Goal: Task Accomplishment & Management: Manage account settings

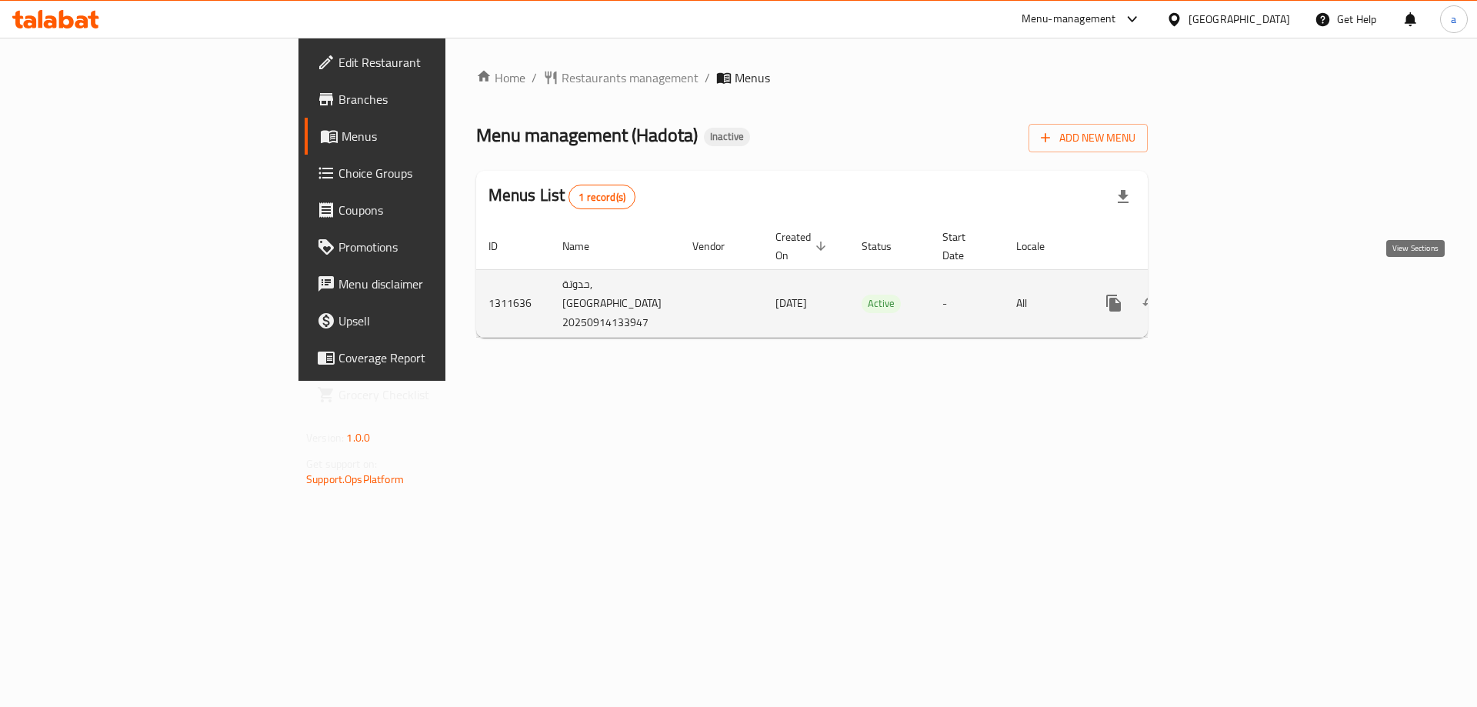
click at [1234, 294] on icon "enhanced table" at bounding box center [1224, 303] width 18 height 18
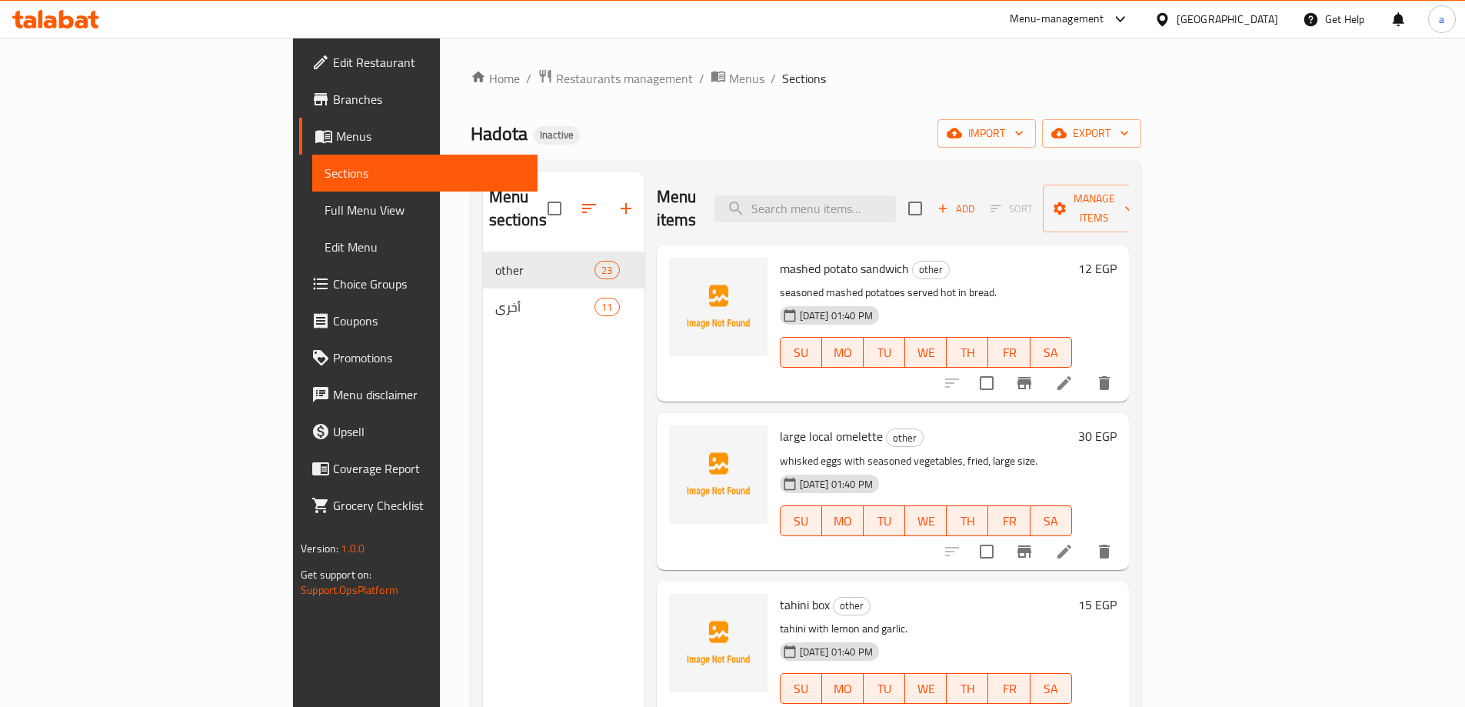
click at [325, 174] on span "Sections" at bounding box center [425, 173] width 201 height 18
click at [336, 132] on span "Menus" at bounding box center [430, 136] width 189 height 18
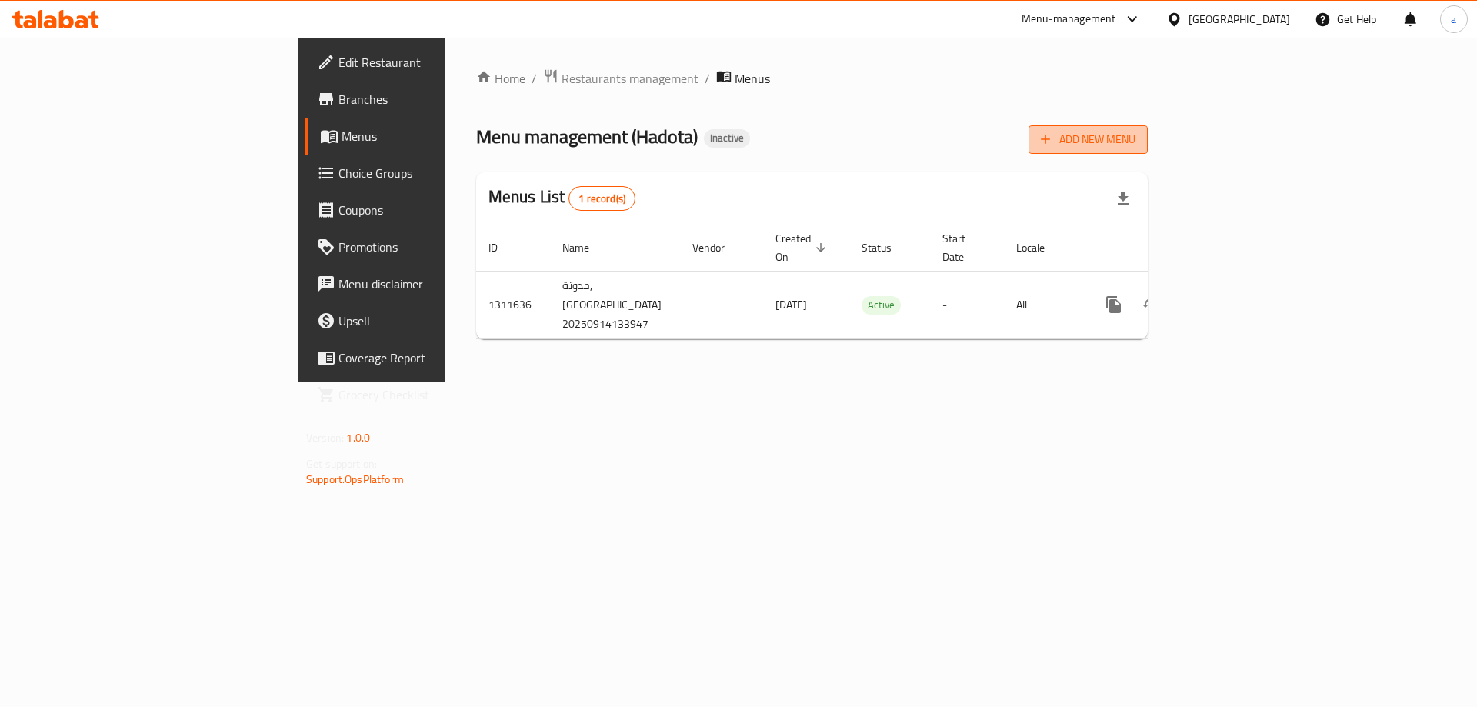
click at [1135, 131] on span "Add New Menu" at bounding box center [1088, 139] width 95 height 19
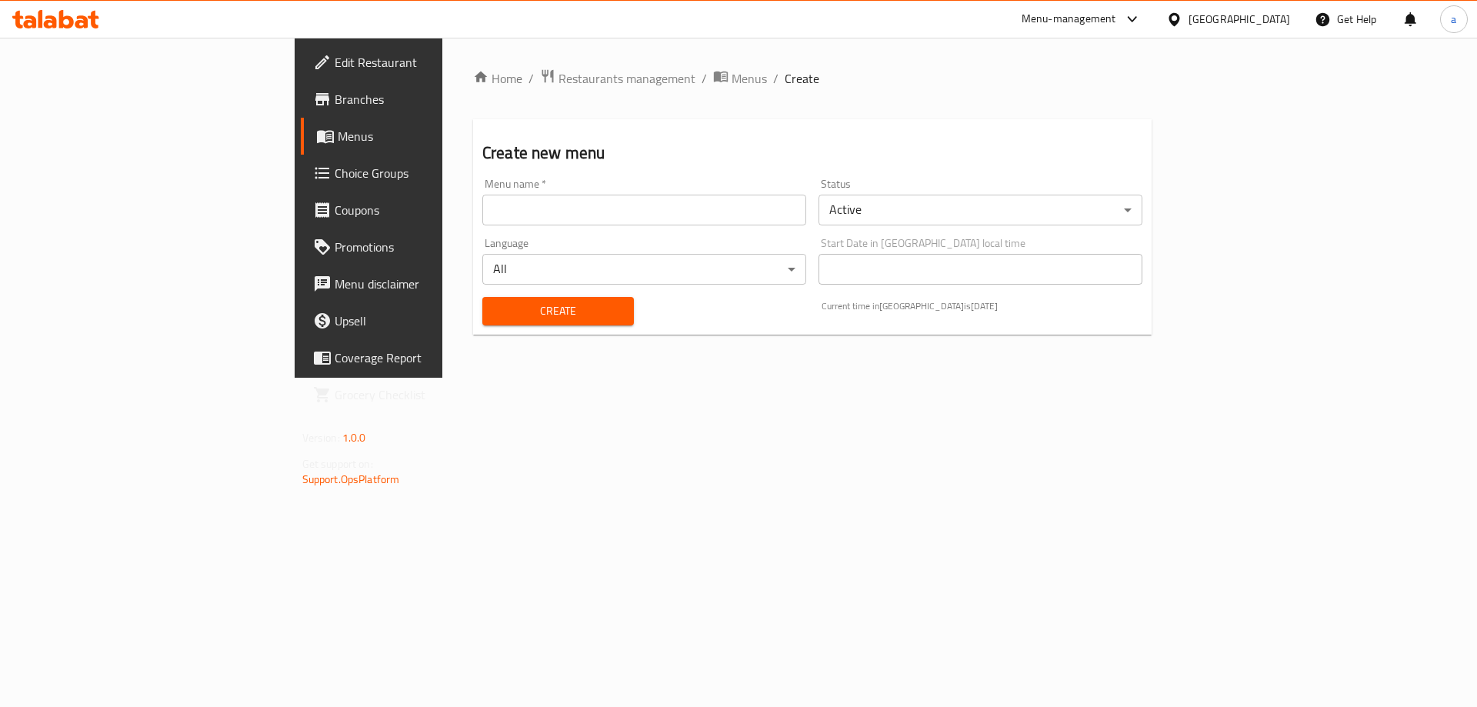
click at [643, 208] on input "text" at bounding box center [644, 210] width 324 height 31
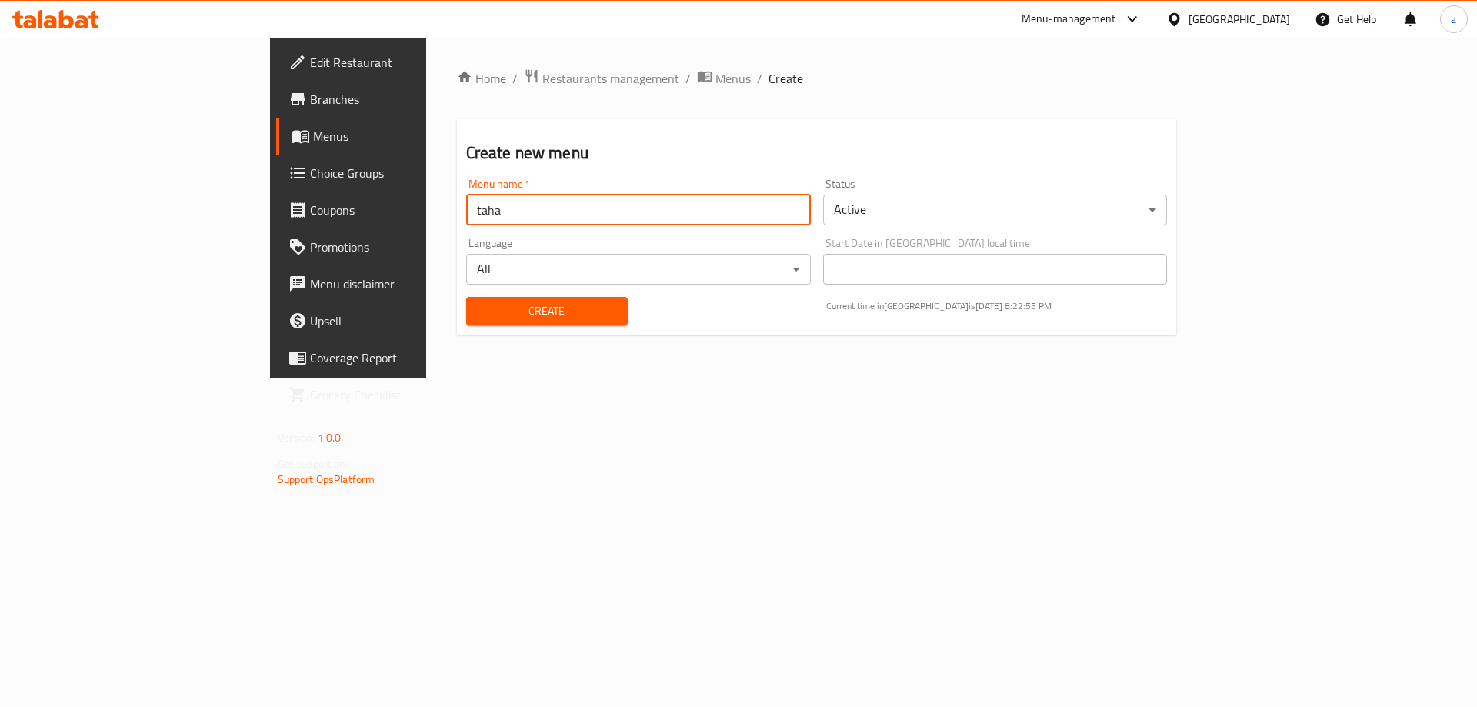
type input "taha"
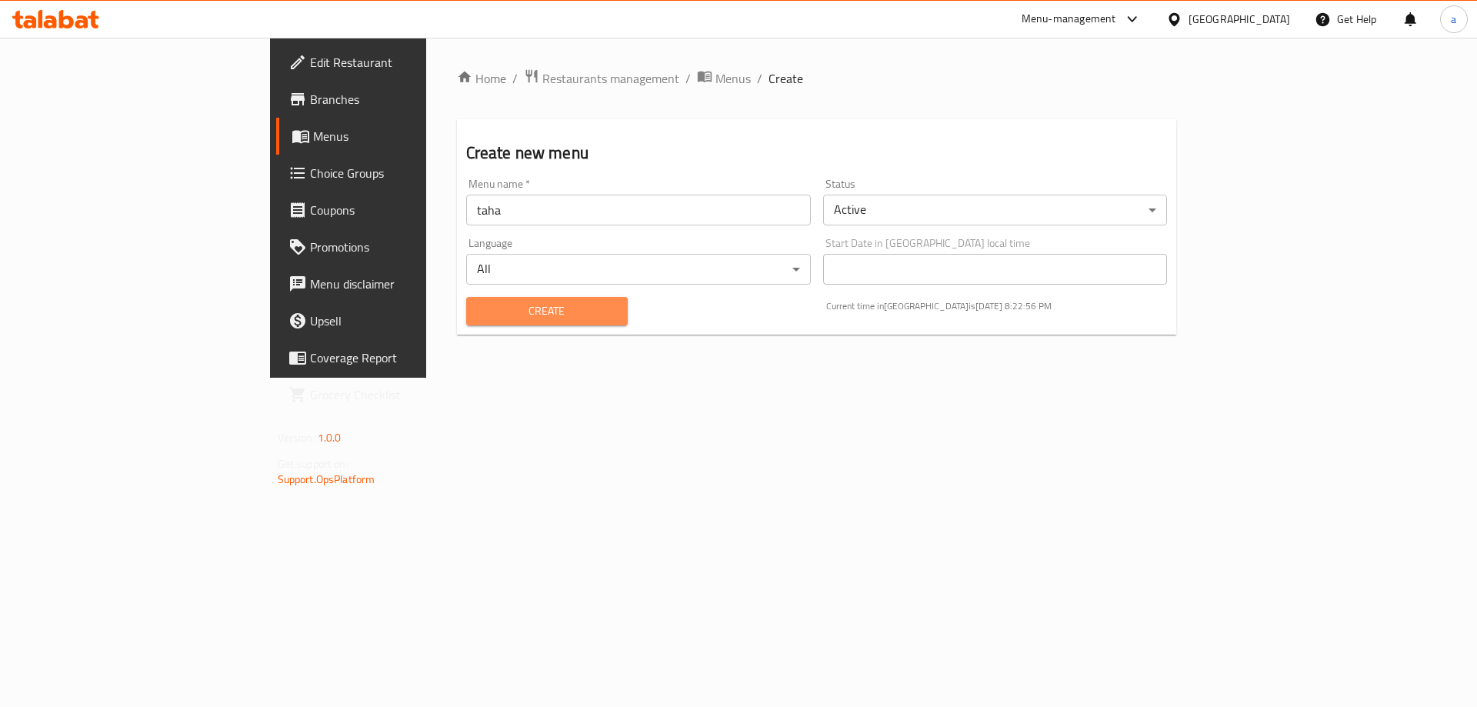
click at [515, 312] on span "Create" at bounding box center [546, 310] width 137 height 19
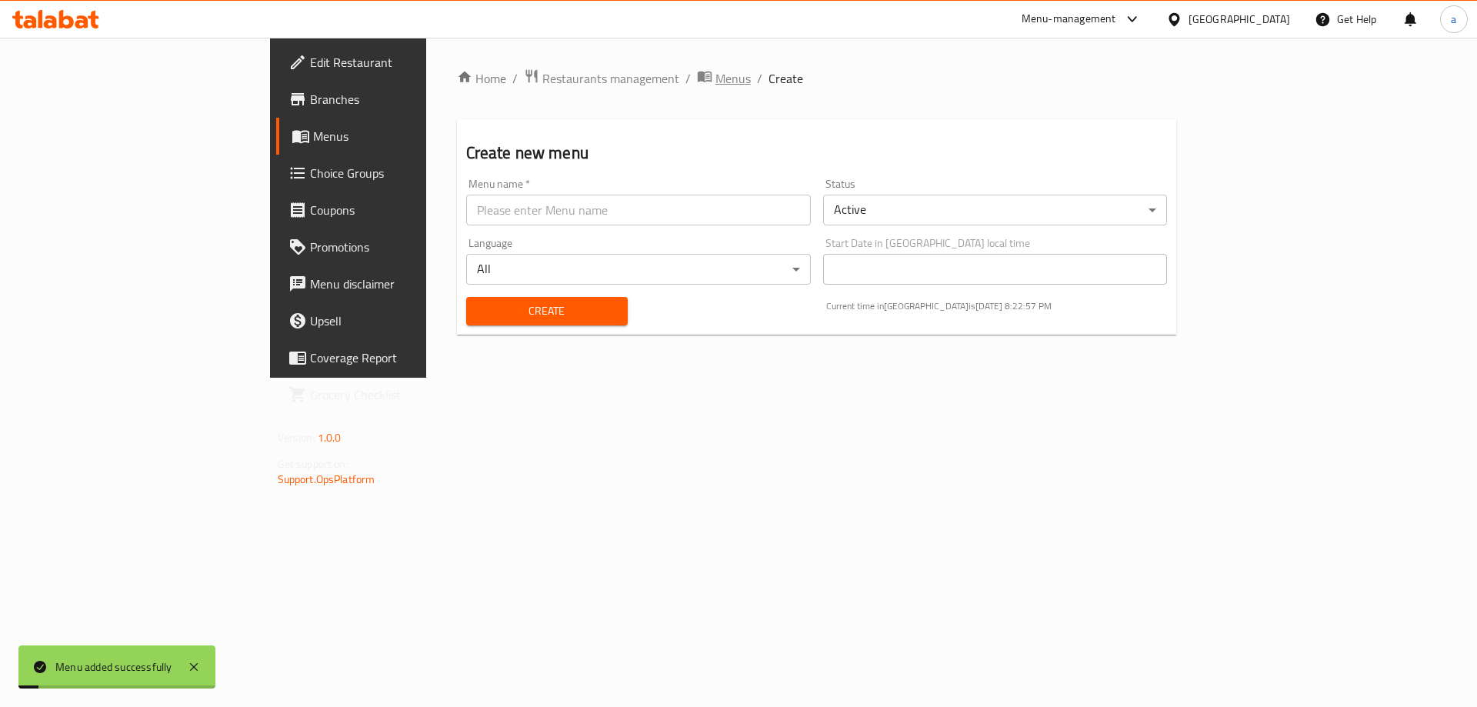
click at [715, 69] on span "Menus" at bounding box center [732, 78] width 35 height 18
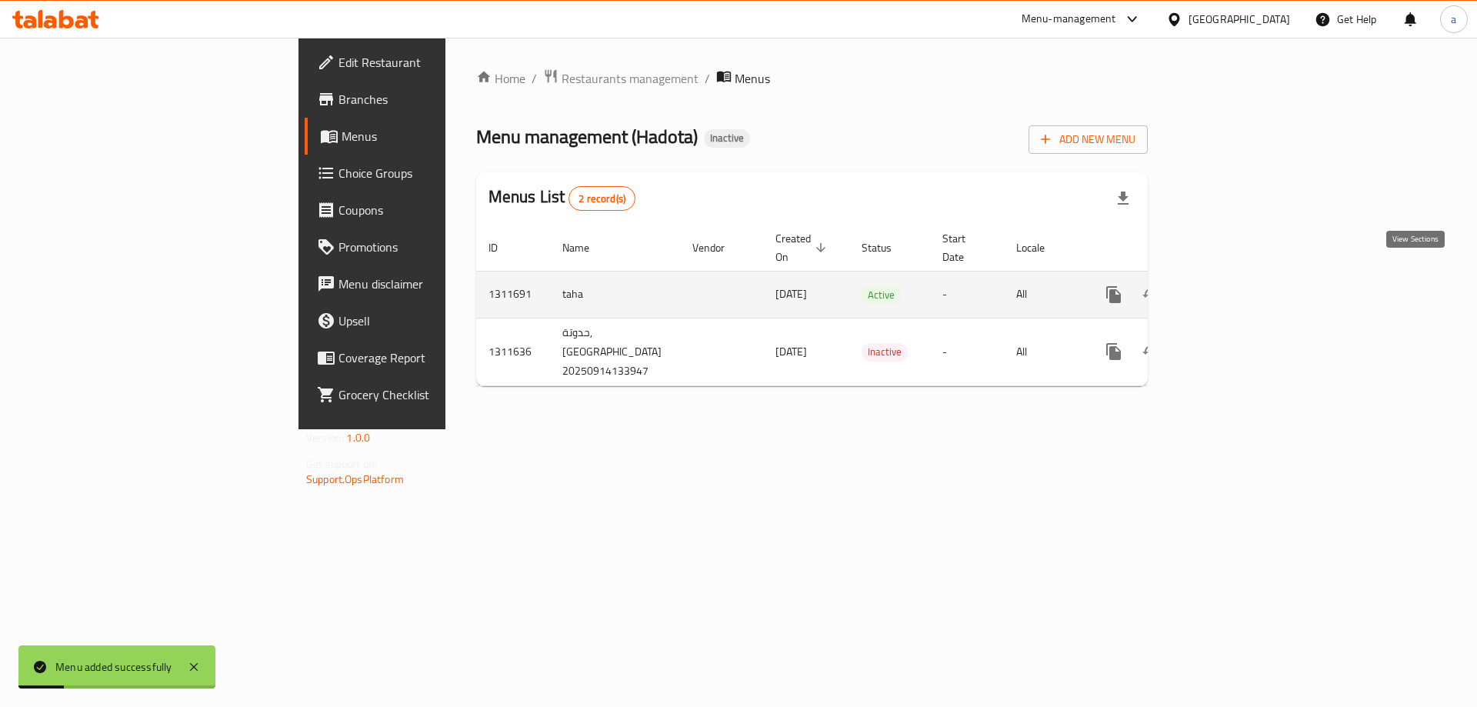
click at [1234, 285] on icon "enhanced table" at bounding box center [1224, 294] width 18 height 18
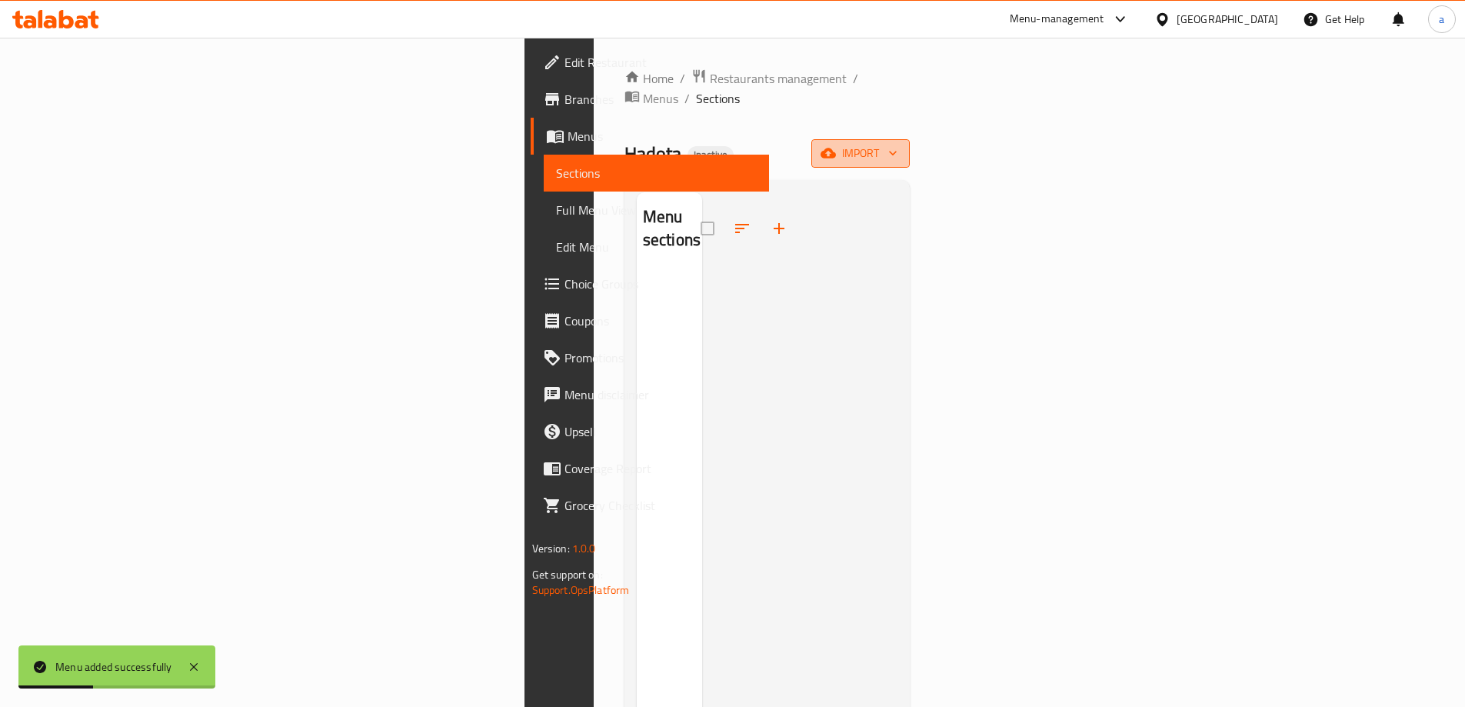
click at [897, 144] on span "import" at bounding box center [861, 153] width 74 height 19
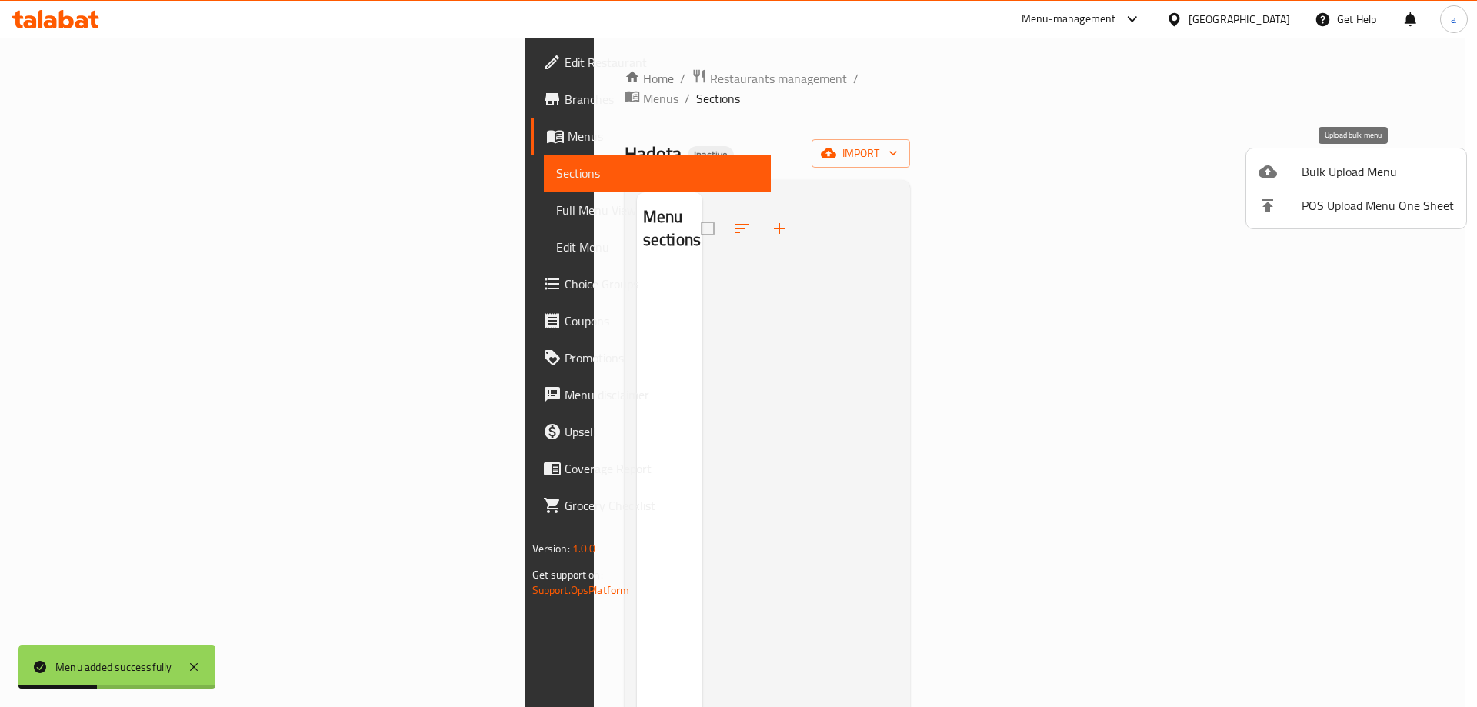
click at [1309, 181] on span "Bulk Upload Menu" at bounding box center [1377, 171] width 152 height 18
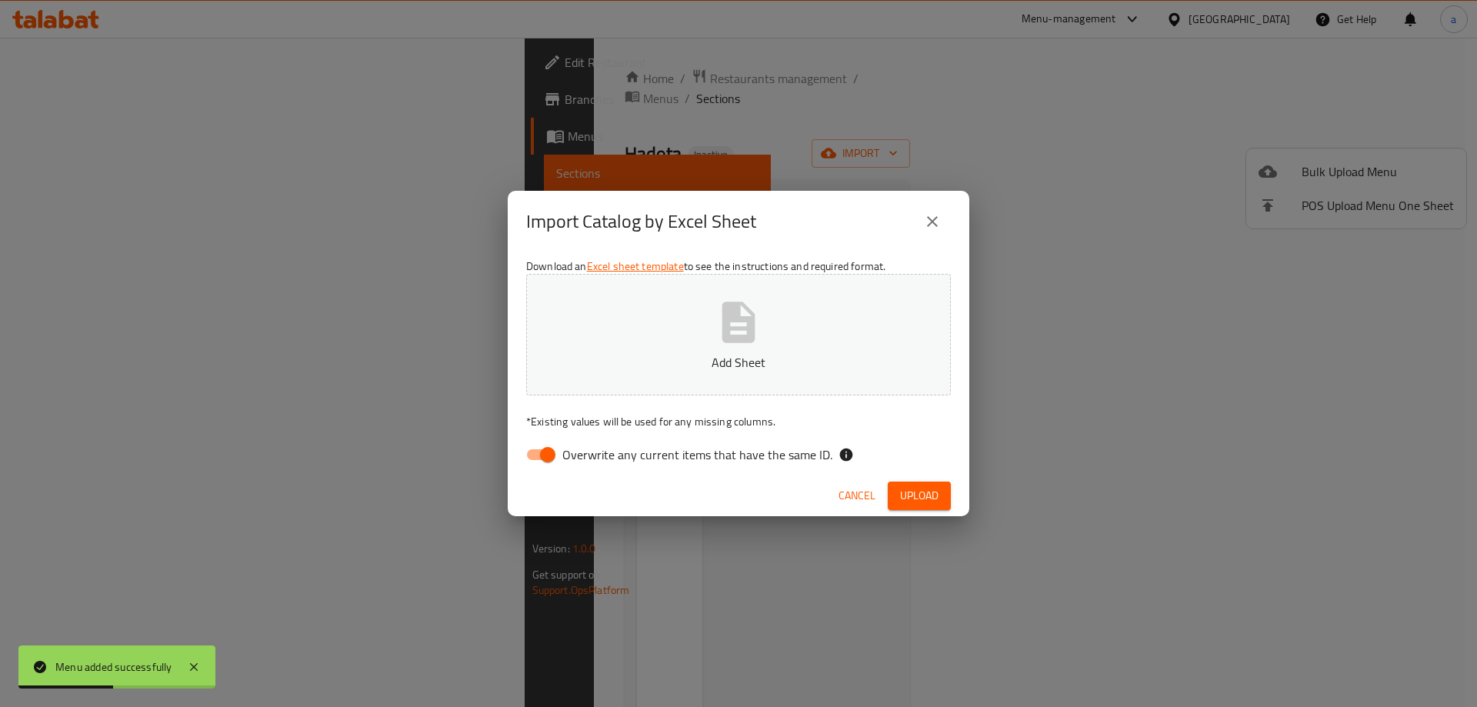
click at [918, 347] on button "Add Sheet" at bounding box center [738, 335] width 425 height 122
click at [578, 441] on label "Overwrite any current items that have the same ID." at bounding box center [675, 454] width 315 height 29
click at [578, 441] on input "Overwrite any current items that have the same ID." at bounding box center [548, 454] width 88 height 29
checkbox input "false"
click at [925, 481] on button "Upload" at bounding box center [918, 495] width 63 height 28
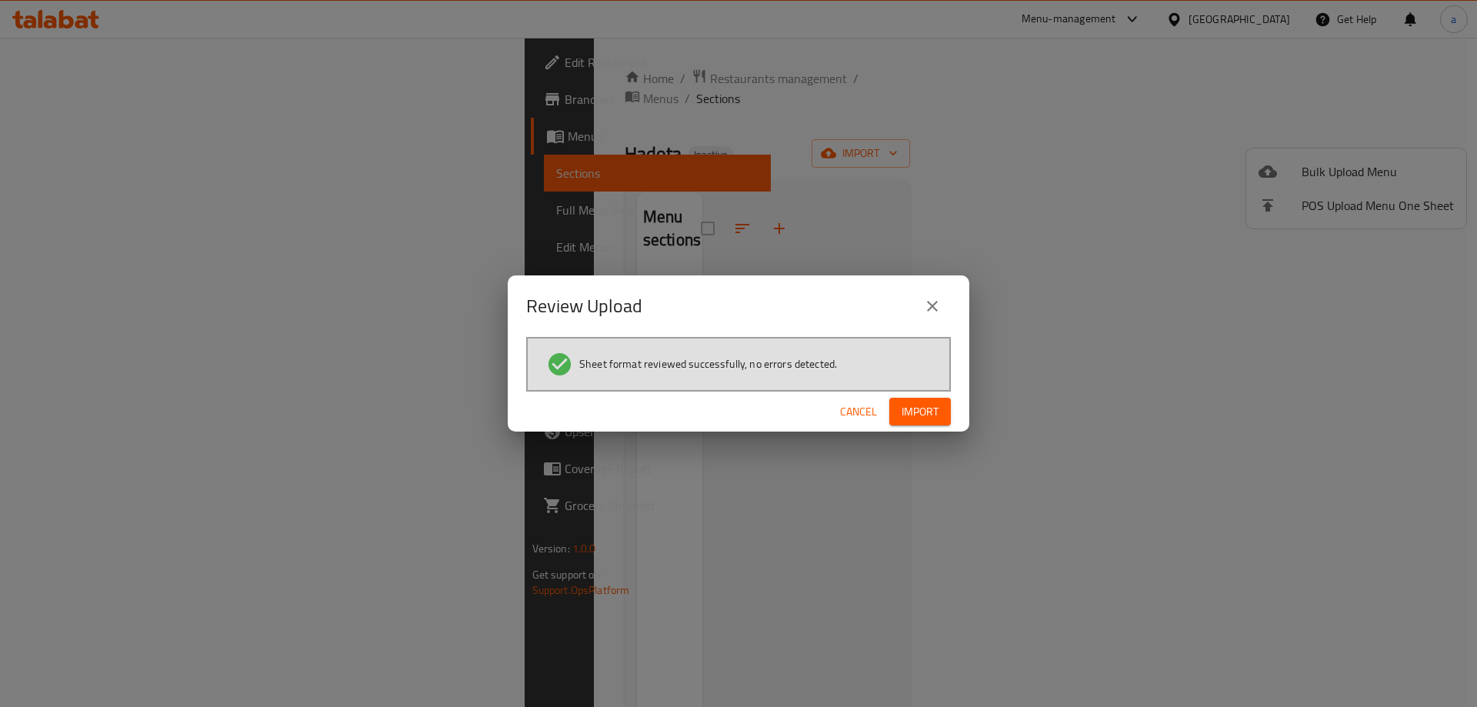
click at [911, 405] on span "Import" at bounding box center [919, 411] width 37 height 19
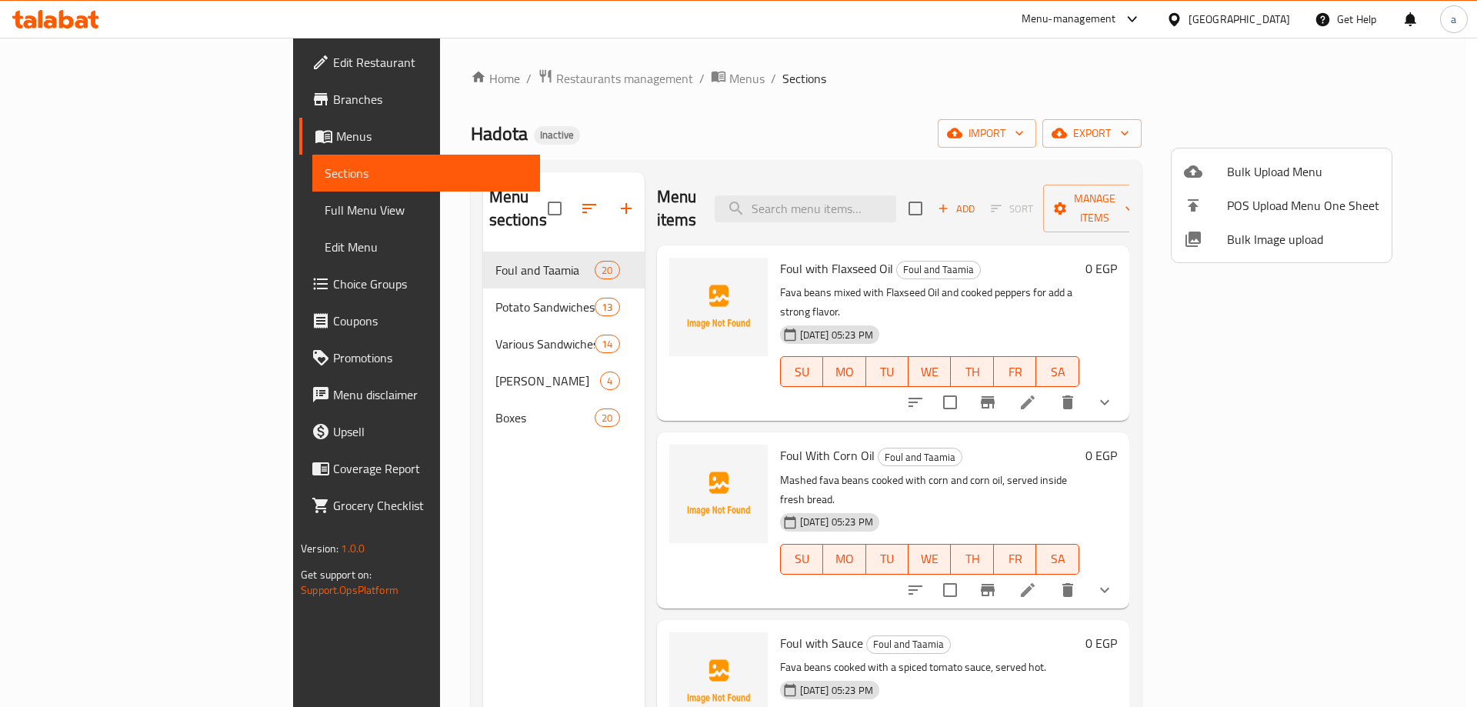
click at [112, 214] on div at bounding box center [738, 353] width 1477 height 707
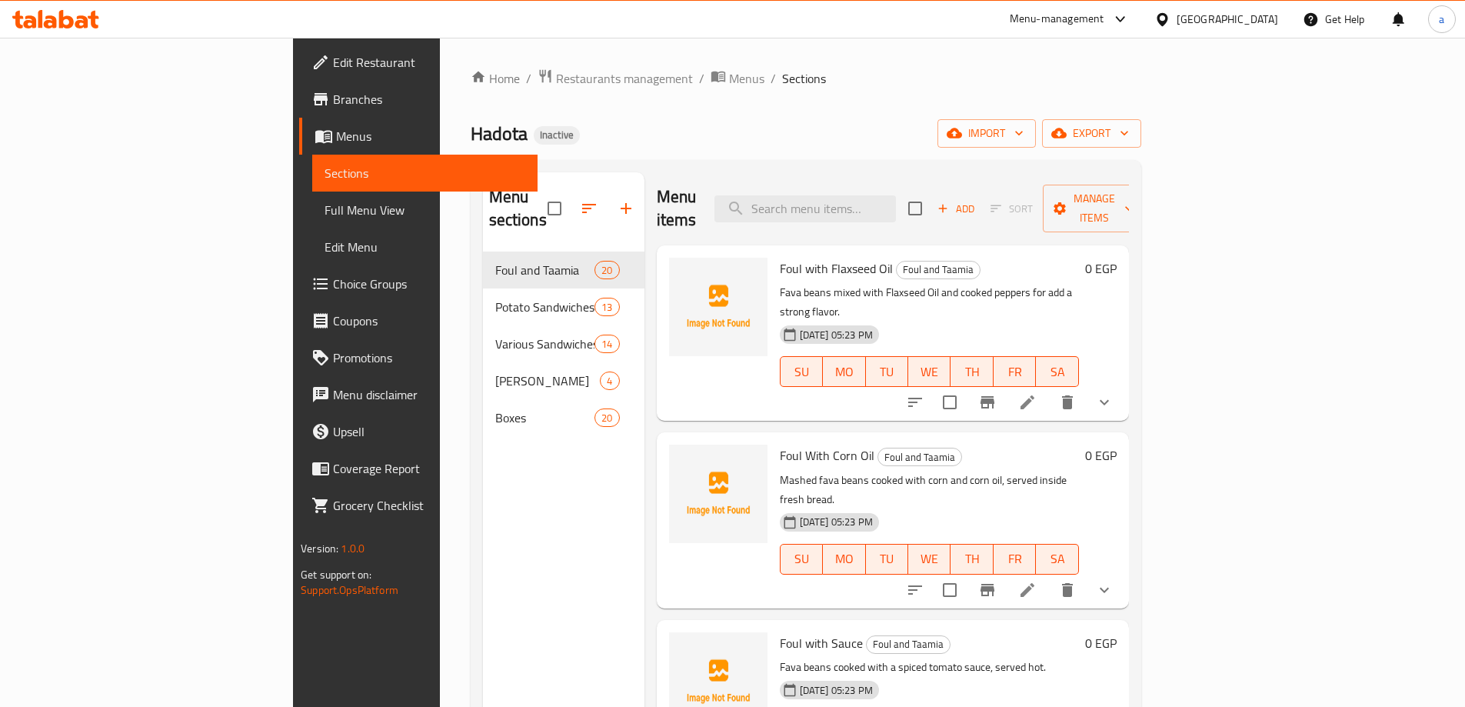
click at [325, 208] on span "Full Menu View" at bounding box center [425, 210] width 201 height 18
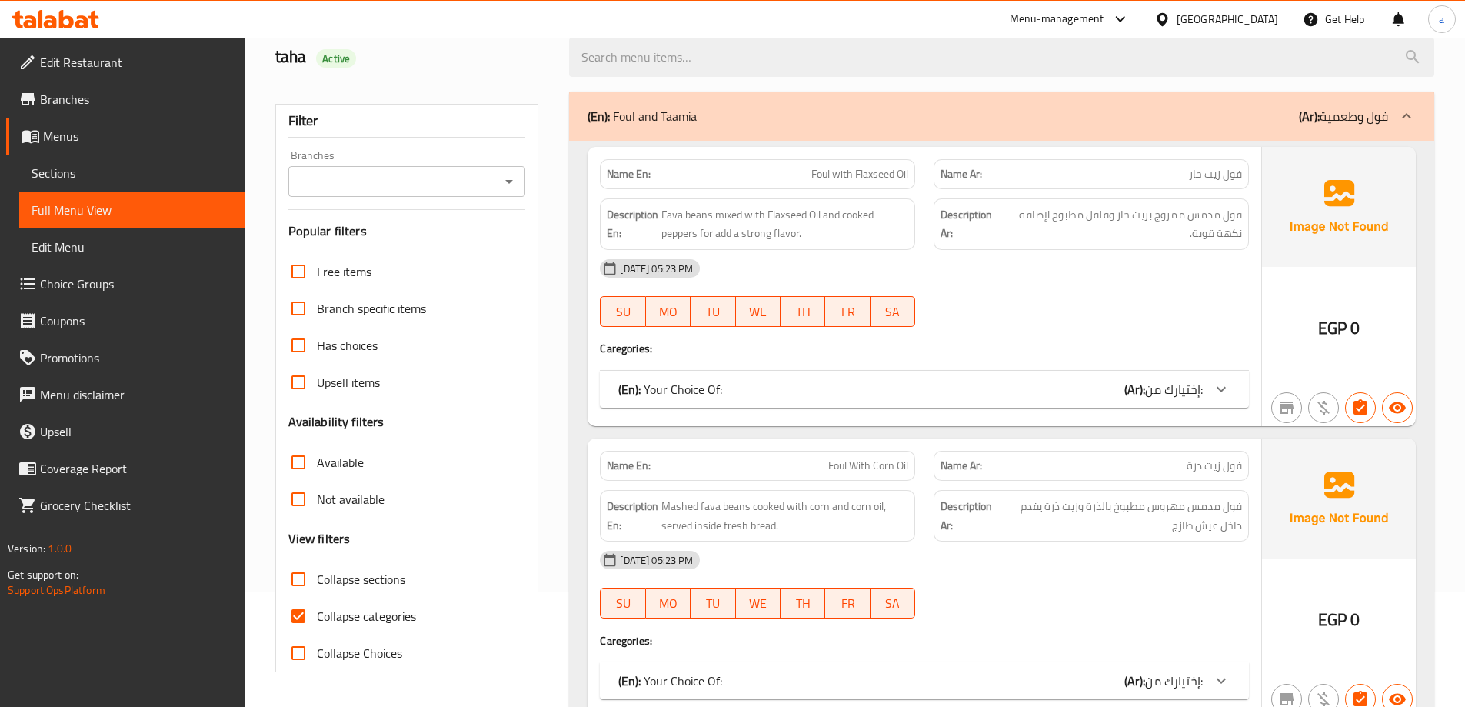
scroll to position [231, 0]
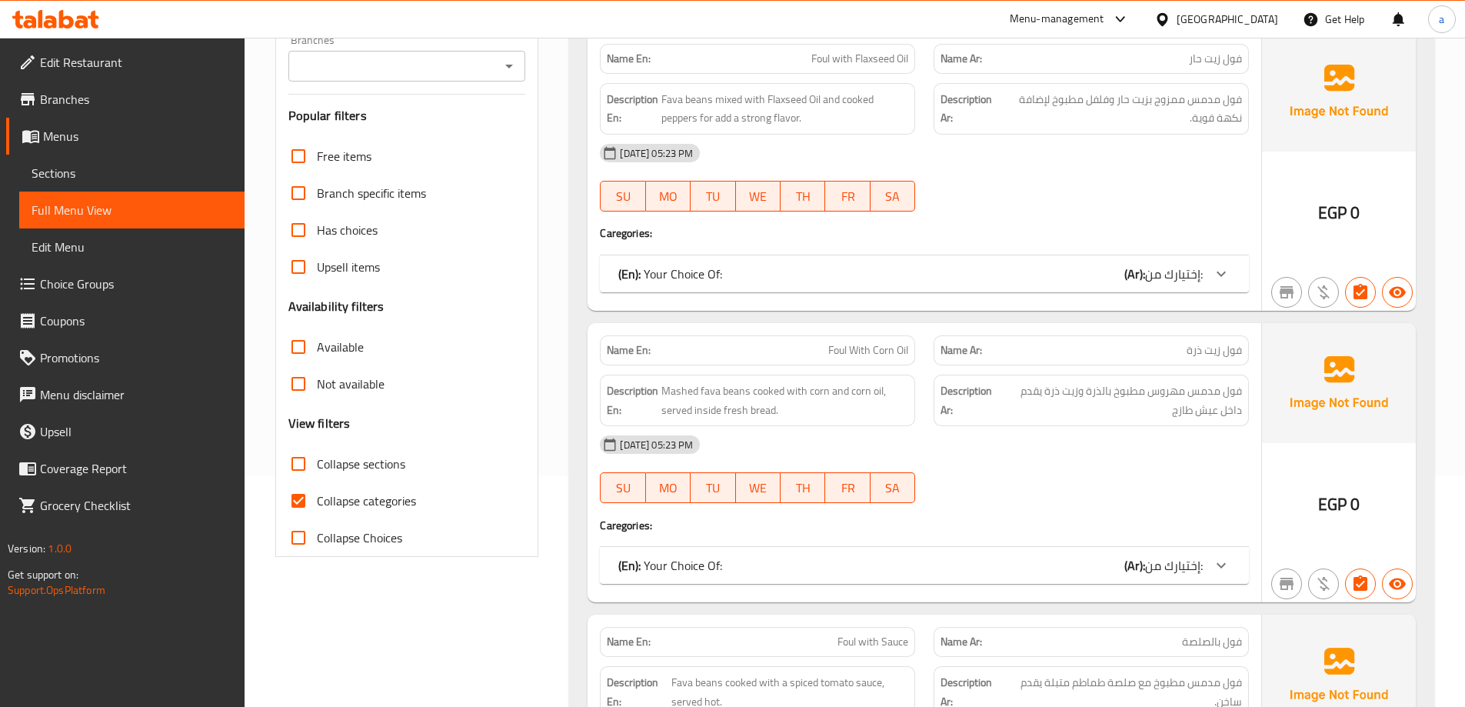
click at [376, 500] on span "Collapse categories" at bounding box center [366, 500] width 99 height 18
click at [317, 500] on input "Collapse categories" at bounding box center [298, 500] width 37 height 37
checkbox input "false"
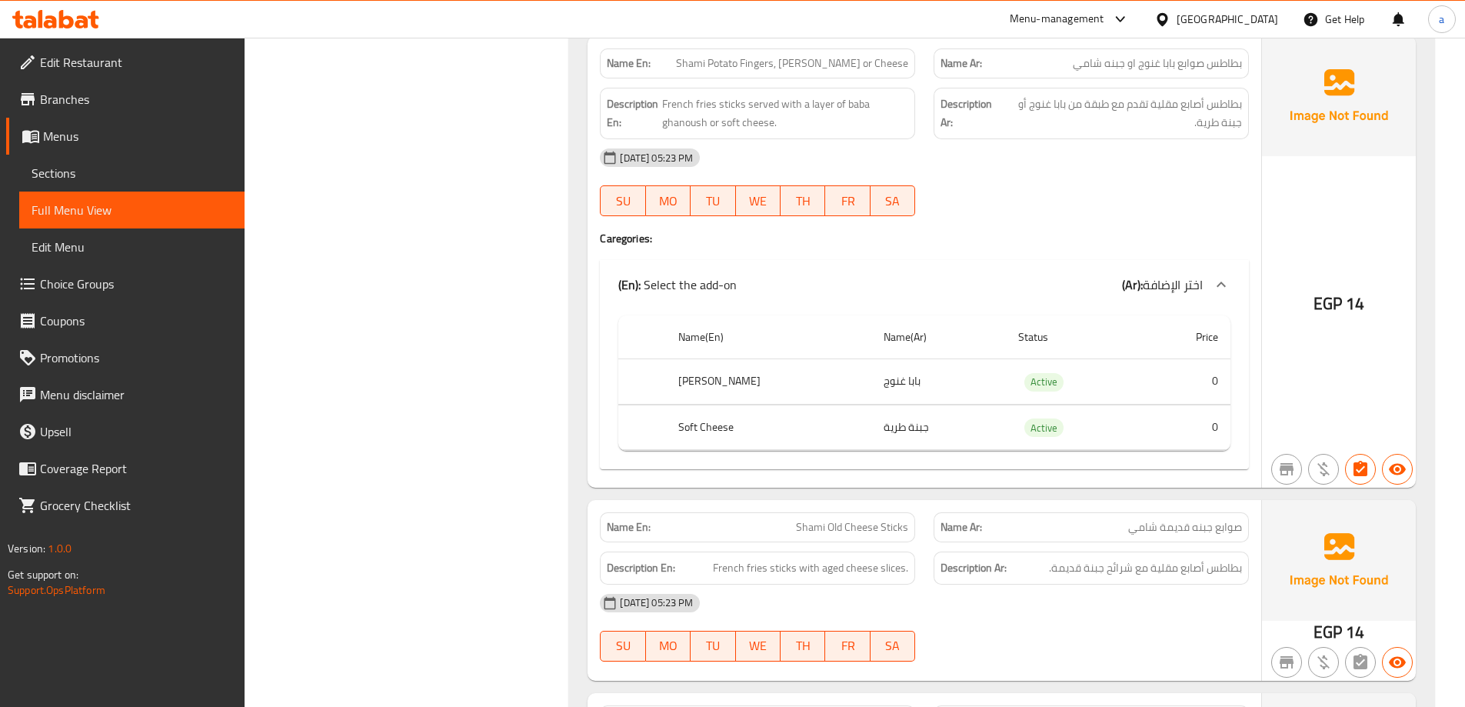
scroll to position [11305, 0]
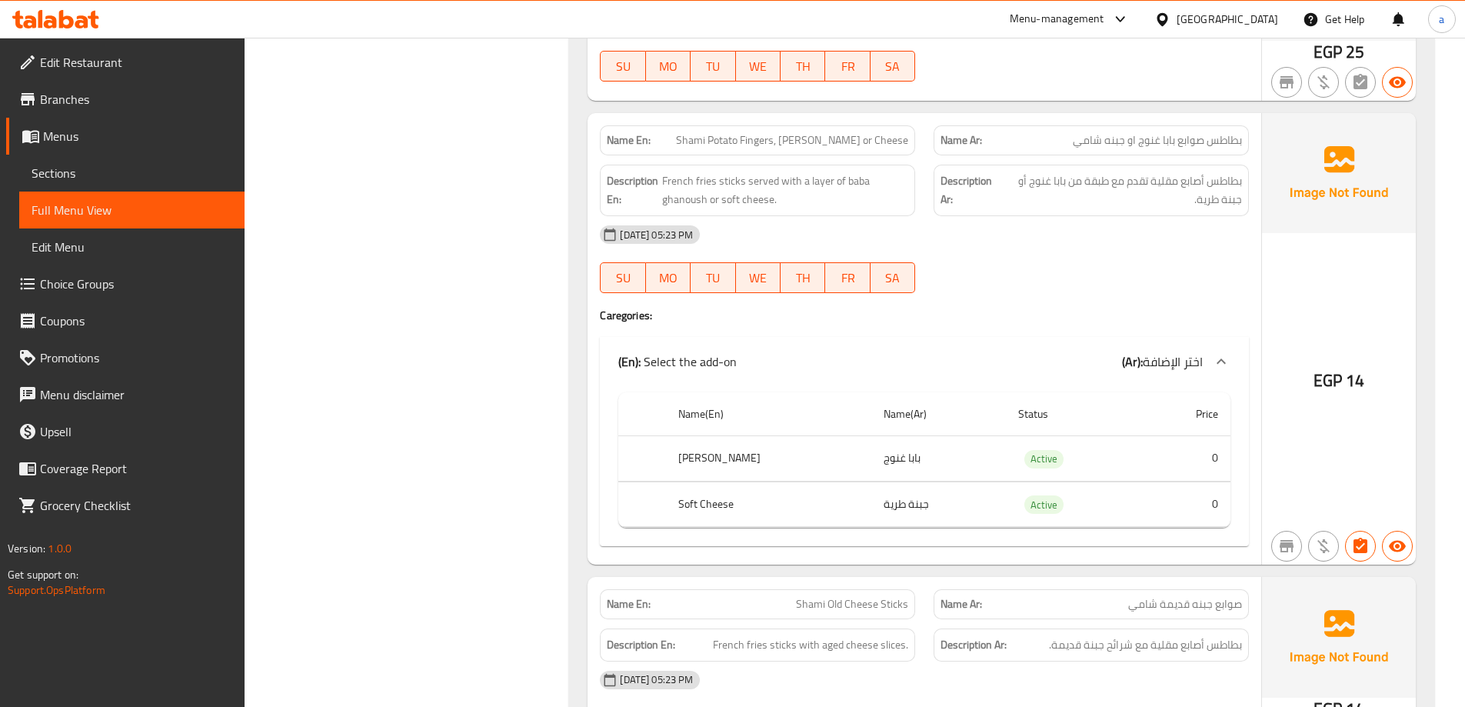
click at [150, 172] on span "Sections" at bounding box center [132, 173] width 201 height 18
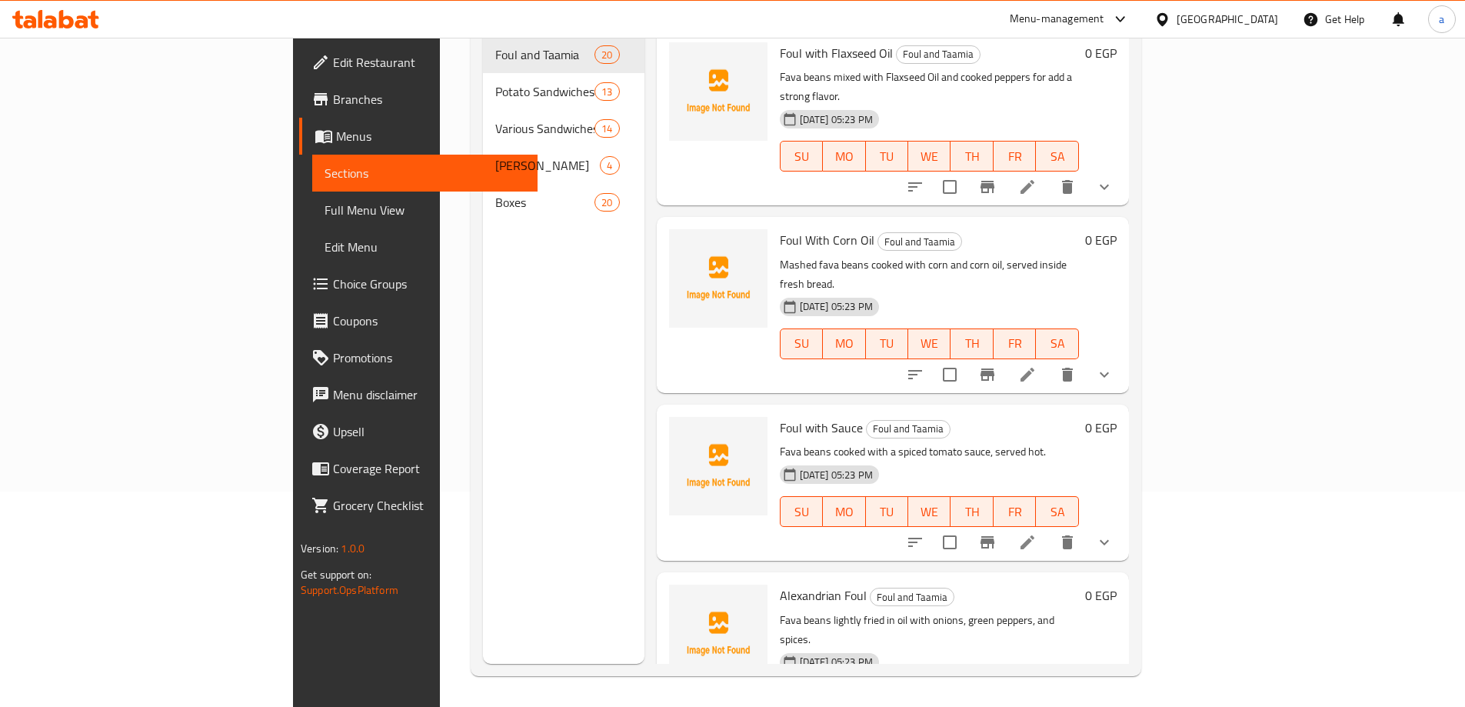
scroll to position [215, 0]
click at [325, 218] on span "Full Menu View" at bounding box center [425, 210] width 201 height 18
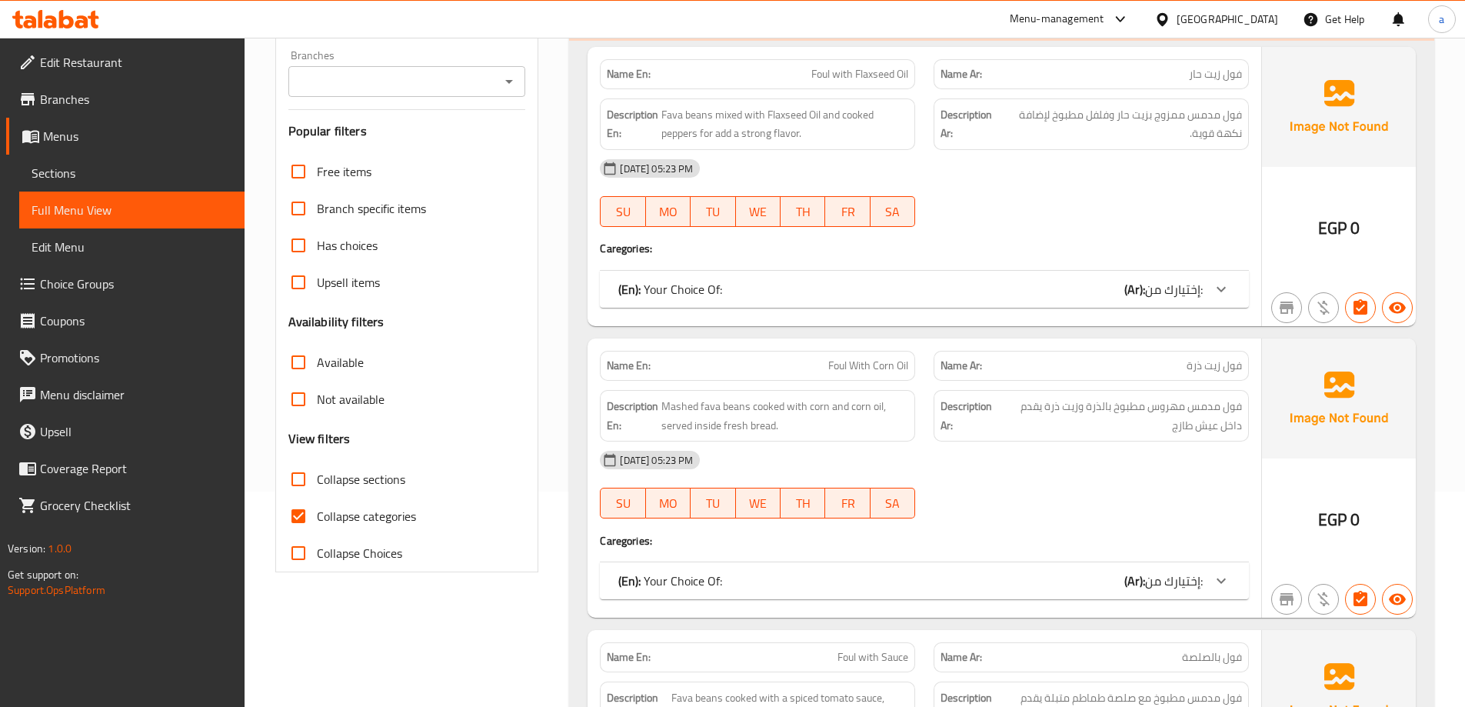
click at [369, 495] on label "Collapse sections" at bounding box center [342, 479] width 125 height 37
click at [317, 495] on input "Collapse sections" at bounding box center [298, 479] width 37 height 37
checkbox input "true"
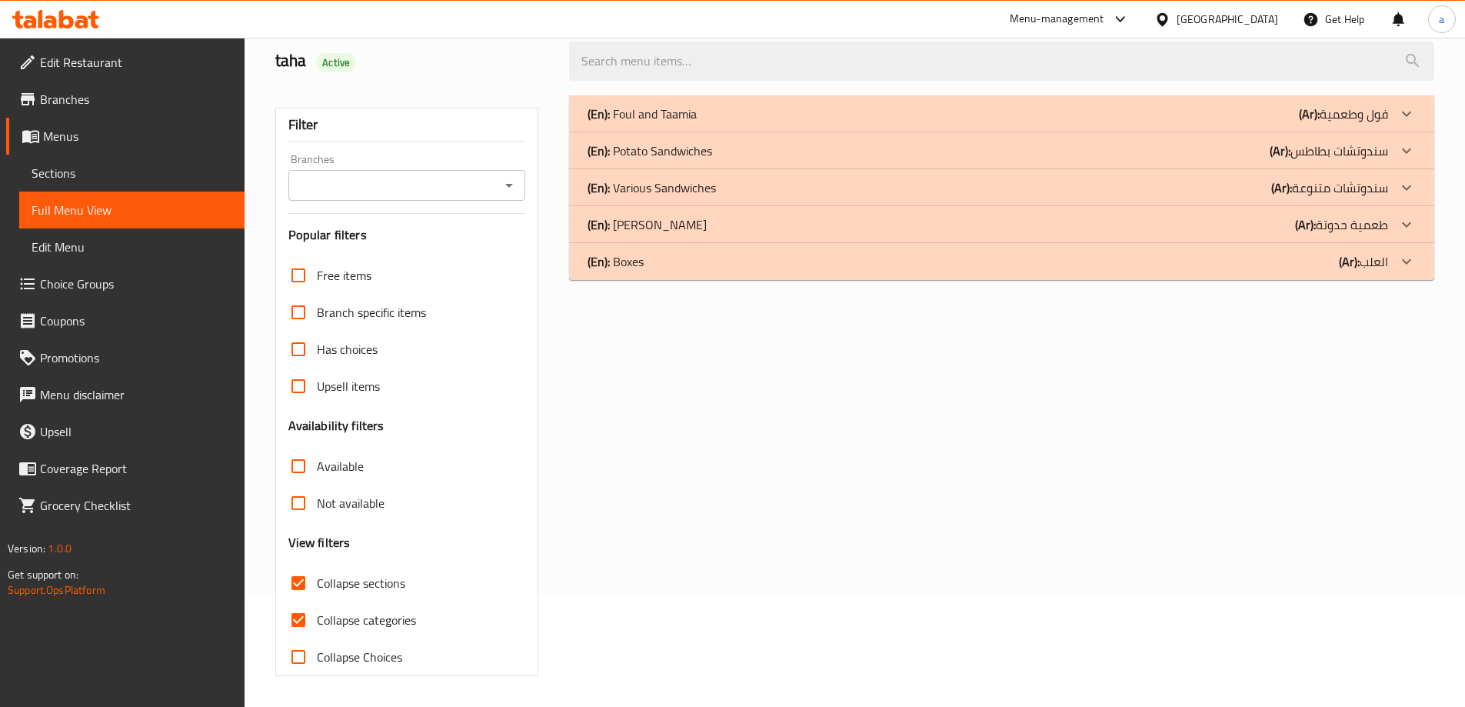
click at [369, 611] on span "Collapse categories" at bounding box center [366, 620] width 99 height 18
click at [317, 601] on input "Collapse categories" at bounding box center [298, 619] width 37 height 37
checkbox input "false"
click at [1150, 196] on div "(En): Various Sandwiches (Ar): سندوتشات متنوعة" at bounding box center [988, 187] width 801 height 18
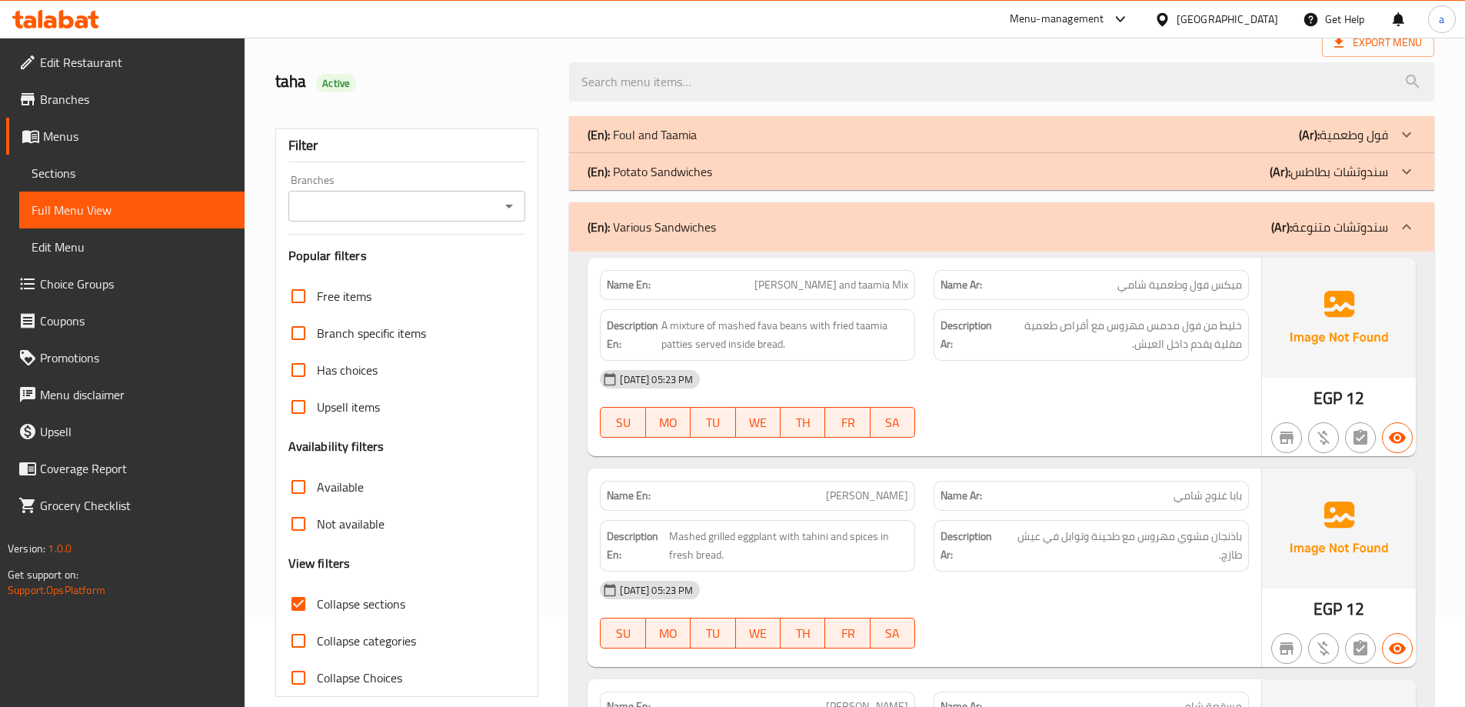
scroll to position [0, 0]
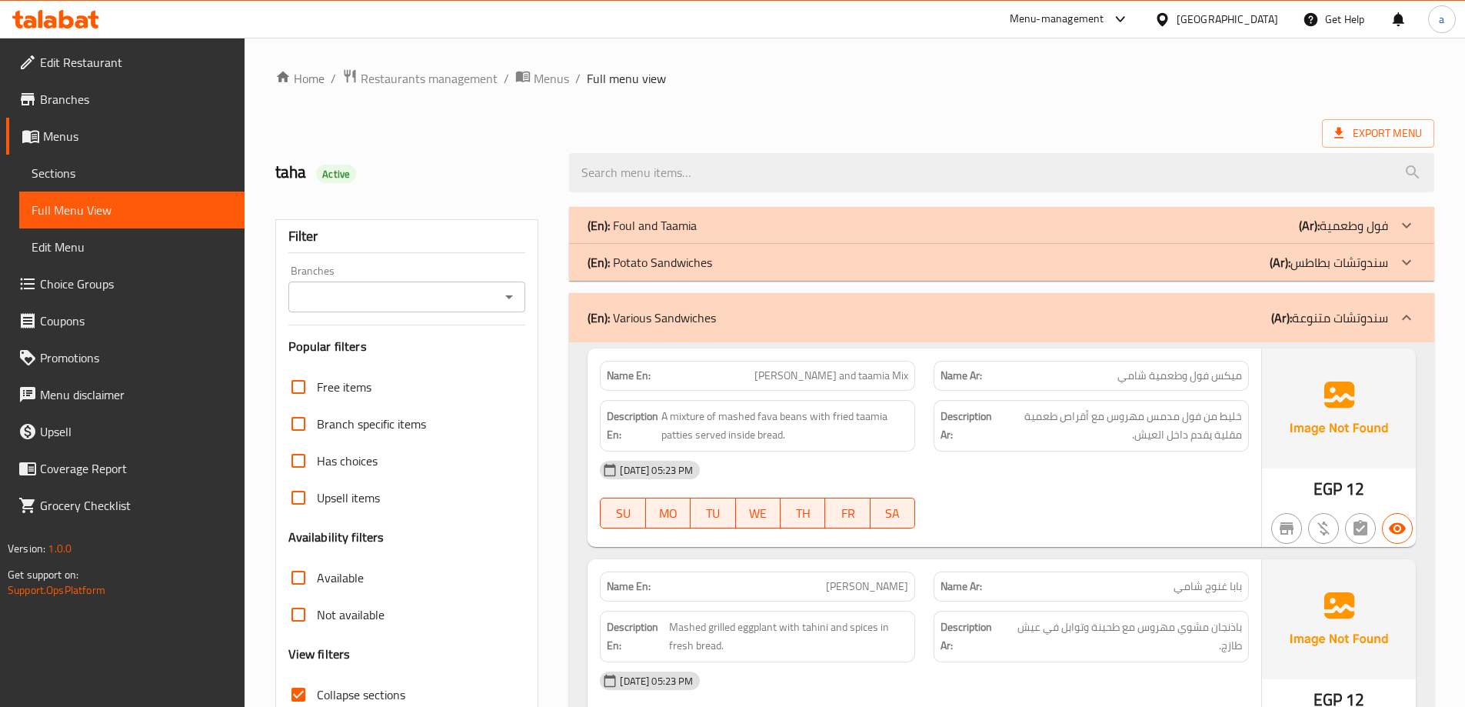
click at [860, 268] on div "(En): Potato Sandwiches (Ar): سندوتشات بطاطس" at bounding box center [988, 262] width 801 height 18
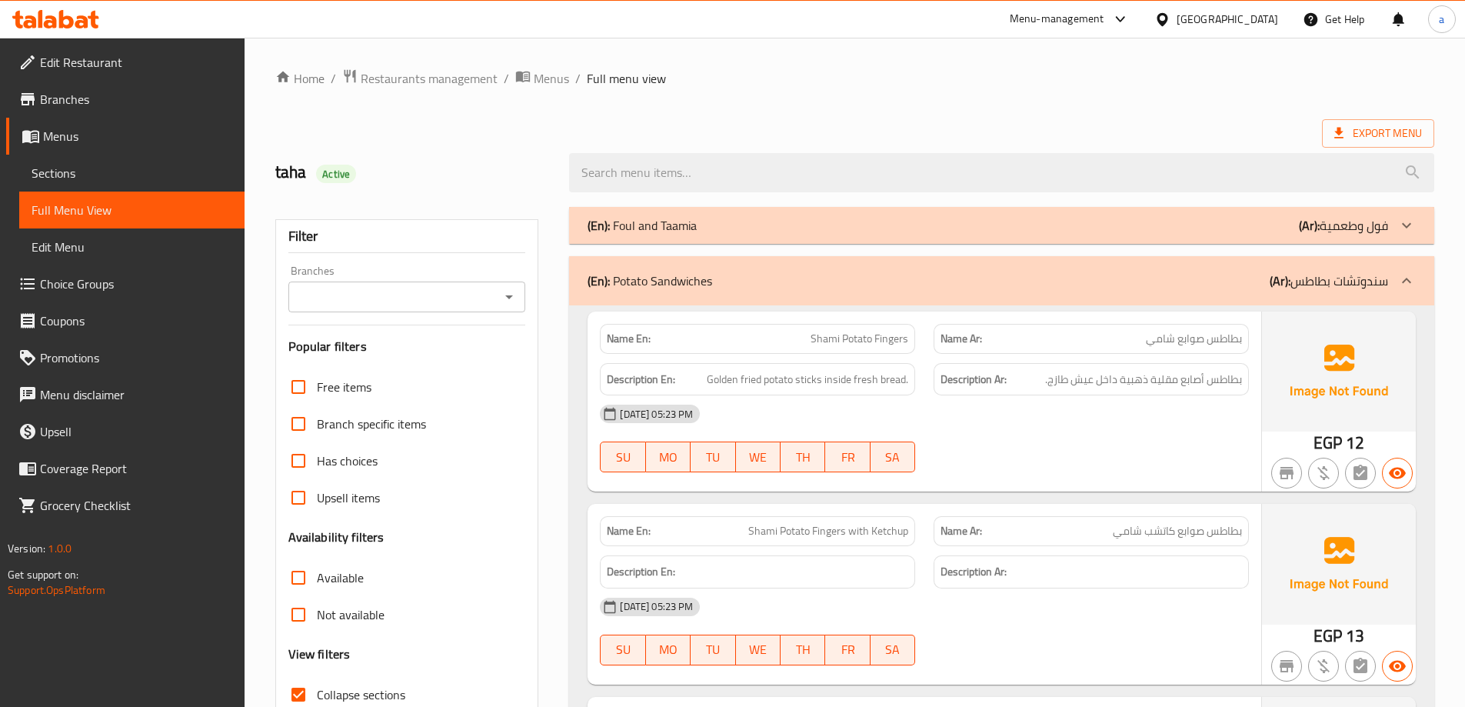
click at [54, 180] on span "Sections" at bounding box center [132, 173] width 201 height 18
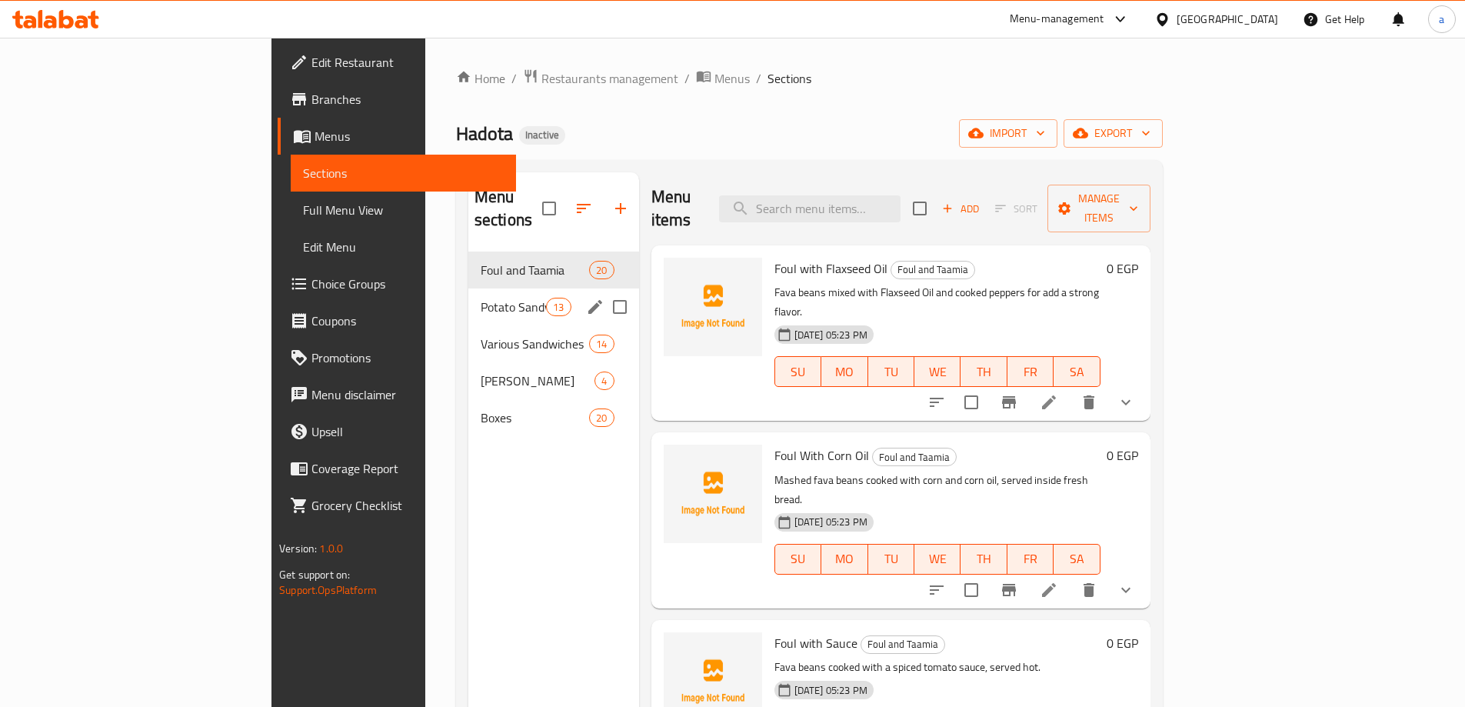
click at [468, 288] on div "Potato Sandwiches 13" at bounding box center [553, 306] width 171 height 37
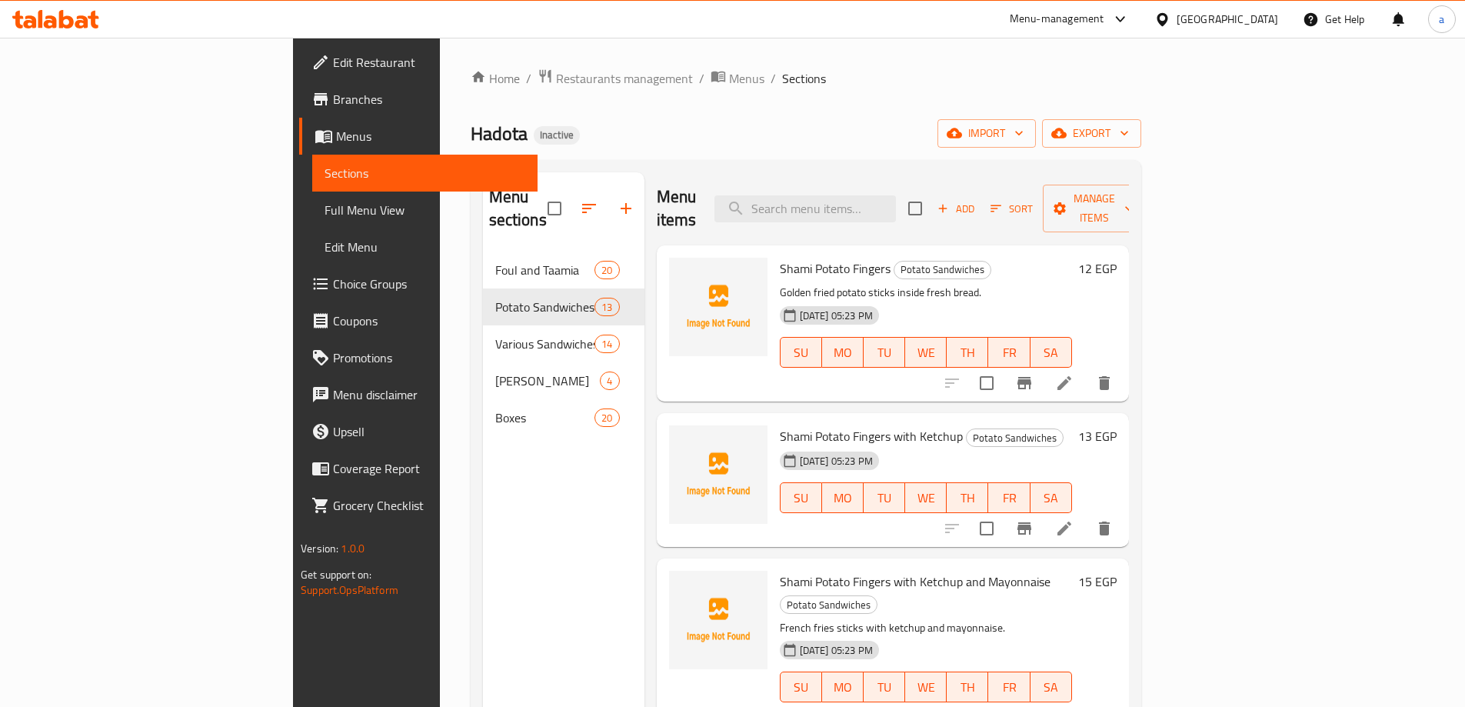
click at [1086, 369] on li at bounding box center [1064, 383] width 43 height 28
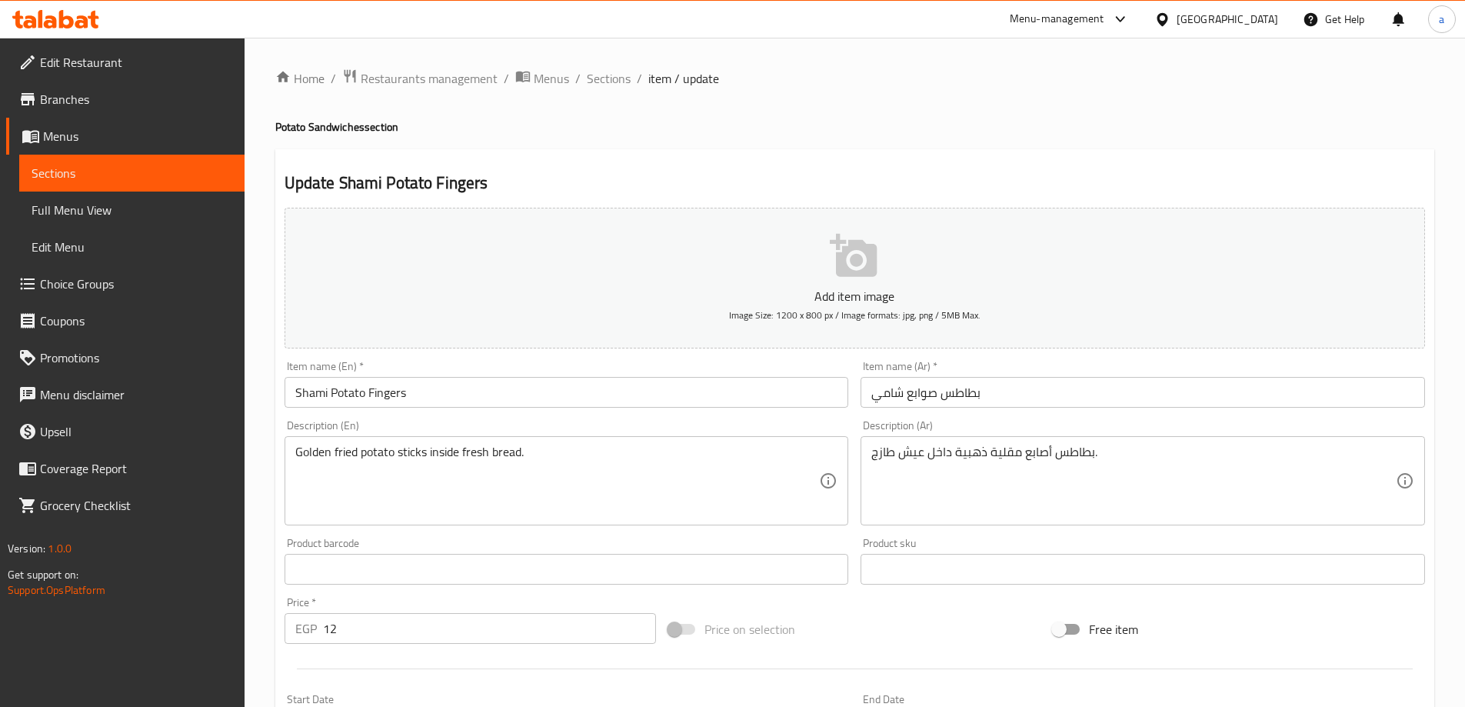
click at [102, 205] on div "Edit Restaurant Branches Menus Sections Full Menu View Edit Menu Choice Groups …" at bounding box center [732, 562] width 1465 height 1049
click at [102, 205] on span "Full Menu View" at bounding box center [132, 210] width 201 height 18
click at [117, 173] on span "Sections" at bounding box center [132, 173] width 201 height 18
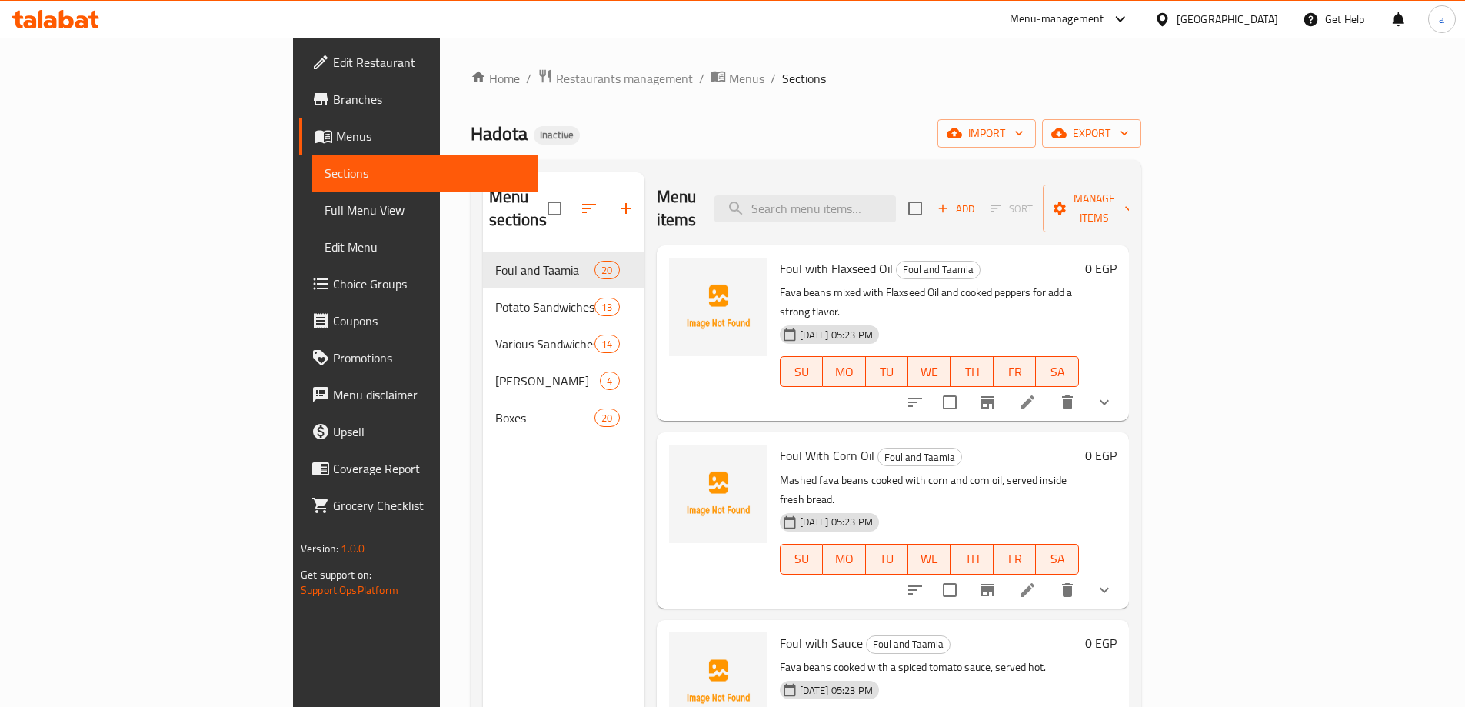
click at [325, 173] on span "Sections" at bounding box center [425, 173] width 201 height 18
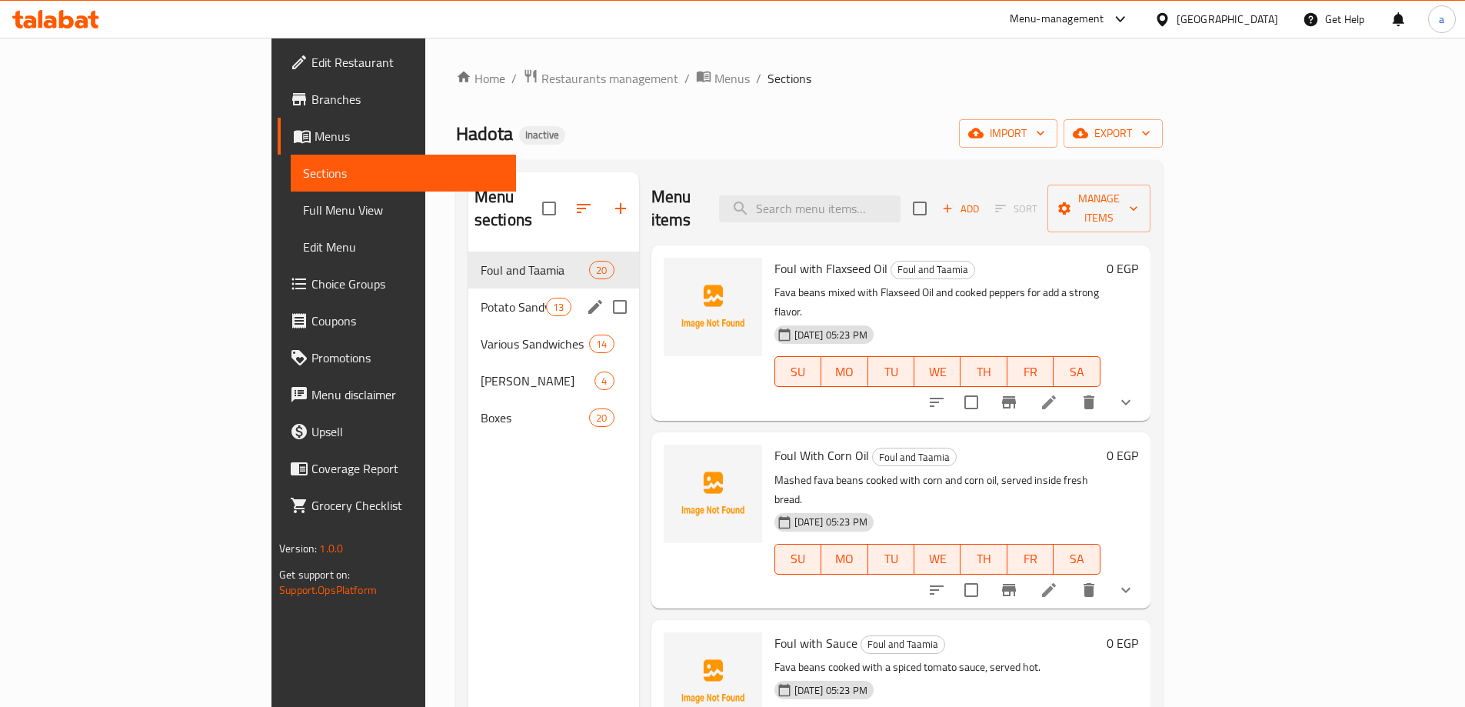
click at [468, 301] on div "Potato Sandwiches 13" at bounding box center [553, 306] width 171 height 37
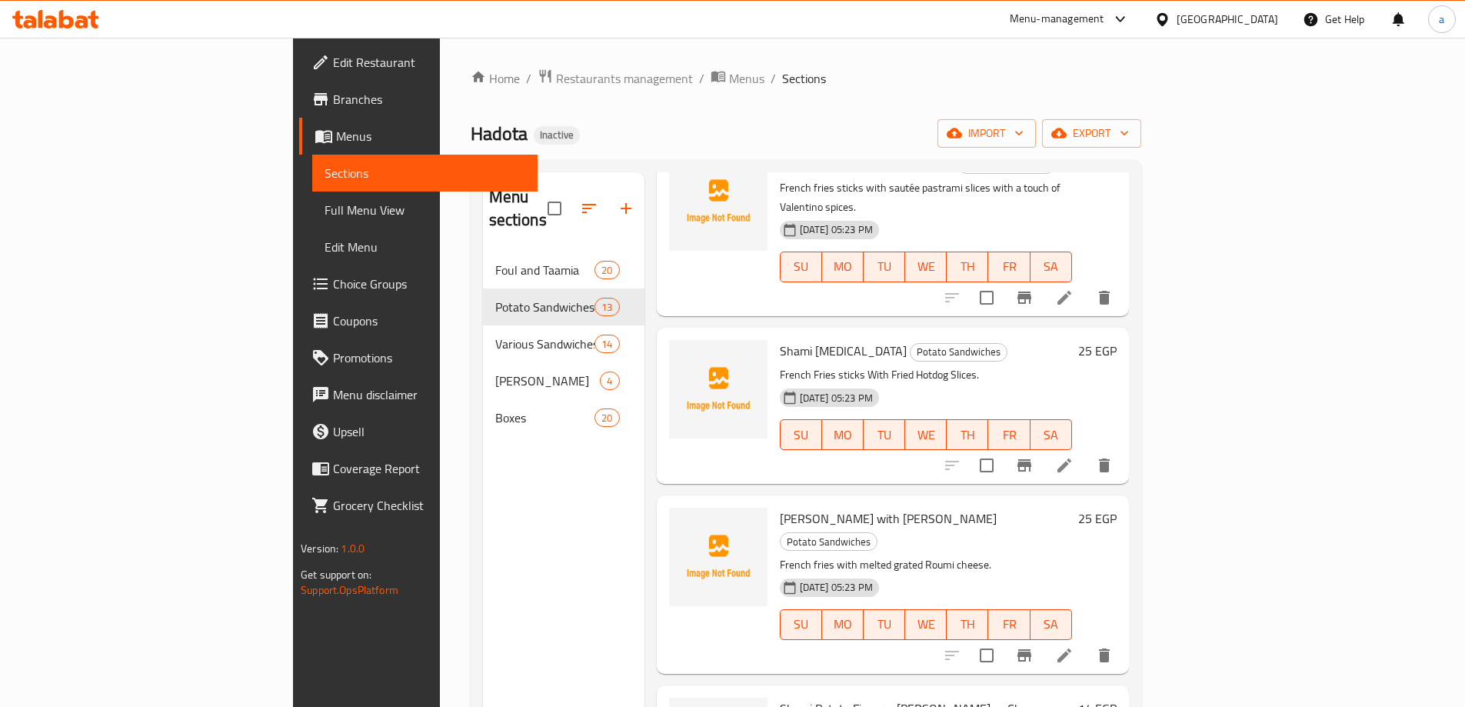
scroll to position [1461, 0]
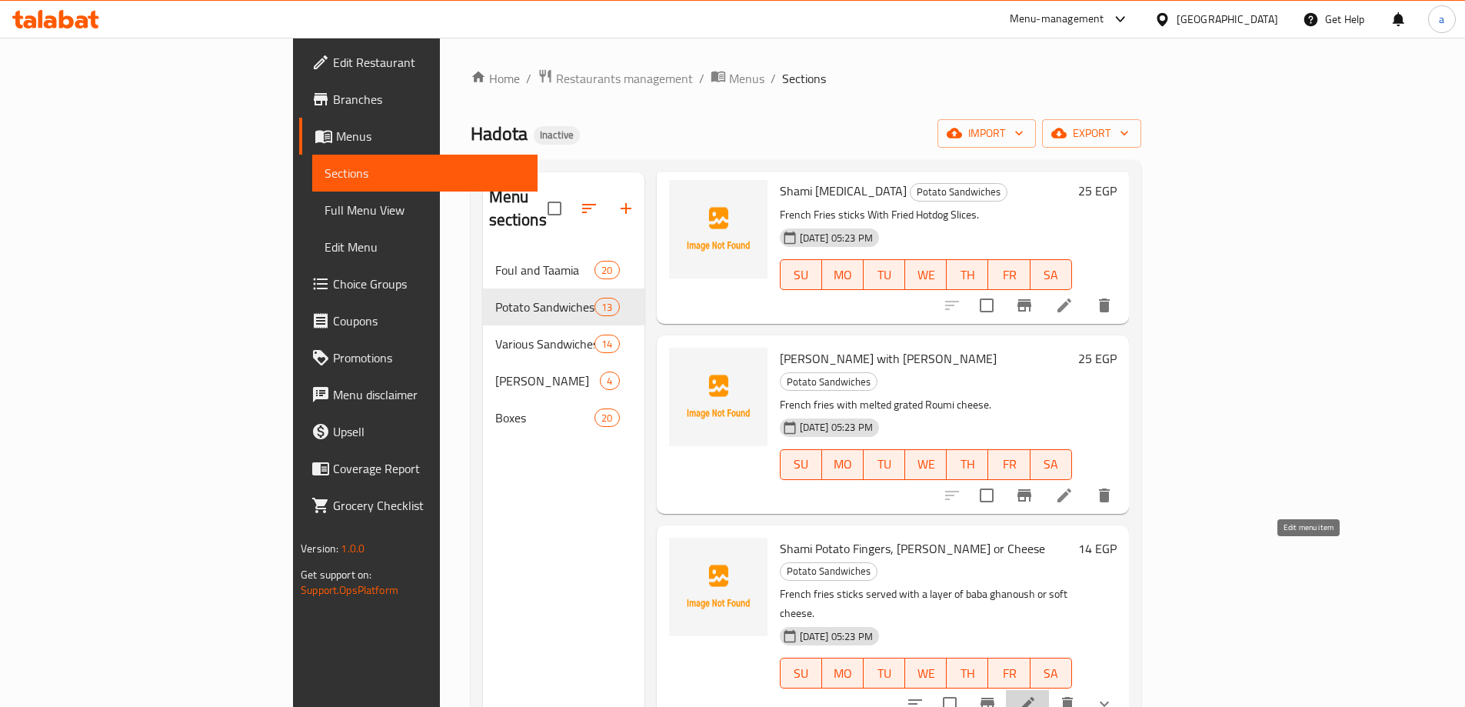
click at [1037, 694] on icon at bounding box center [1027, 703] width 18 height 18
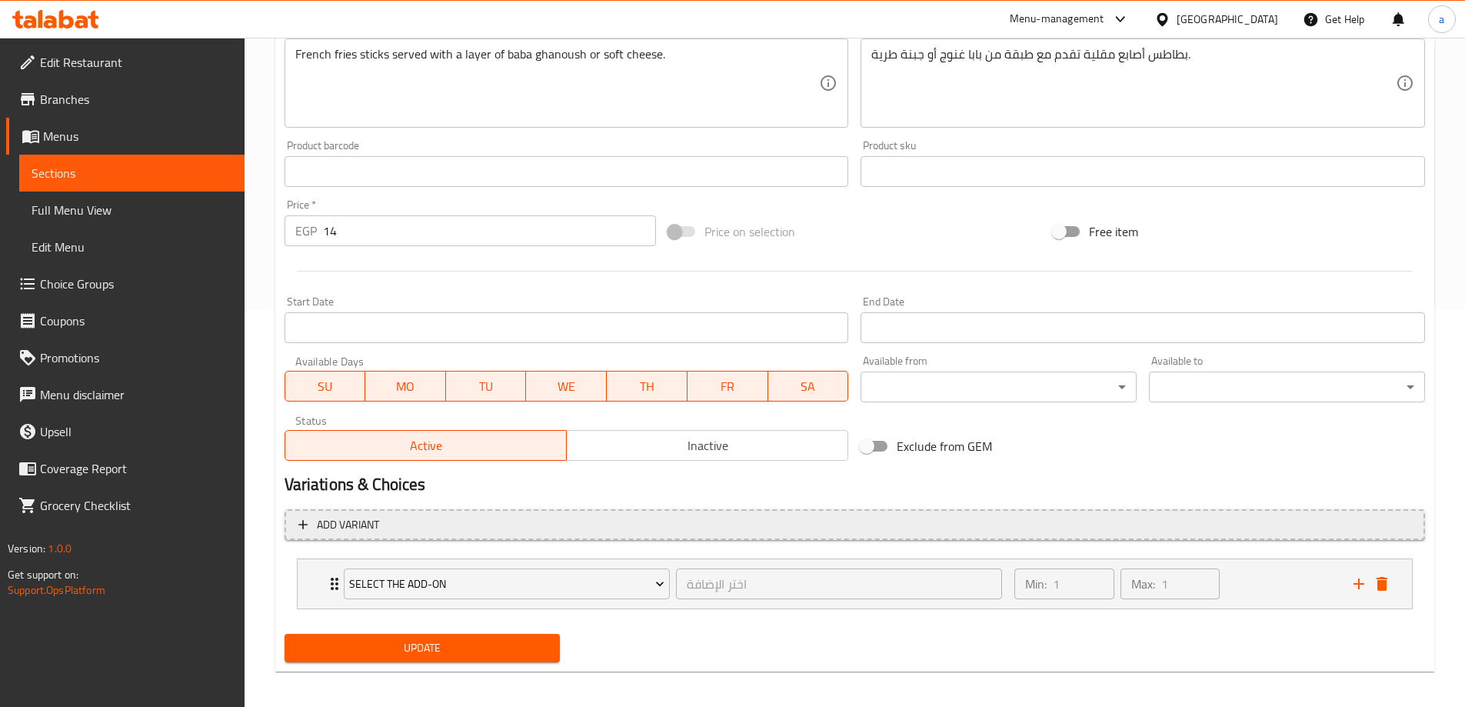
scroll to position [405, 0]
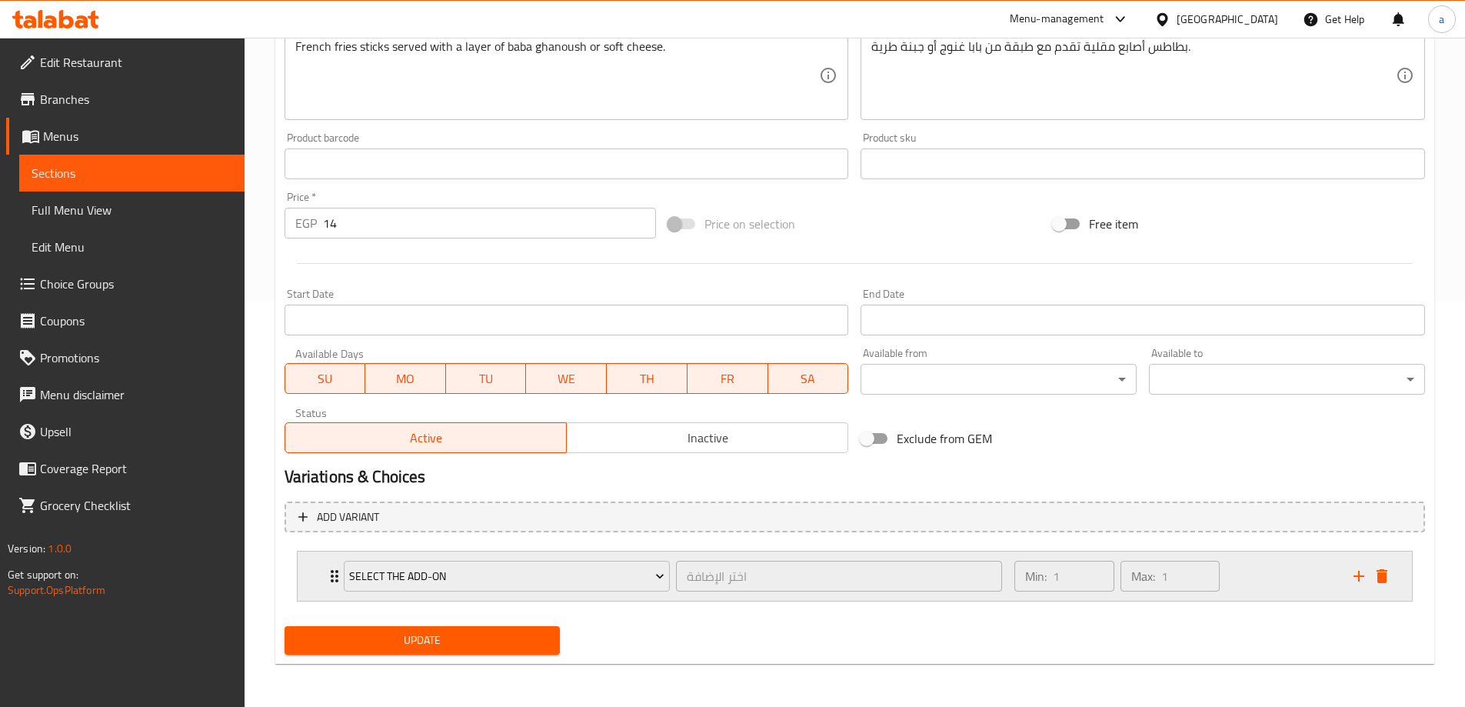
click at [311, 570] on div "Select the add-on اختر الإضافة ​ Min: 1 ​ Max: 1 ​" at bounding box center [855, 575] width 1114 height 49
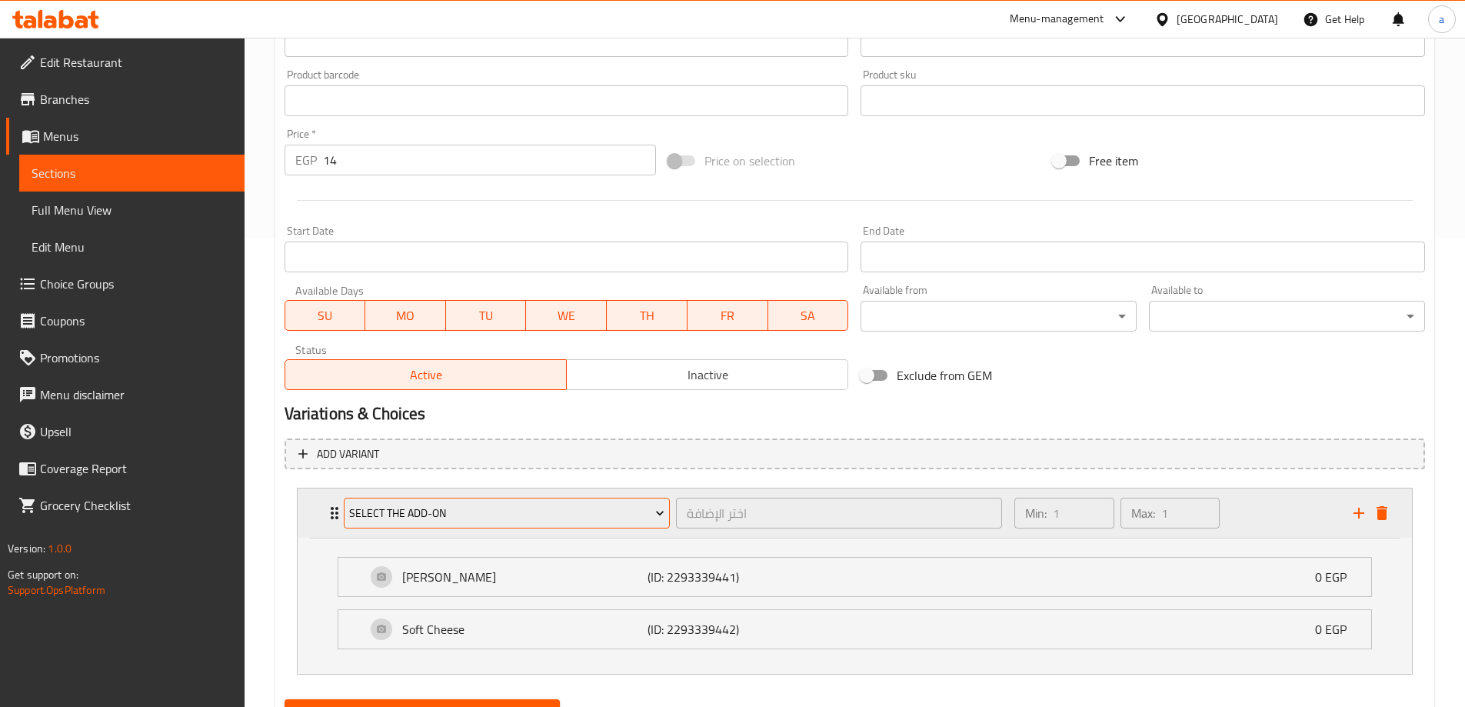
scroll to position [541, 0]
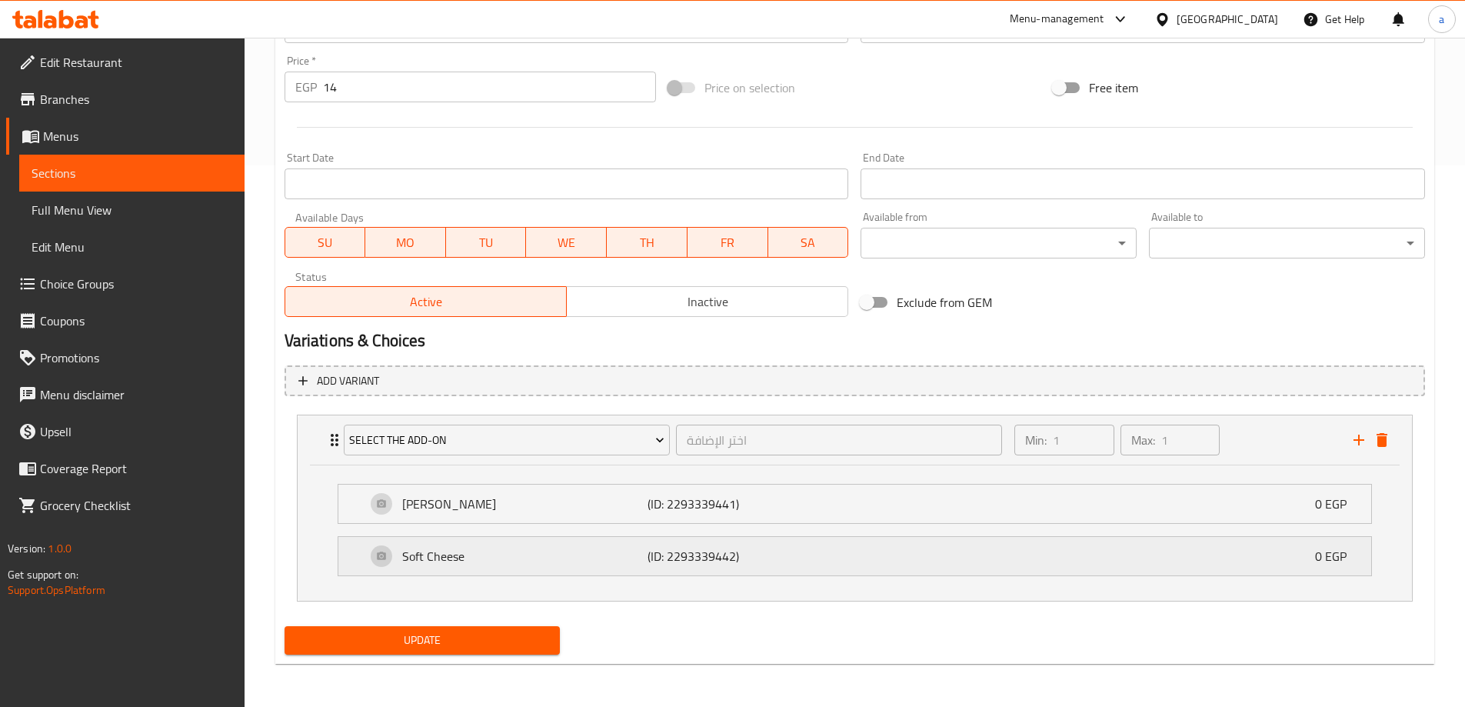
click at [599, 563] on p "Soft Cheese" at bounding box center [525, 556] width 246 height 18
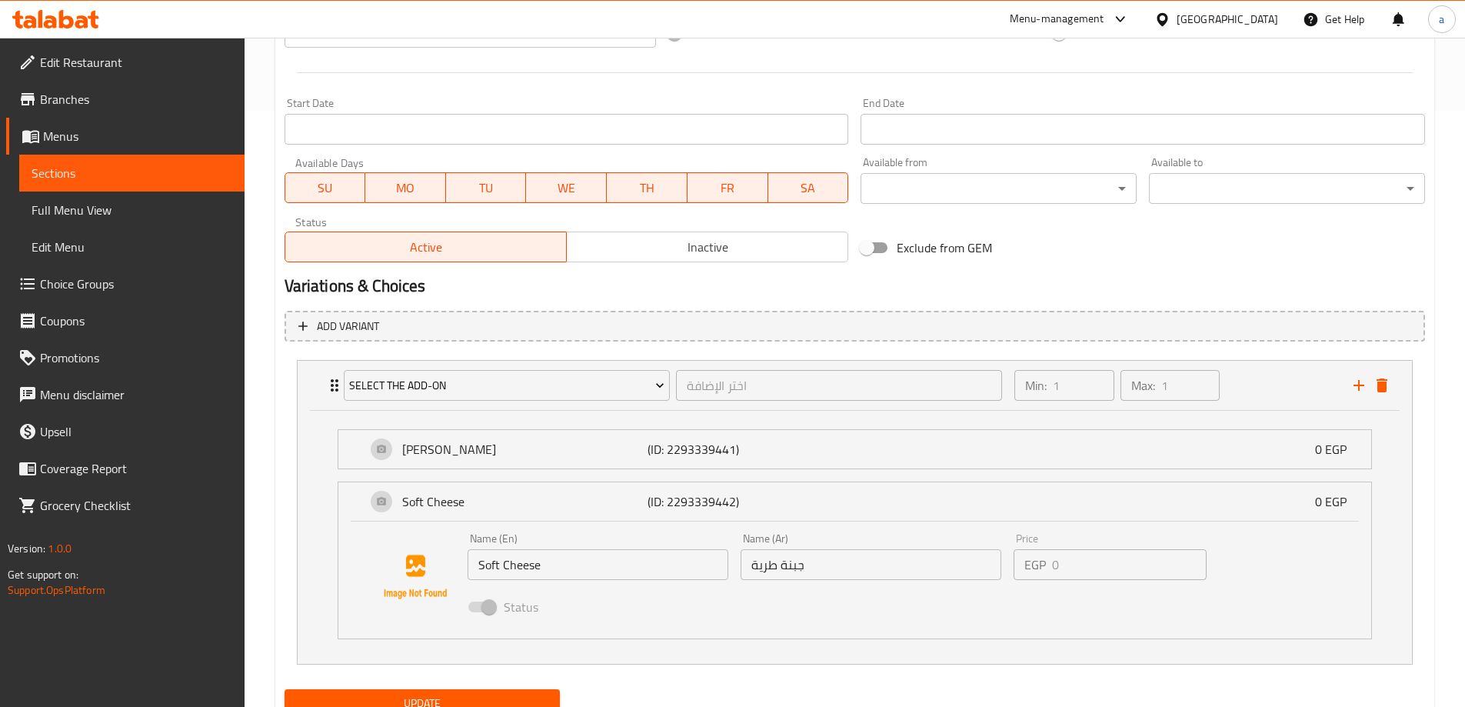
scroll to position [659, 0]
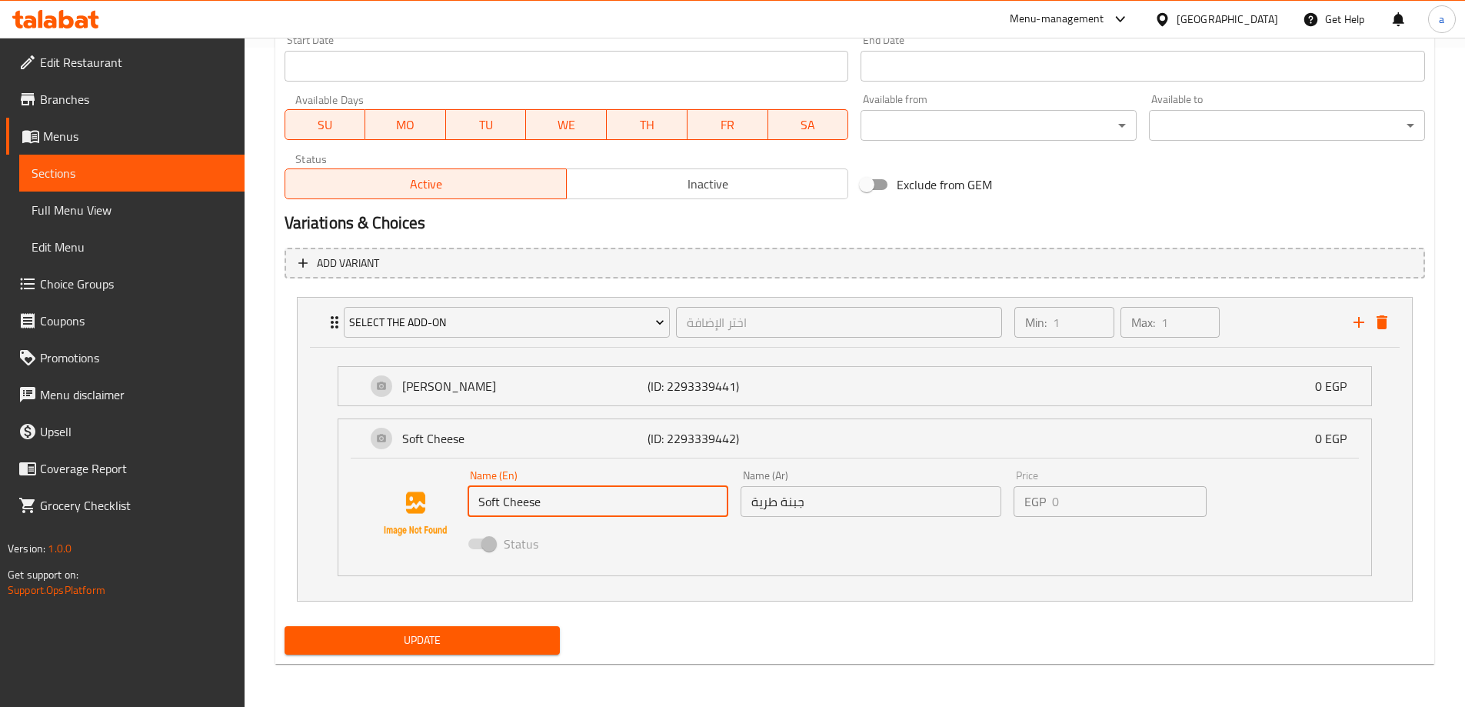
click at [485, 508] on input "Soft Cheese" at bounding box center [598, 501] width 261 height 31
click at [102, 278] on span "Choice Groups" at bounding box center [136, 284] width 192 height 18
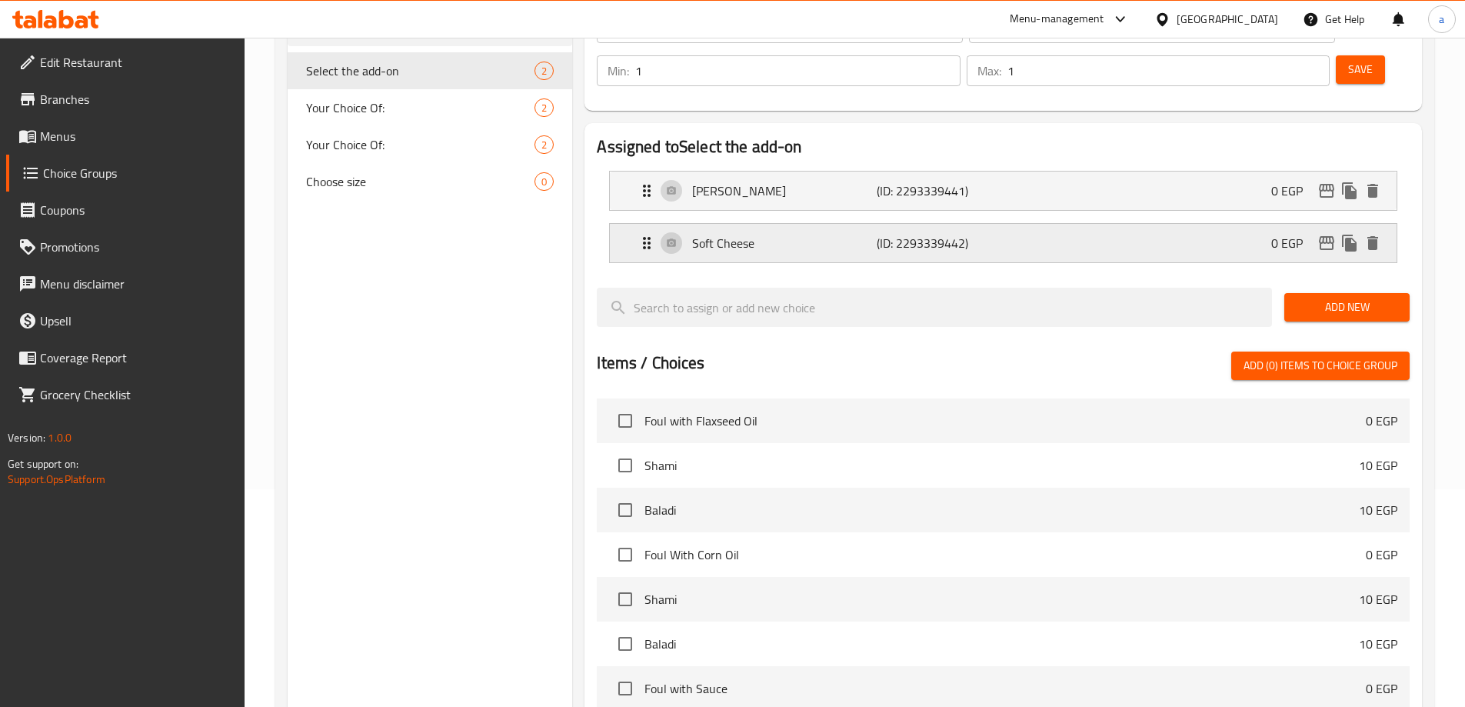
click at [748, 234] on p "Soft Cheese" at bounding box center [784, 243] width 184 height 18
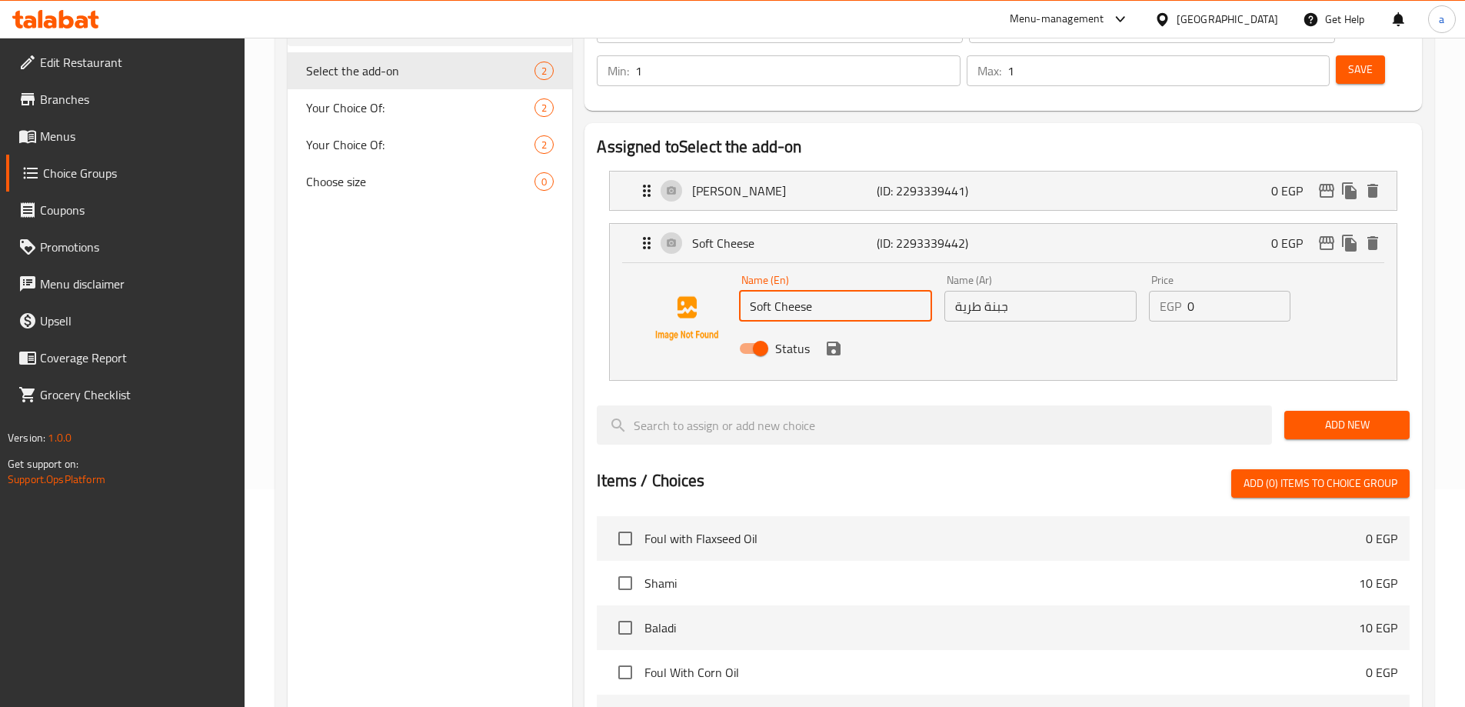
click at [760, 291] on input "Soft Cheese" at bounding box center [835, 306] width 192 height 31
type input "Cheese"
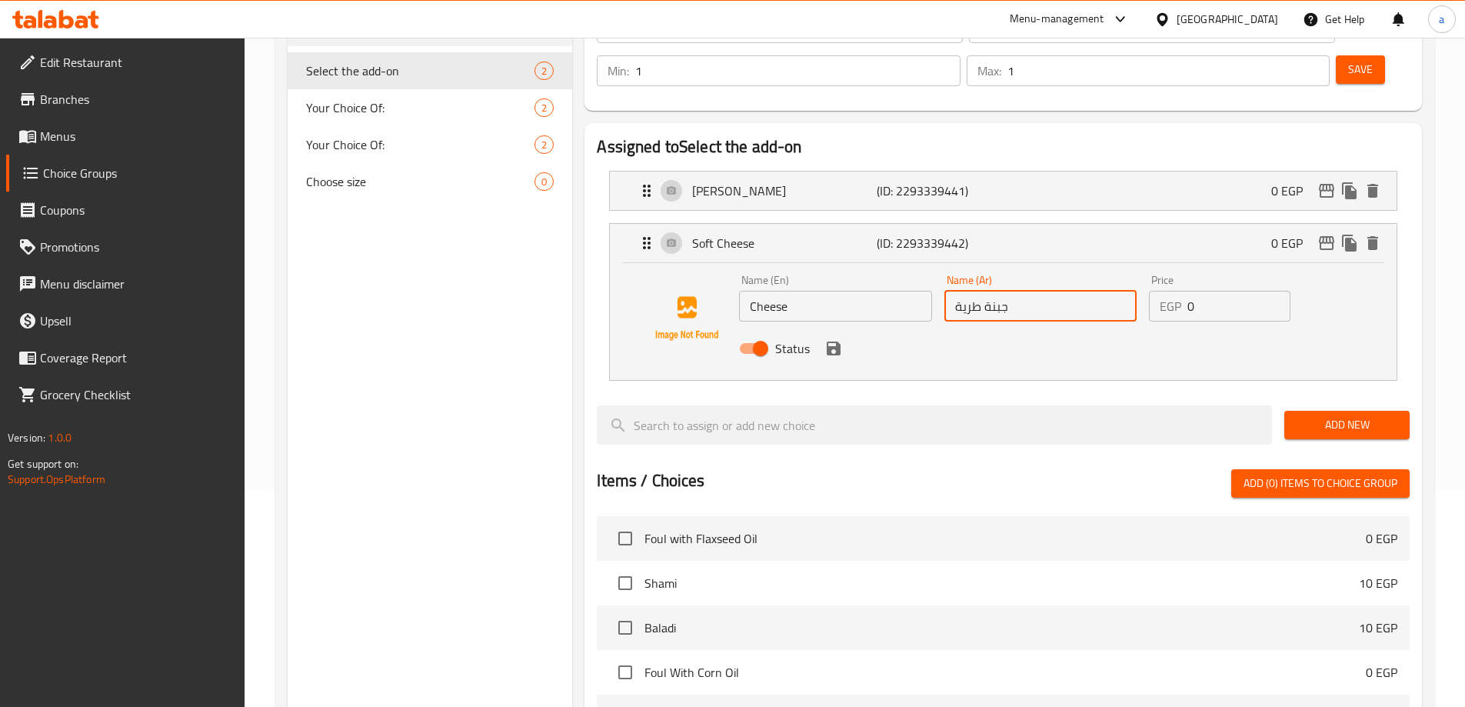
click at [967, 291] on input "جبنة طرية" at bounding box center [1040, 306] width 192 height 31
type input "جبنة"
click at [1344, 399] on div "Add New" at bounding box center [1347, 425] width 138 height 52
click at [837, 339] on icon "save" at bounding box center [833, 348] width 18 height 18
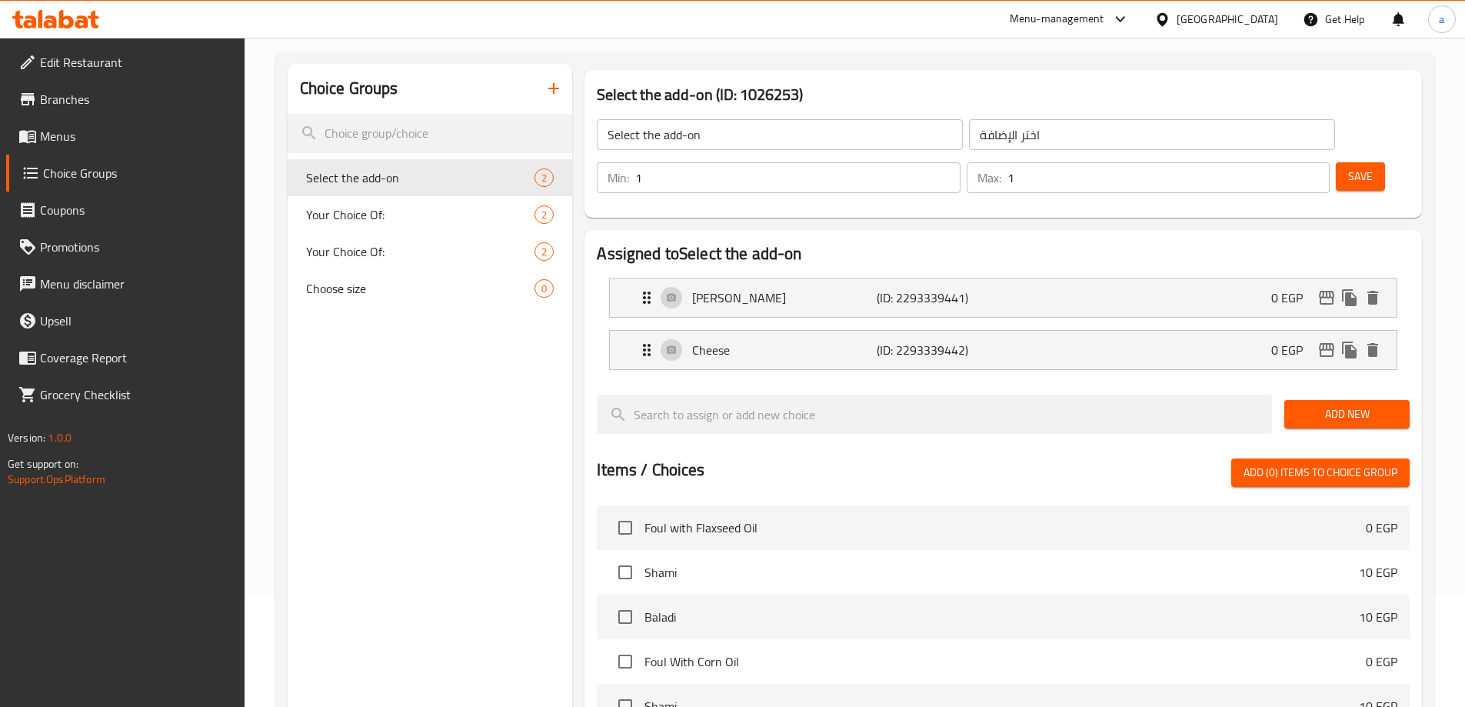
scroll to position [0, 0]
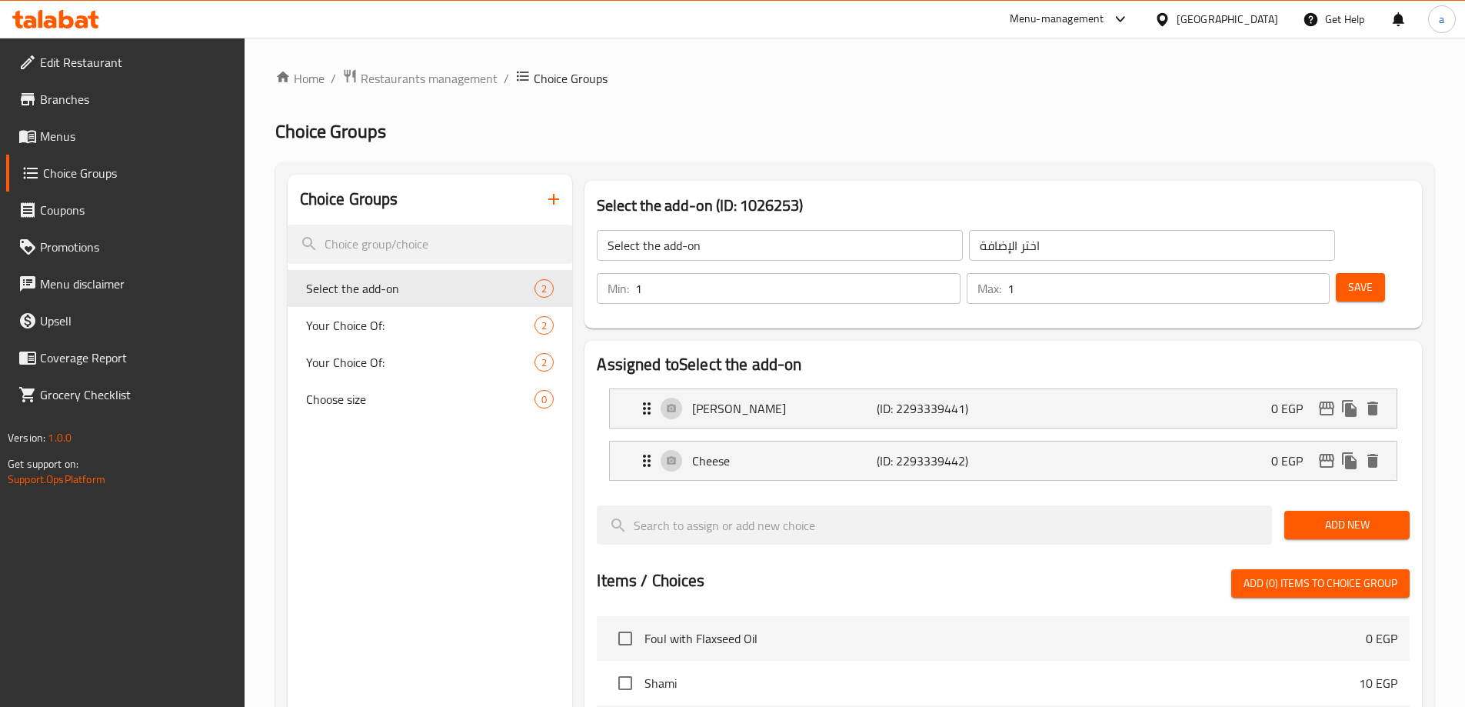
click at [1348, 278] on span "Save" at bounding box center [1360, 287] width 25 height 19
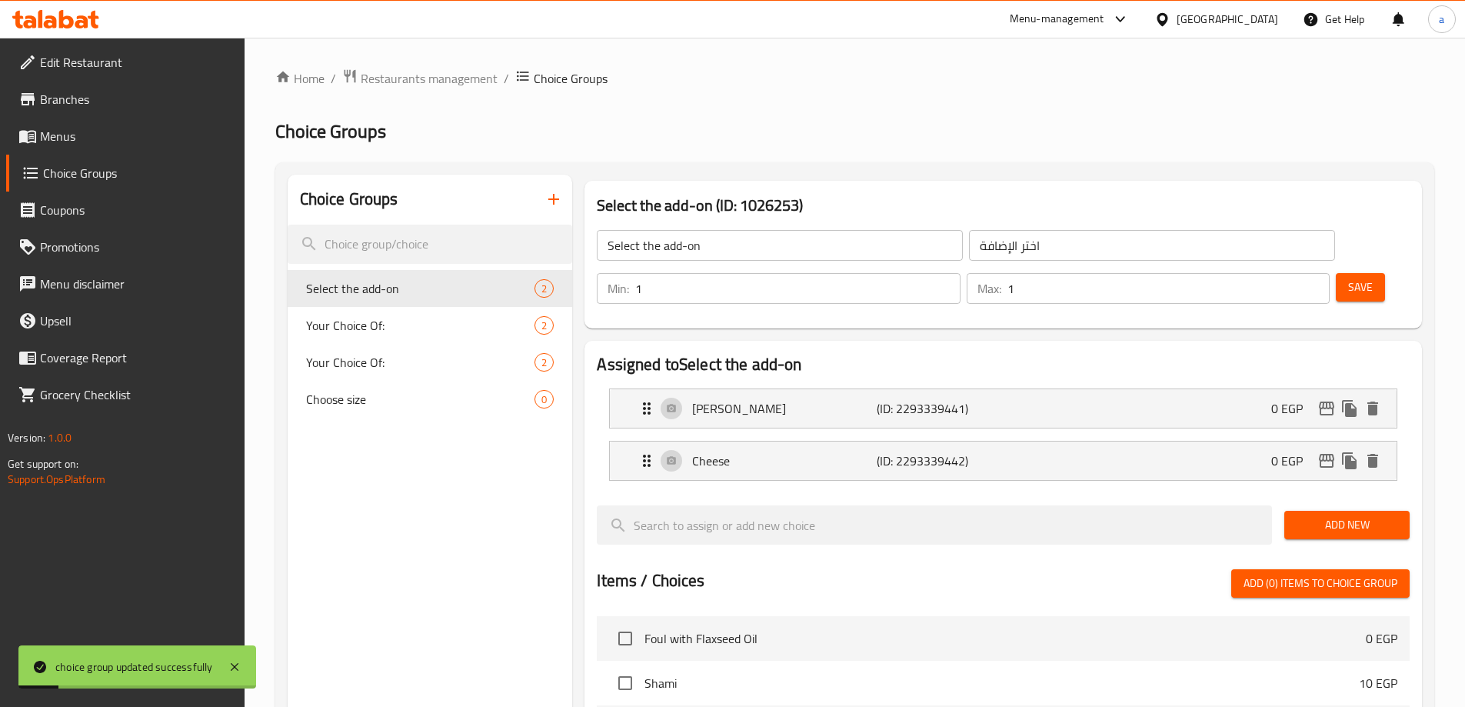
click at [47, 139] on span "Menus" at bounding box center [136, 136] width 192 height 18
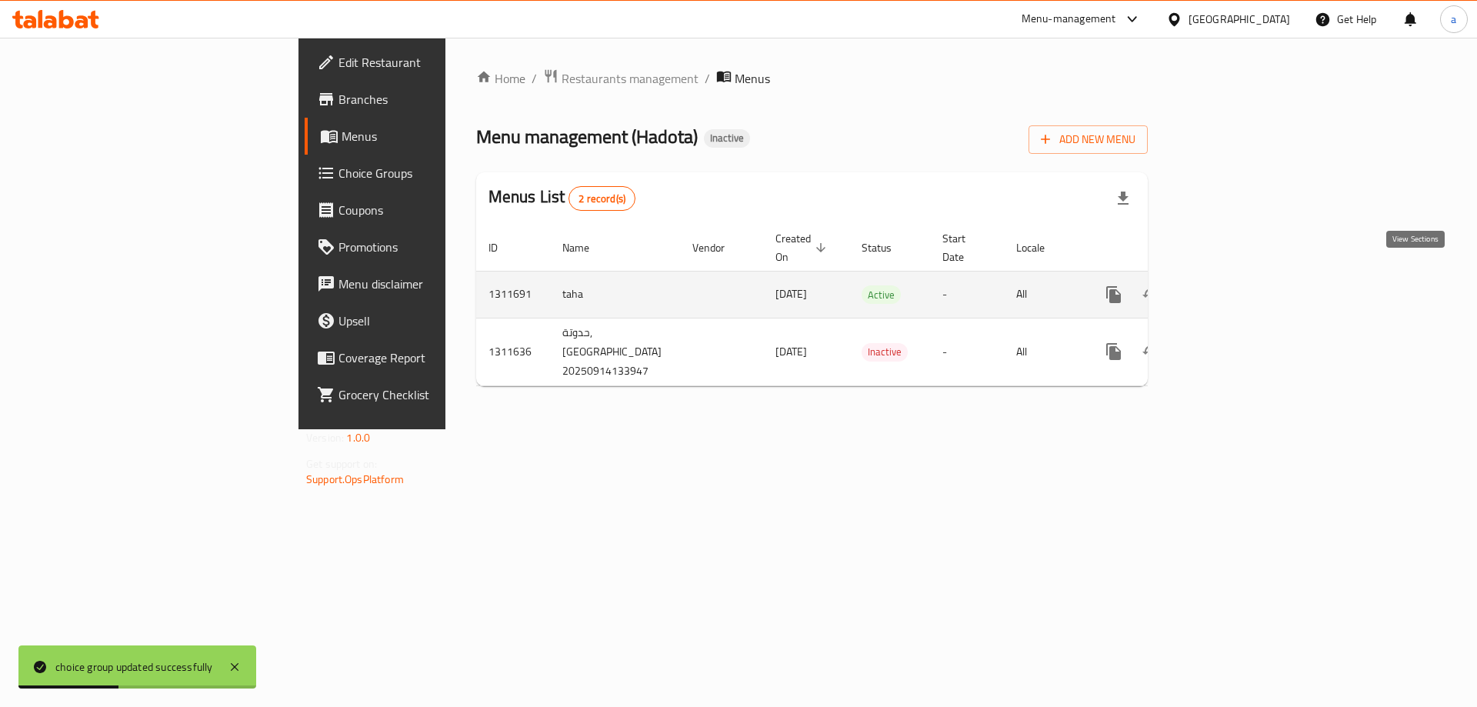
click at [1243, 287] on link "enhanced table" at bounding box center [1224, 294] width 37 height 37
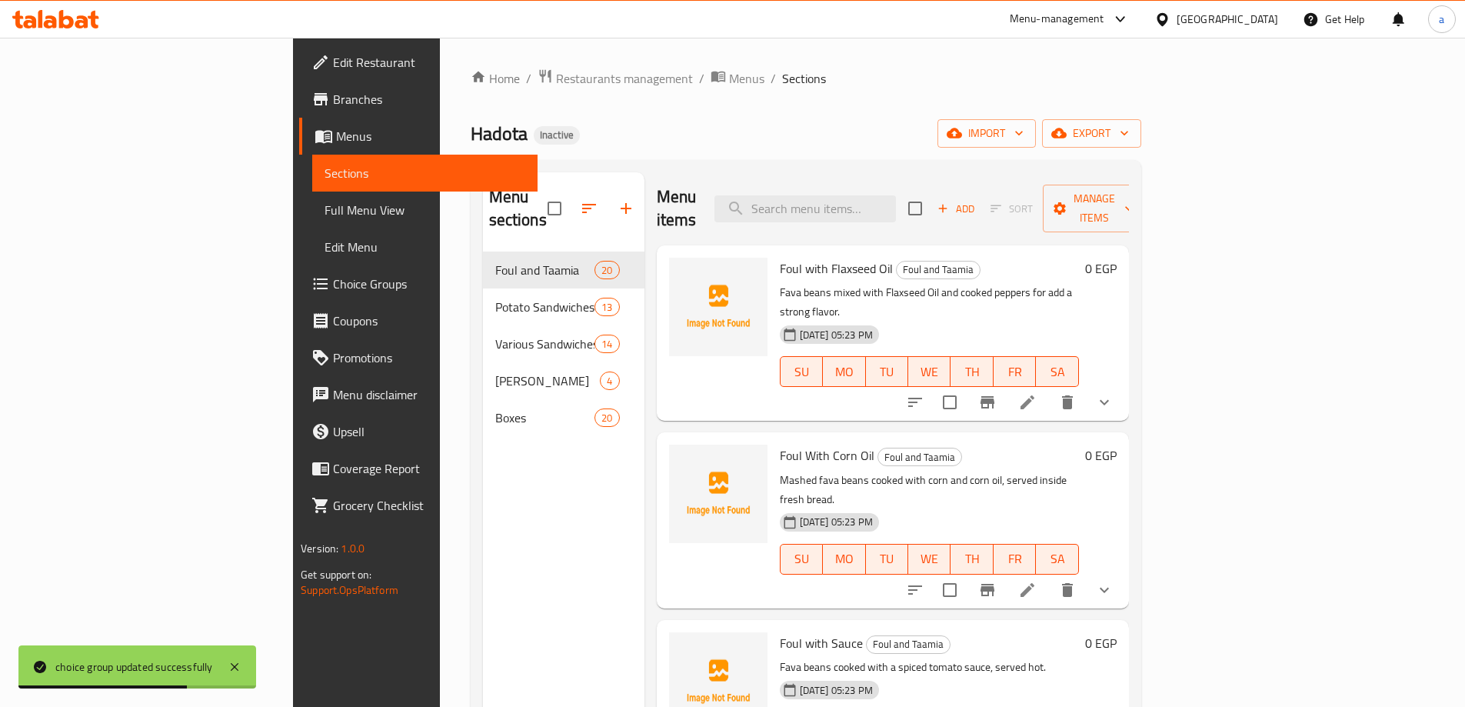
click at [325, 207] on span "Full Menu View" at bounding box center [425, 210] width 201 height 18
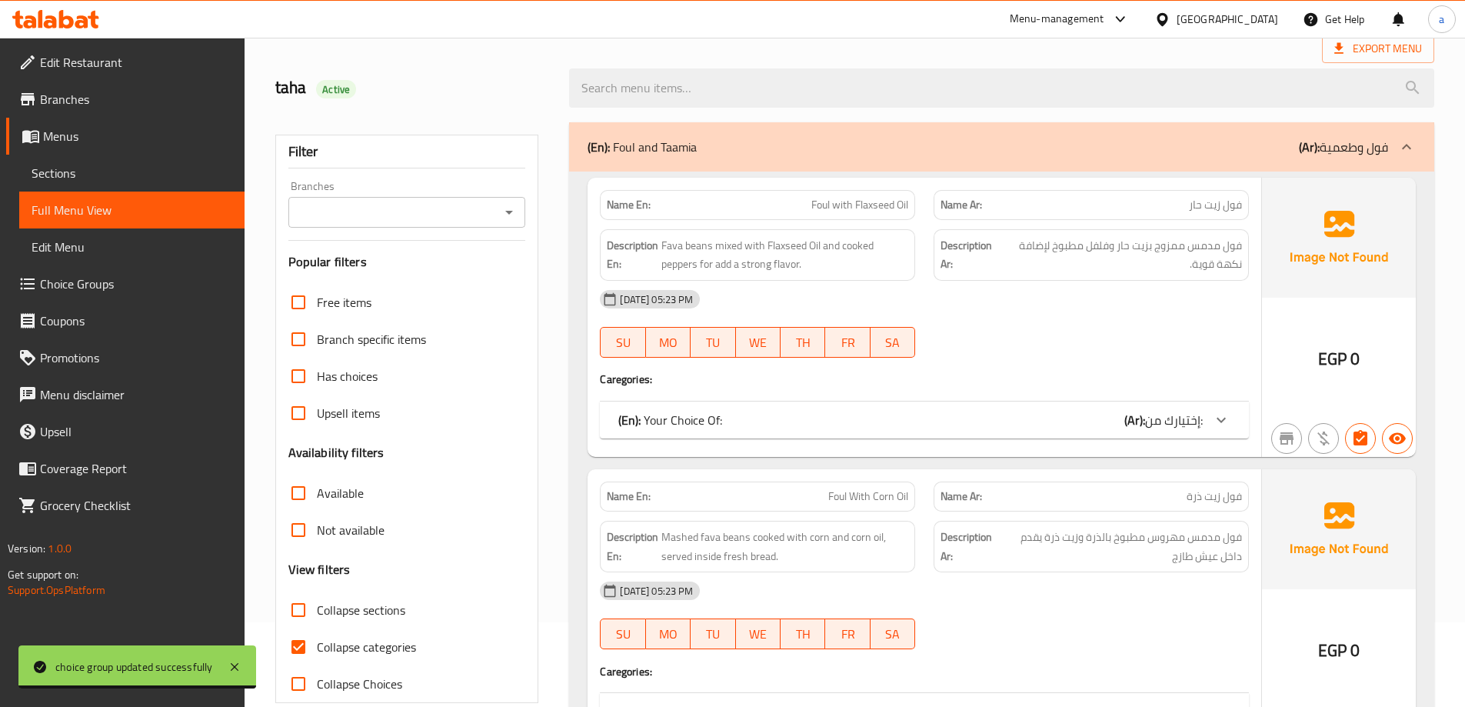
scroll to position [154, 0]
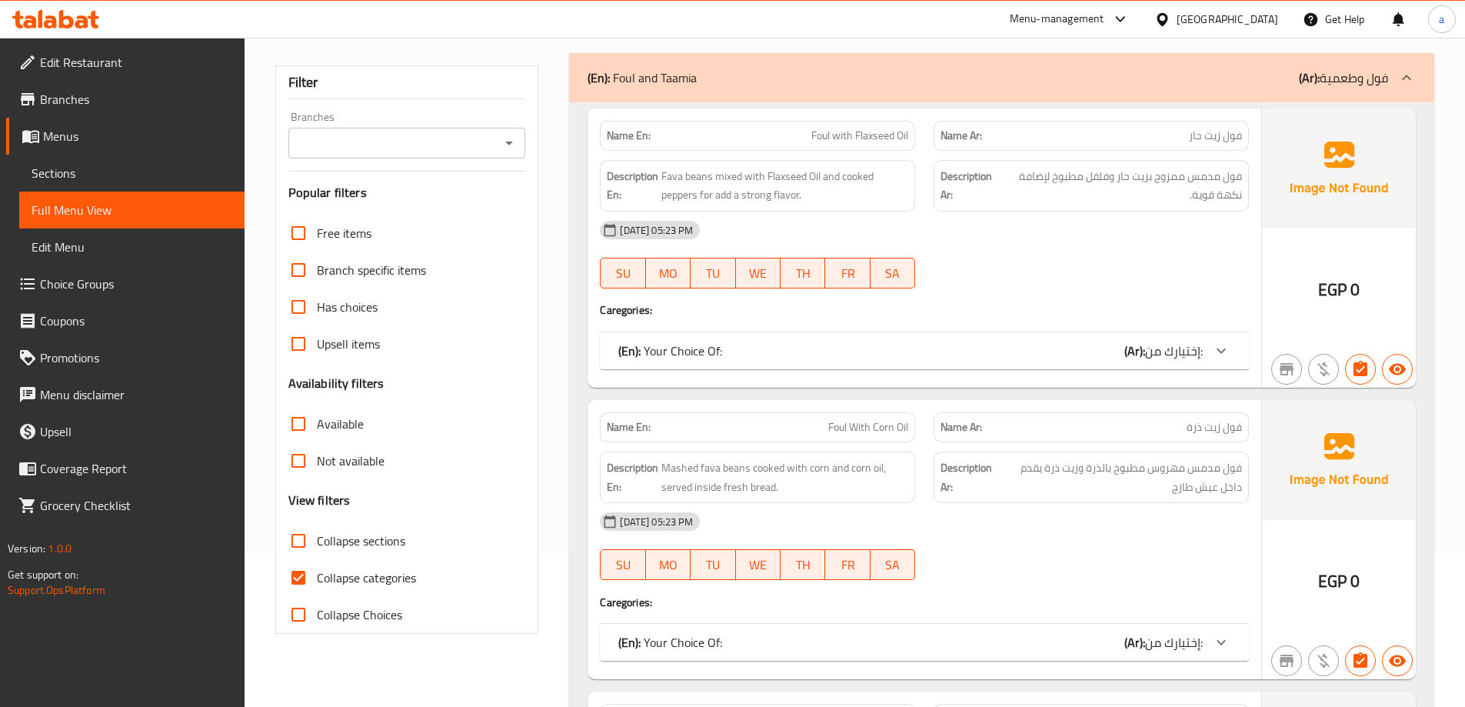
click at [372, 564] on label "Collapse categories" at bounding box center [348, 577] width 136 height 37
click at [317, 564] on input "Collapse categories" at bounding box center [298, 577] width 37 height 37
checkbox input "false"
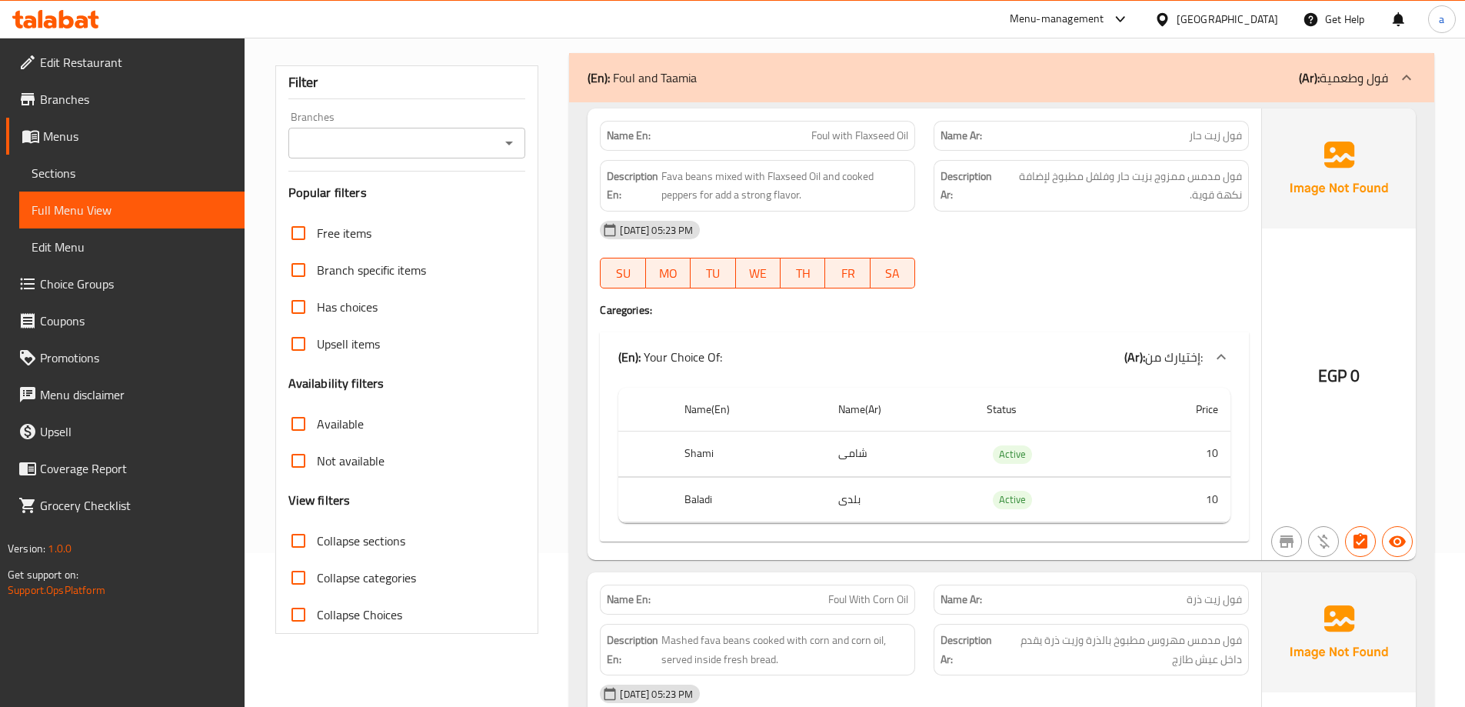
click at [379, 543] on span "Collapse sections" at bounding box center [361, 540] width 88 height 18
click at [317, 543] on input "Collapse sections" at bounding box center [298, 540] width 37 height 37
checkbox input "true"
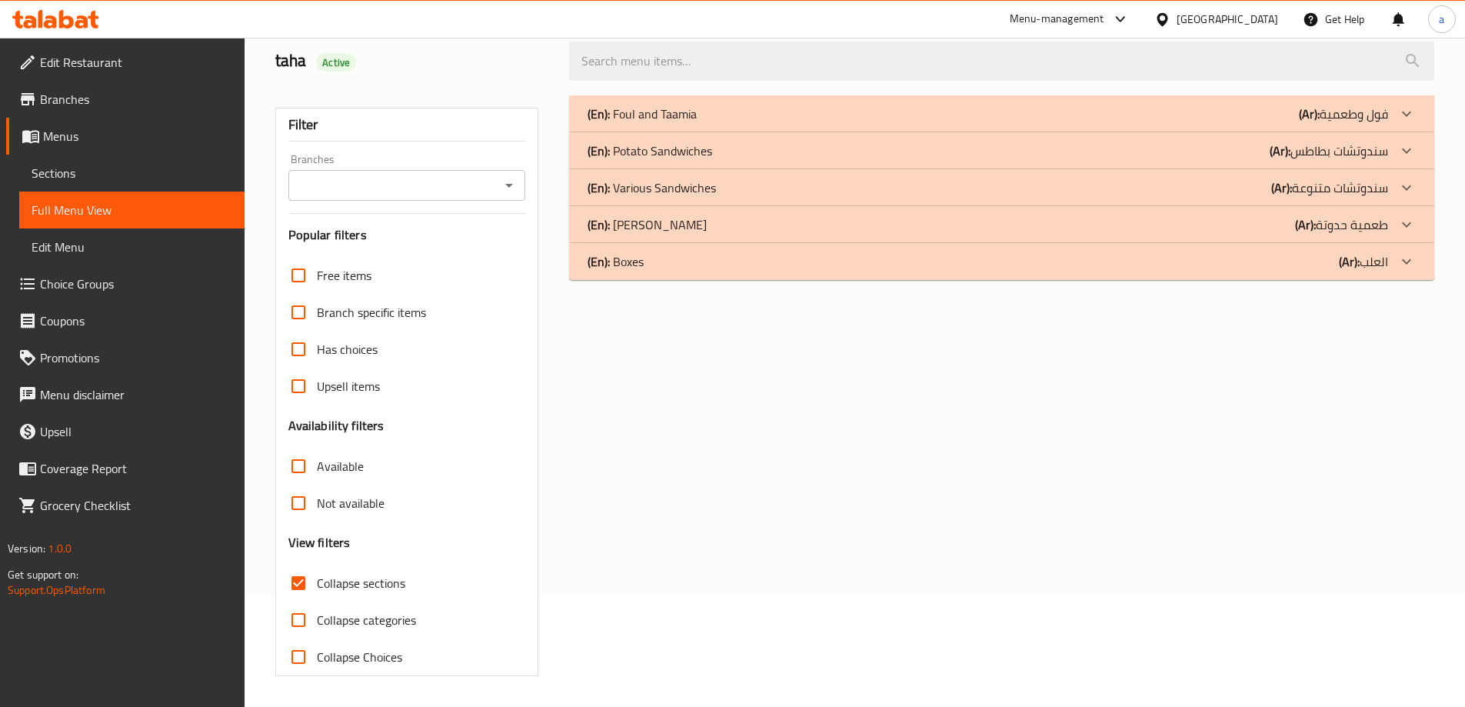
scroll to position [112, 0]
click at [951, 258] on div "(En): Boxes (Ar): العلب" at bounding box center [988, 261] width 801 height 18
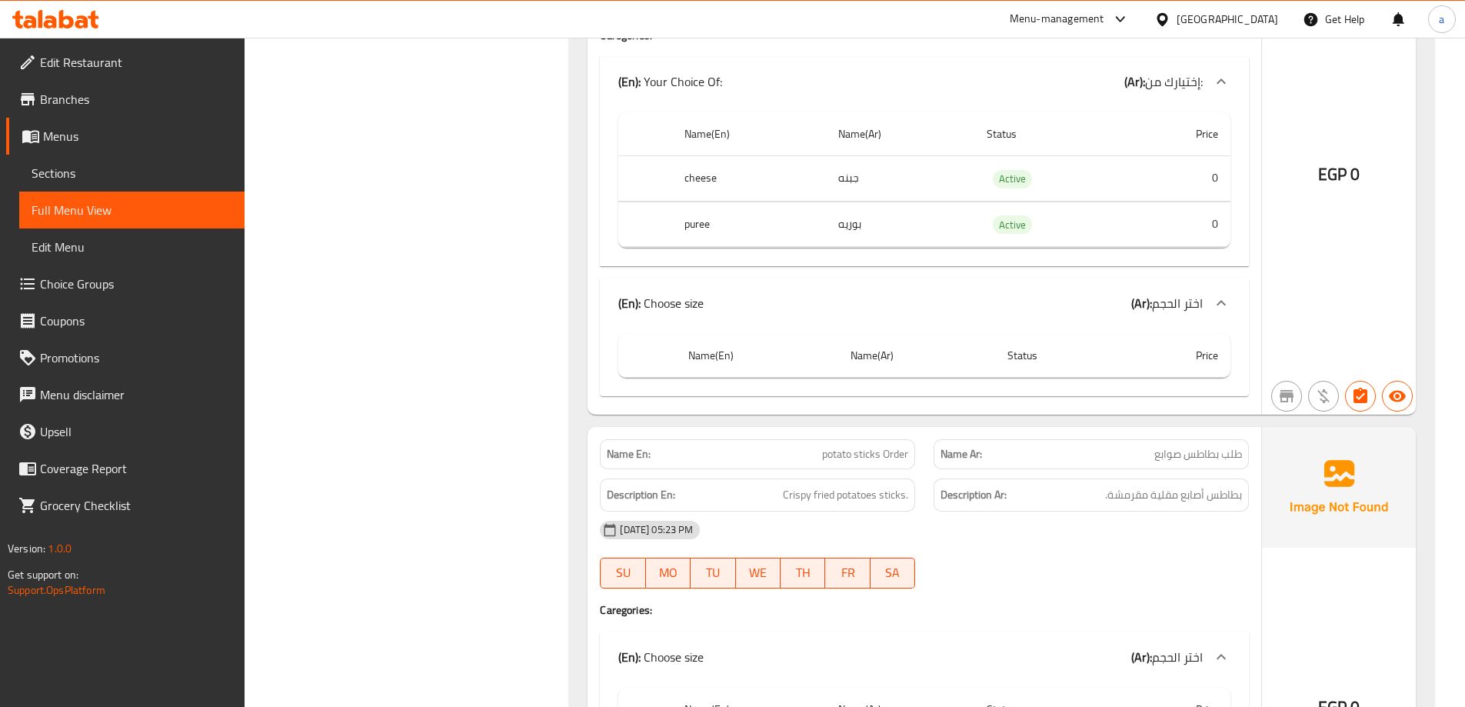
scroll to position [4974, 0]
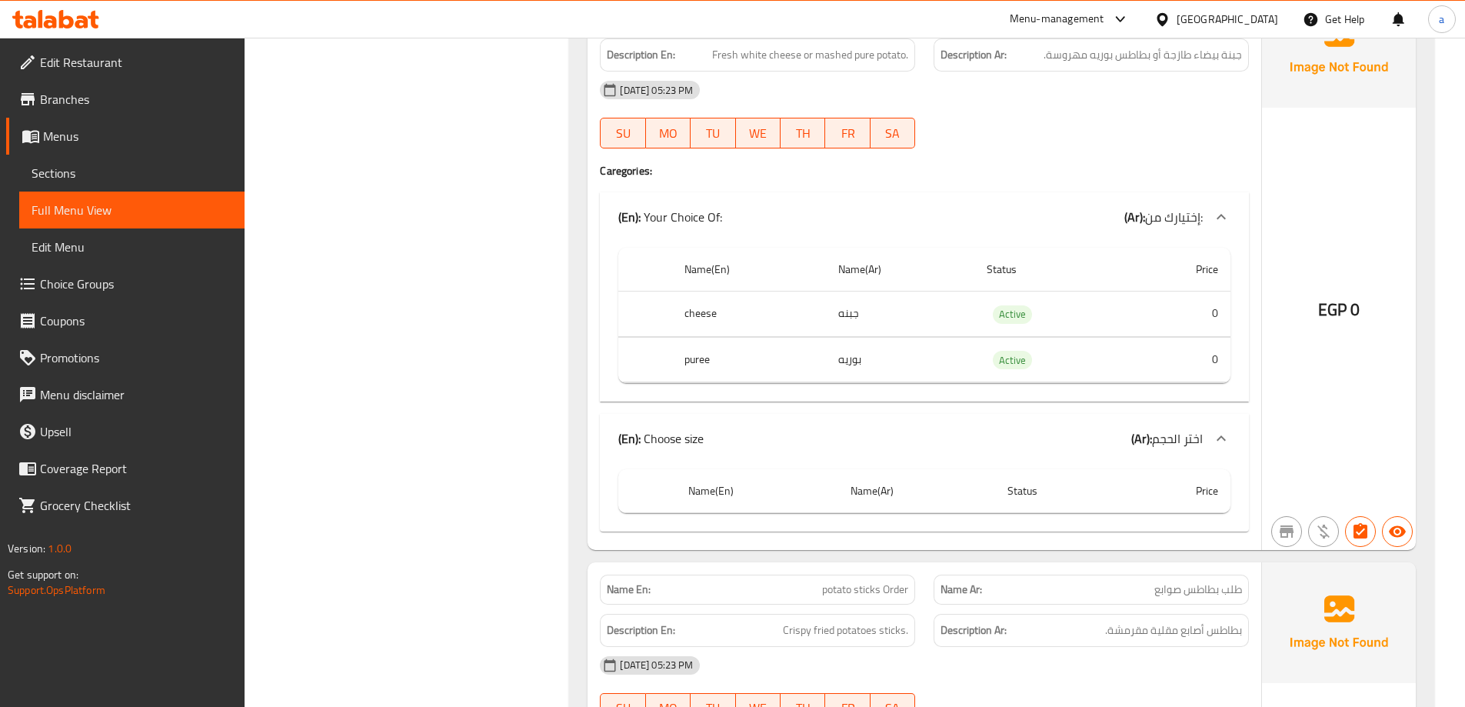
click at [1210, 435] on div at bounding box center [1221, 438] width 37 height 37
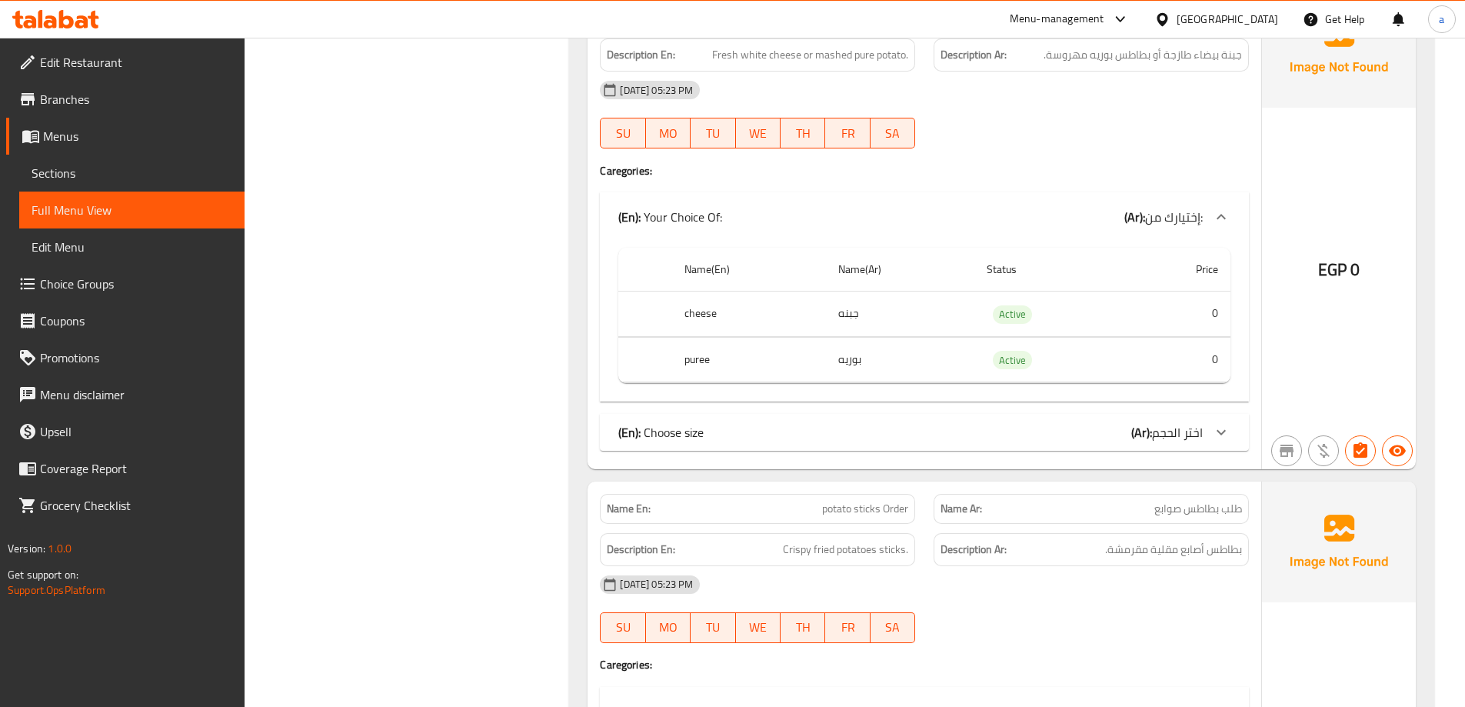
click at [1213, 430] on icon at bounding box center [1221, 432] width 18 height 18
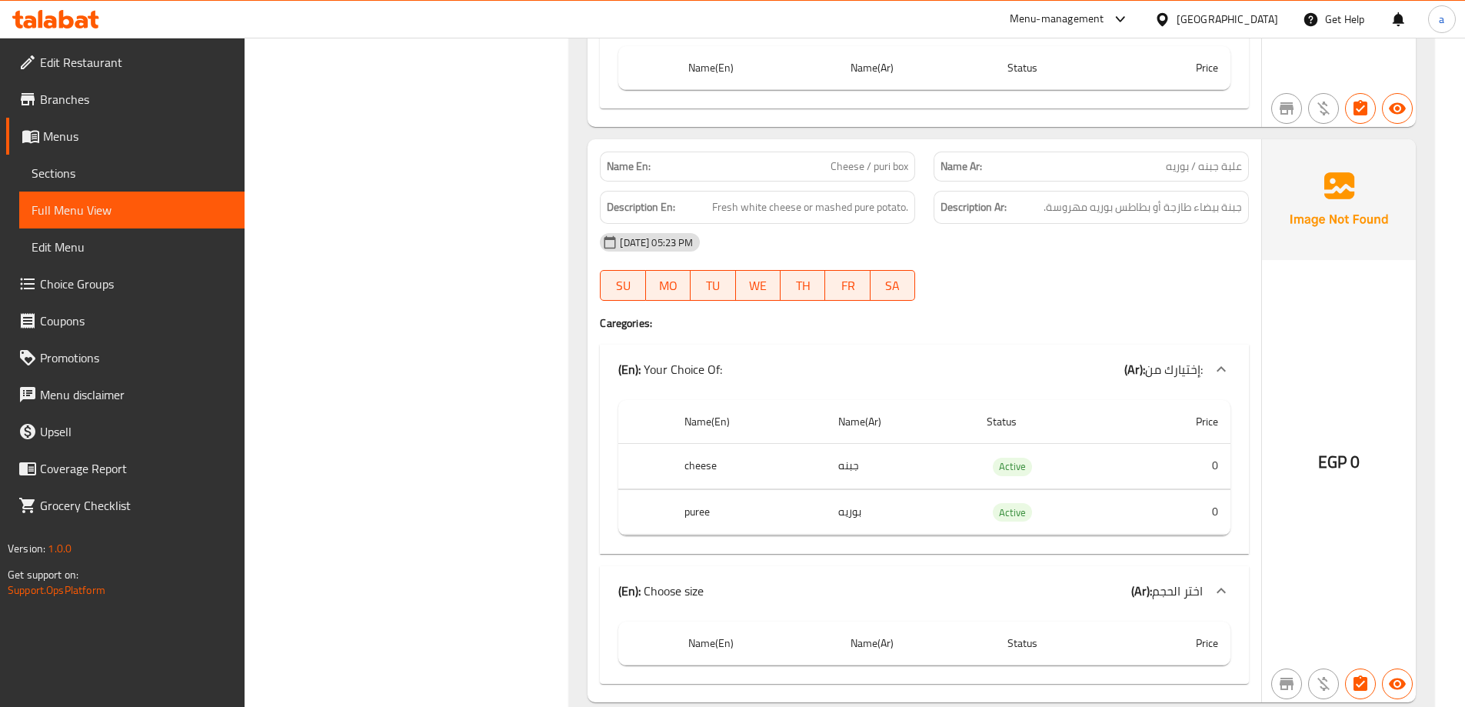
scroll to position [5030, 0]
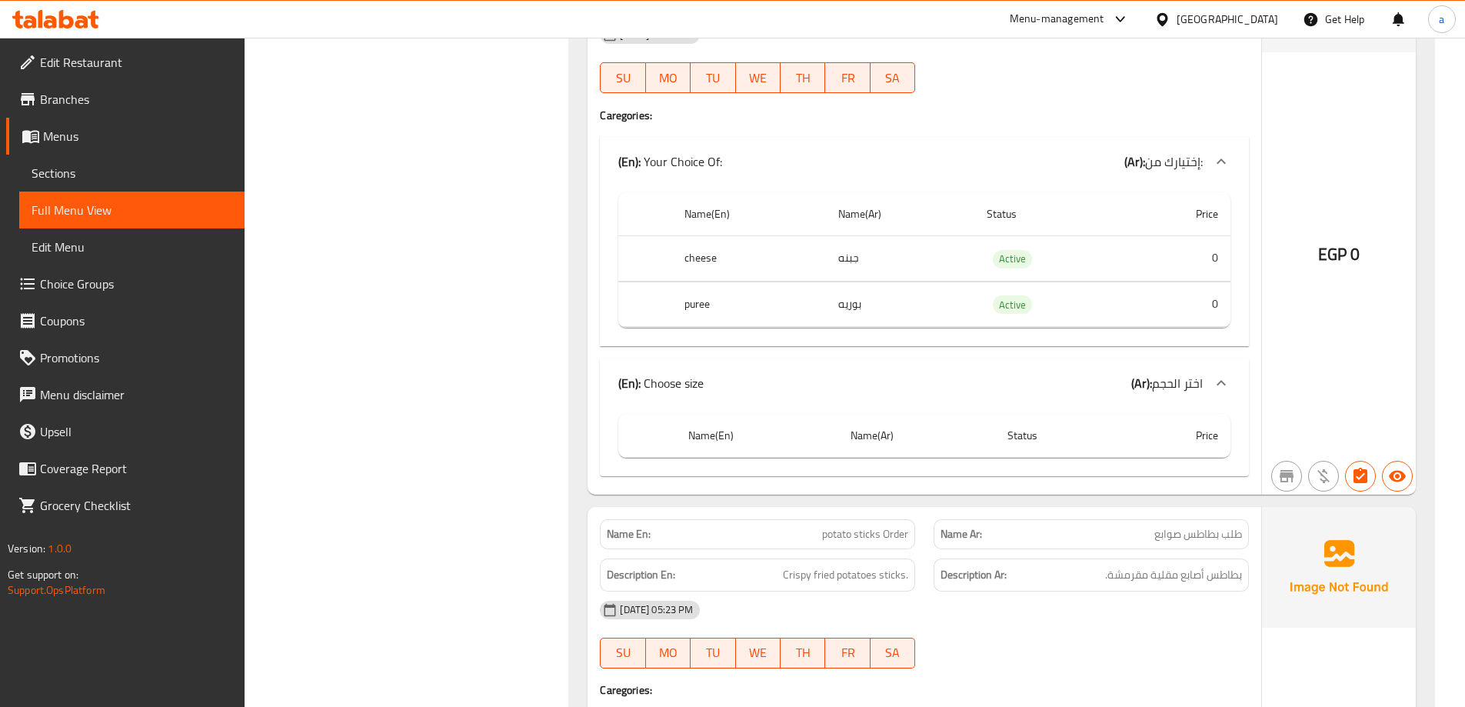
click at [90, 149] on link "Menus" at bounding box center [125, 136] width 238 height 37
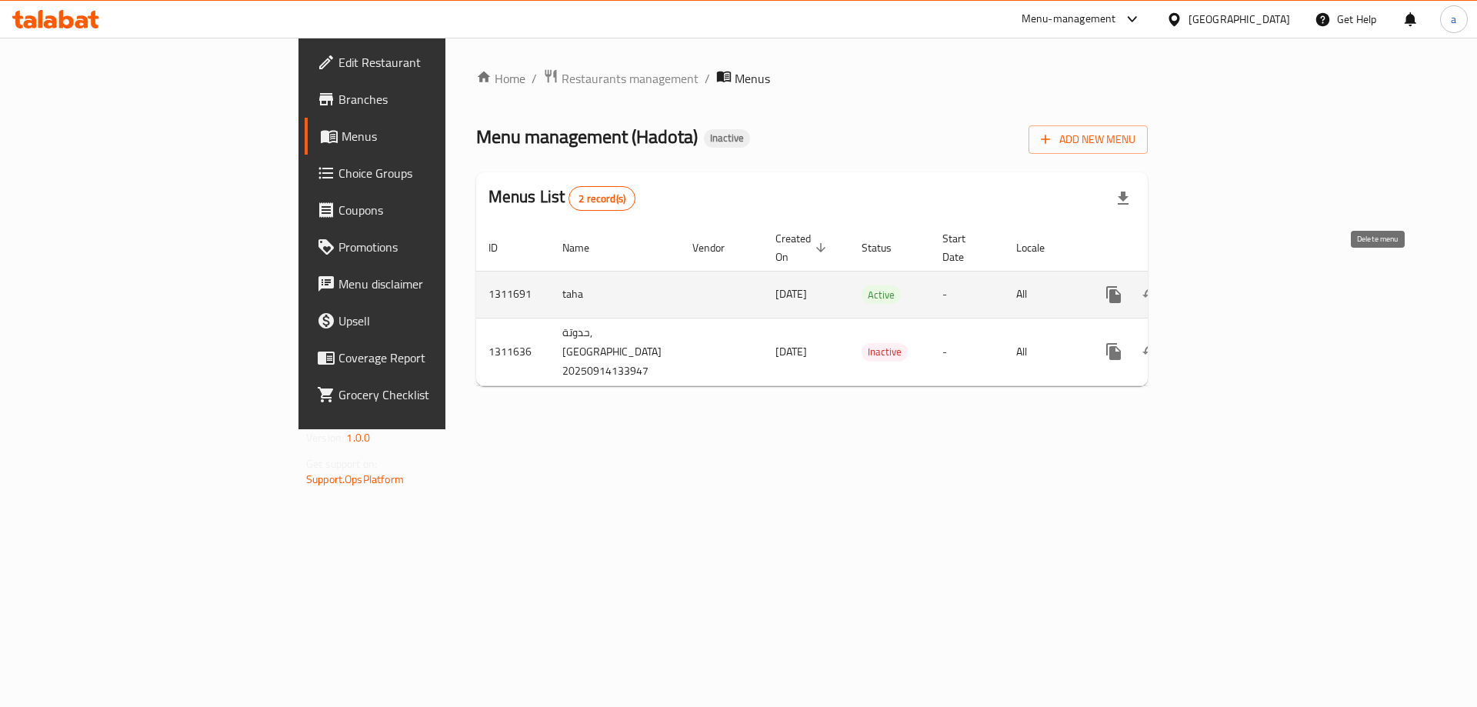
click at [1206, 276] on button "enhanced table" at bounding box center [1187, 294] width 37 height 37
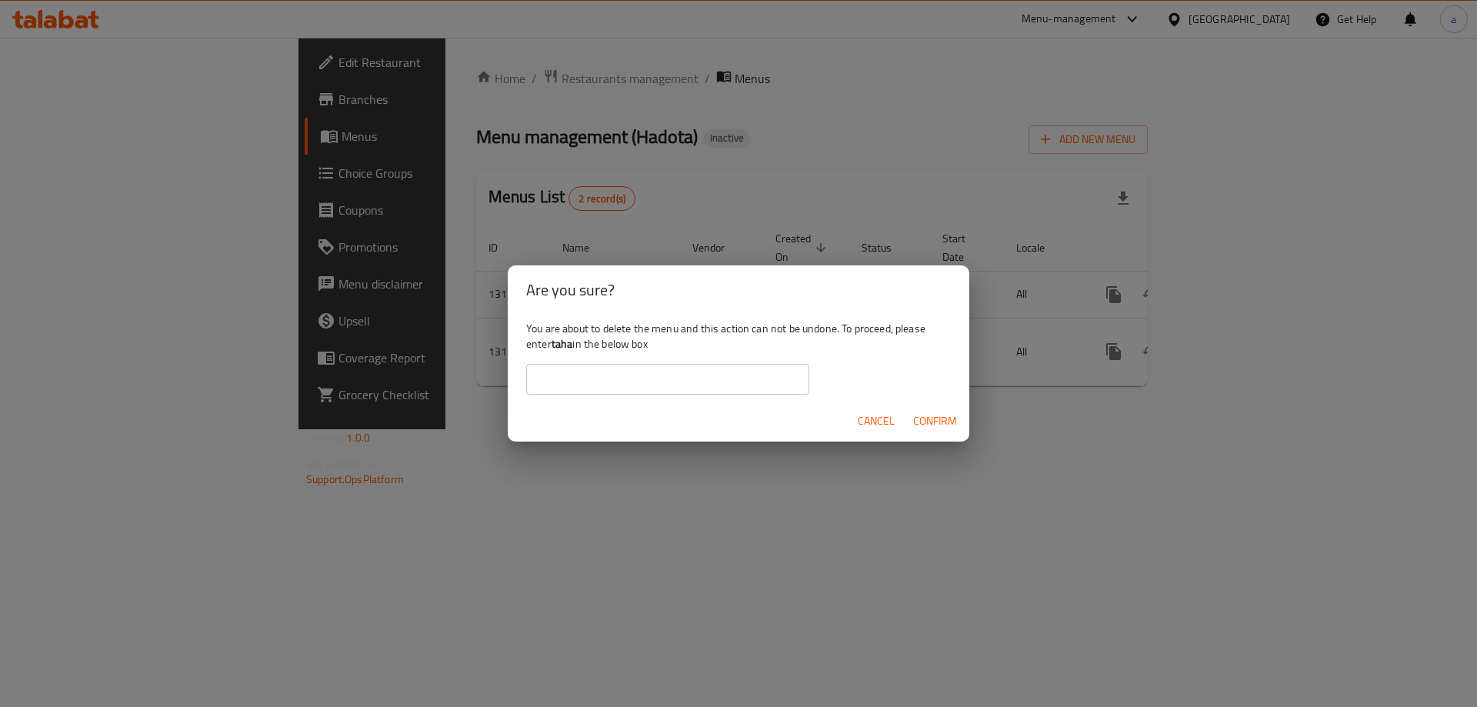
click at [1312, 296] on div "Are you sure? You are about to delete the menu and this action can not be undon…" at bounding box center [738, 353] width 1477 height 707
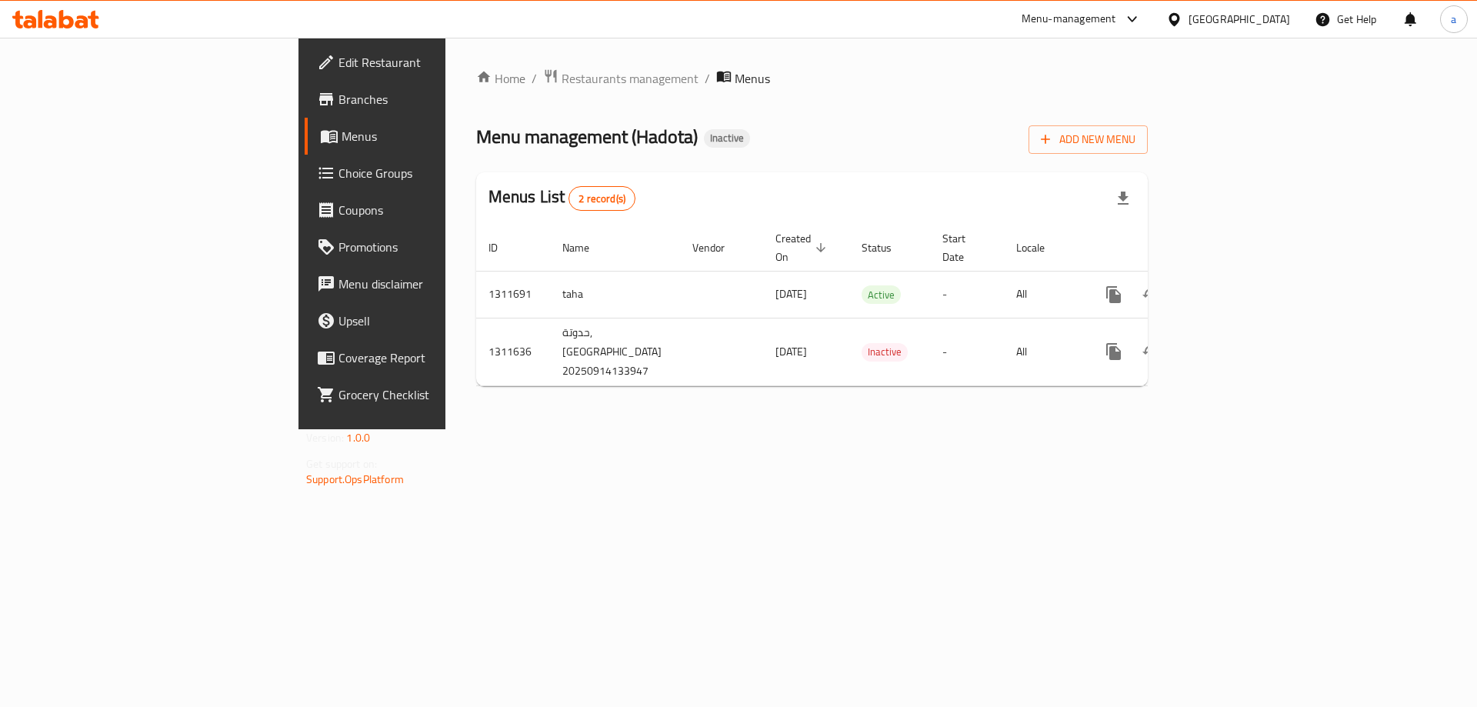
click at [1178, 276] on div "Home / Restaurants management / Menus Menu management ( Hadota ) Inactive Add N…" at bounding box center [811, 233] width 733 height 391
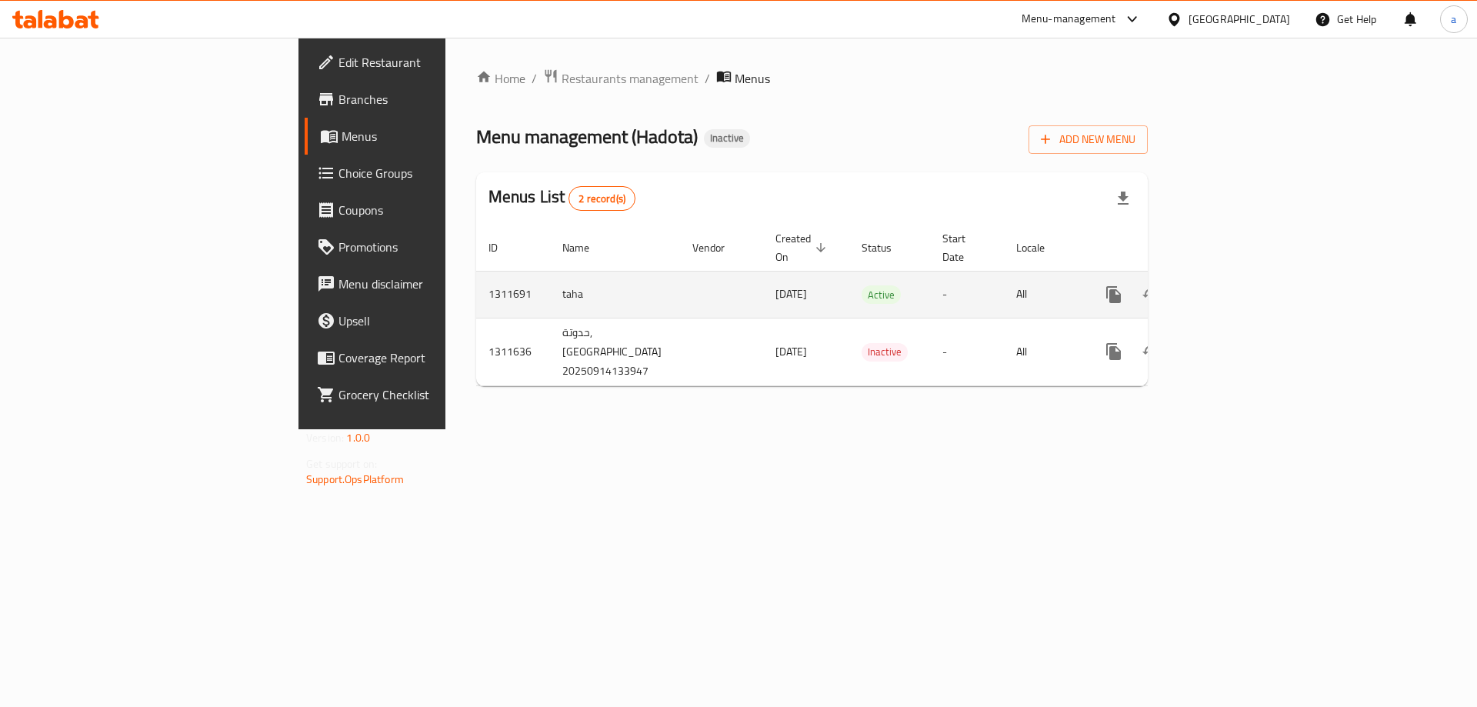
click at [1255, 278] on td "enhanced table" at bounding box center [1169, 294] width 172 height 47
click at [1243, 278] on link "enhanced table" at bounding box center [1224, 294] width 37 height 37
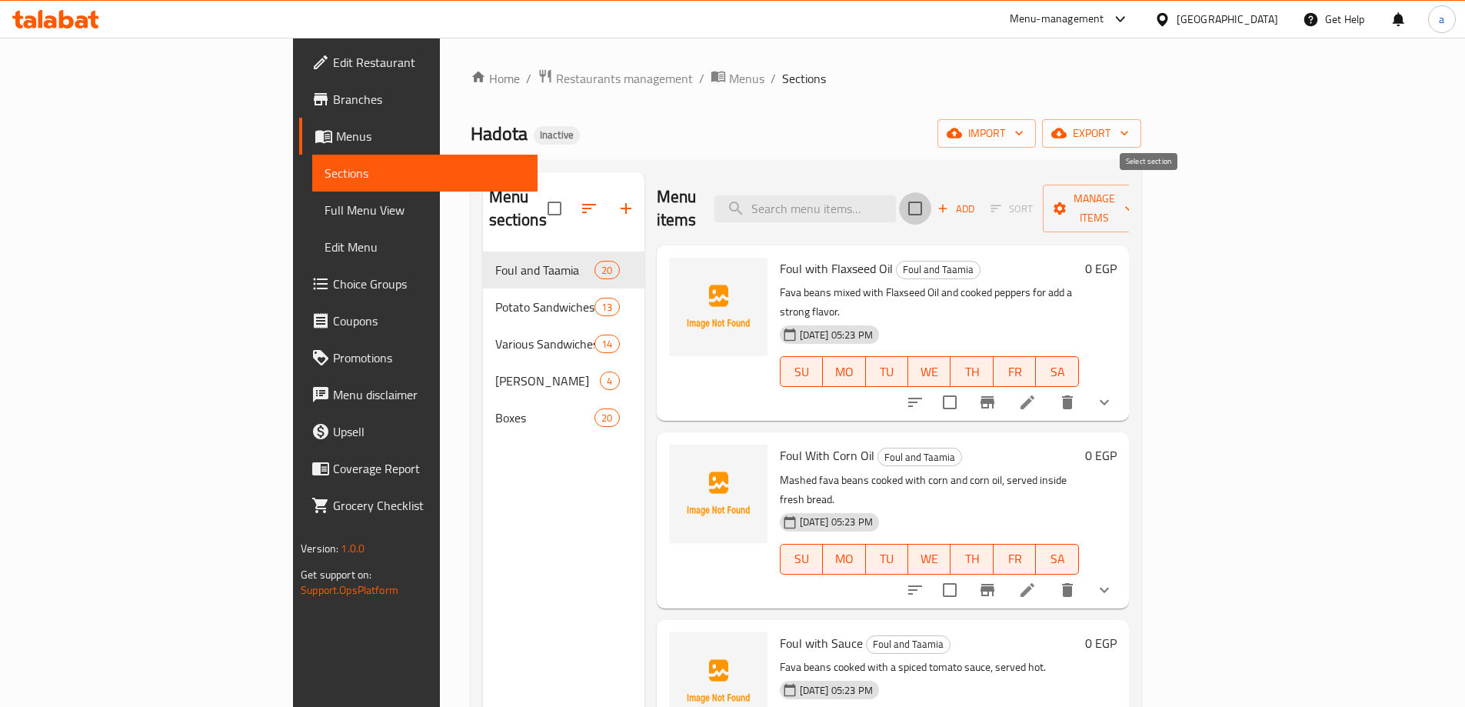
click at [931, 192] on input "checkbox" at bounding box center [915, 208] width 32 height 32
checkbox input "true"
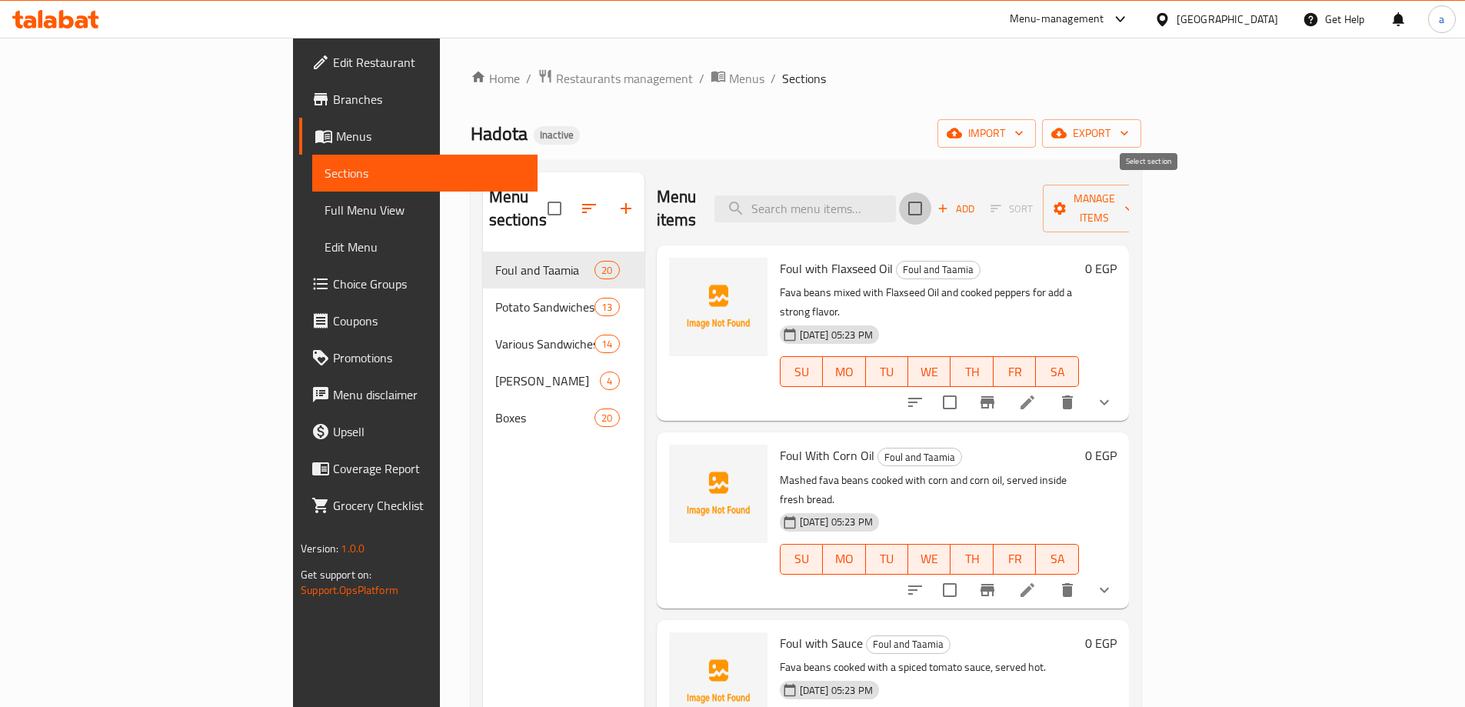
checkbox input "true"
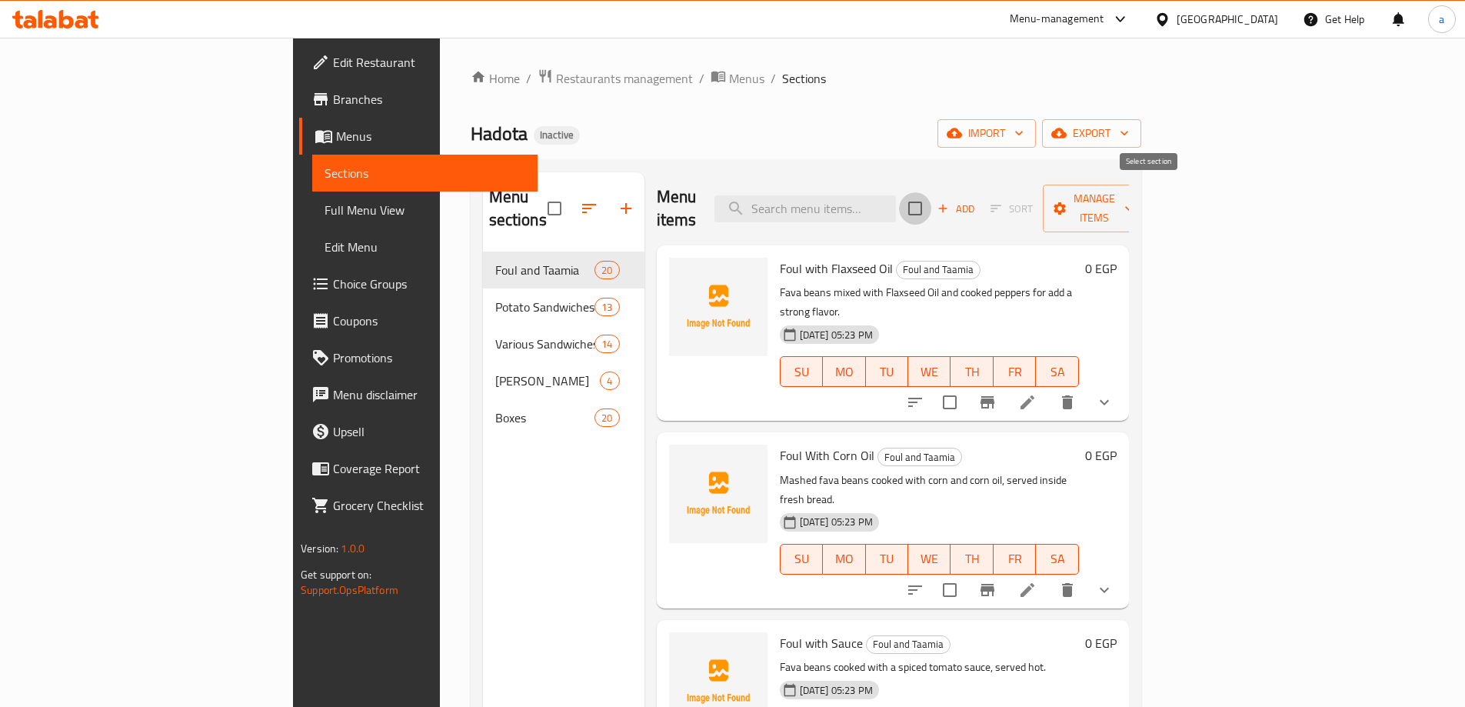
checkbox input "true"
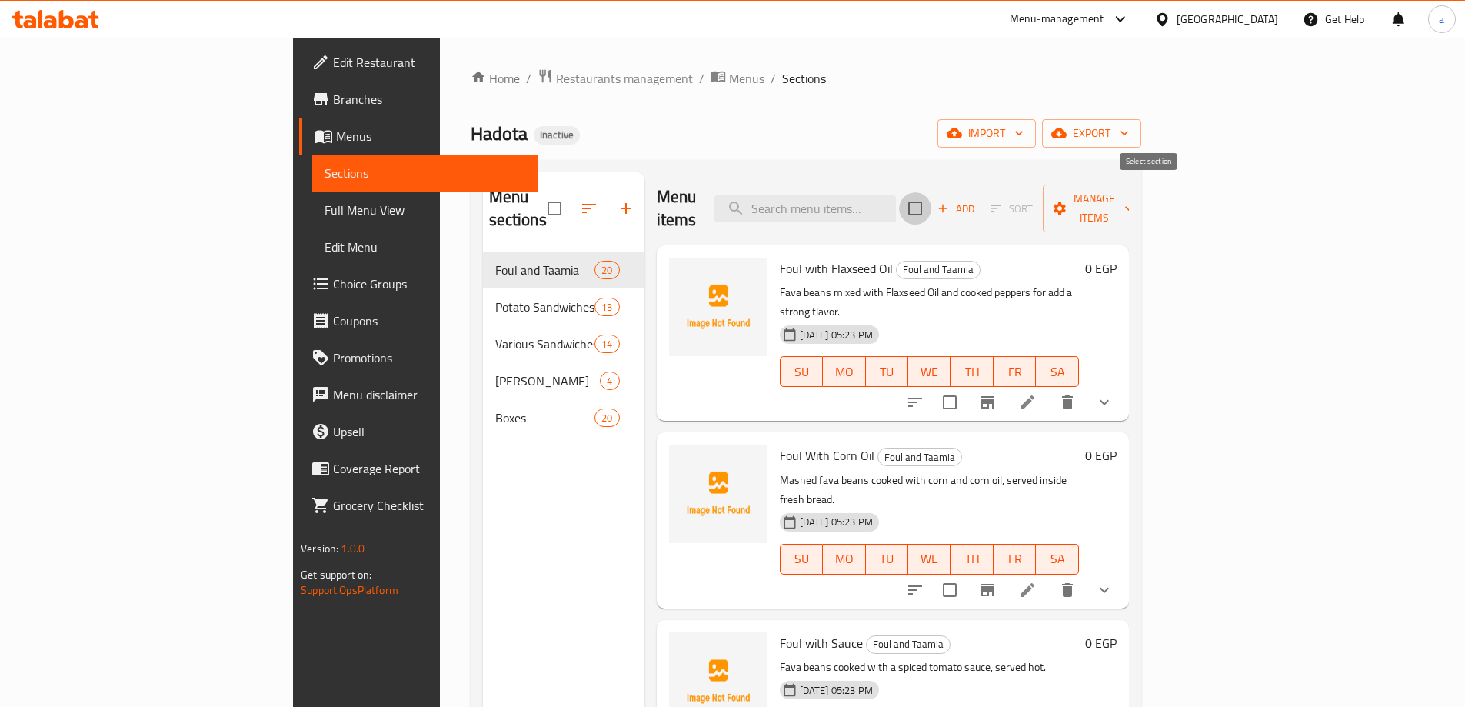
checkbox input "true"
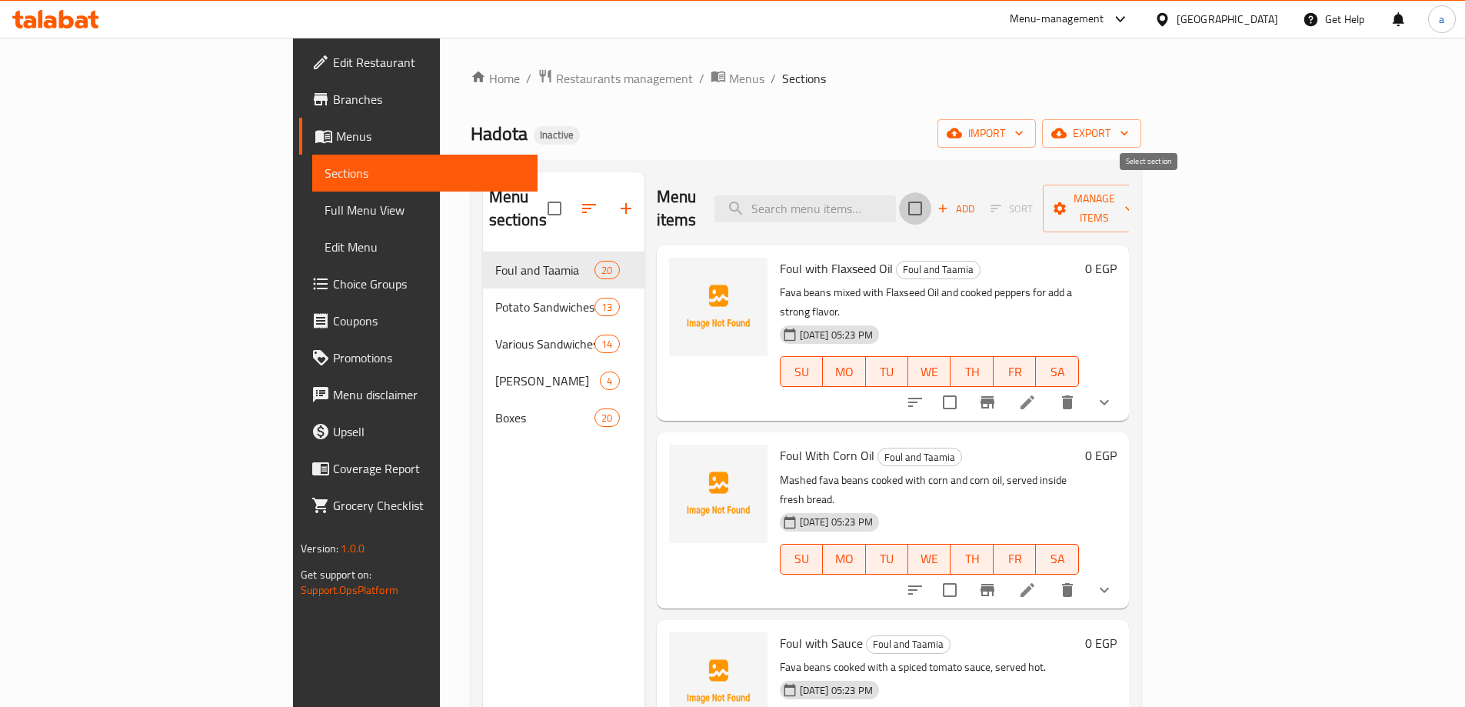
checkbox input "true"
click at [538, 198] on input "checkbox" at bounding box center [554, 208] width 32 height 32
checkbox input "true"
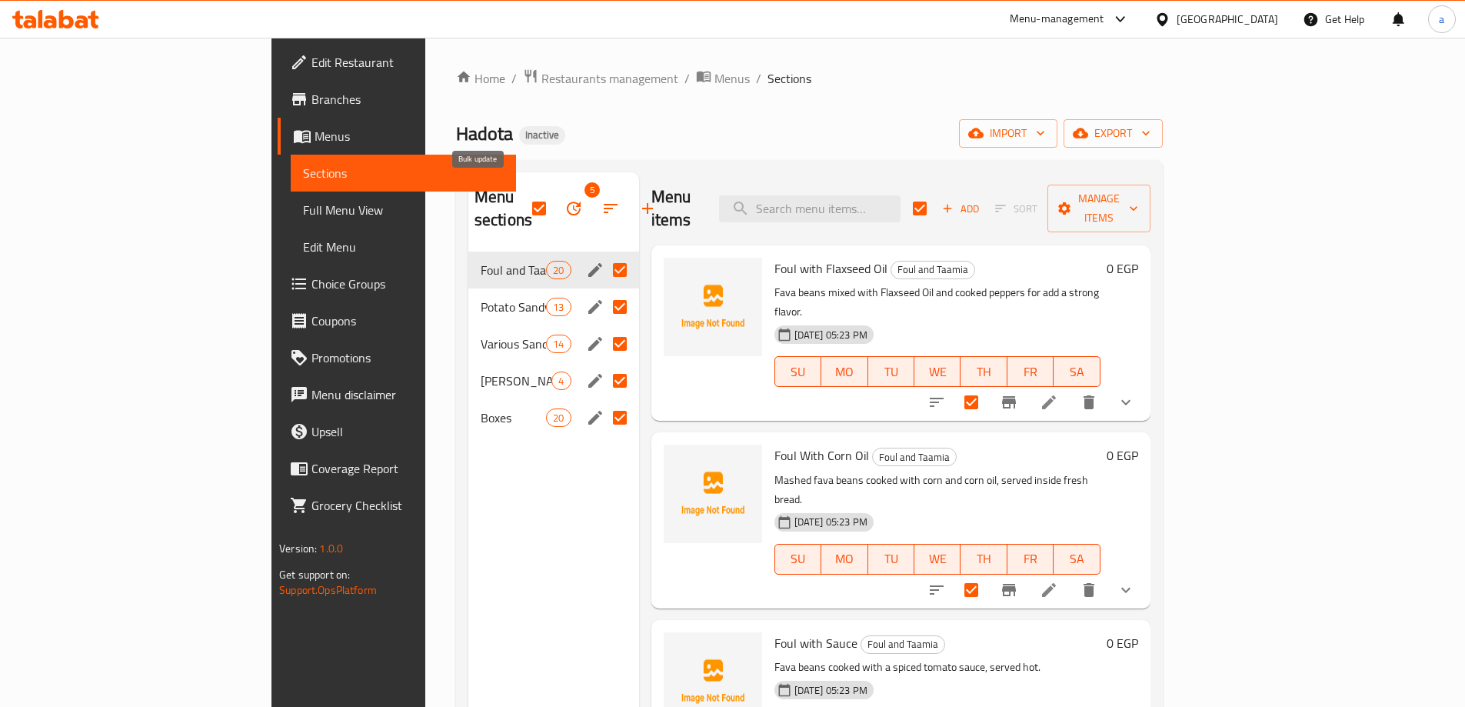
click at [592, 198] on button "button" at bounding box center [610, 208] width 37 height 37
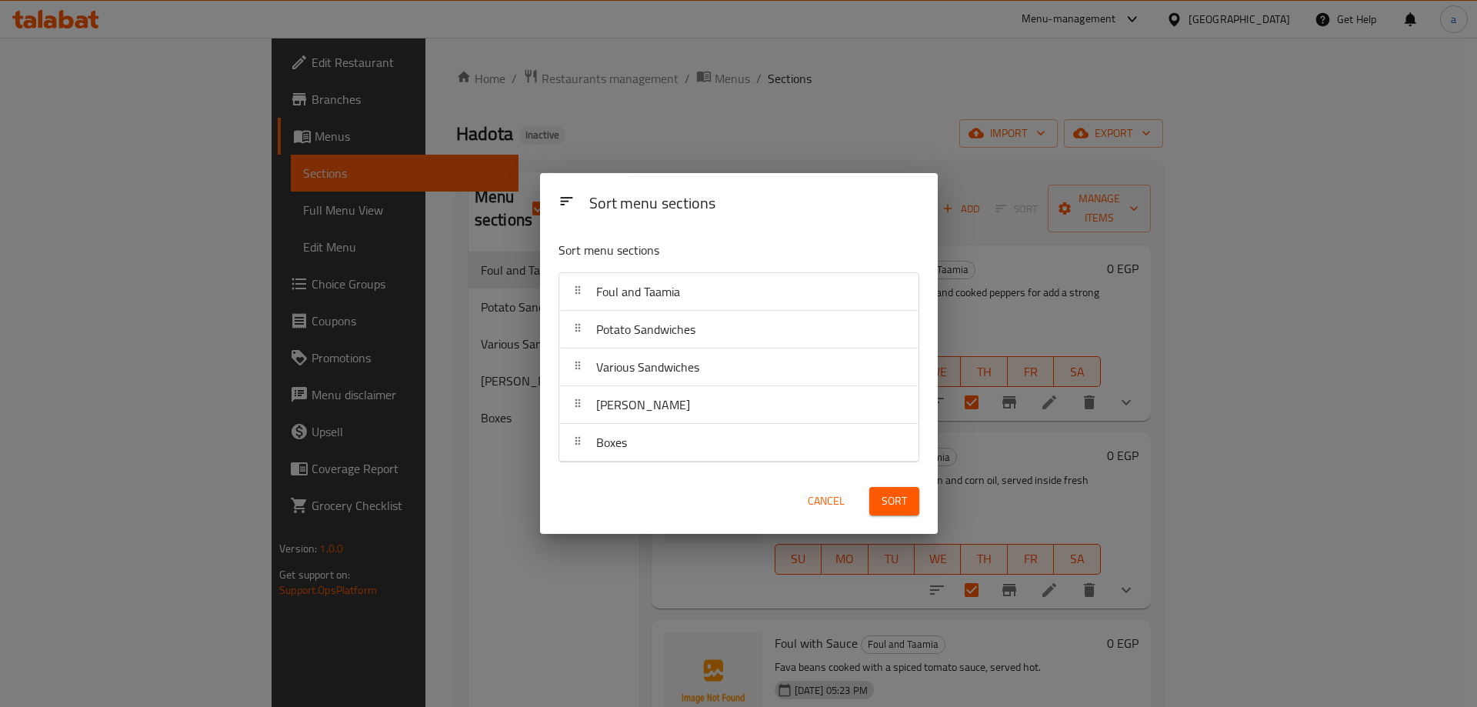
click at [474, 198] on div "Sort menu sections Sort menu sections Foul and Taamia Potato Sandwiches Various…" at bounding box center [738, 353] width 1477 height 707
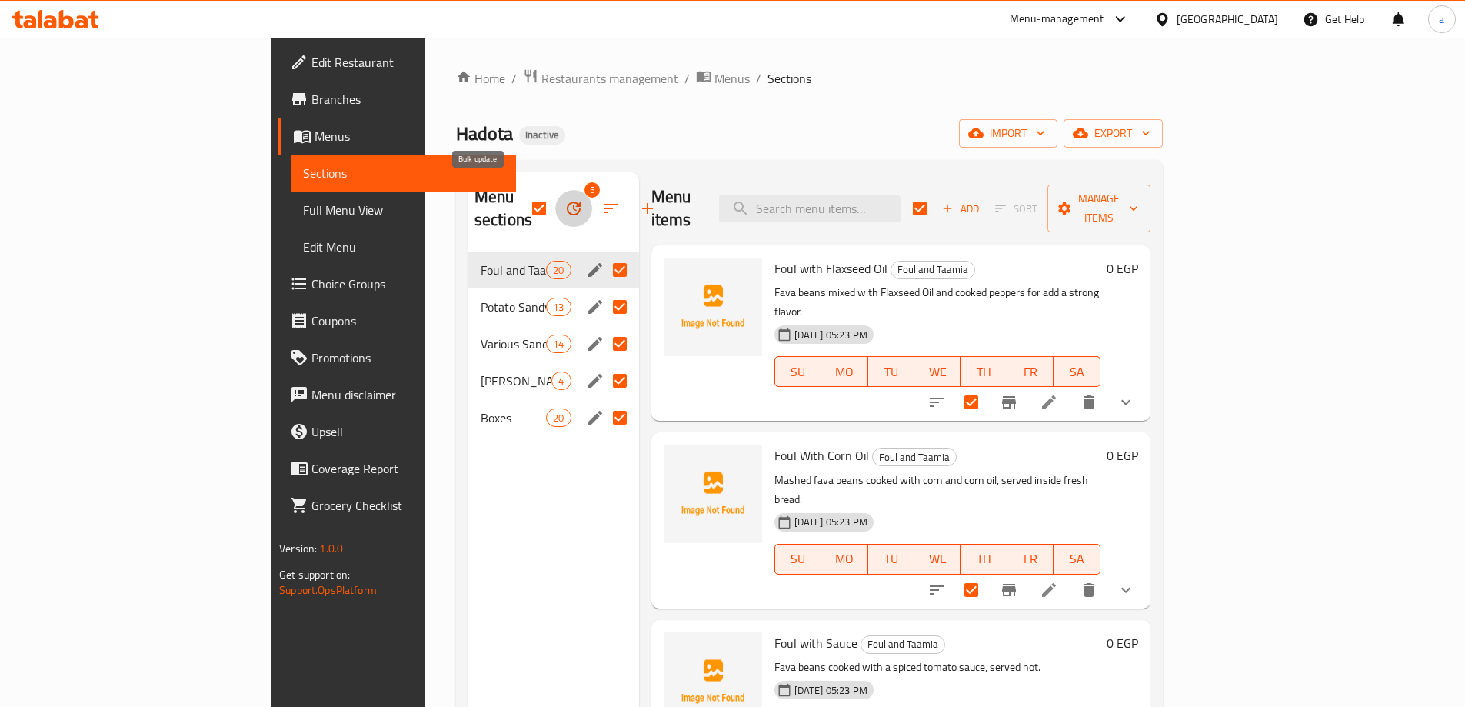
click at [564, 199] on icon "button" at bounding box center [573, 208] width 18 height 18
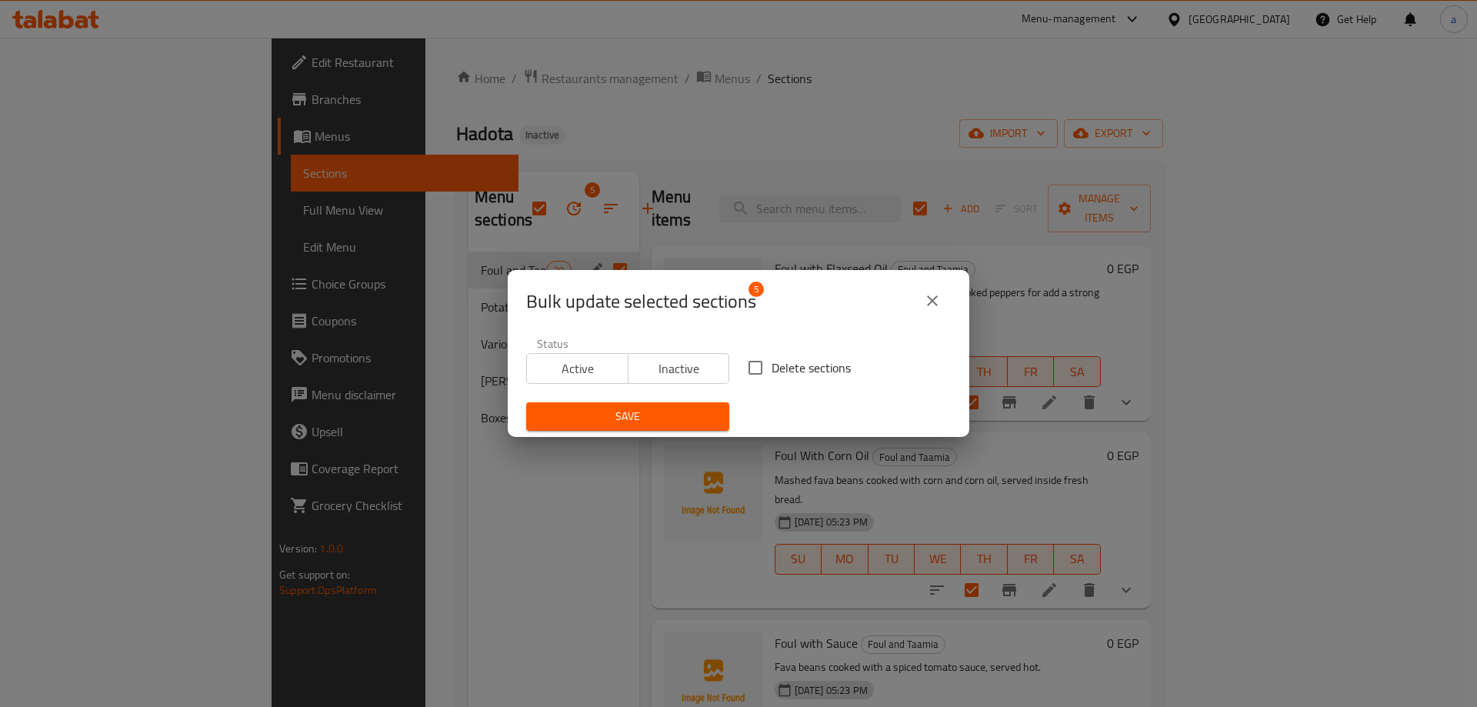
click at [775, 363] on span "Delete sections" at bounding box center [810, 367] width 79 height 18
click at [771, 363] on input "Delete sections" at bounding box center [755, 367] width 32 height 32
checkbox input "true"
click at [700, 425] on span "Save" at bounding box center [627, 416] width 178 height 19
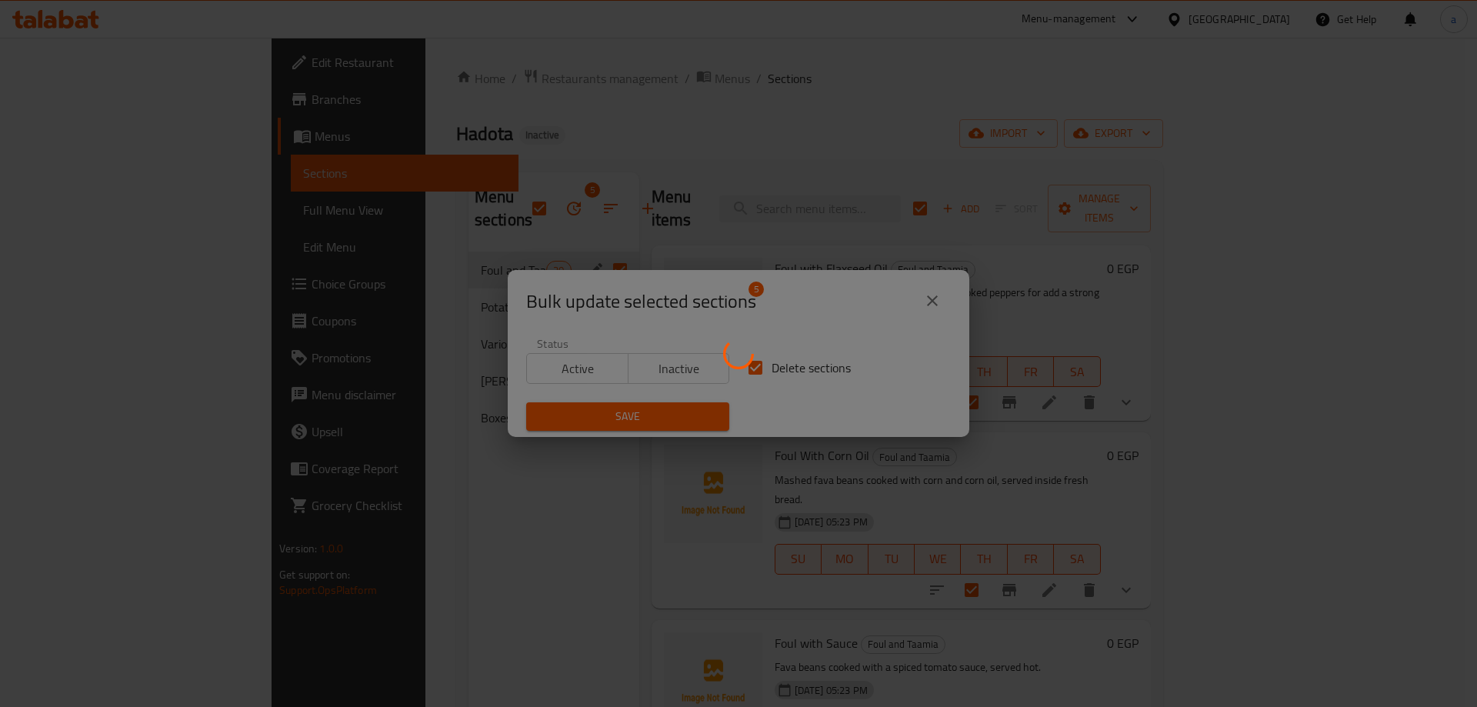
checkbox input "false"
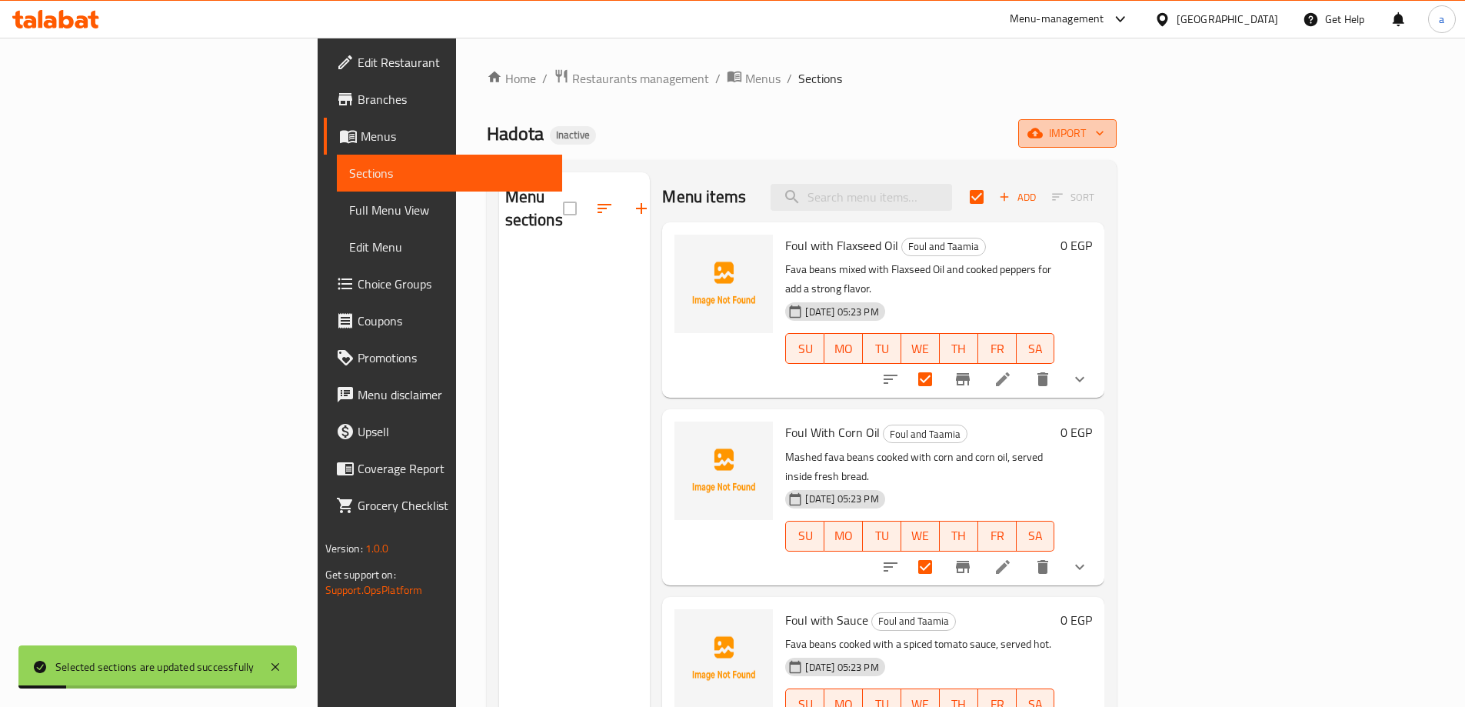
click at [1104, 141] on span "import" at bounding box center [1068, 133] width 74 height 19
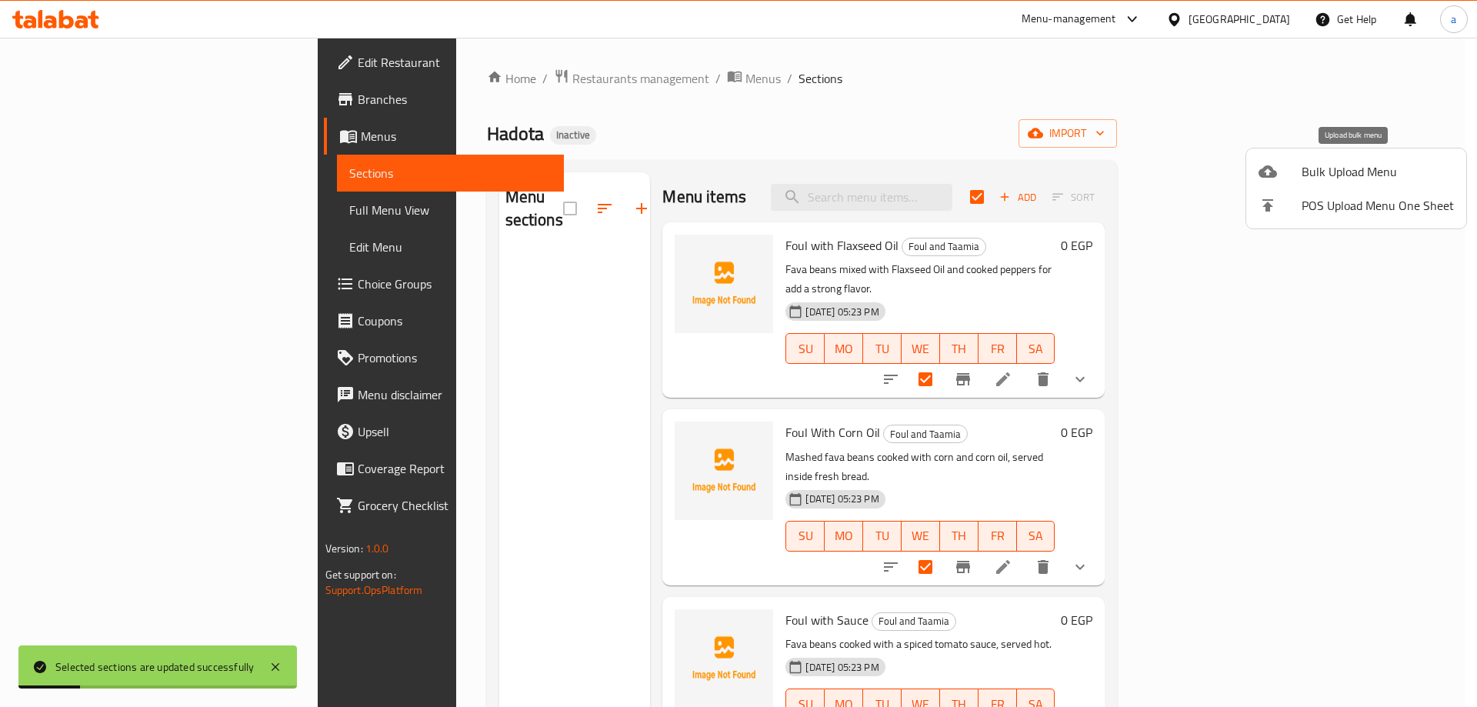
click at [1297, 182] on li "Bulk Upload Menu" at bounding box center [1356, 172] width 220 height 34
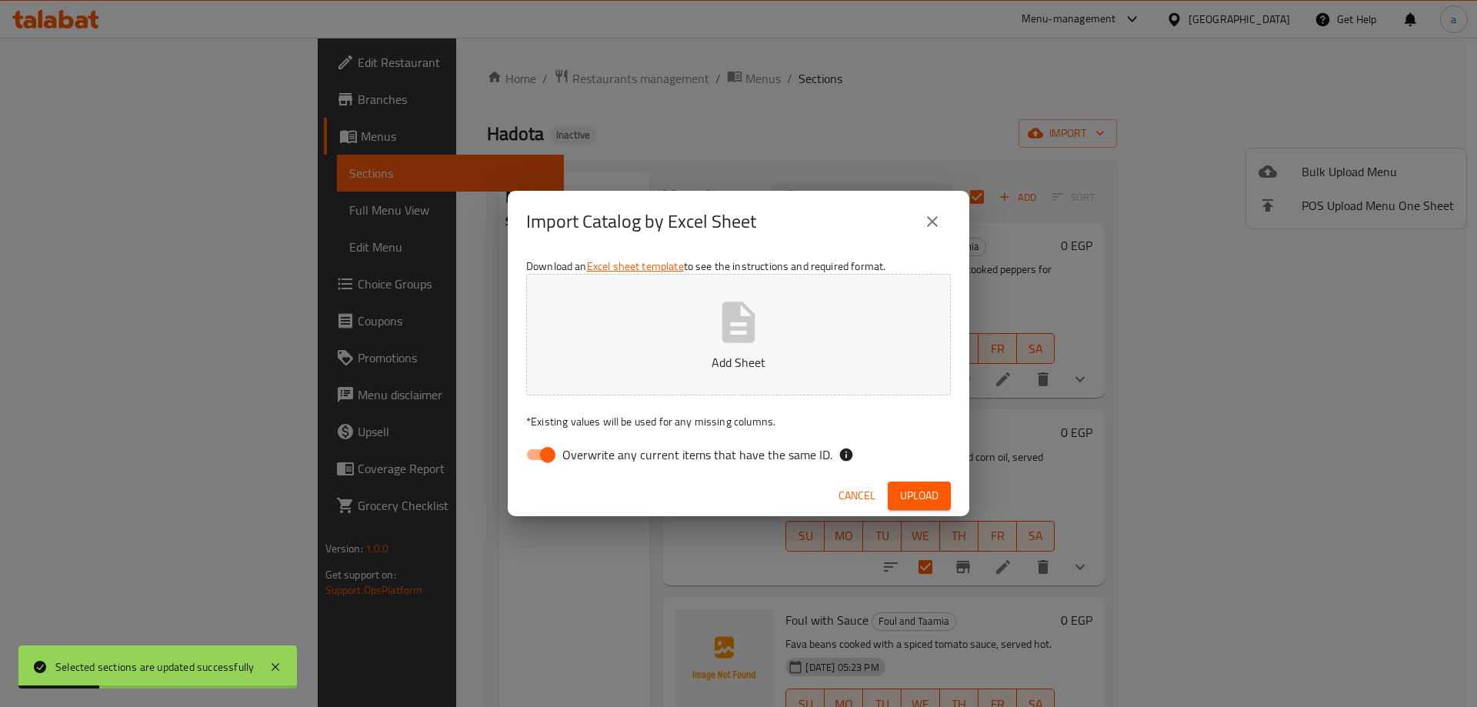
click at [911, 301] on button "Add Sheet" at bounding box center [738, 335] width 425 height 122
click at [616, 464] on span "Overwrite any current items that have the same ID." at bounding box center [697, 454] width 270 height 18
click at [591, 464] on input "Overwrite any current items that have the same ID." at bounding box center [548, 454] width 88 height 29
checkbox input "false"
click at [928, 498] on span "Upload" at bounding box center [919, 495] width 38 height 19
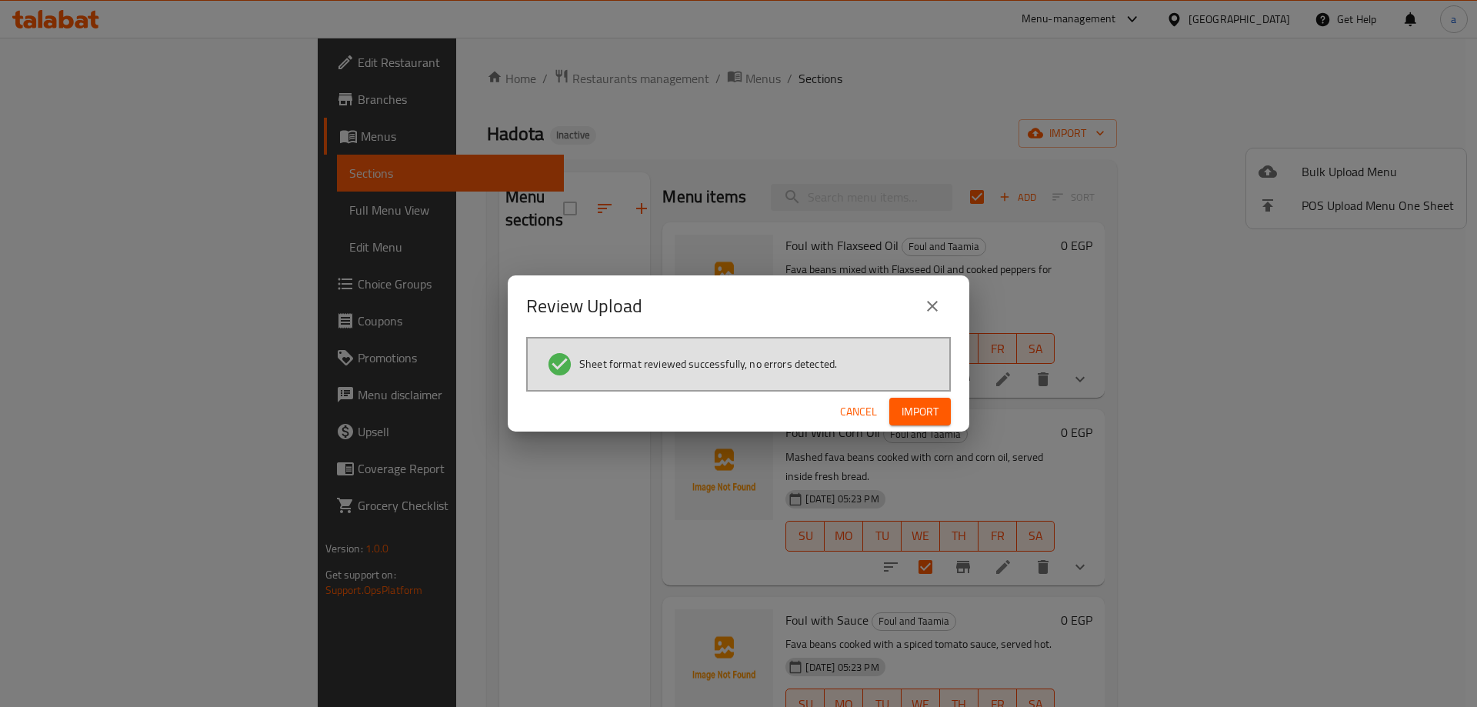
click at [914, 403] on span "Import" at bounding box center [919, 411] width 37 height 19
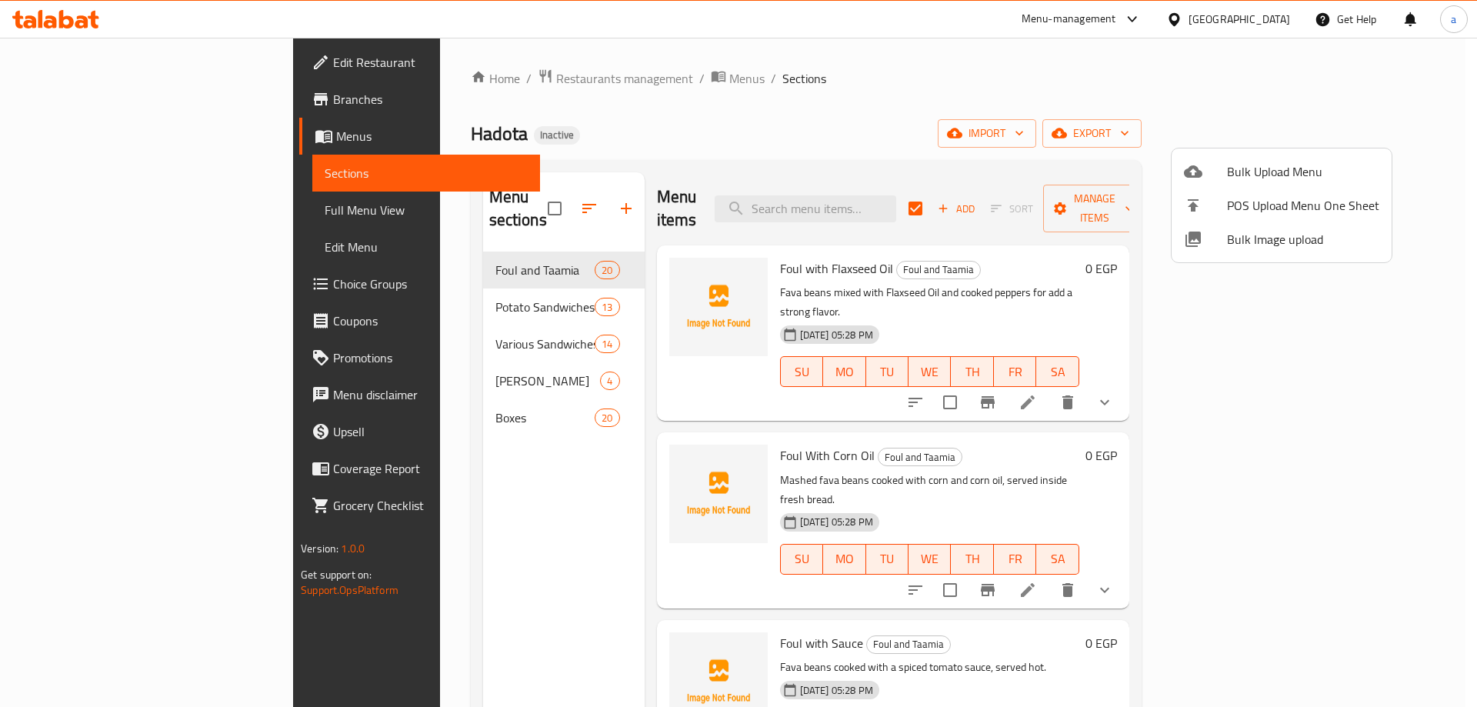
click at [138, 219] on div at bounding box center [738, 353] width 1477 height 707
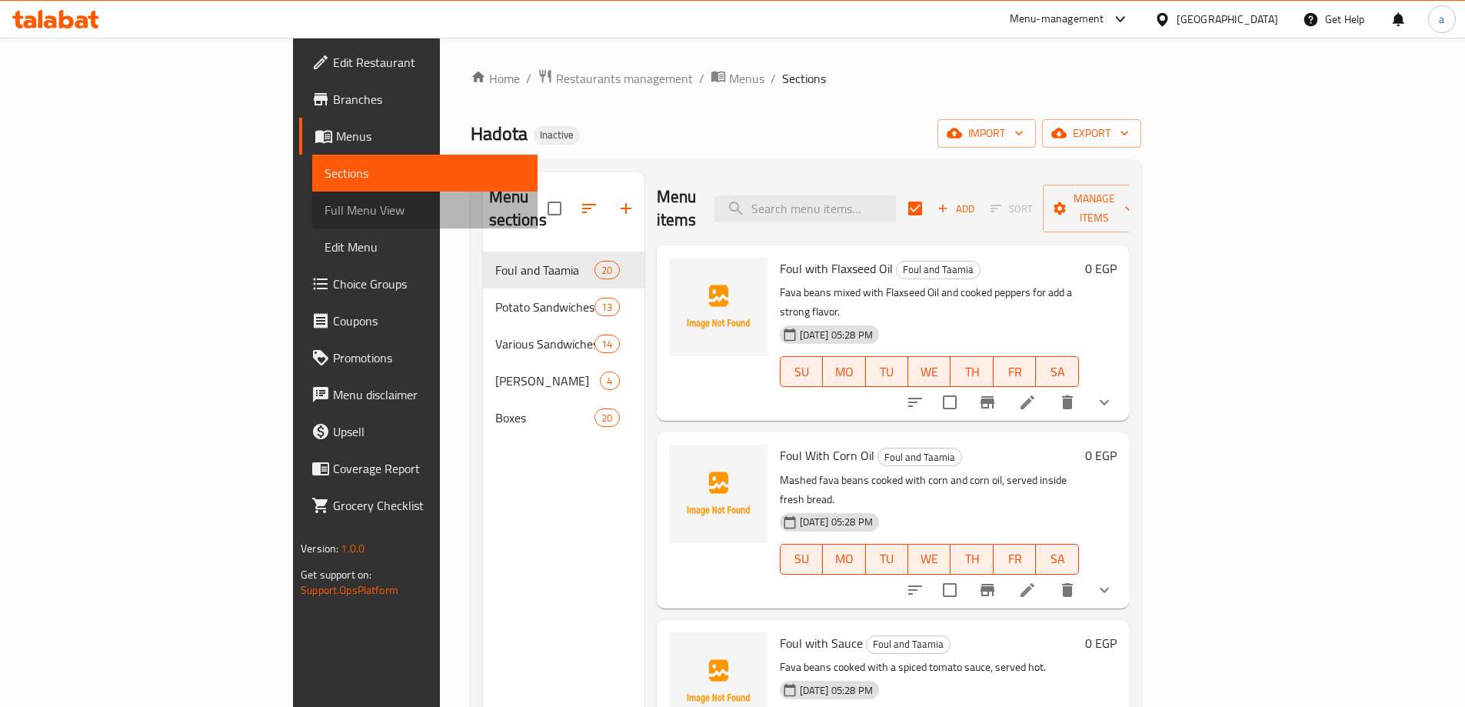
click at [325, 210] on span "Full Menu View" at bounding box center [425, 210] width 201 height 18
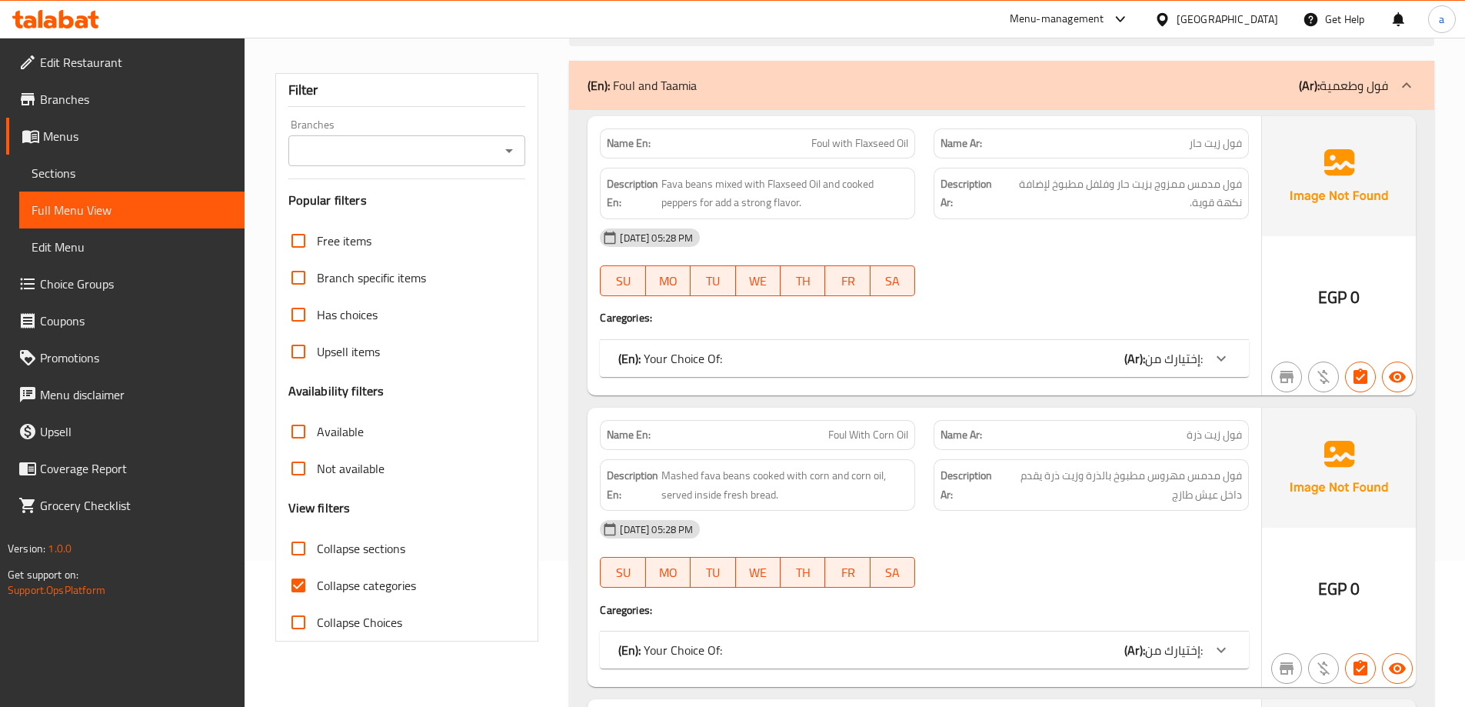
scroll to position [231, 0]
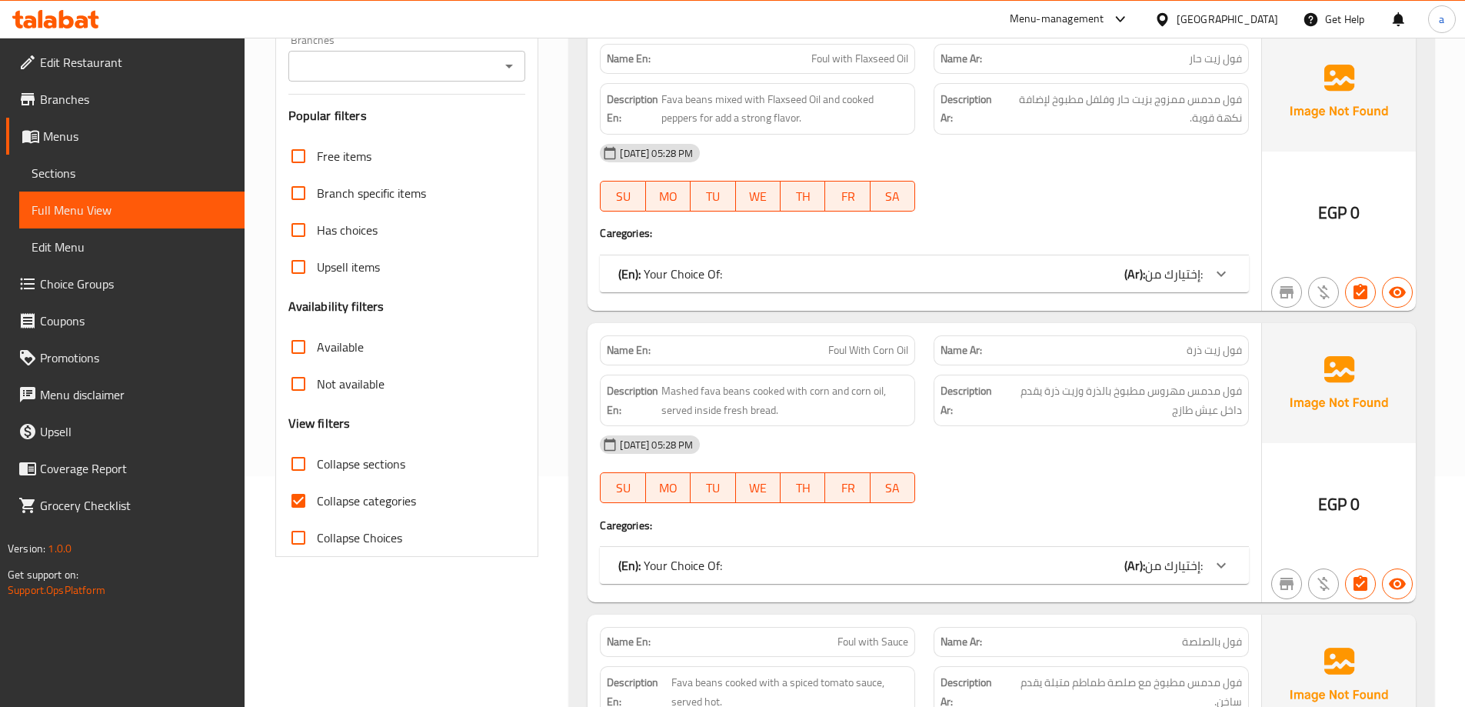
click at [358, 497] on span "Collapse categories" at bounding box center [366, 500] width 99 height 18
click at [317, 497] on input "Collapse categories" at bounding box center [298, 500] width 37 height 37
checkbox input "false"
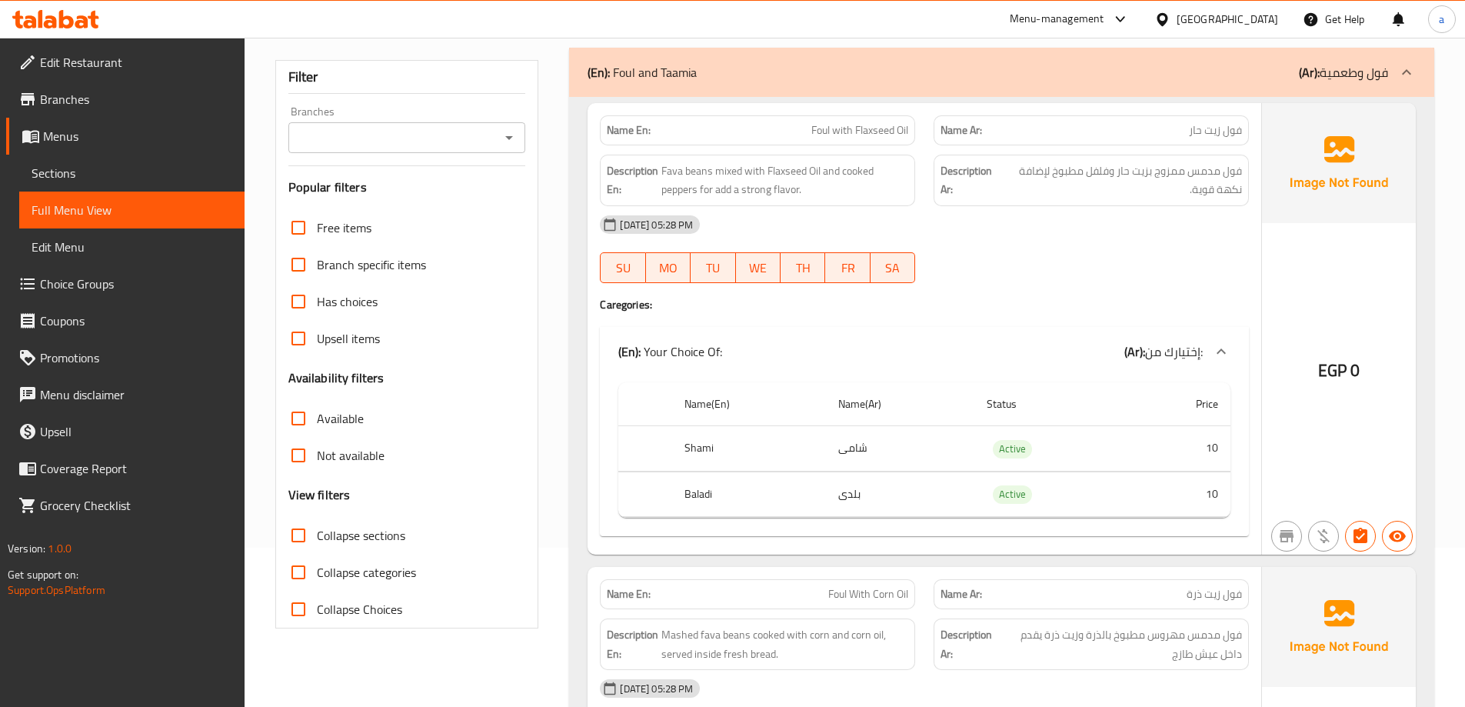
scroll to position [77, 0]
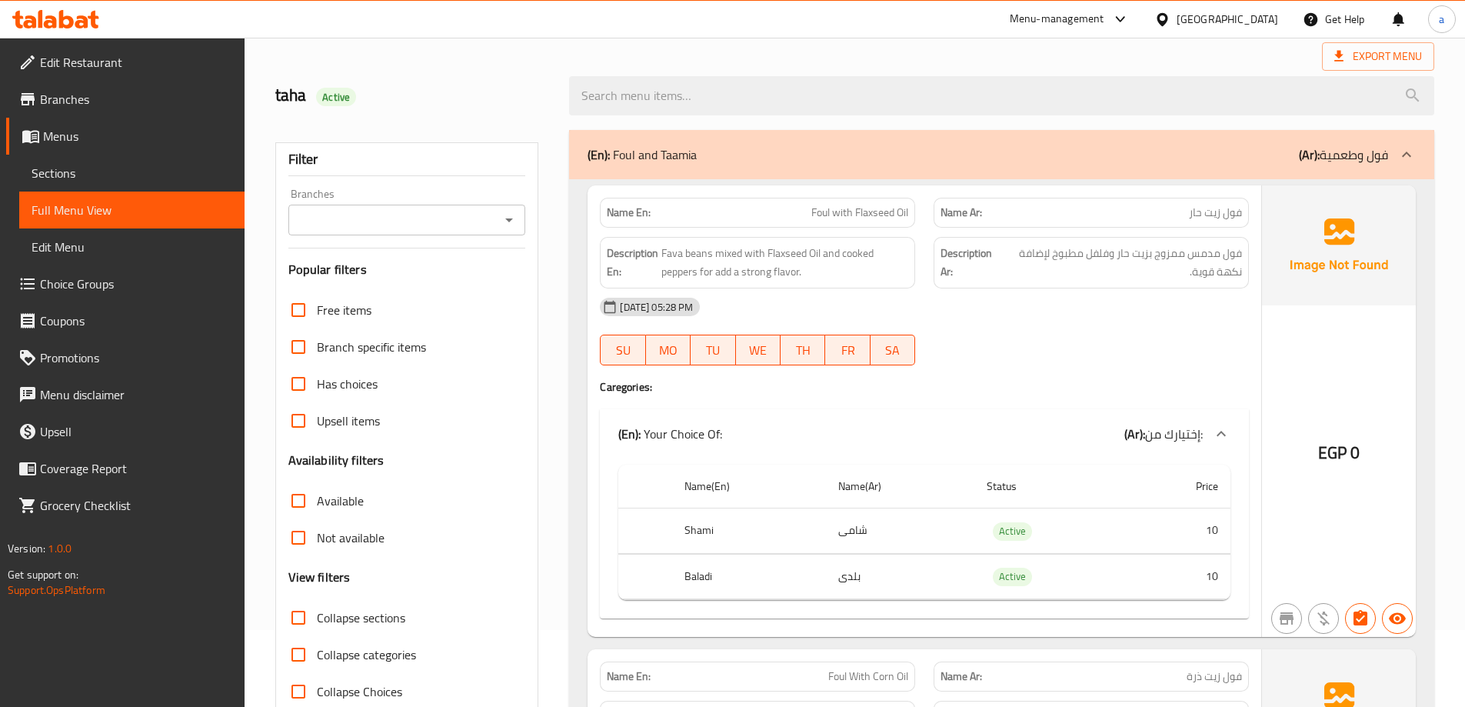
drag, startPoint x: 1063, startPoint y: 170, endPoint x: 405, endPoint y: 551, distance: 760.2
click at [1063, 170] on div "(En): Foul and Taamia (Ar): فول وطعمية" at bounding box center [1001, 154] width 865 height 49
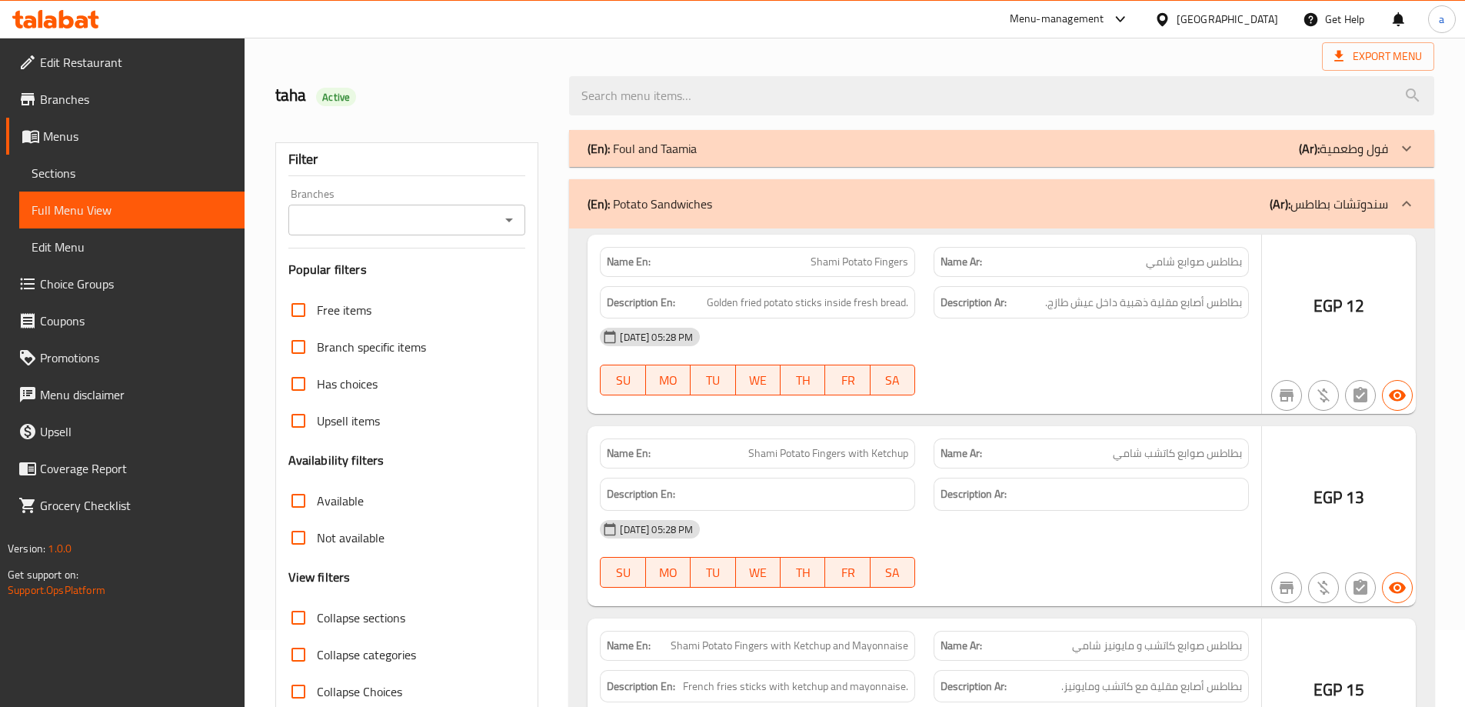
click at [365, 619] on span "Collapse sections" at bounding box center [361, 617] width 88 height 18
click at [317, 619] on input "Collapse sections" at bounding box center [298, 617] width 37 height 37
checkbox input "true"
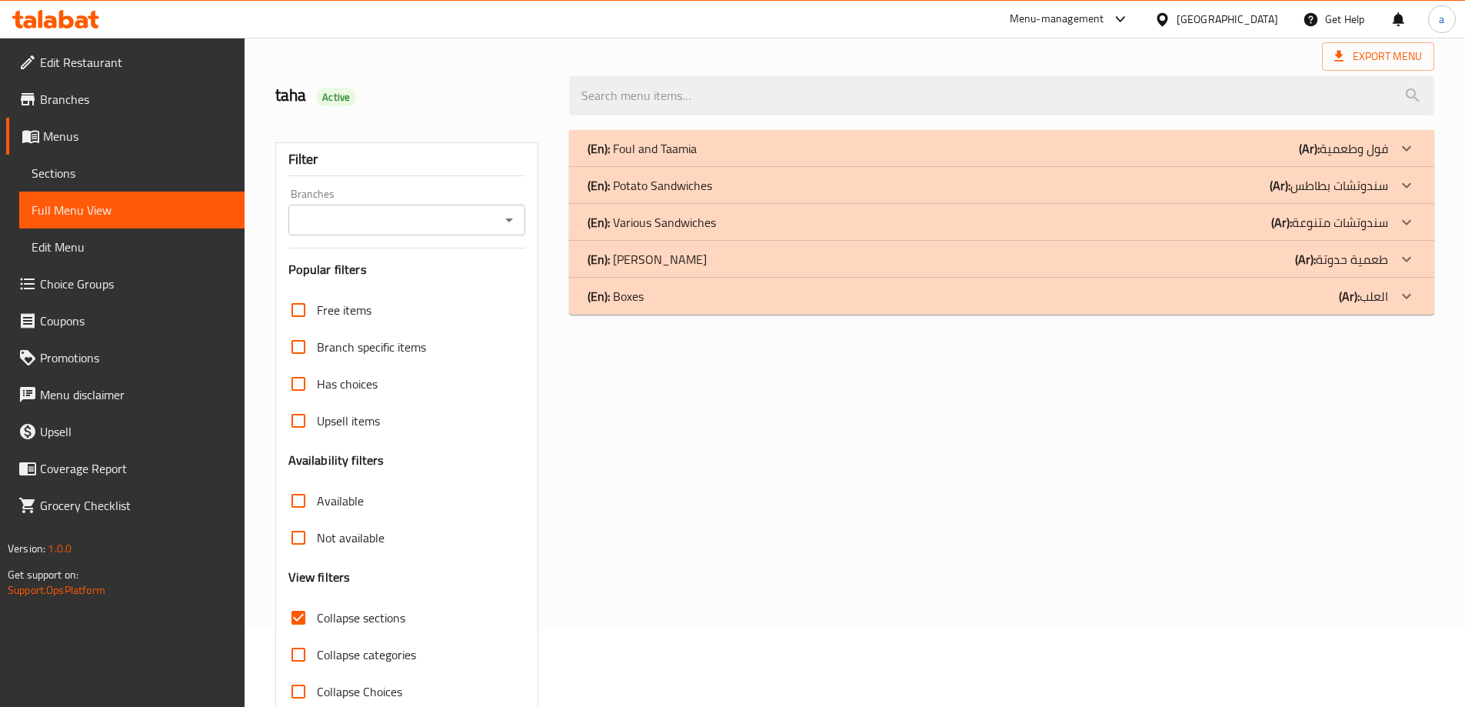
click at [757, 251] on div "(En): [PERSON_NAME] (Ar): طعمية حدوتة" at bounding box center [988, 259] width 801 height 18
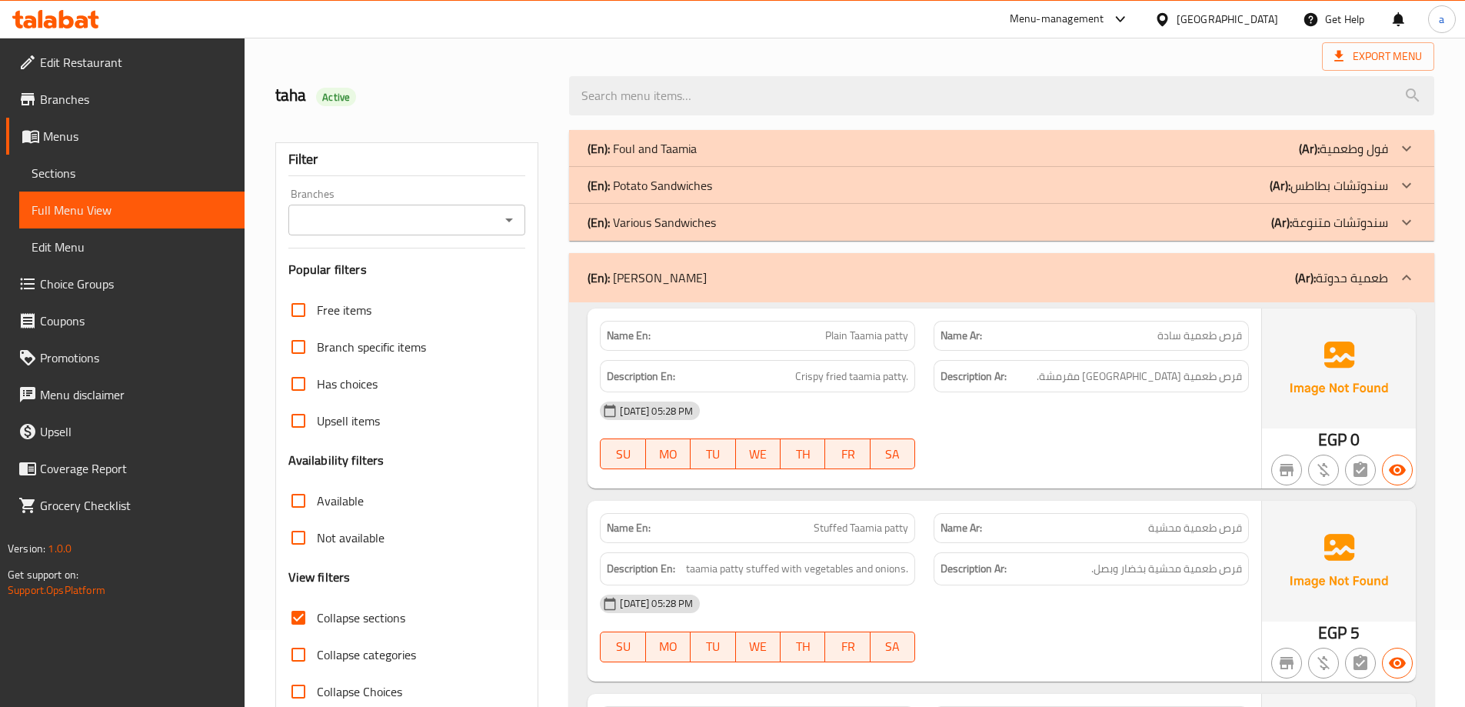
click at [77, 167] on span "Sections" at bounding box center [132, 173] width 201 height 18
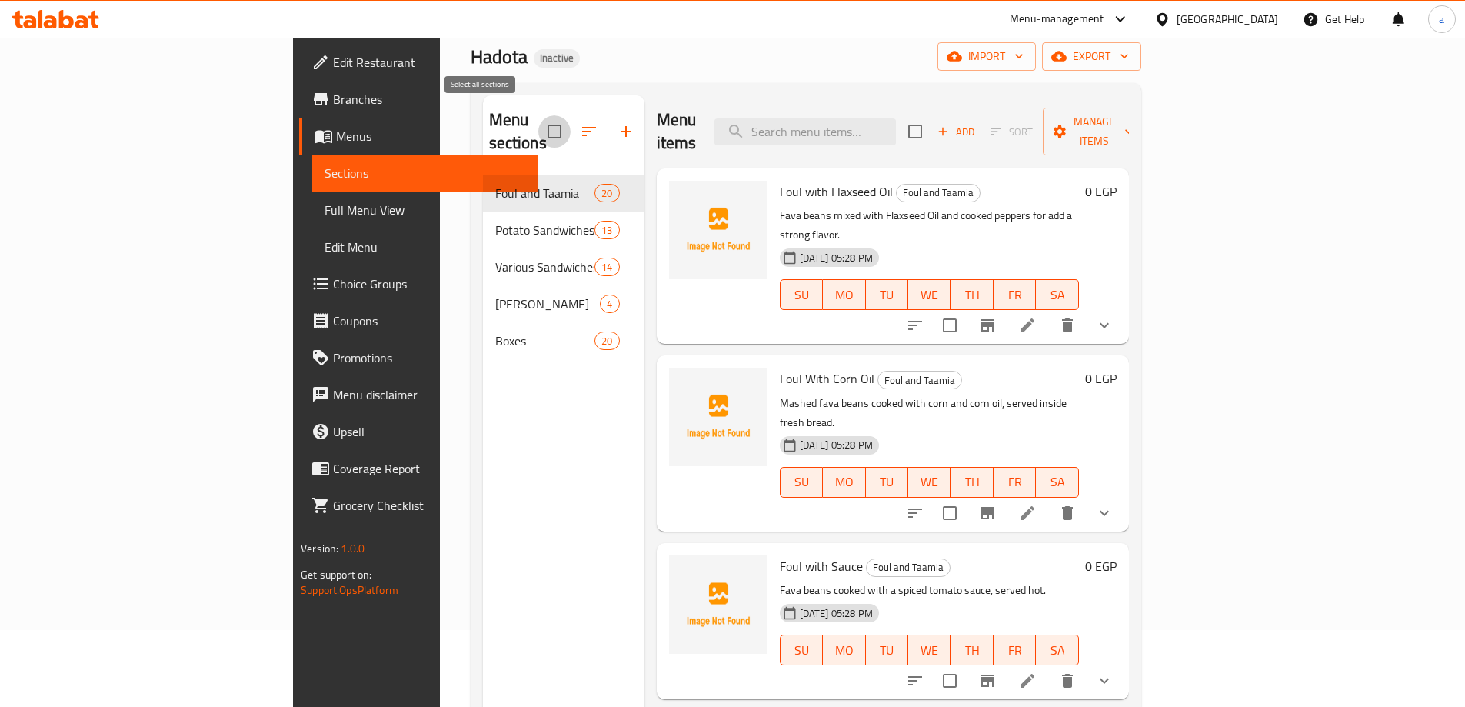
click at [538, 119] on input "checkbox" at bounding box center [554, 131] width 32 height 32
checkbox input "true"
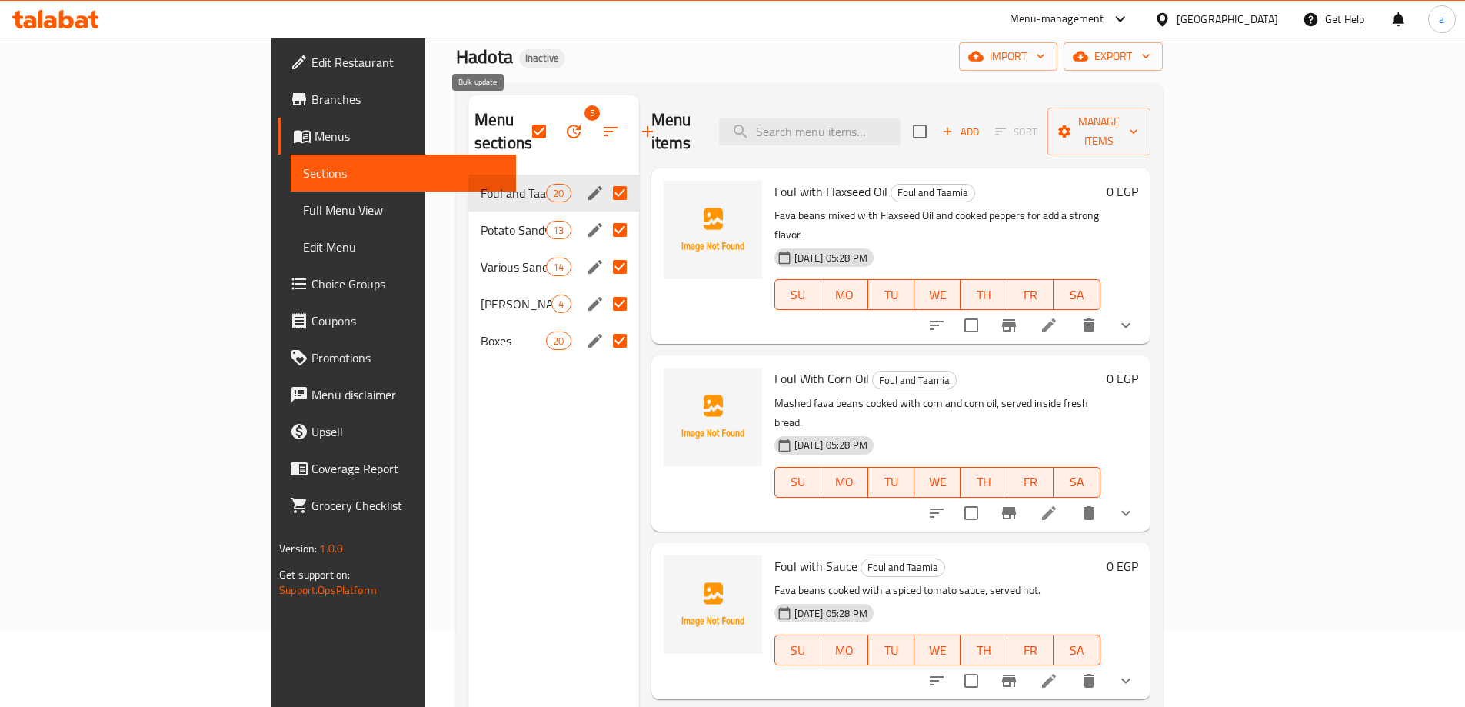
click at [564, 123] on icon "button" at bounding box center [573, 131] width 18 height 18
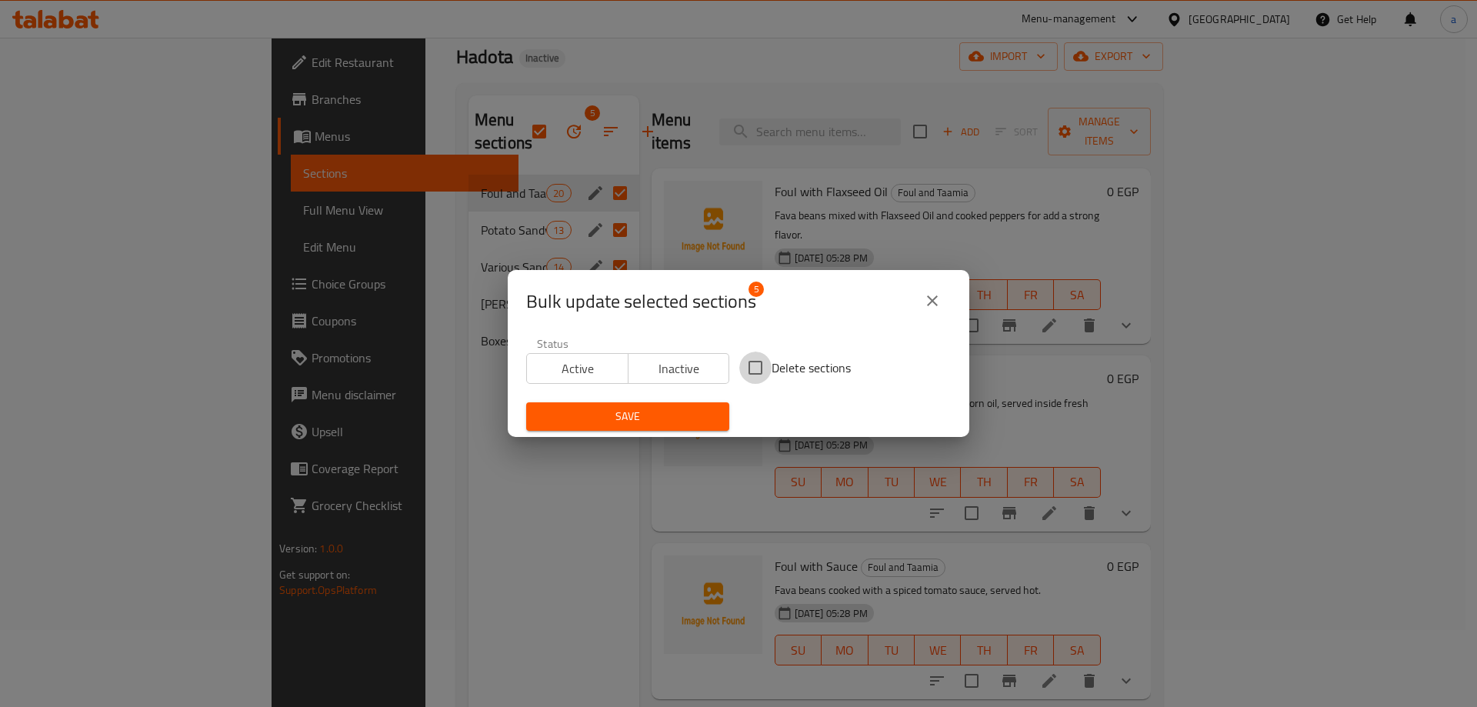
click at [755, 376] on input "Delete sections" at bounding box center [755, 367] width 32 height 32
checkbox input "true"
click at [678, 401] on div "Save" at bounding box center [627, 416] width 221 height 47
click at [674, 410] on span "Save" at bounding box center [627, 416] width 178 height 19
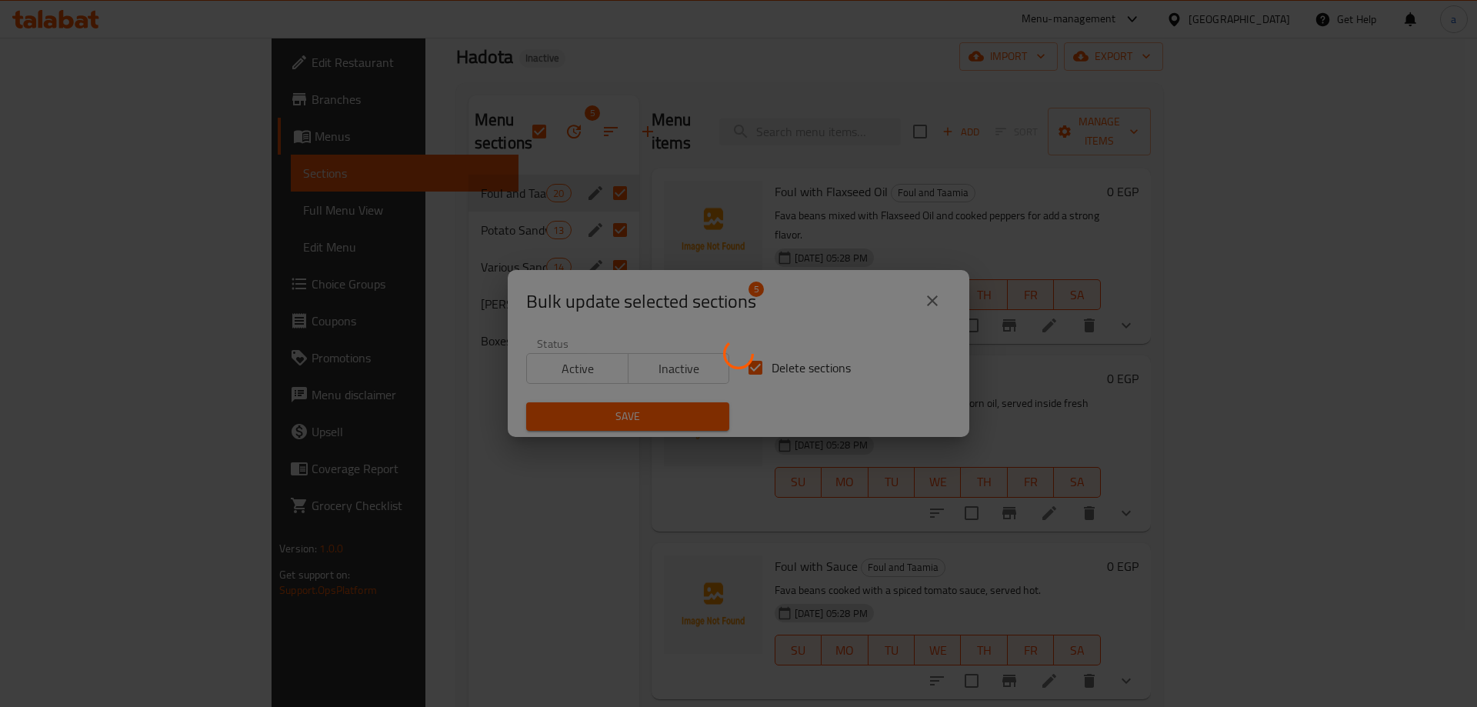
checkbox input "false"
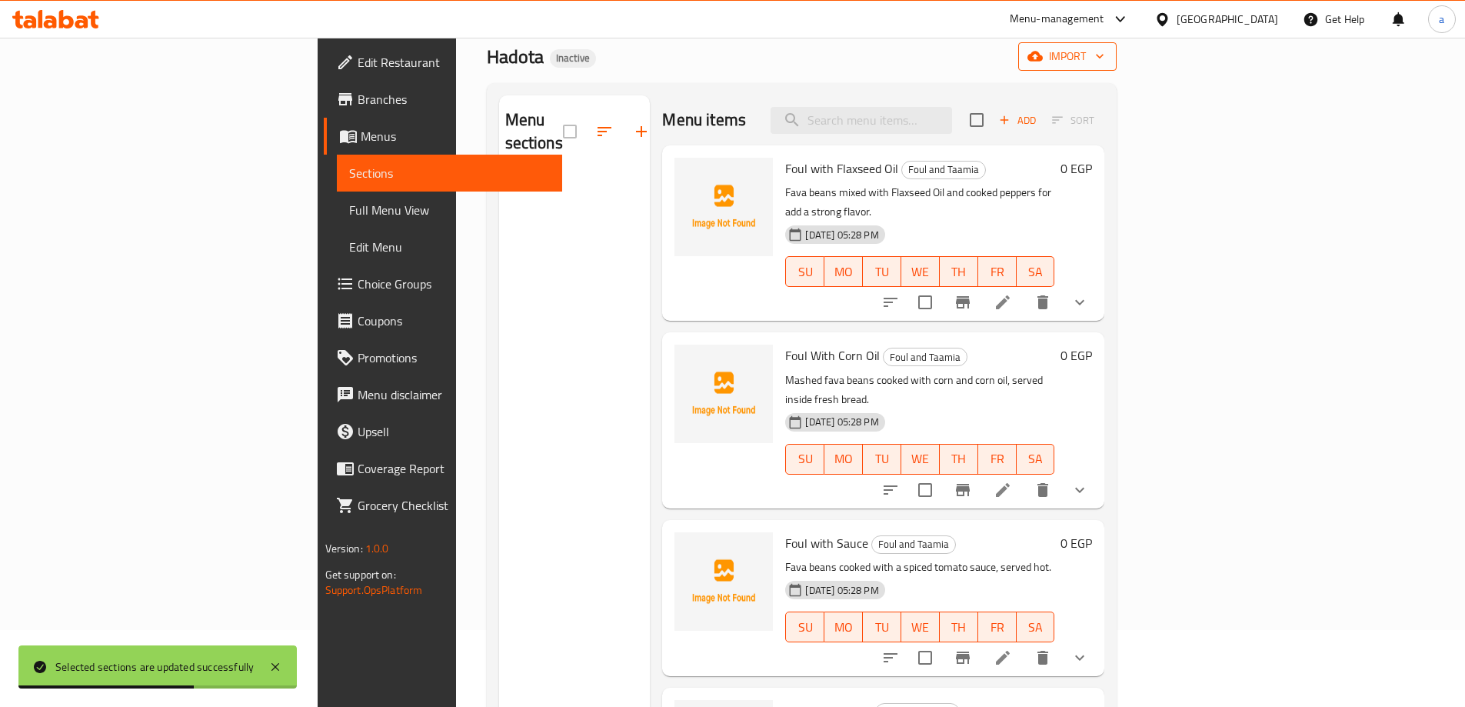
click at [1104, 55] on span "import" at bounding box center [1068, 56] width 74 height 19
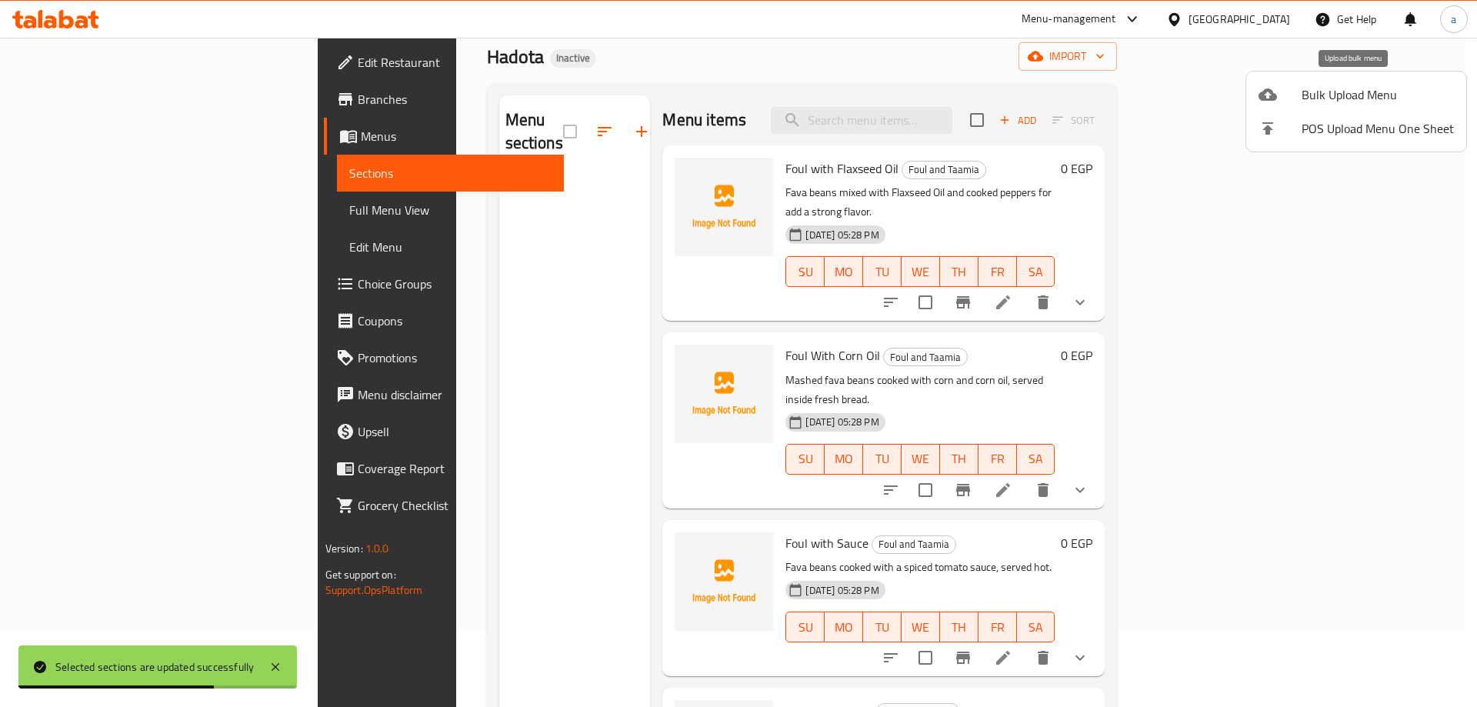
click at [1348, 107] on li "Bulk Upload Menu" at bounding box center [1356, 95] width 220 height 34
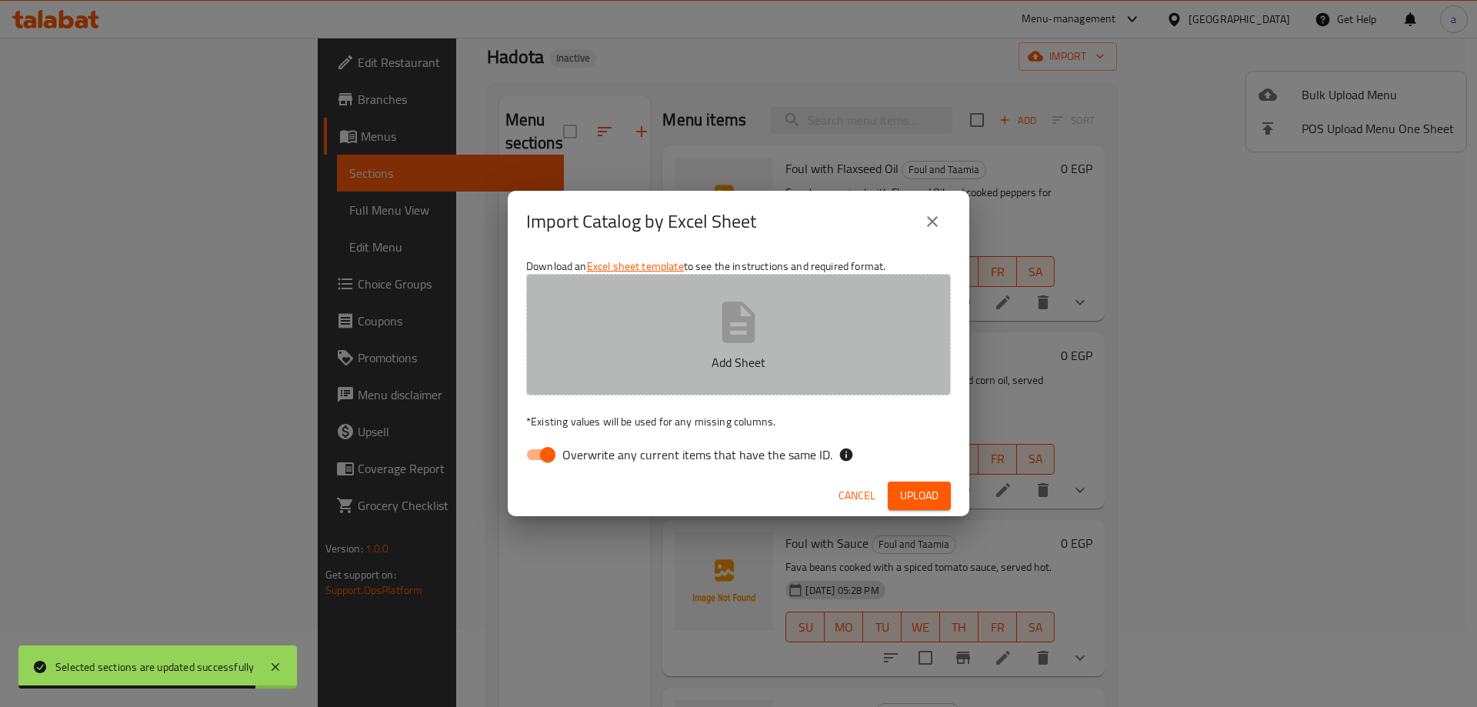
click at [781, 338] on button "Add Sheet" at bounding box center [738, 335] width 425 height 122
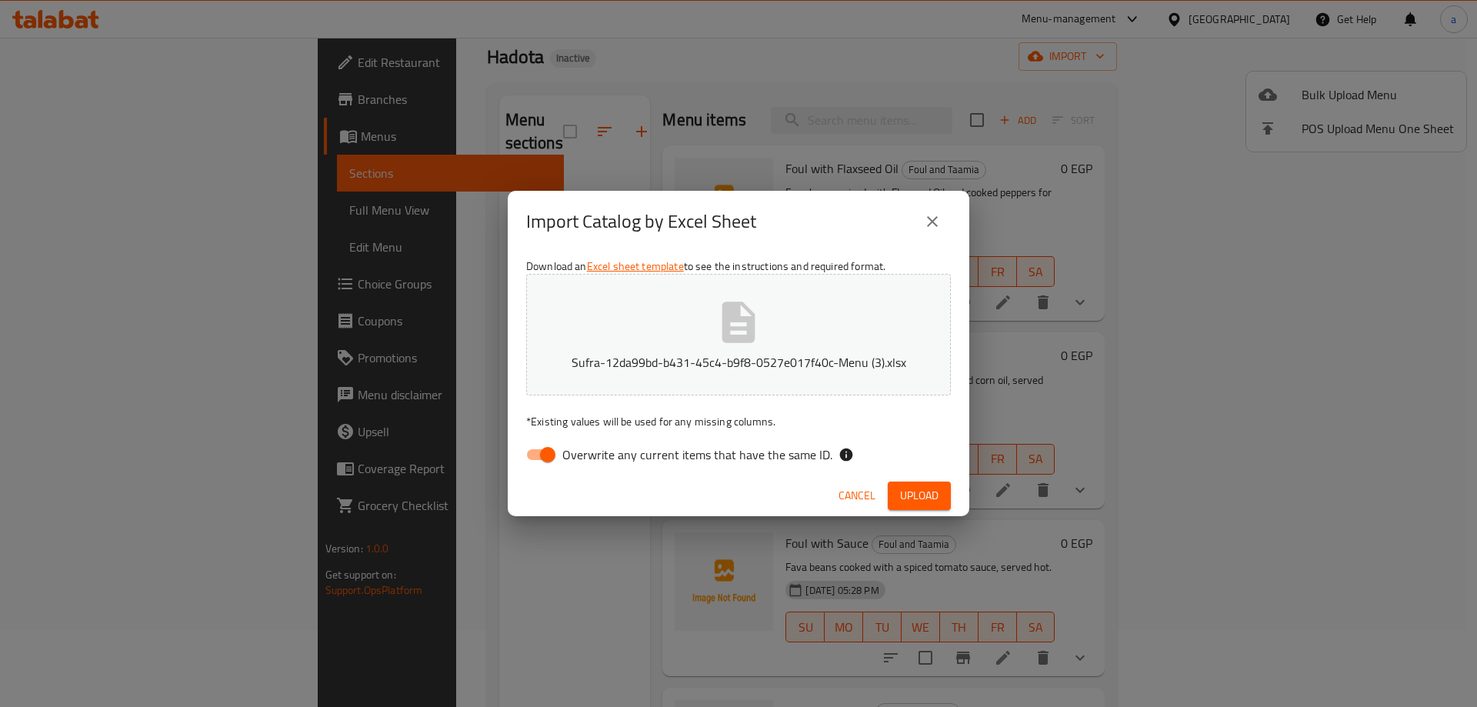
click at [658, 471] on div "Download an Excel sheet template to see the instructions and required format. S…" at bounding box center [738, 363] width 461 height 223
click at [672, 462] on span "Overwrite any current items that have the same ID." at bounding box center [697, 454] width 270 height 18
click at [591, 462] on input "Overwrite any current items that have the same ID." at bounding box center [548, 454] width 88 height 29
checkbox input "false"
click at [908, 494] on span "Upload" at bounding box center [919, 495] width 38 height 19
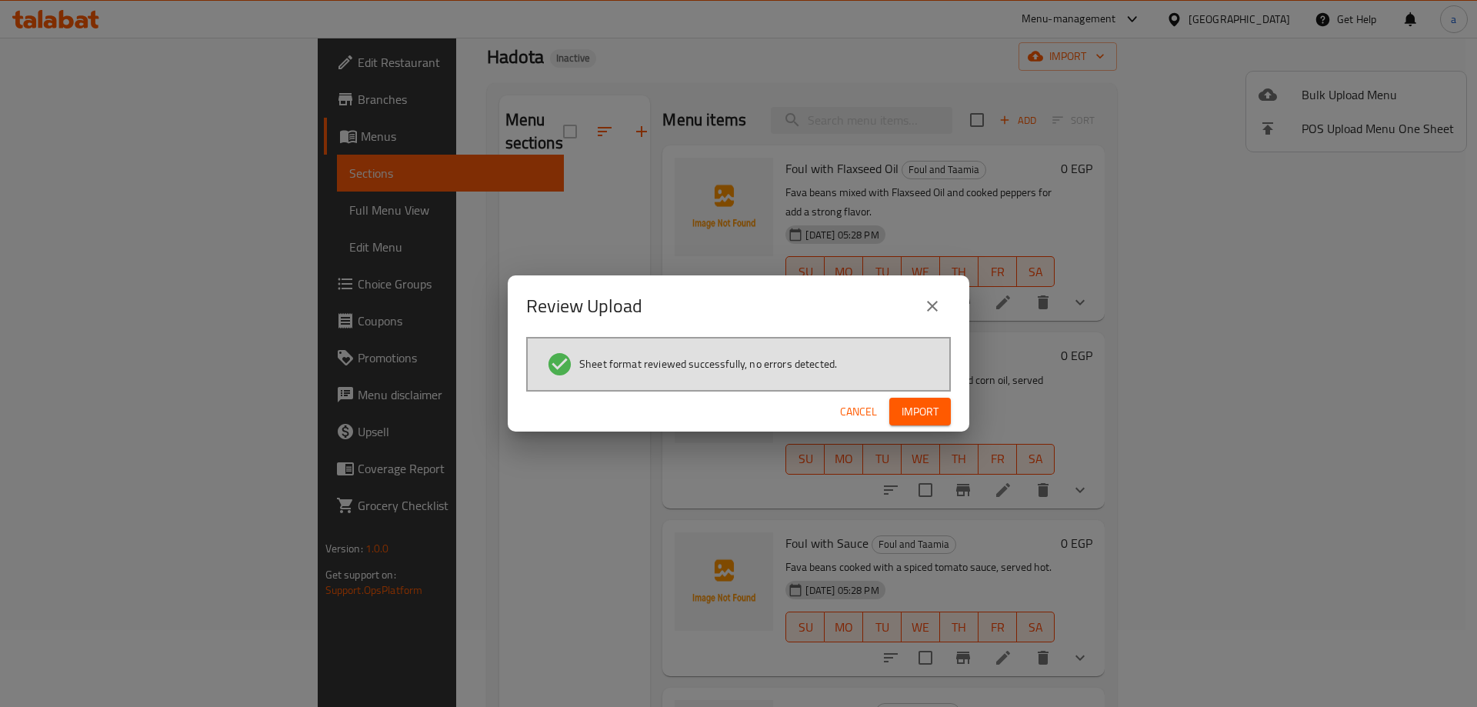
click at [931, 409] on span "Import" at bounding box center [919, 411] width 37 height 19
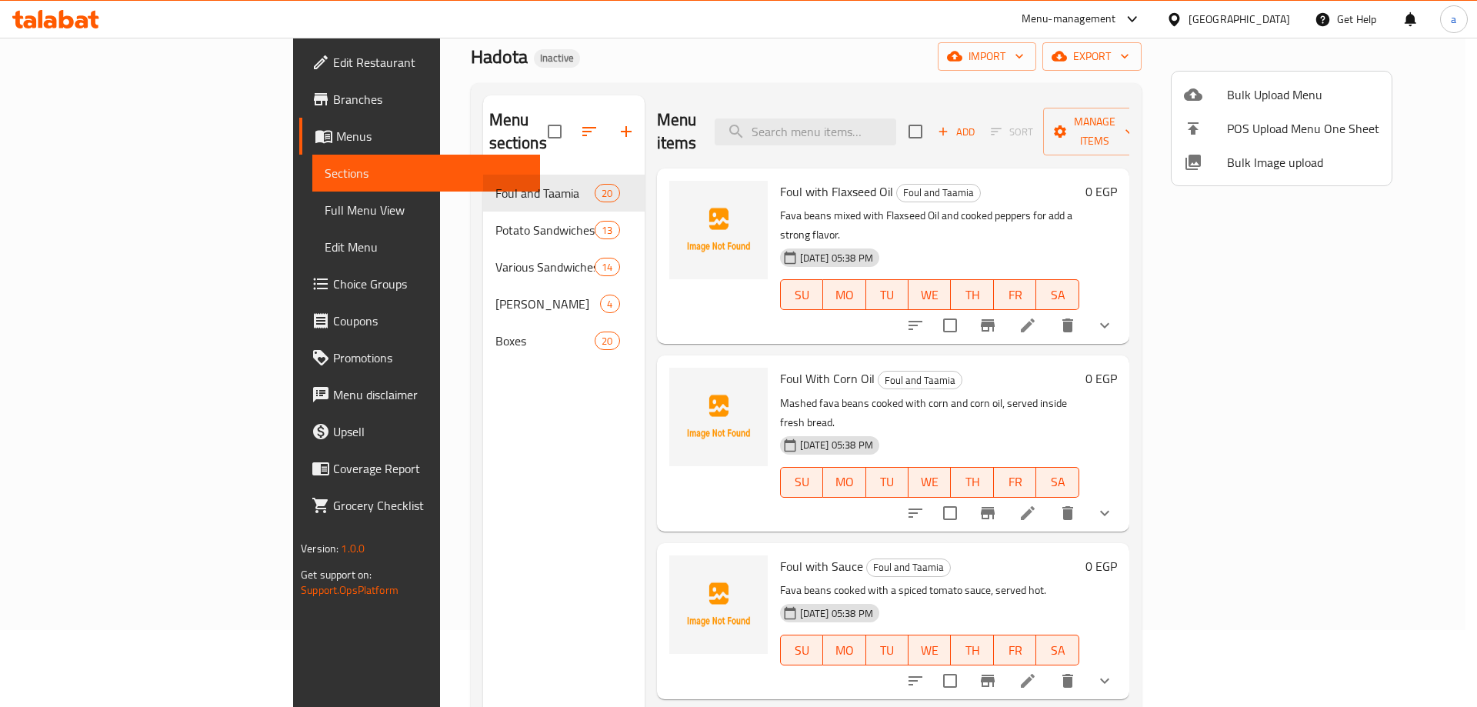
click at [115, 218] on div at bounding box center [738, 353] width 1477 height 707
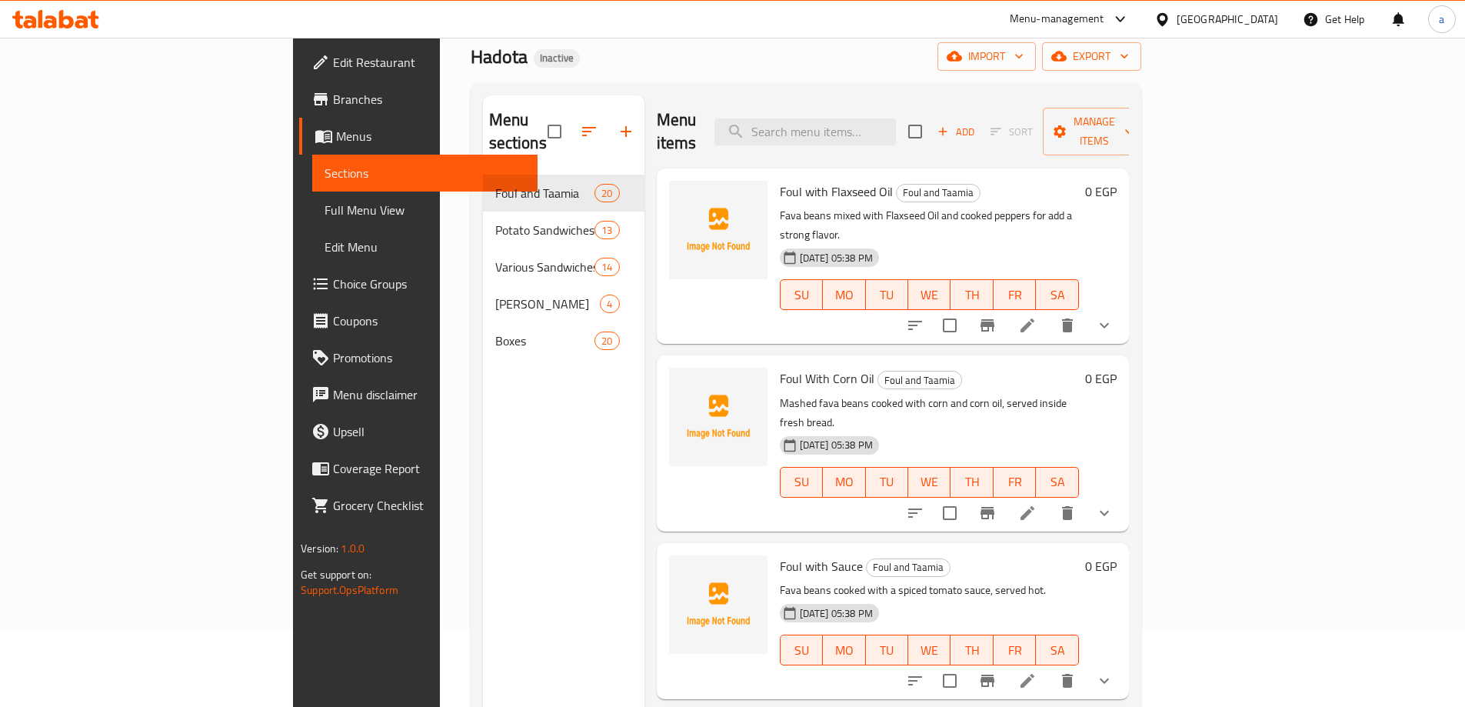
click at [325, 218] on span "Full Menu View" at bounding box center [425, 210] width 201 height 18
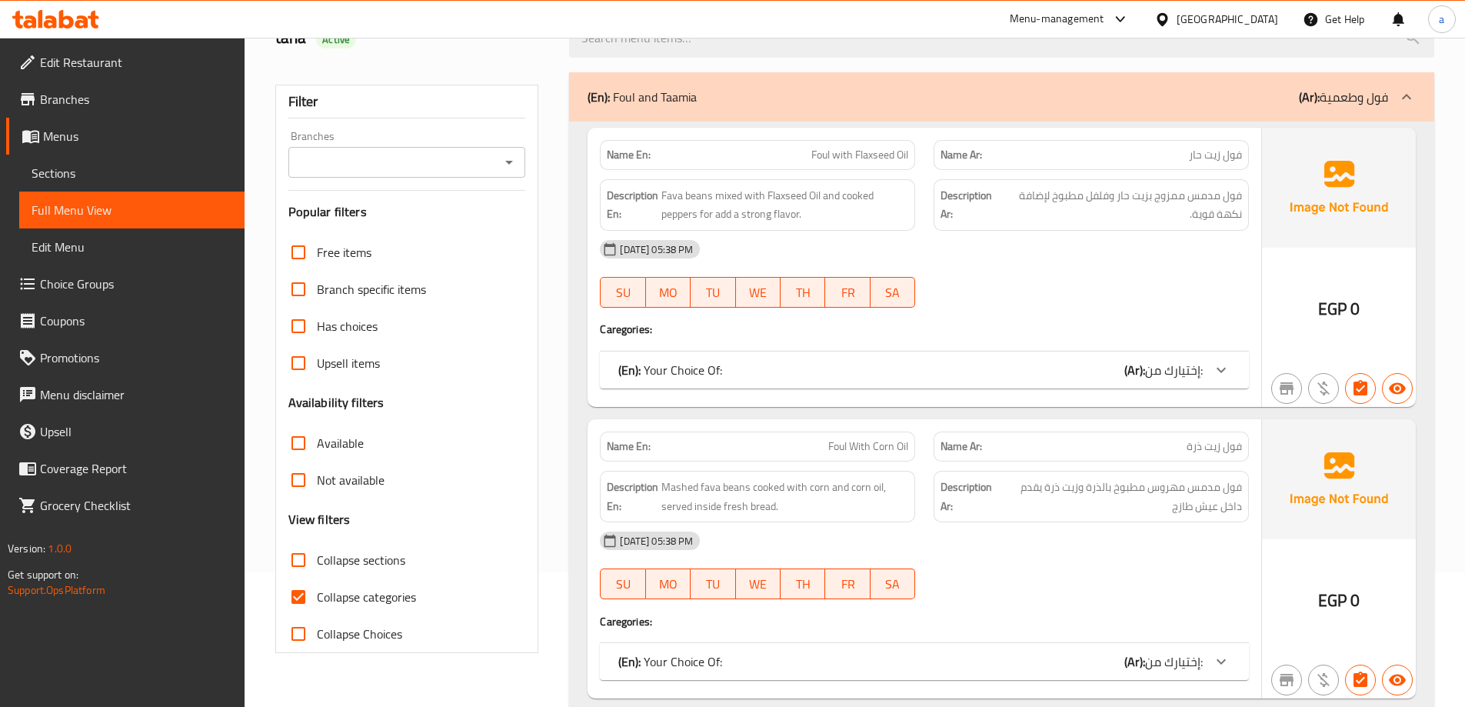
scroll to position [231, 0]
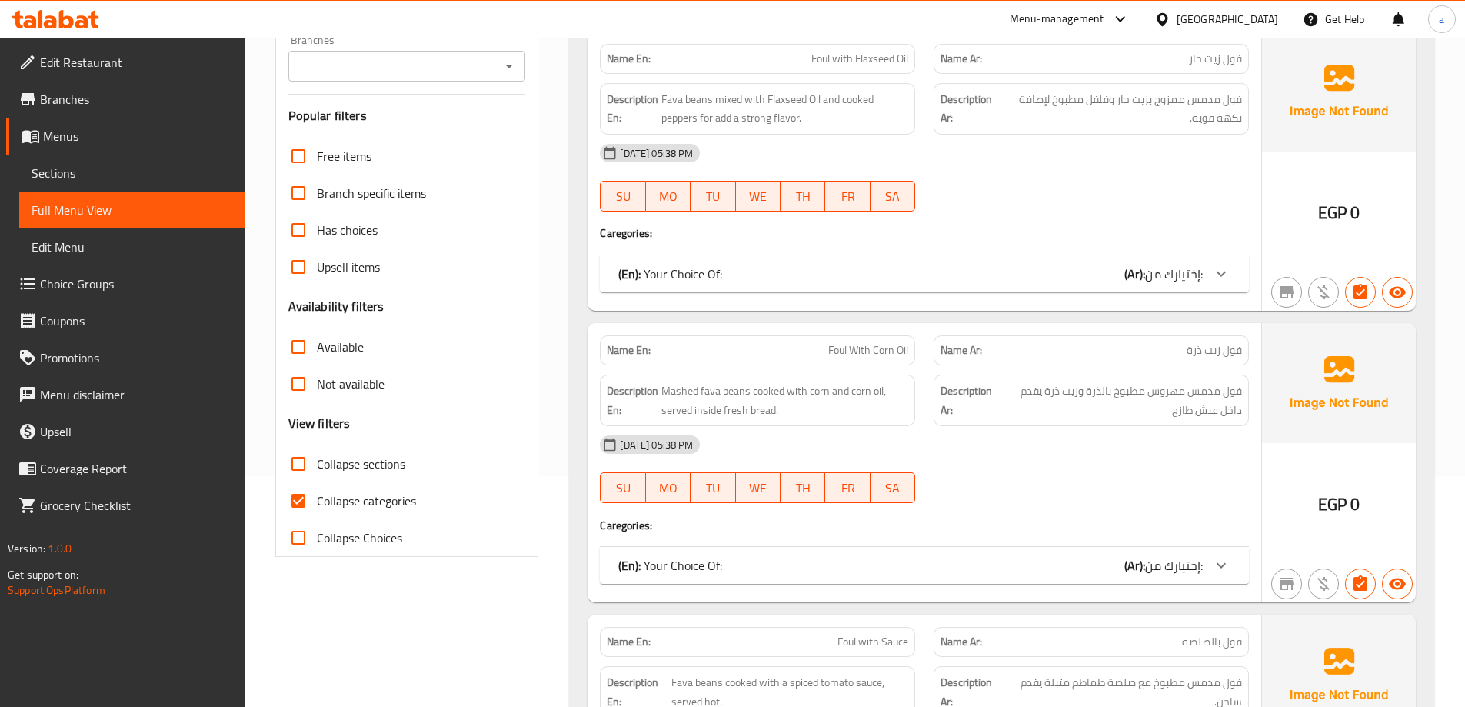
click at [349, 501] on span "Collapse categories" at bounding box center [366, 500] width 99 height 18
click at [317, 501] on input "Collapse categories" at bounding box center [298, 500] width 37 height 37
checkbox input "false"
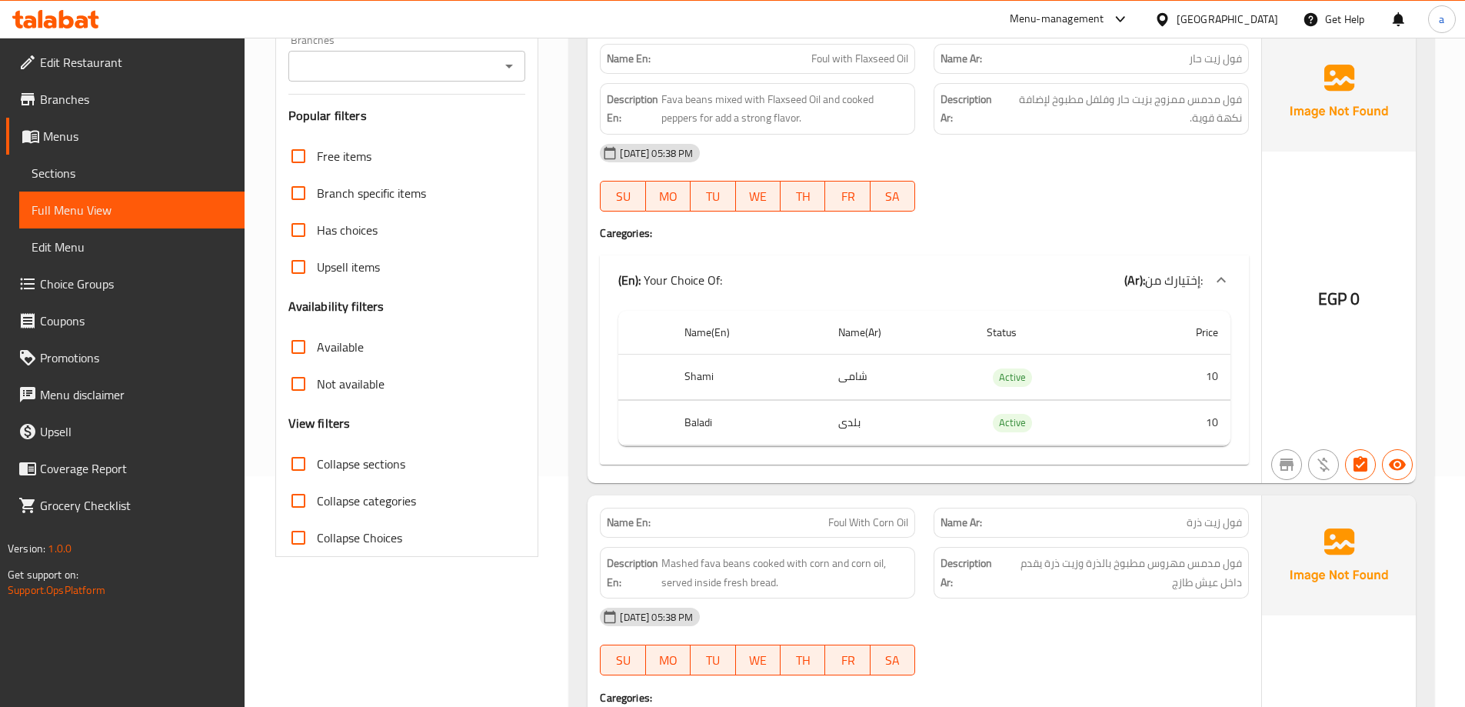
scroll to position [77, 0]
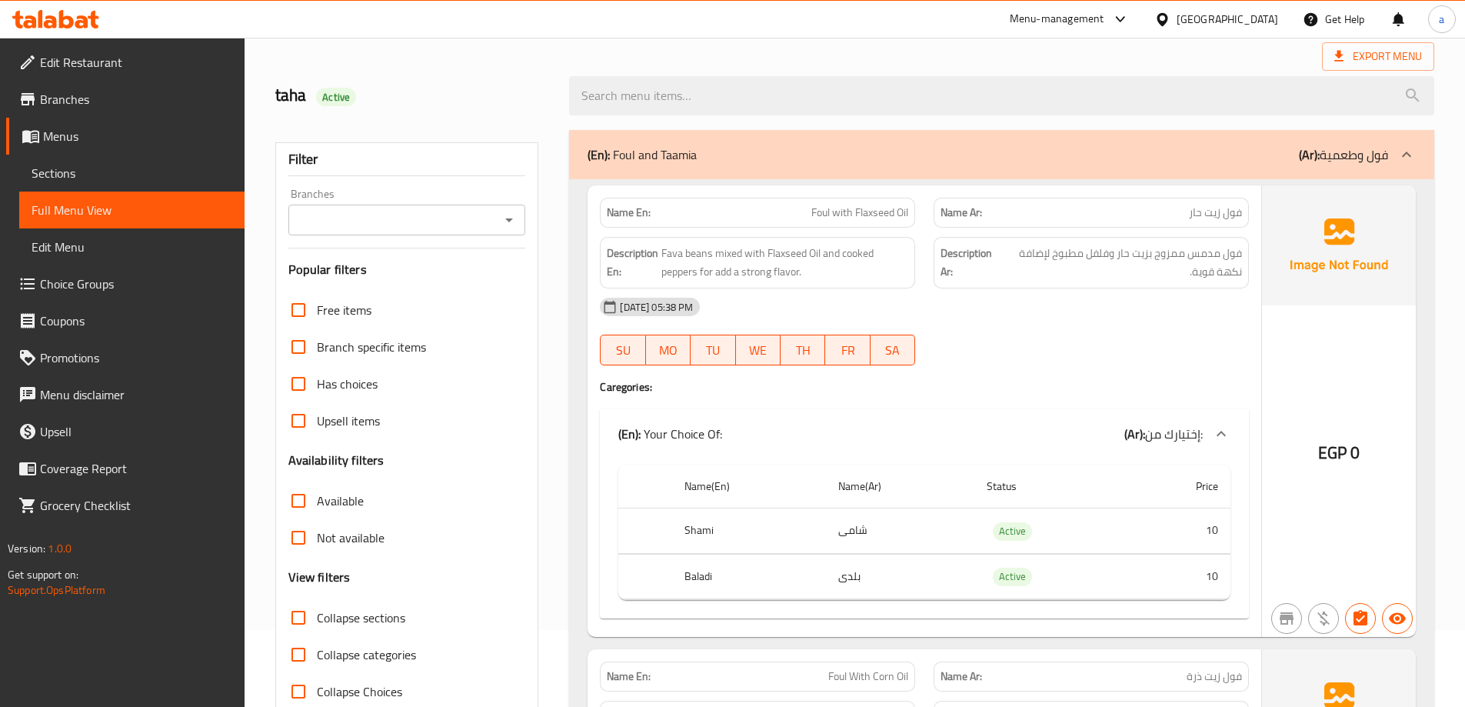
click at [345, 626] on span "Collapse sections" at bounding box center [361, 617] width 88 height 18
click at [317, 626] on input "Collapse sections" at bounding box center [298, 617] width 37 height 37
checkbox input "true"
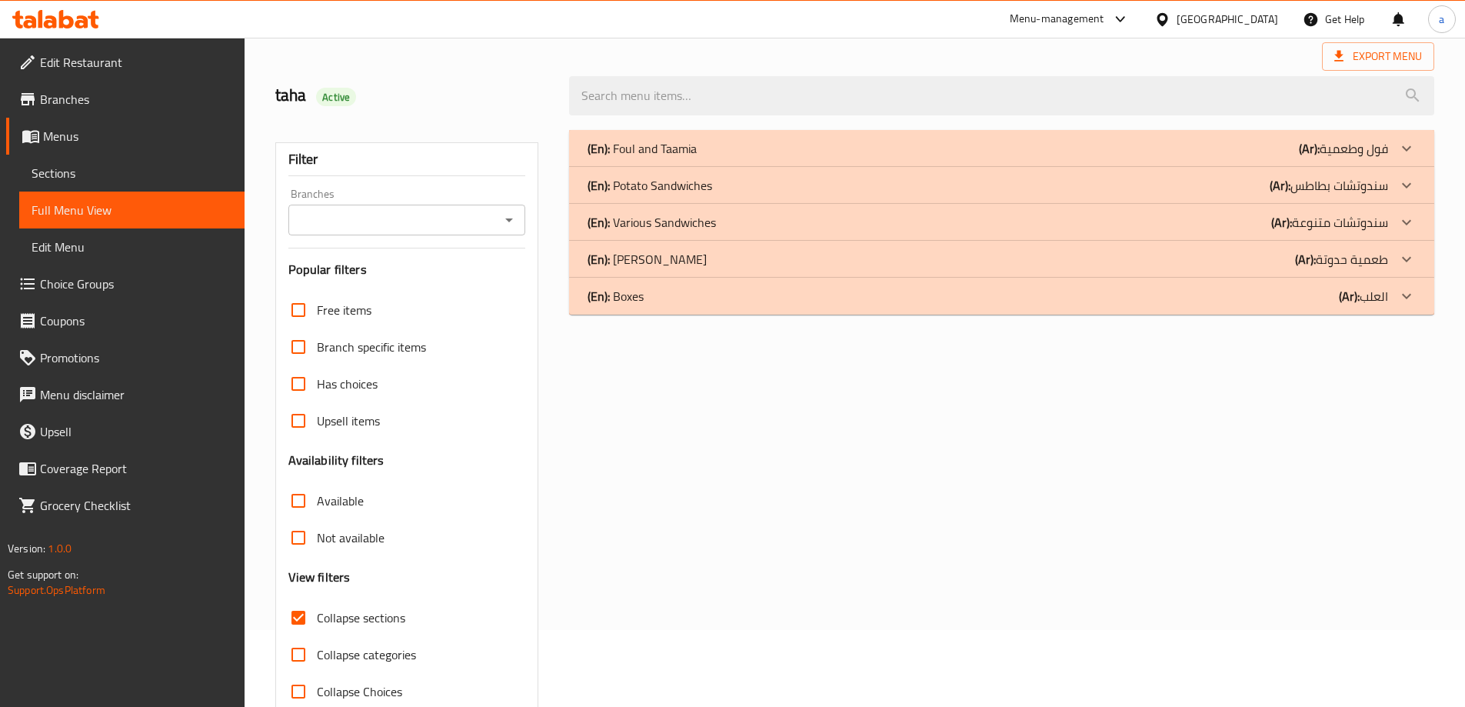
click at [1078, 301] on div "(En): Boxes (Ar): العلب" at bounding box center [988, 296] width 801 height 18
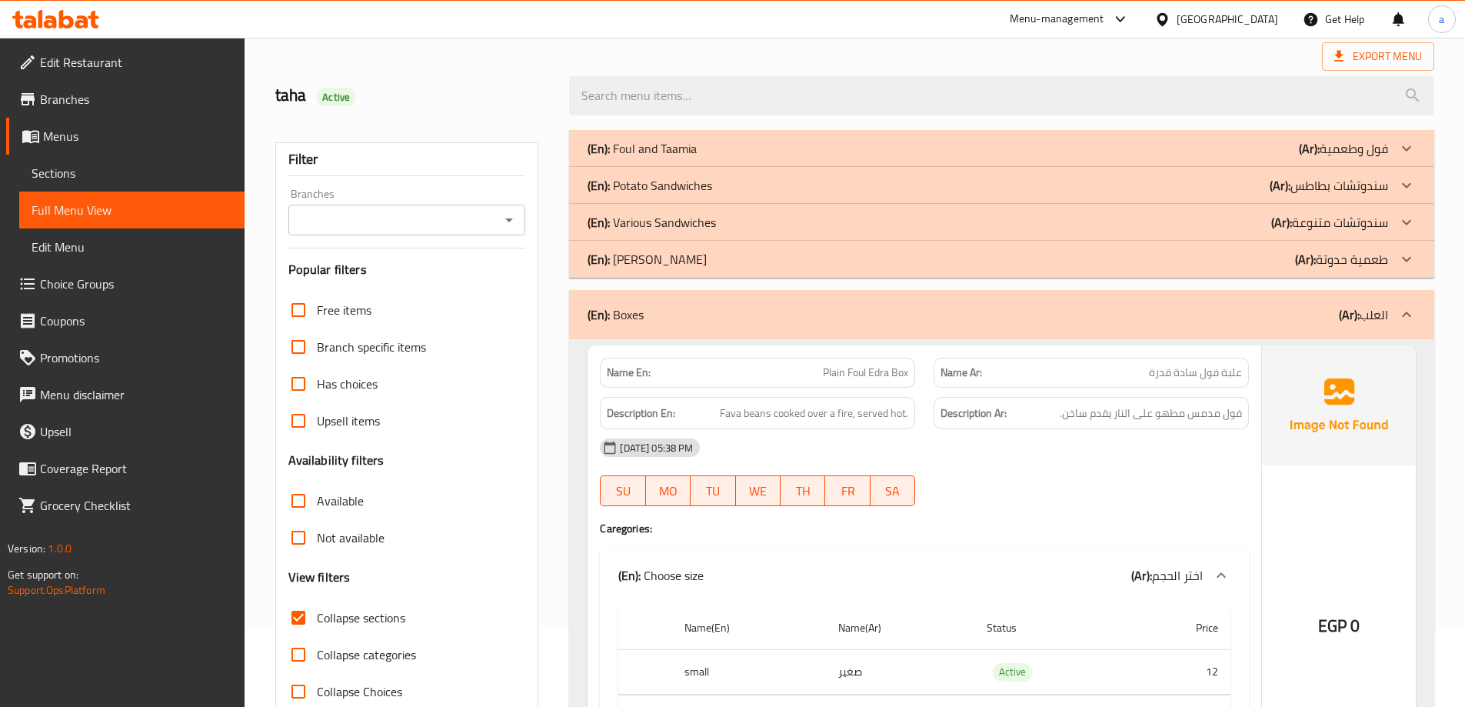
click at [1078, 301] on div "(En): Boxes (Ar): العلب" at bounding box center [1001, 314] width 865 height 49
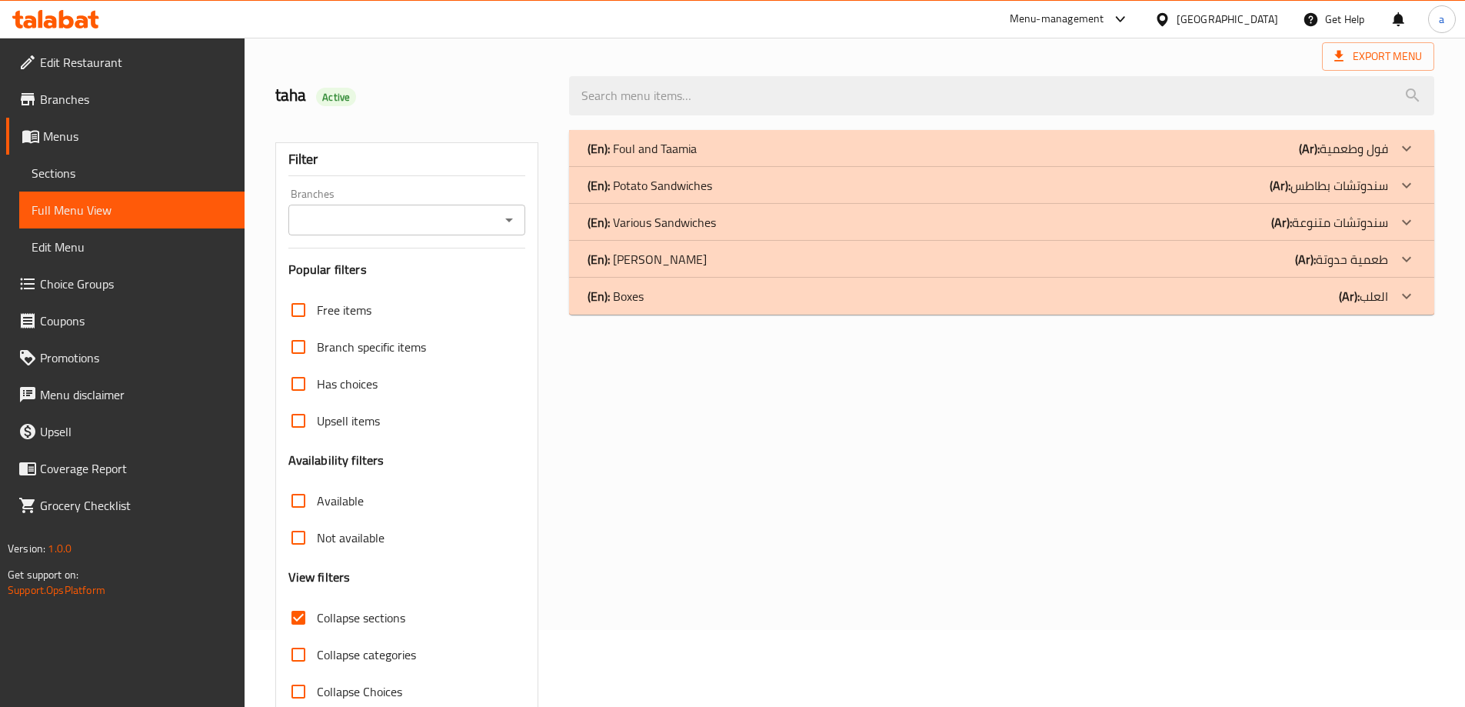
click at [1084, 274] on div "(En): [PERSON_NAME] (Ar): طعمية حدوتة" at bounding box center [1001, 259] width 865 height 37
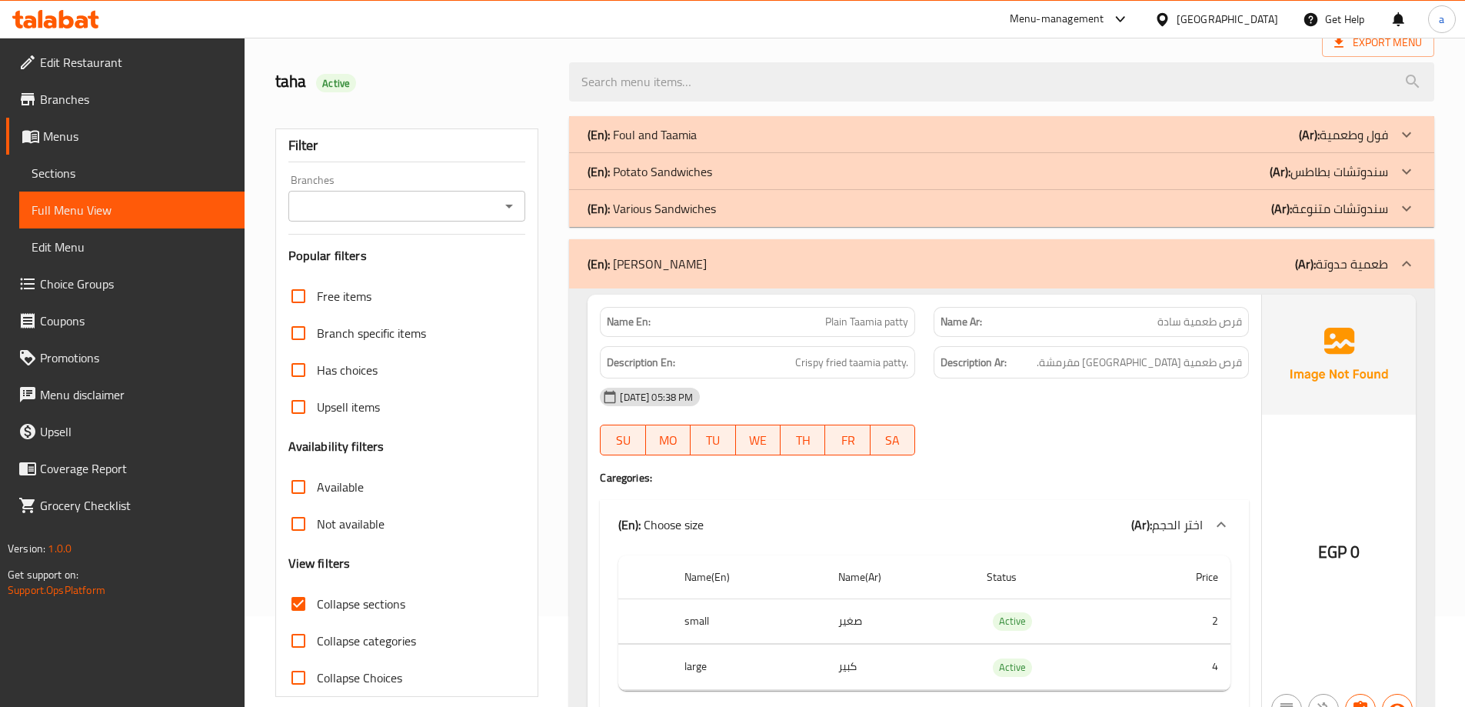
scroll to position [0, 0]
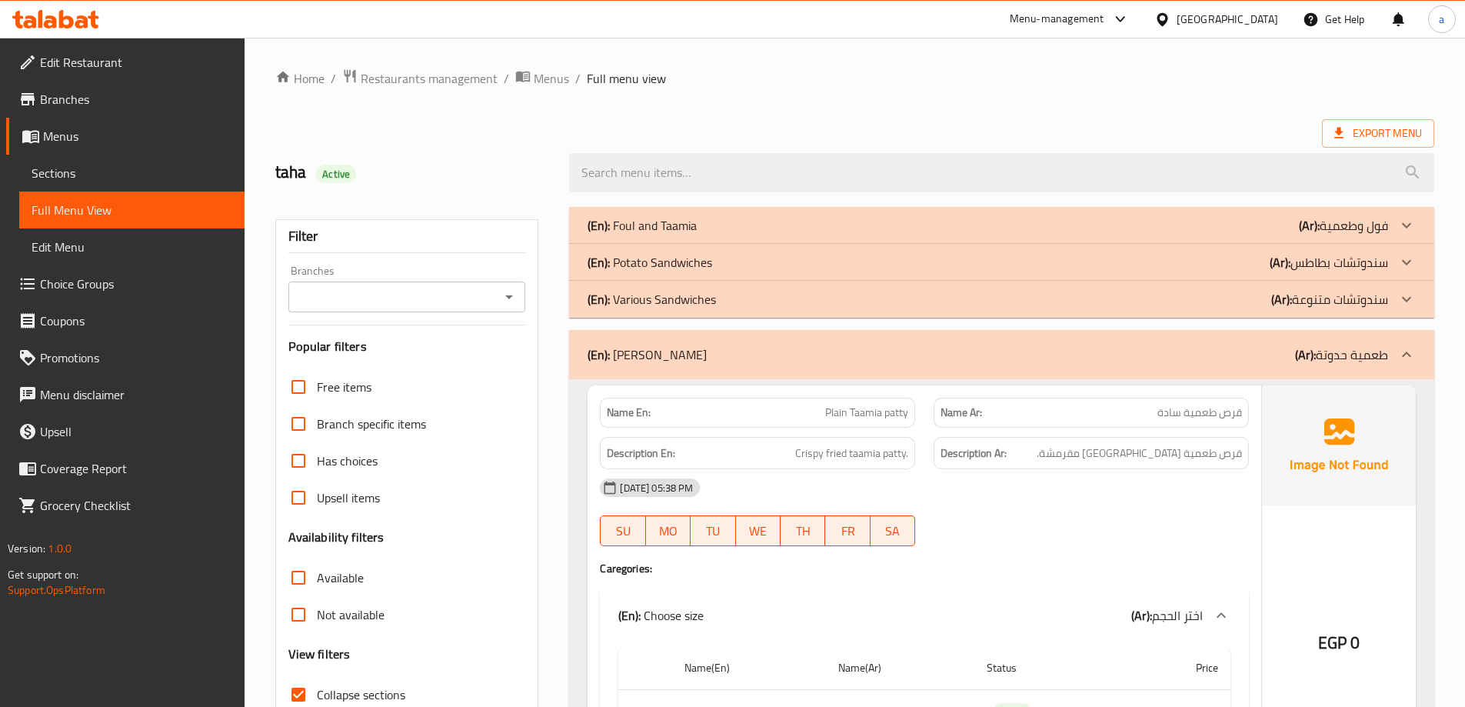
click at [938, 351] on div "(En): [PERSON_NAME] (Ar): طعمية حدوتة" at bounding box center [988, 354] width 801 height 18
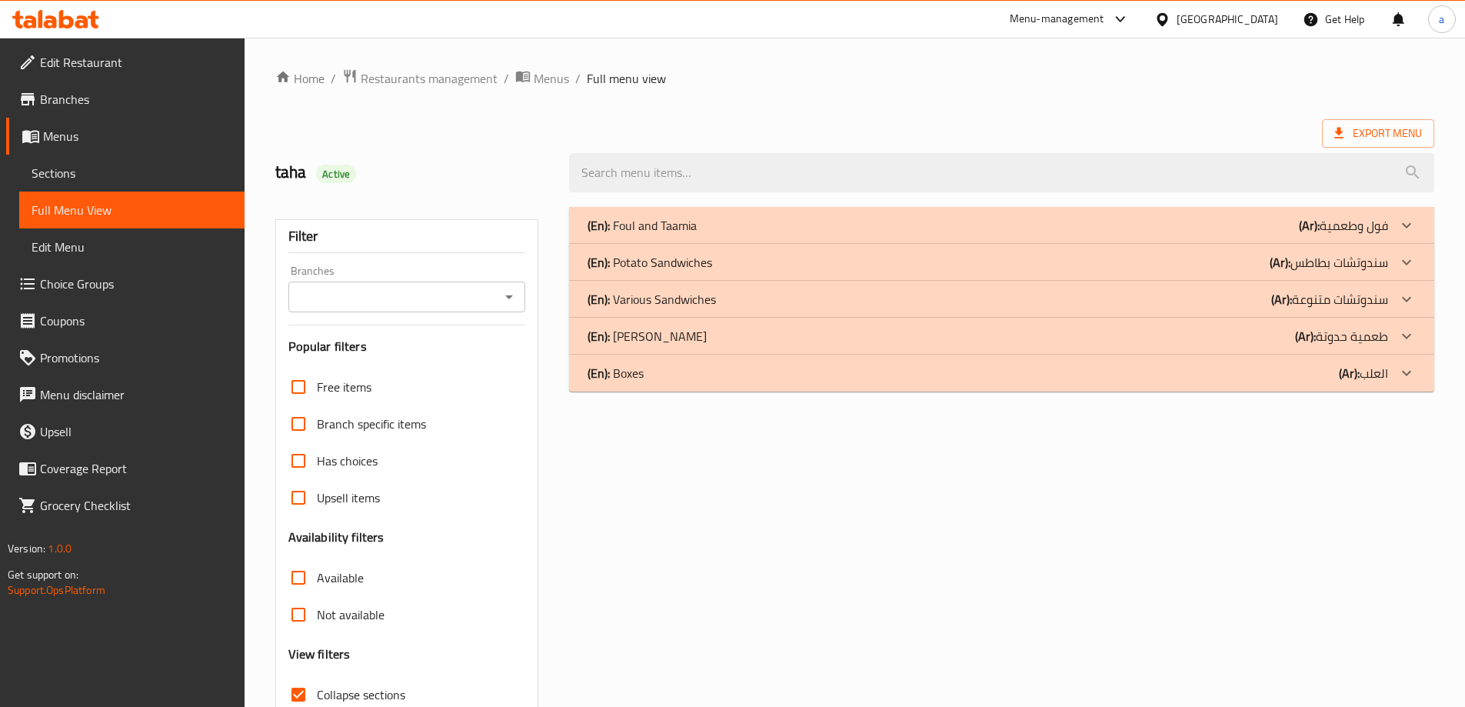
click at [941, 308] on div "(En): Various Sandwiches (Ar): سندوتشات متنوعة" at bounding box center [988, 299] width 801 height 18
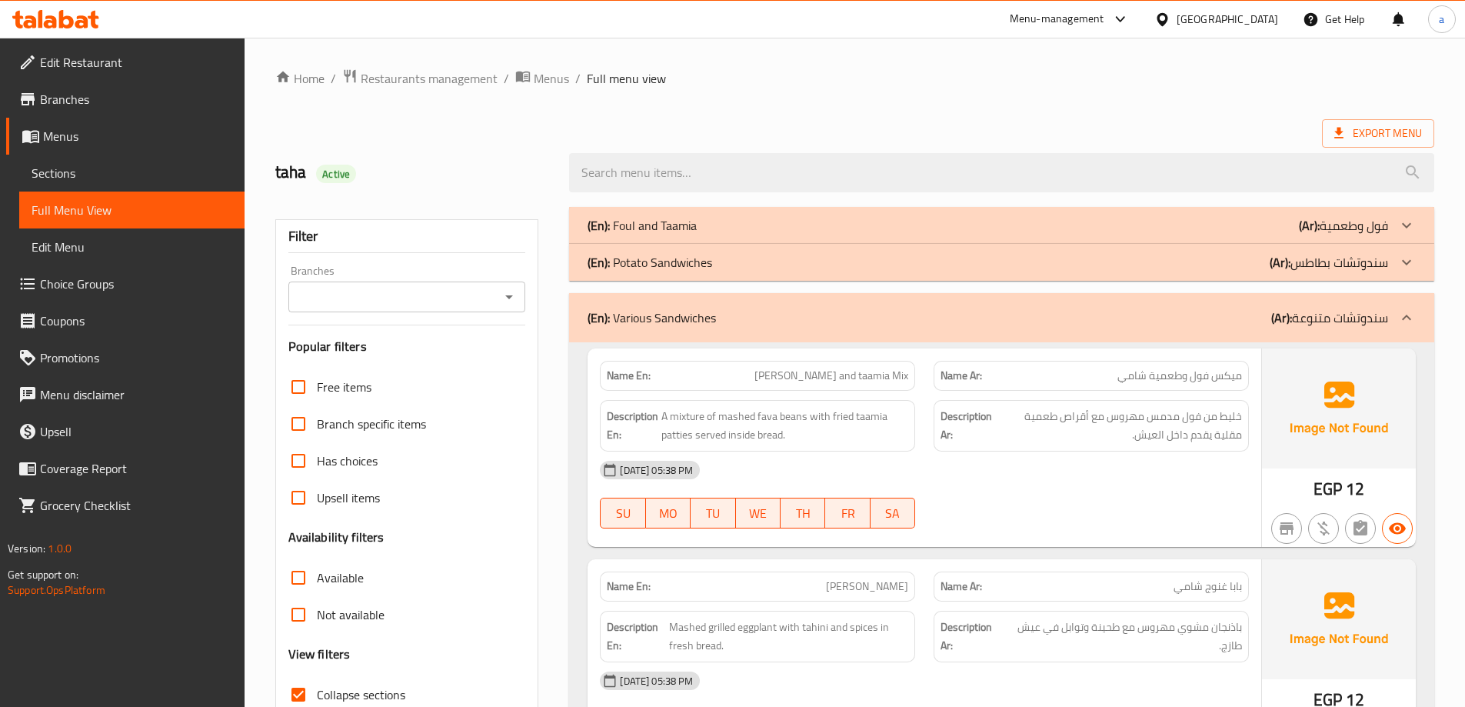
click at [1344, 312] on p "(Ar): سندوتشات متنوعة" at bounding box center [1329, 317] width 117 height 18
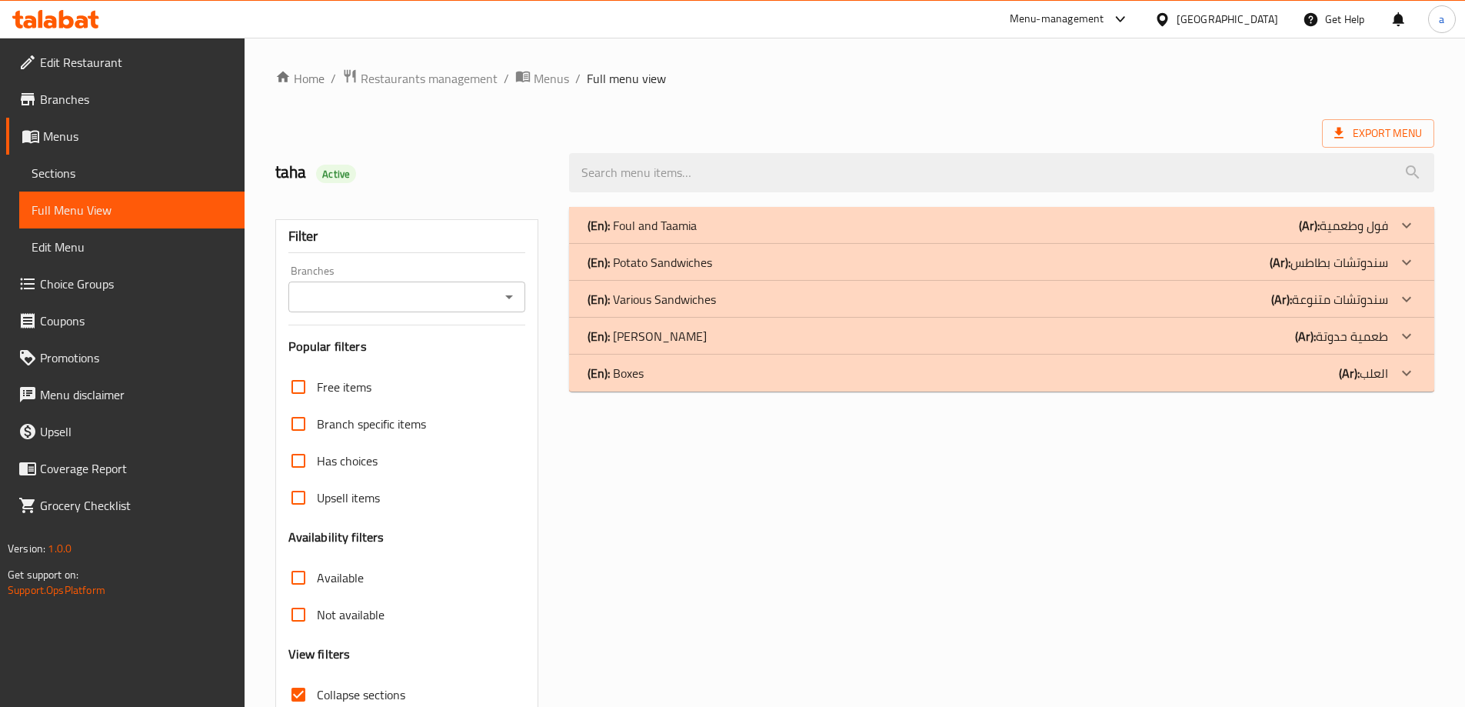
click at [1229, 262] on div "(En): Potato Sandwiches (Ar): سندوتشات بطاطس" at bounding box center [988, 262] width 801 height 18
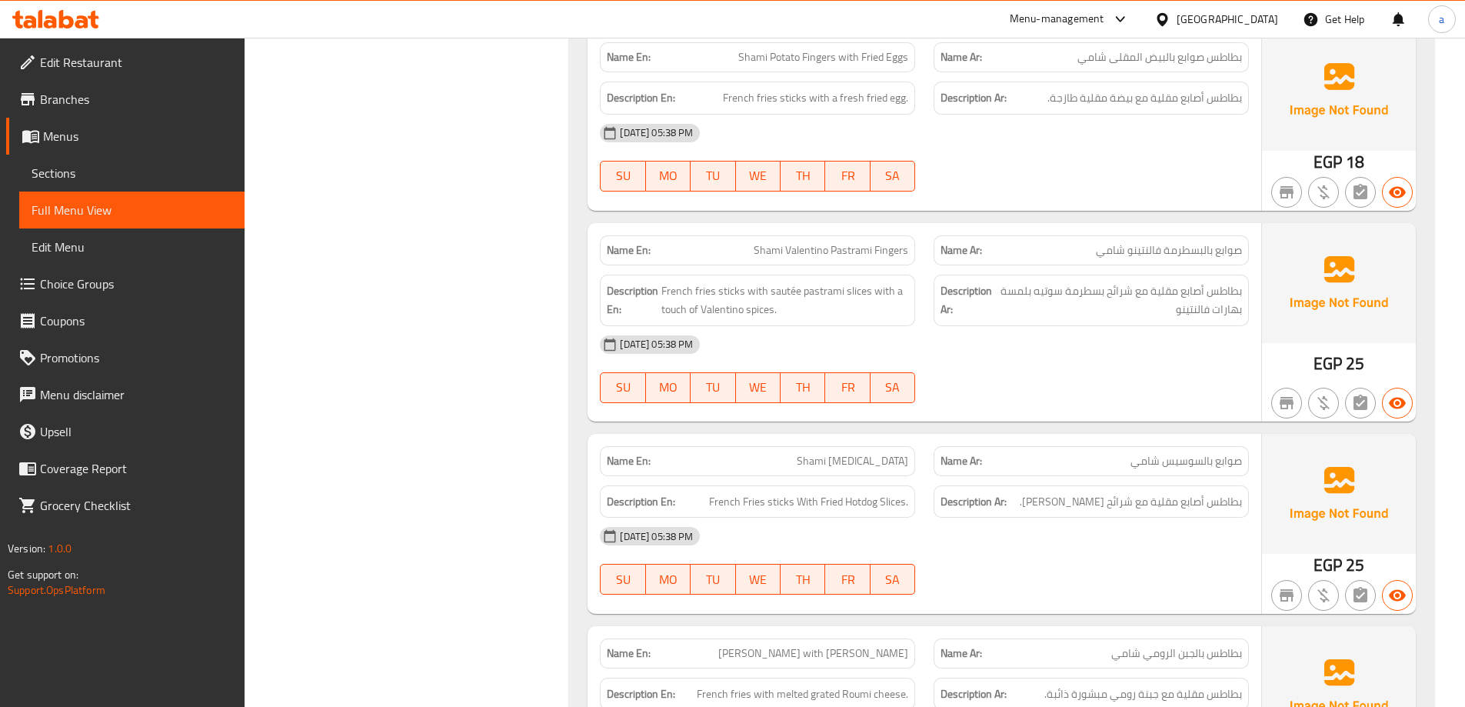
scroll to position [1615, 0]
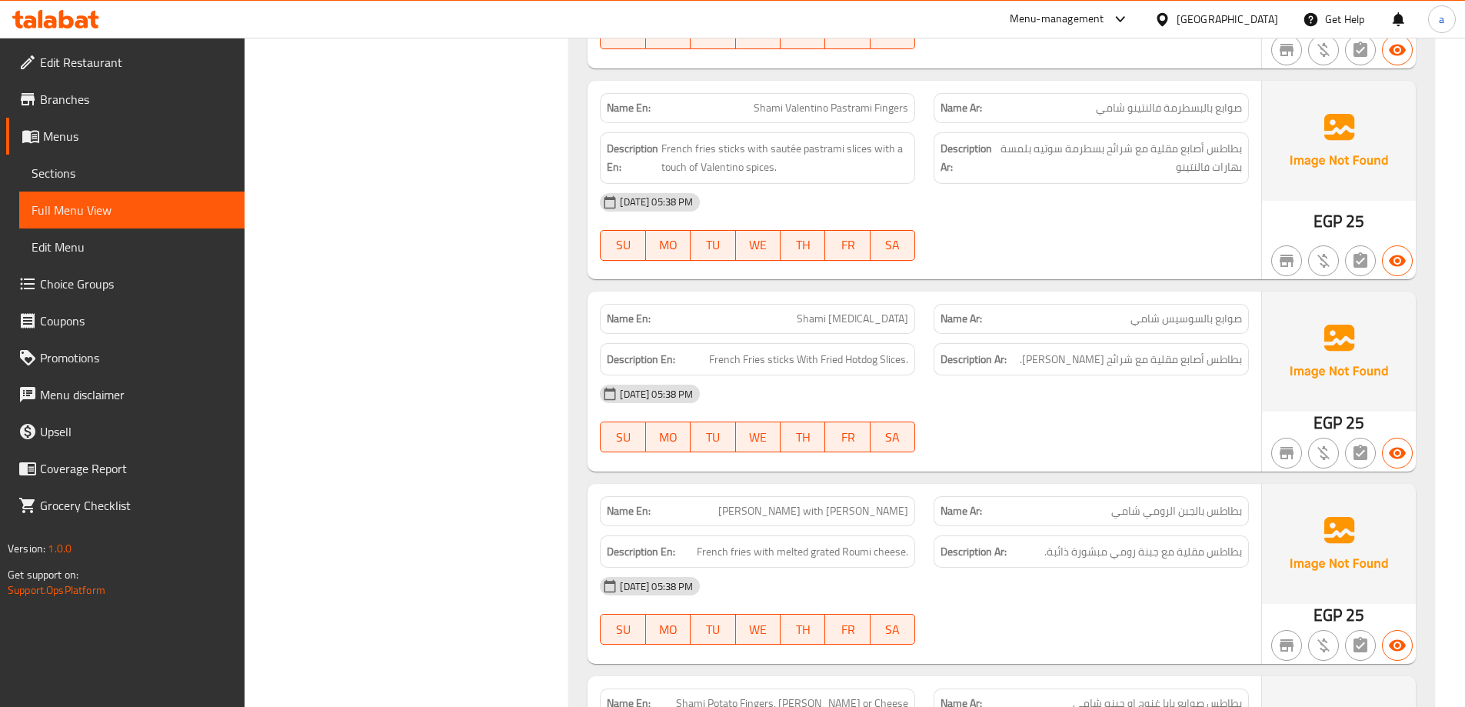
click at [842, 311] on span "Shami [MEDICAL_DATA]" at bounding box center [853, 319] width 112 height 16
click at [866, 311] on div "Name En: Shami [MEDICAL_DATA]" at bounding box center [757, 319] width 315 height 30
click at [151, 173] on span "Sections" at bounding box center [132, 173] width 201 height 18
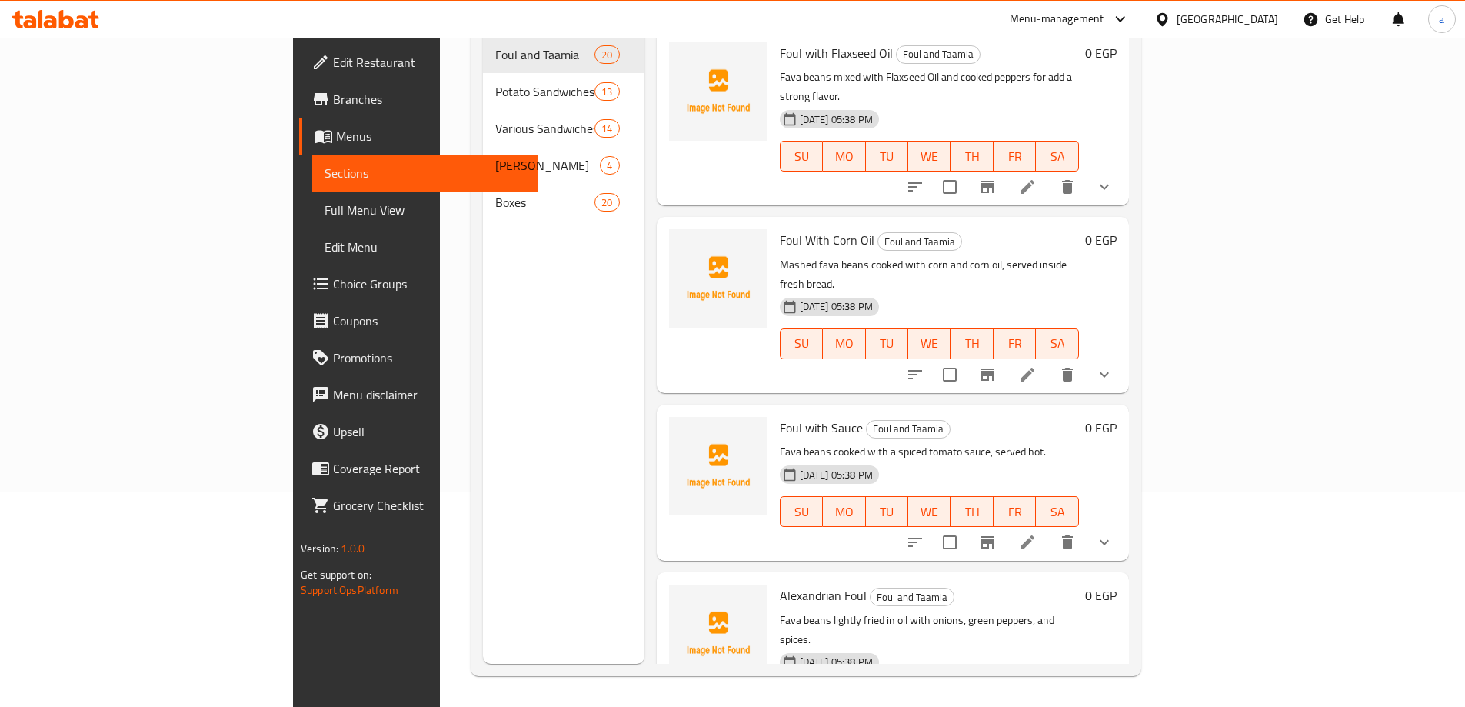
scroll to position [215, 0]
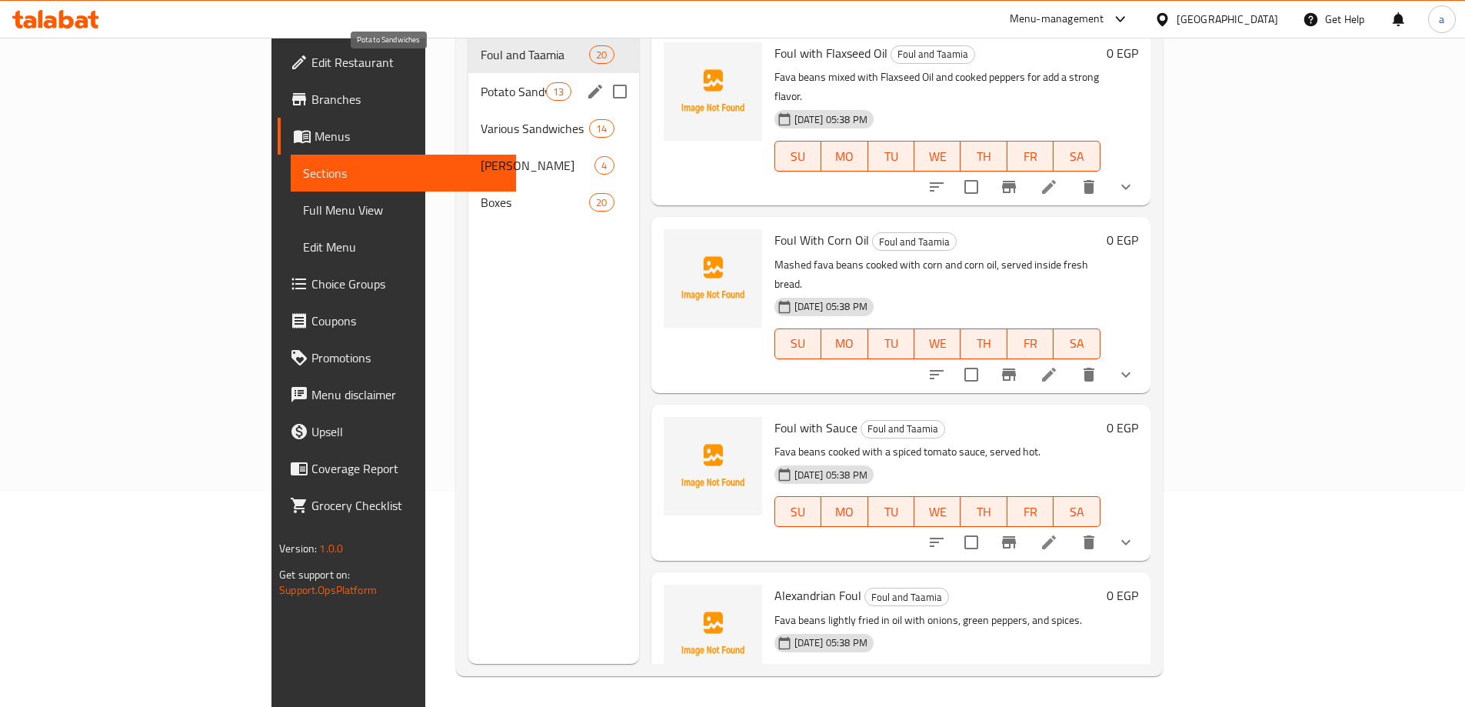
click at [481, 82] on span "Potato Sandwiches" at bounding box center [513, 91] width 65 height 18
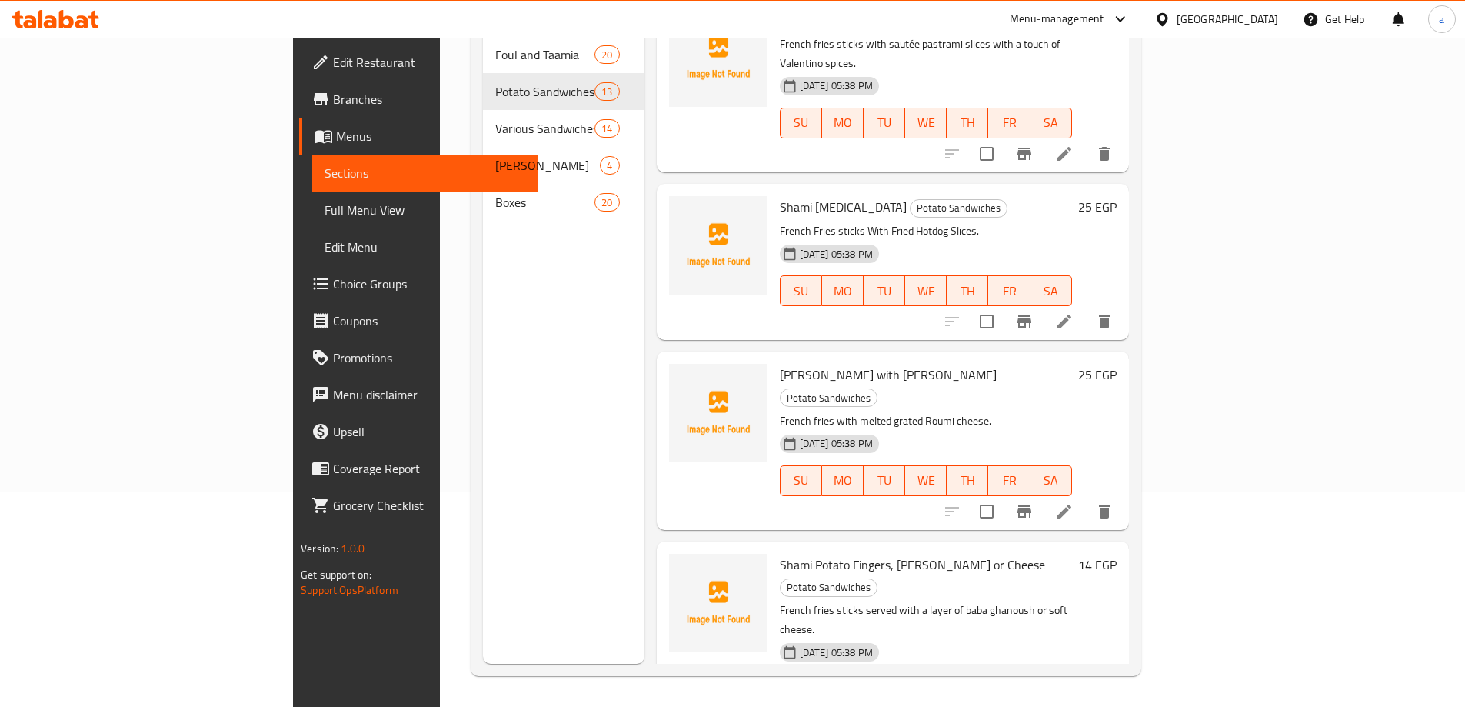
scroll to position [1230, 0]
click at [1074, 311] on icon at bounding box center [1064, 320] width 18 height 18
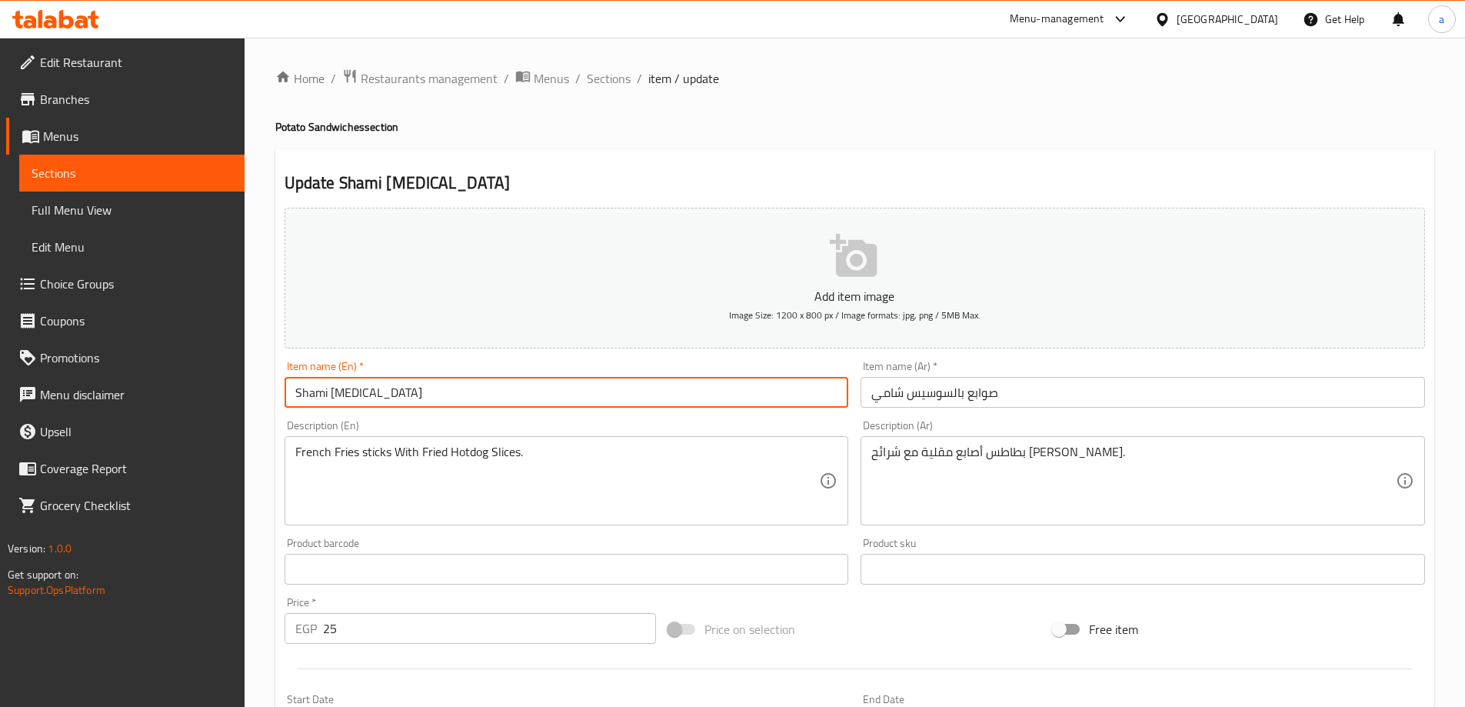
click at [361, 392] on input "Shami [MEDICAL_DATA]" at bounding box center [567, 392] width 564 height 31
click at [373, 402] on input "Shami Hot Dogfingers" at bounding box center [567, 392] width 564 height 31
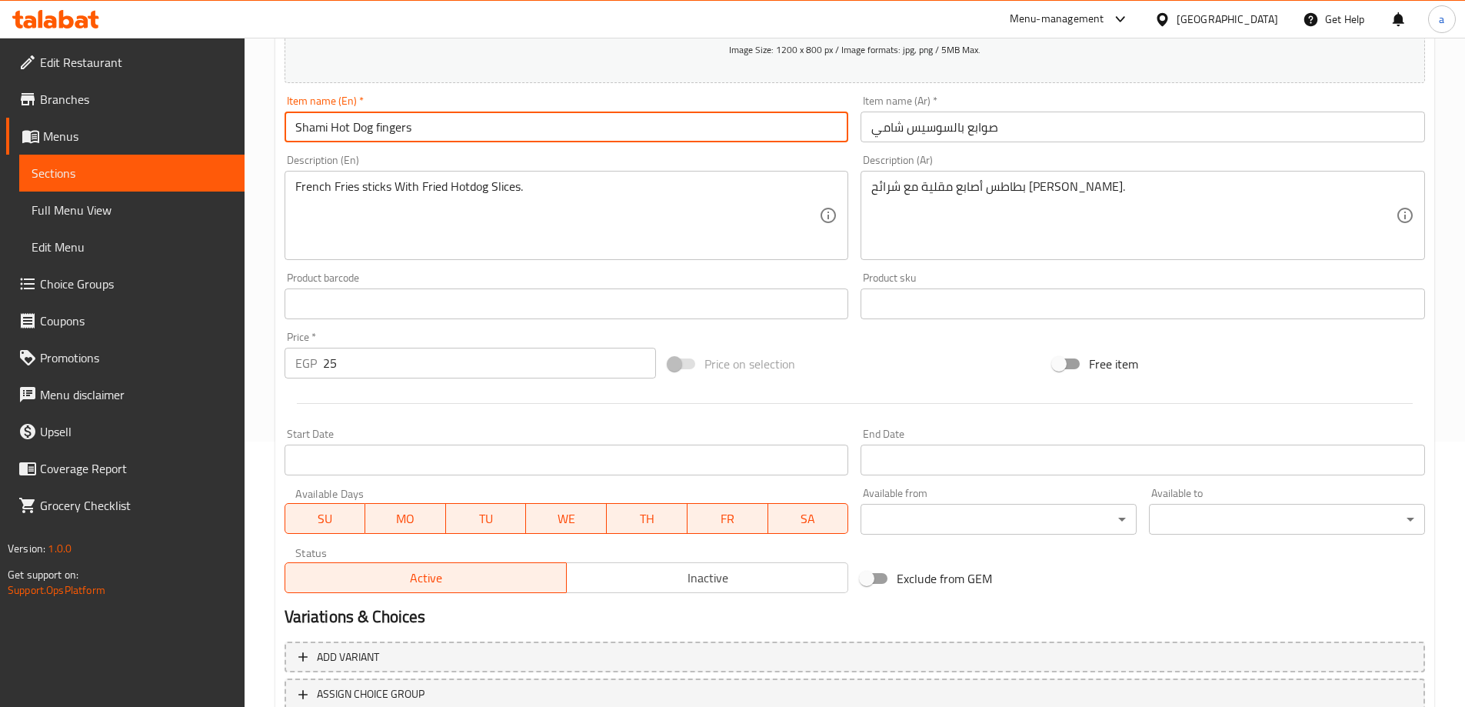
scroll to position [380, 0]
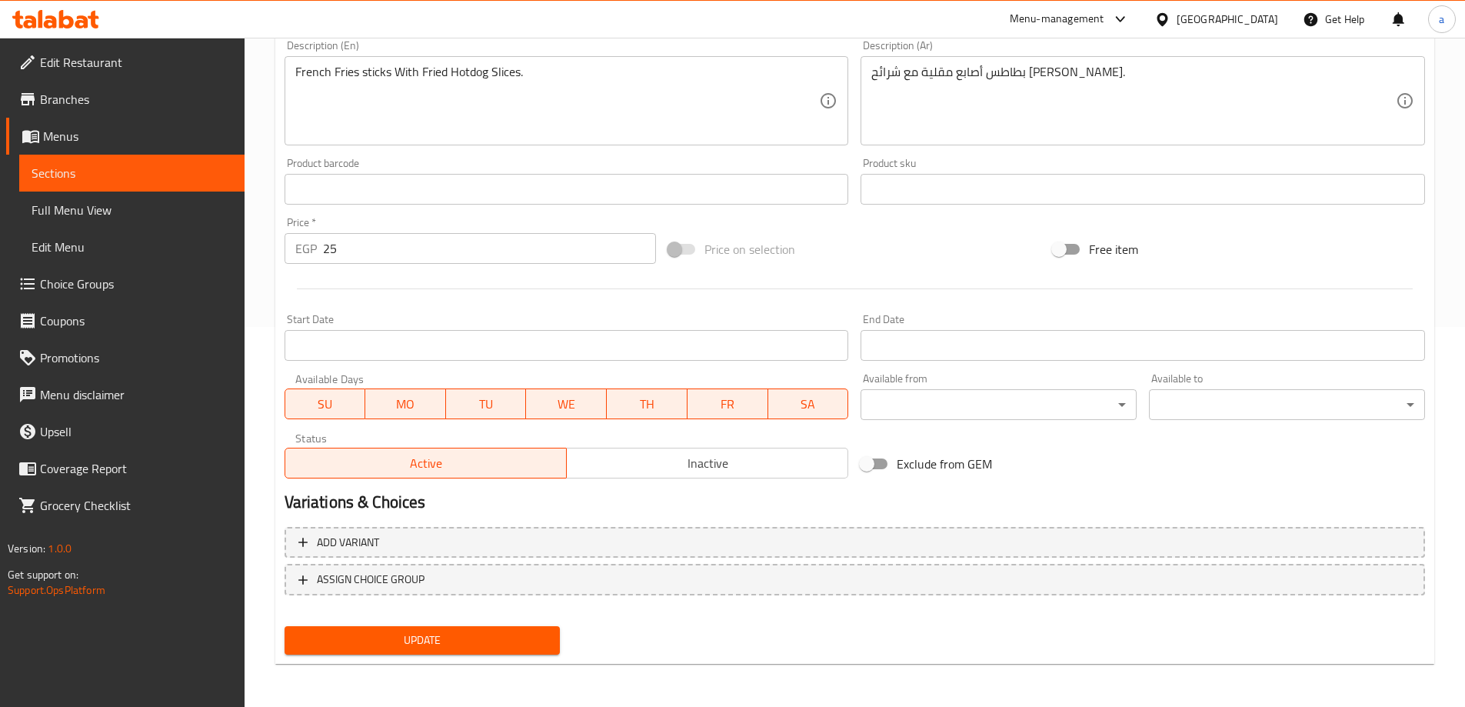
type input "Shami Hot Dog fingers"
click at [370, 639] on span "Update" at bounding box center [422, 640] width 251 height 19
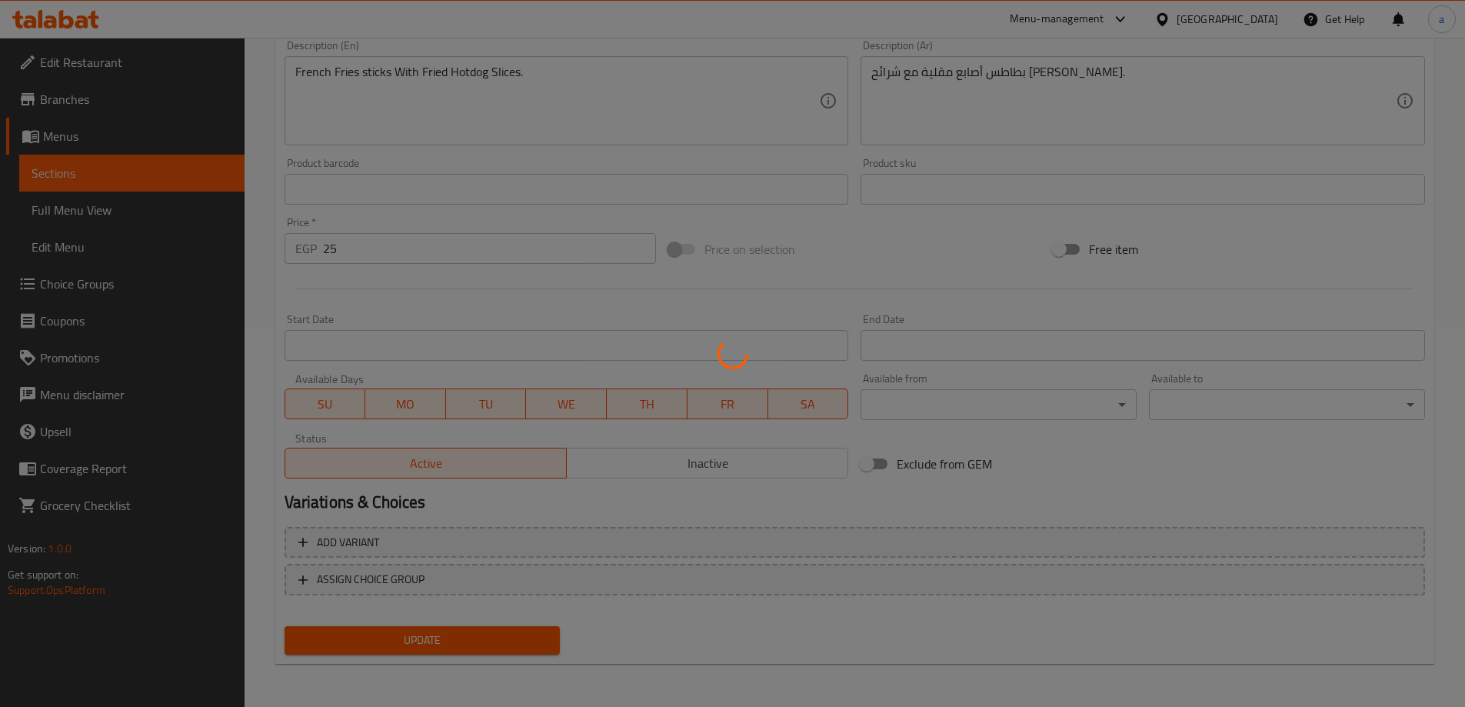
click at [129, 209] on div at bounding box center [732, 353] width 1465 height 707
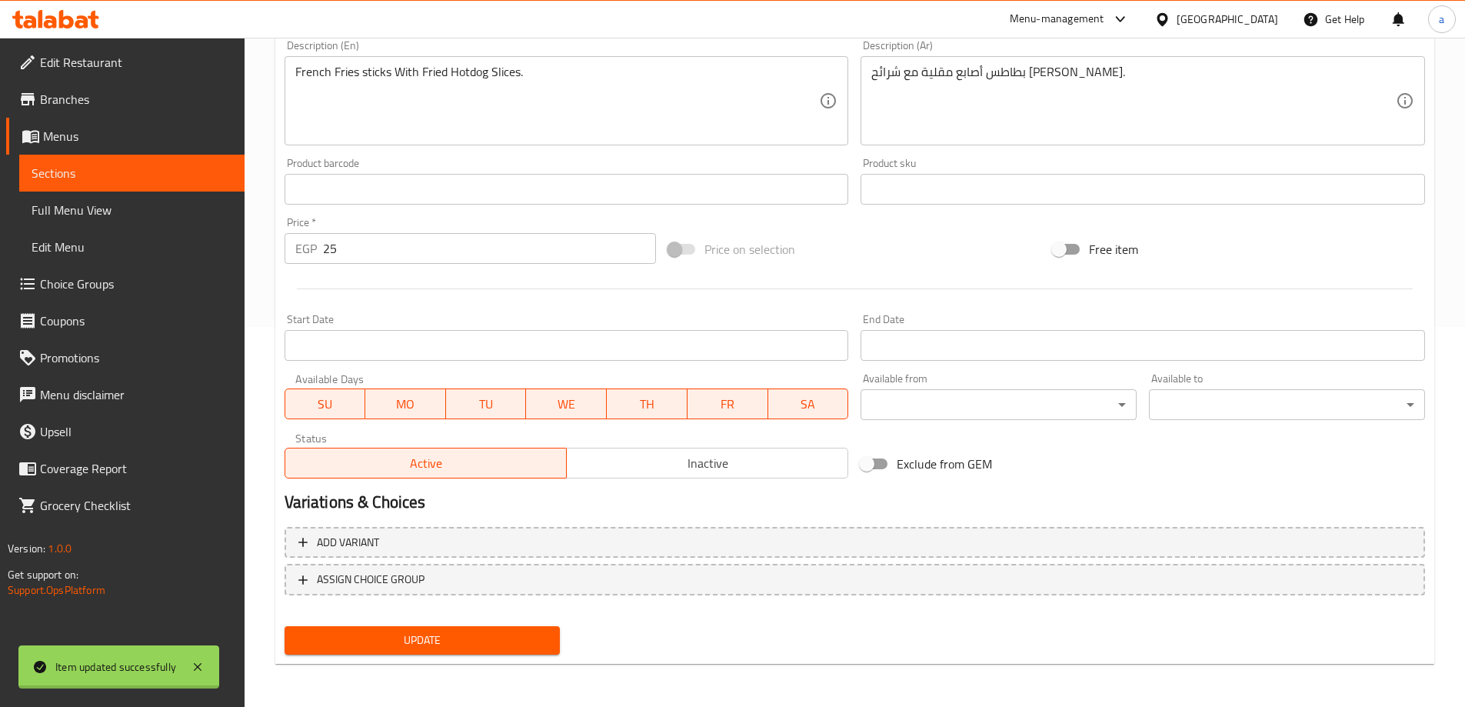
click at [129, 209] on div "Edit Restaurant Branches Menus Sections Full Menu View Edit Menu Choice Groups …" at bounding box center [732, 182] width 1465 height 1049
click at [129, 209] on span "Full Menu View" at bounding box center [132, 210] width 201 height 18
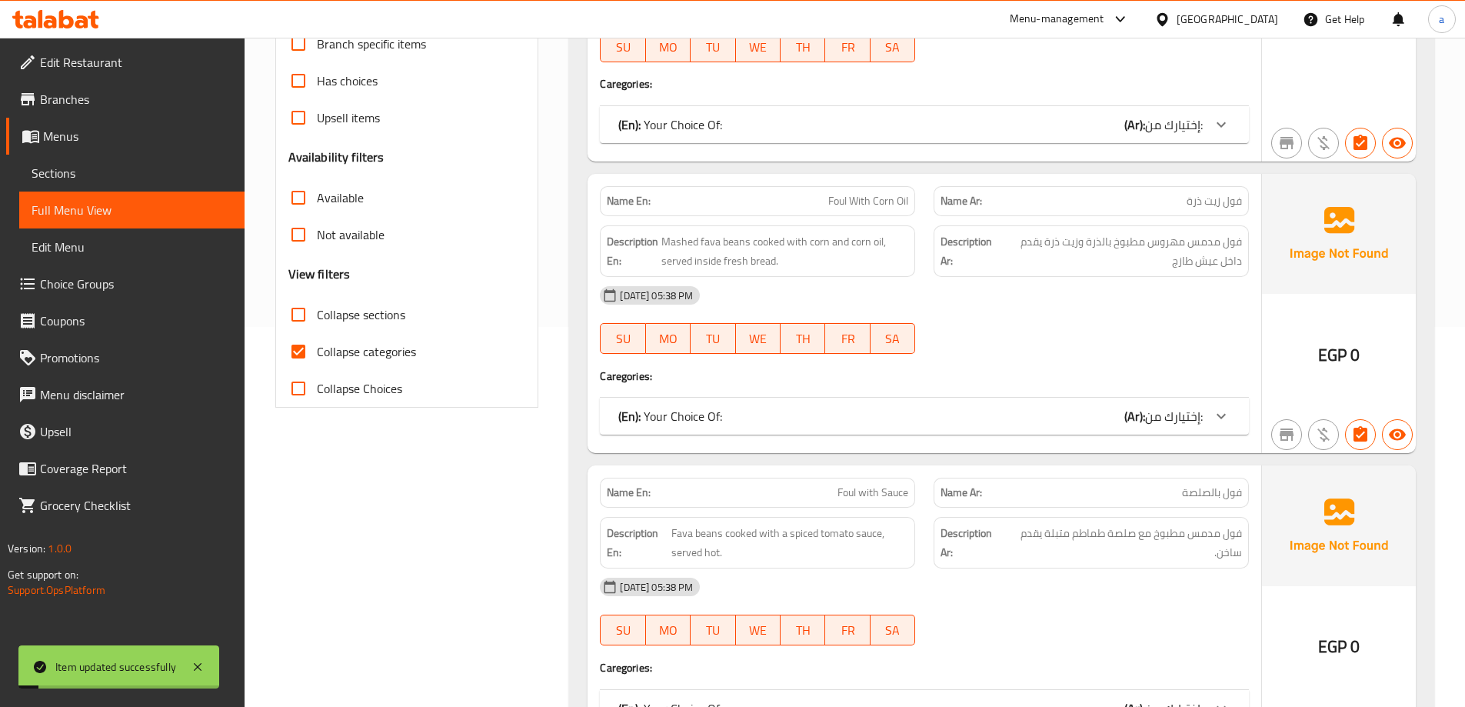
click at [129, 209] on span "Full Menu View" at bounding box center [132, 210] width 201 height 18
click at [329, 349] on span "Collapse categories" at bounding box center [366, 351] width 99 height 18
click at [317, 349] on input "Collapse categories" at bounding box center [298, 351] width 37 height 37
checkbox input "false"
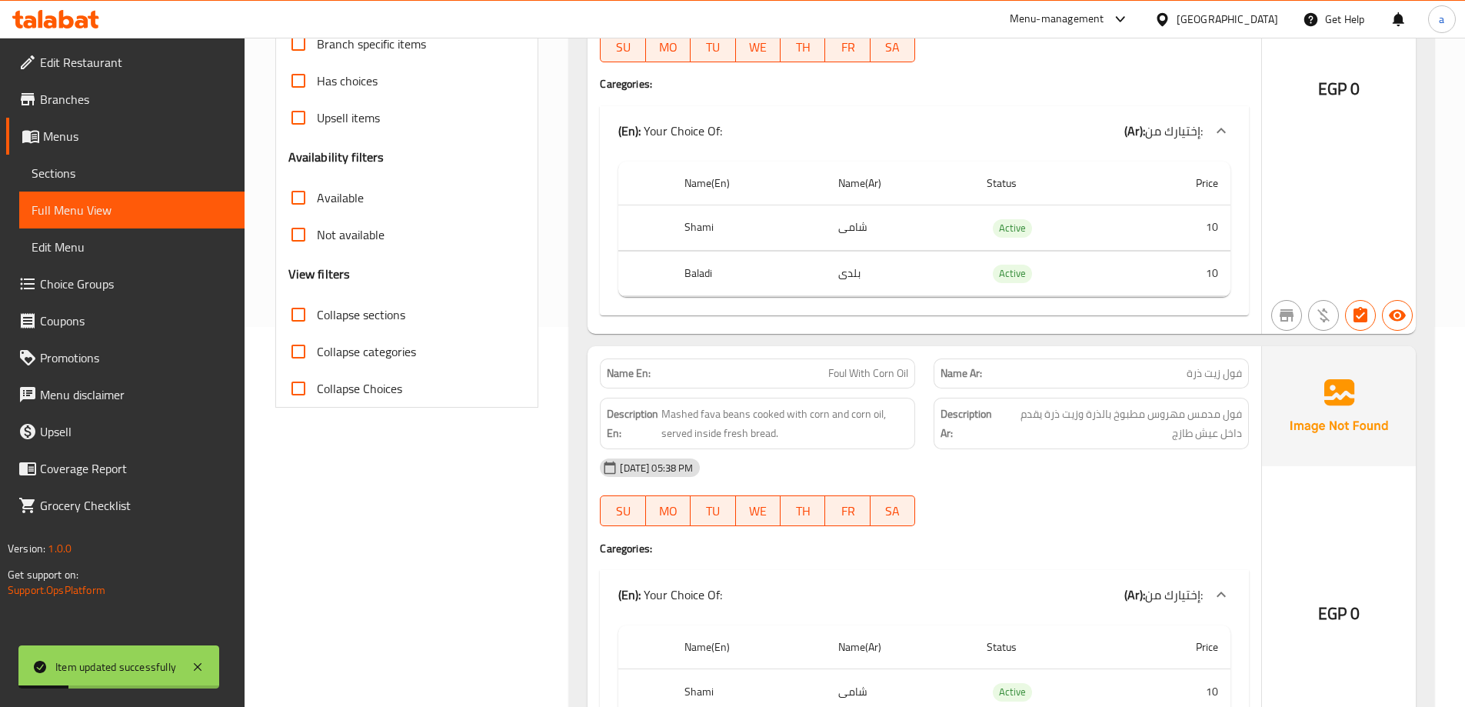
click at [331, 322] on span "Collapse sections" at bounding box center [361, 314] width 88 height 18
click at [317, 322] on input "Collapse sections" at bounding box center [298, 314] width 37 height 37
checkbox input "true"
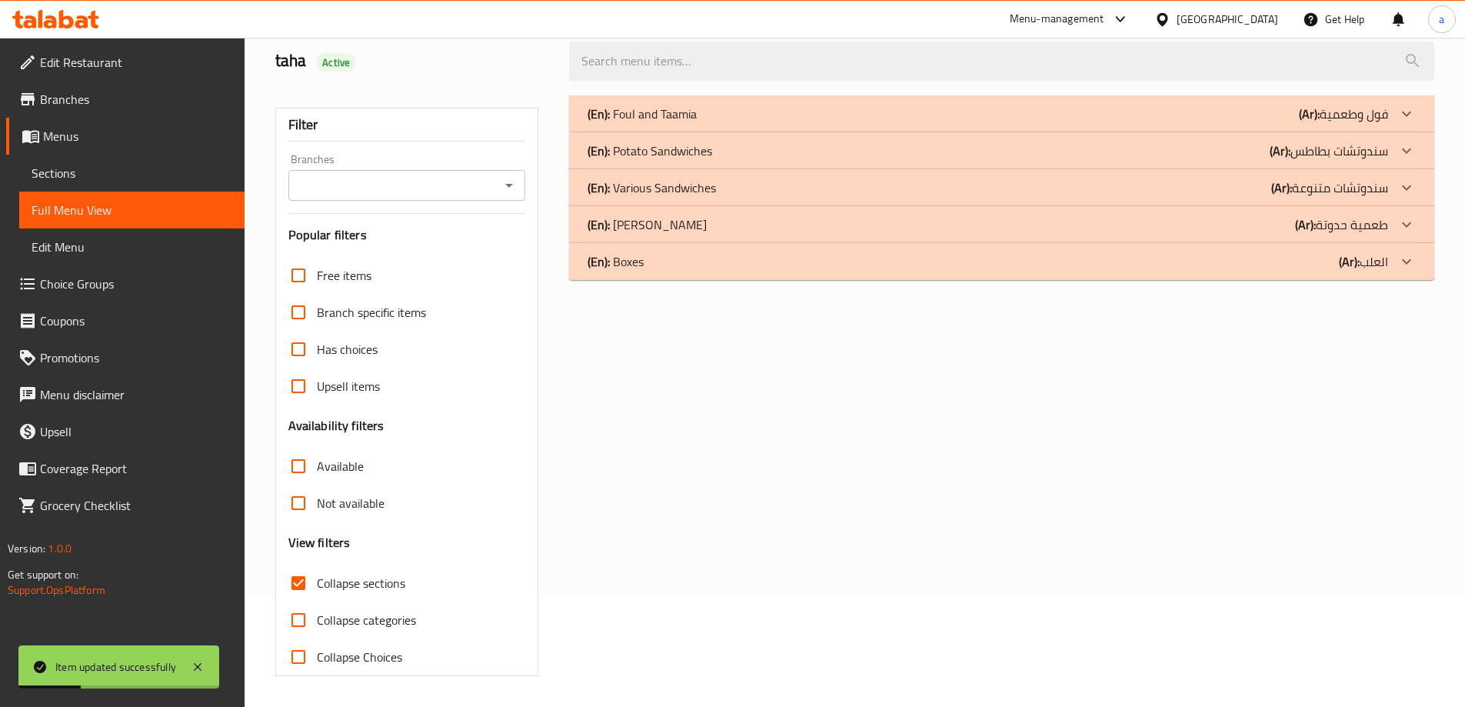
scroll to position [112, 0]
click at [1196, 144] on div "(En): Potato Sandwiches (Ar): سندوتشات بطاطس" at bounding box center [988, 151] width 801 height 18
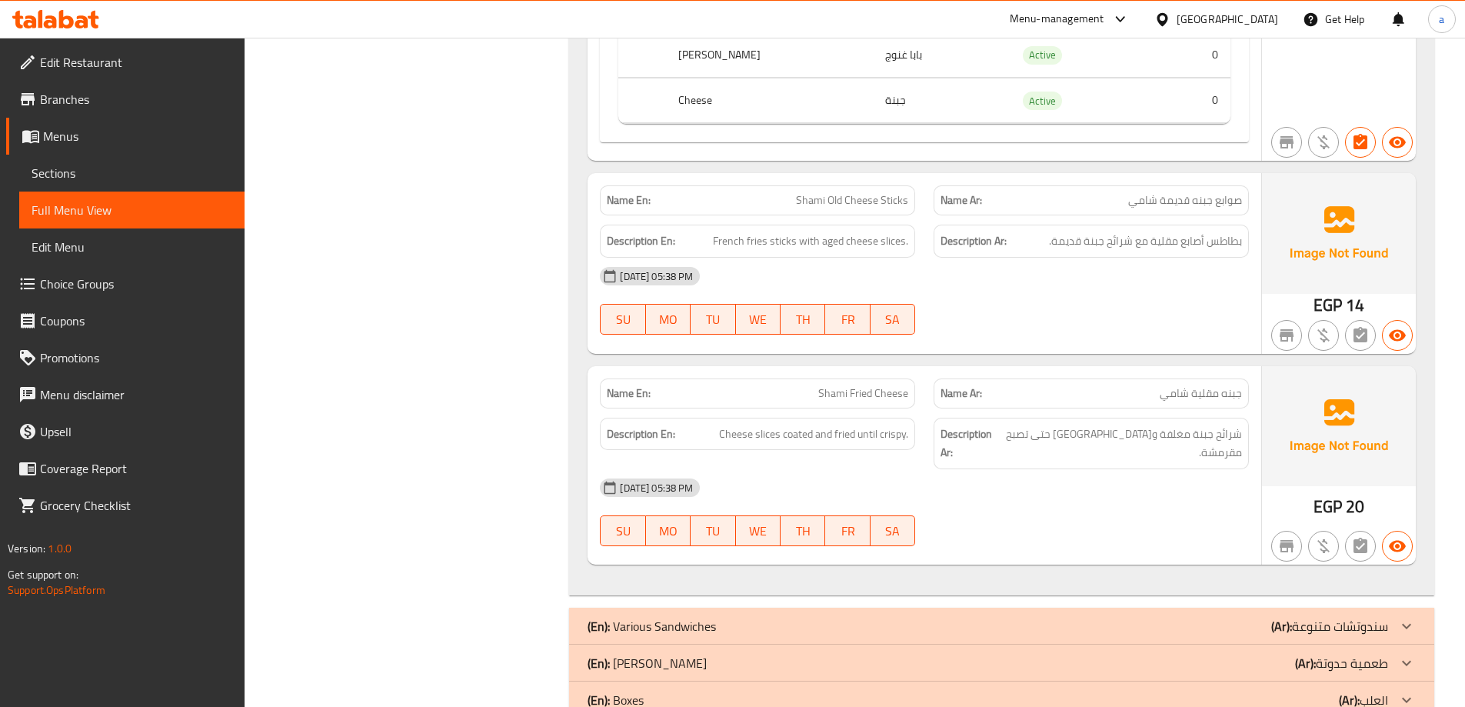
scroll to position [2588, 0]
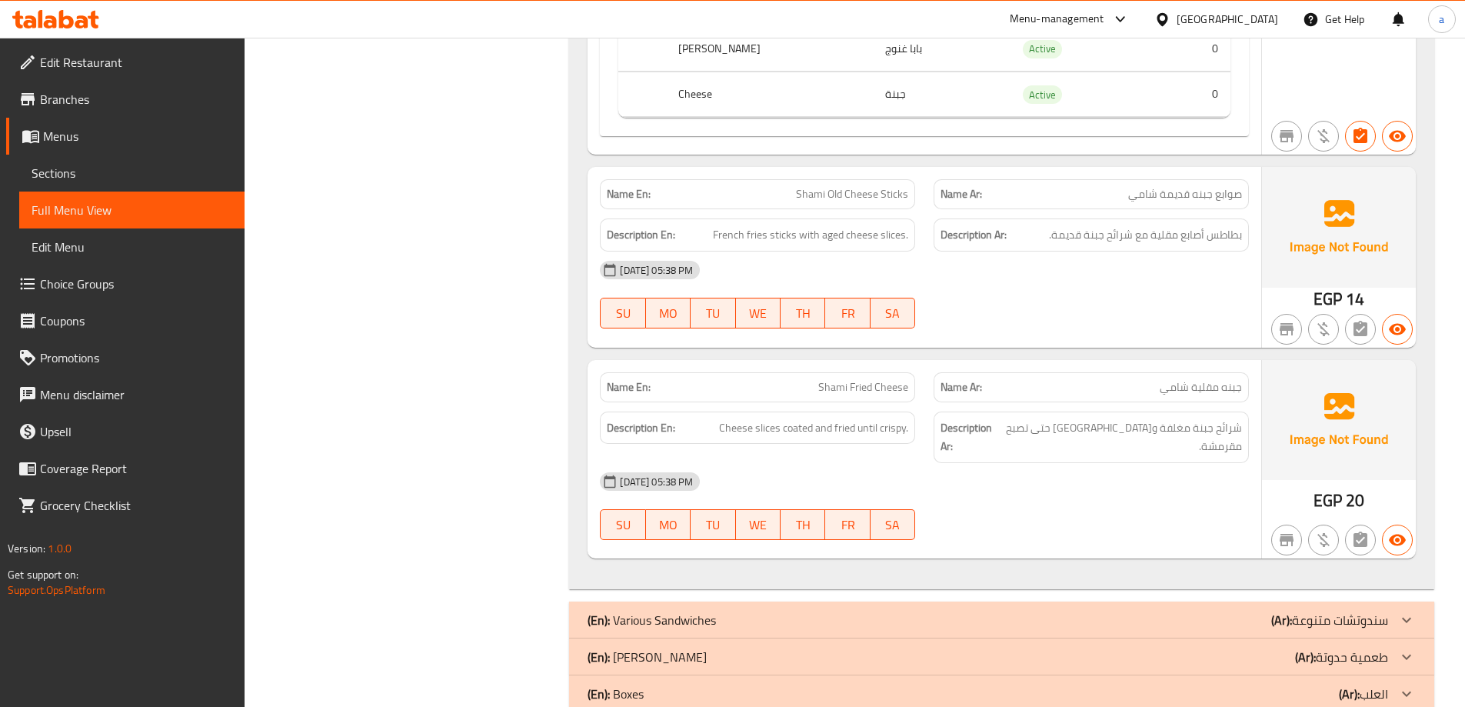
click at [1116, 684] on div "(En): Boxes (Ar): العلب" at bounding box center [988, 693] width 801 height 18
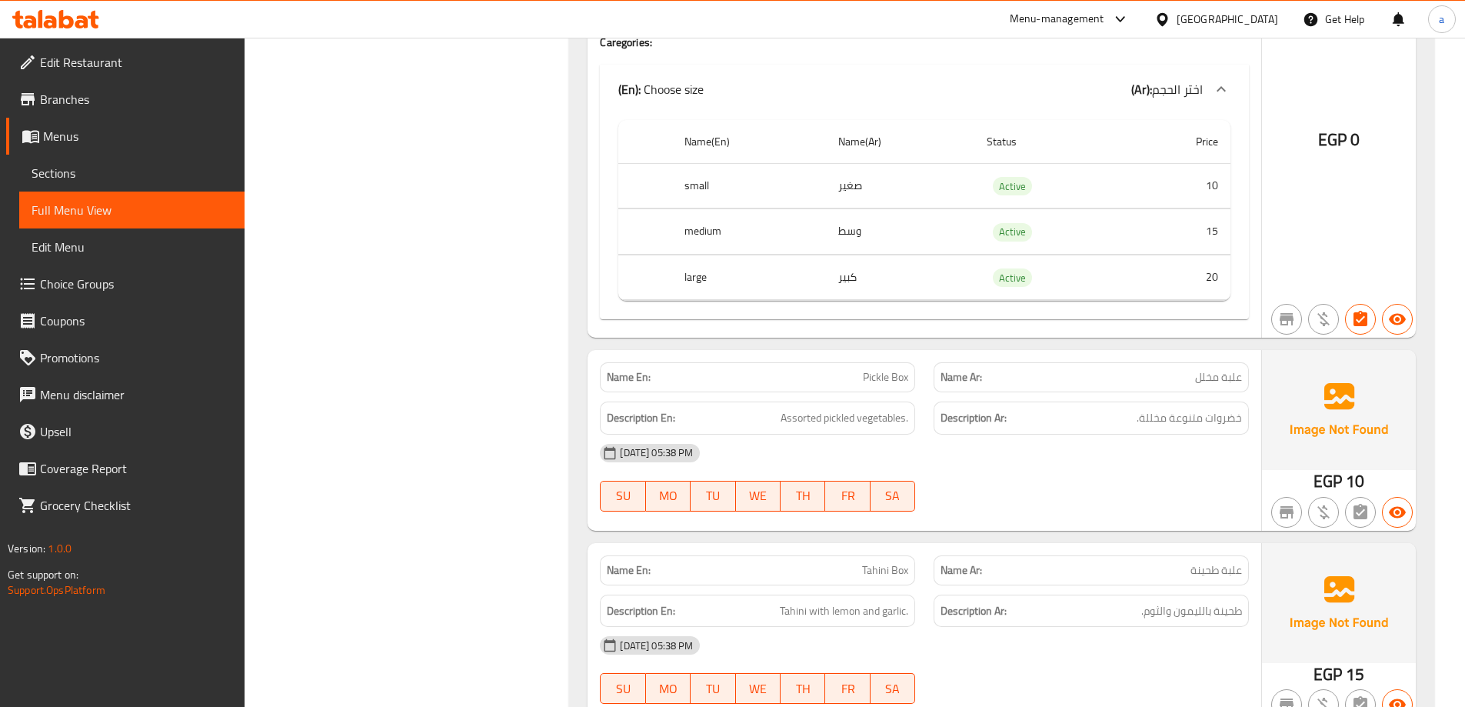
scroll to position [11970, 0]
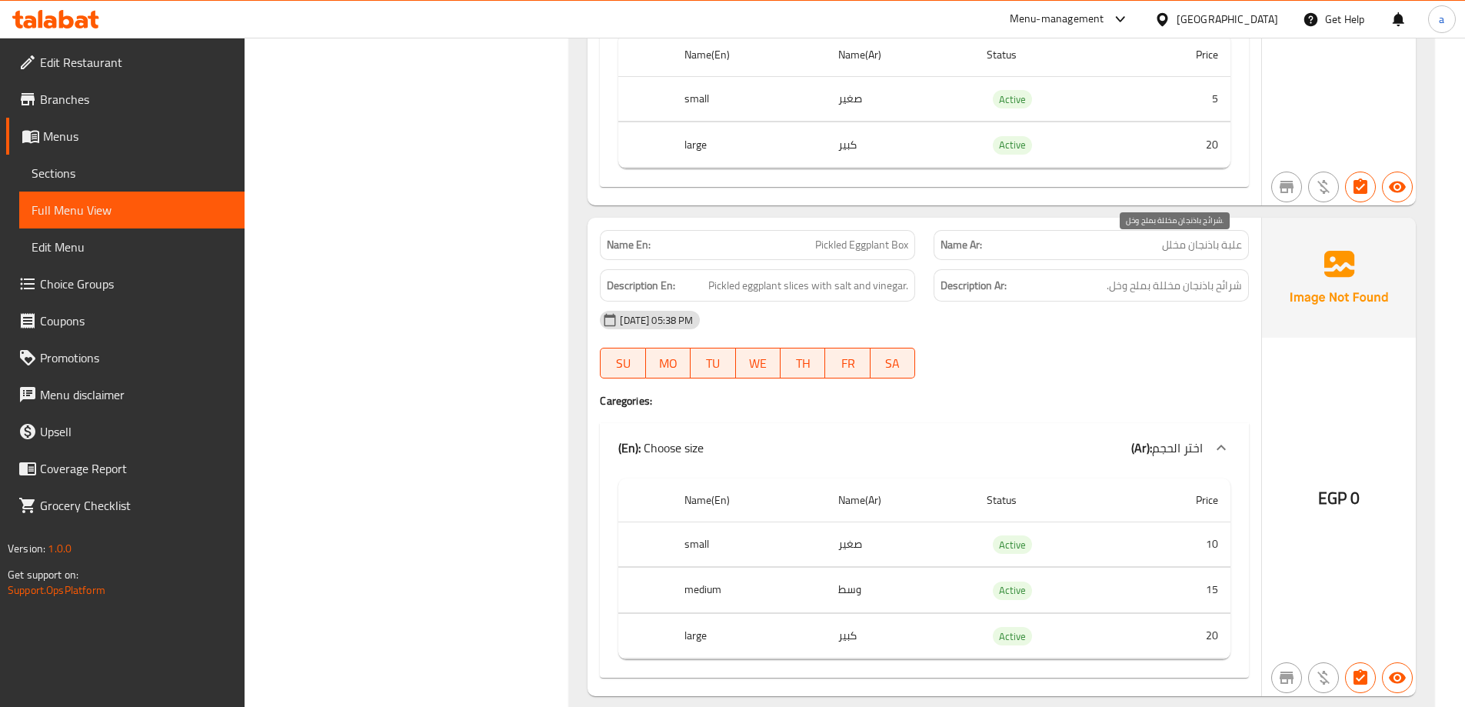
drag, startPoint x: 1229, startPoint y: 248, endPoint x: 1224, endPoint y: 255, distance: 8.3
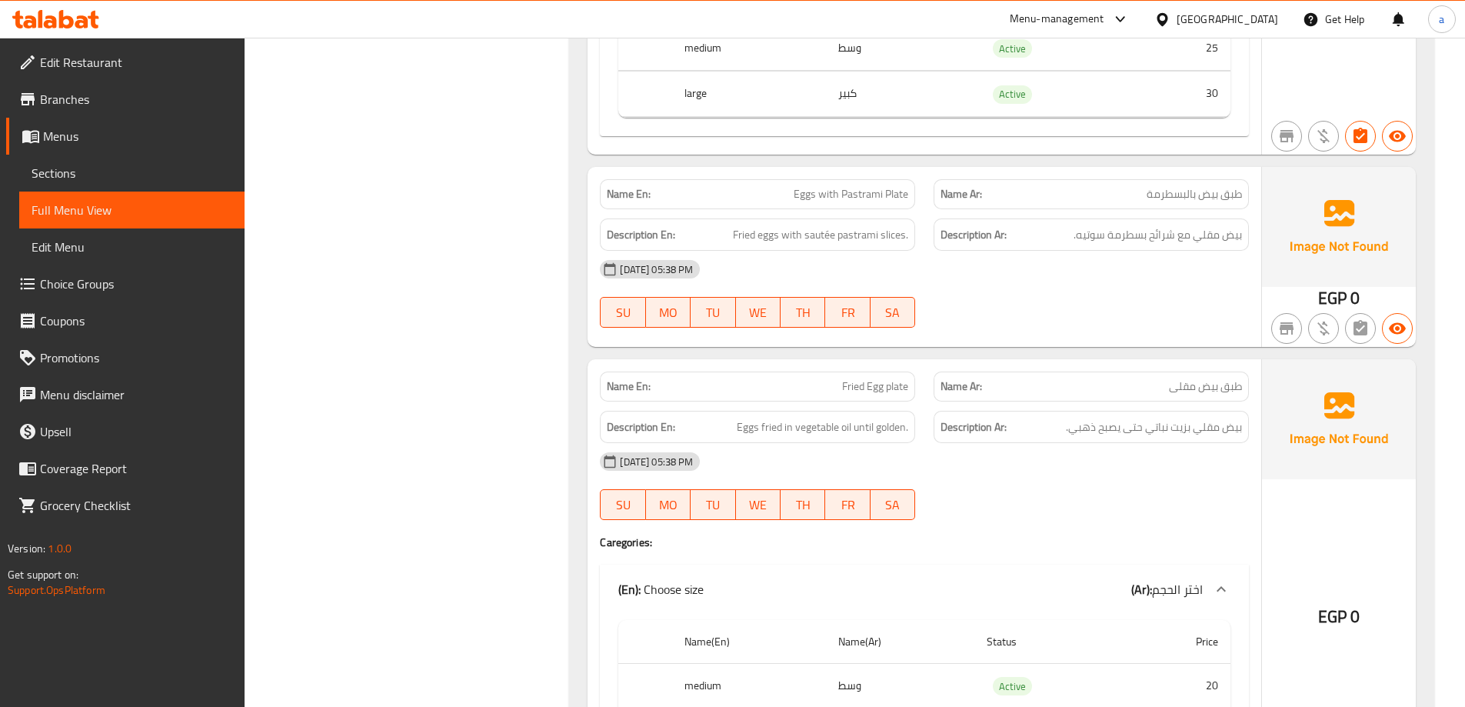
scroll to position [10538, 0]
click at [91, 178] on span "Sections" at bounding box center [132, 173] width 201 height 18
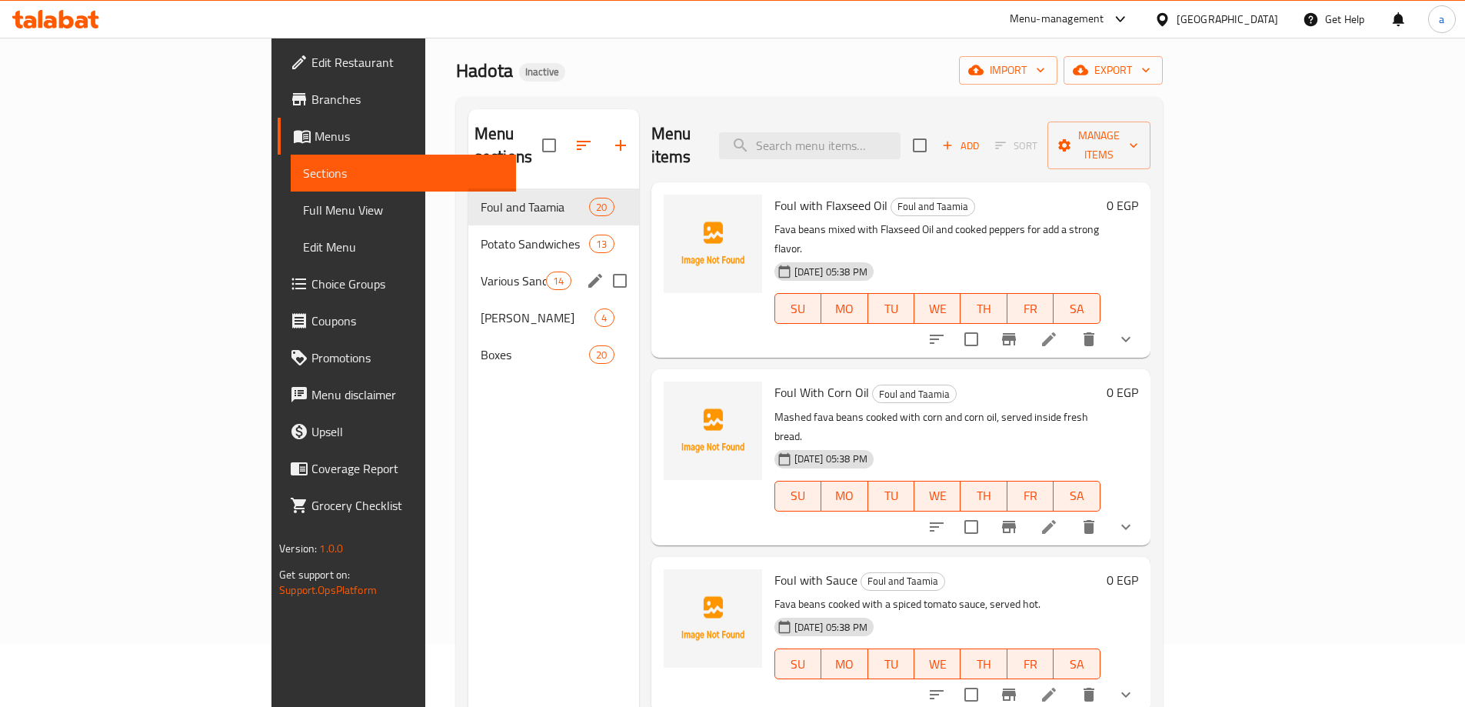
scroll to position [62, 0]
click at [481, 273] on span "Various Sandwiches" at bounding box center [513, 282] width 65 height 18
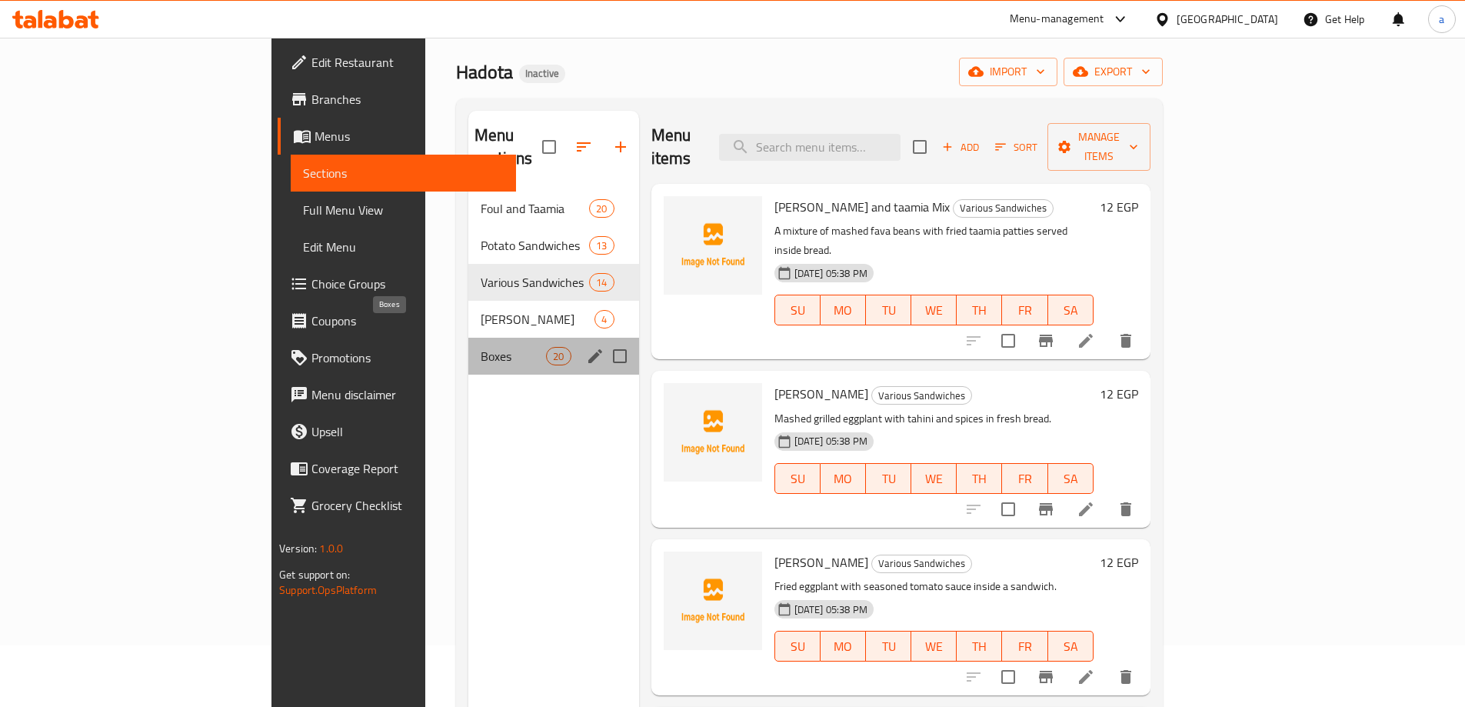
click at [481, 347] on span "Boxes" at bounding box center [513, 356] width 65 height 18
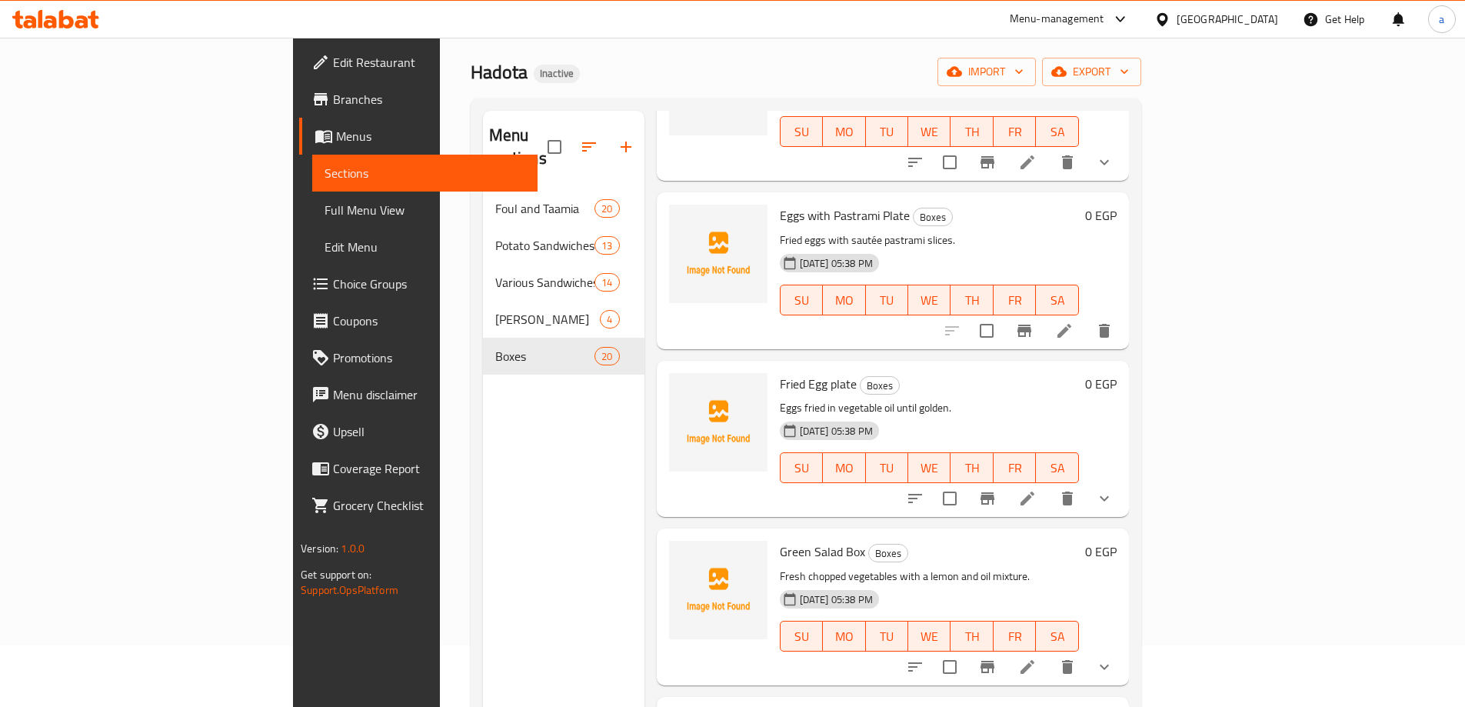
scroll to position [2230, 0]
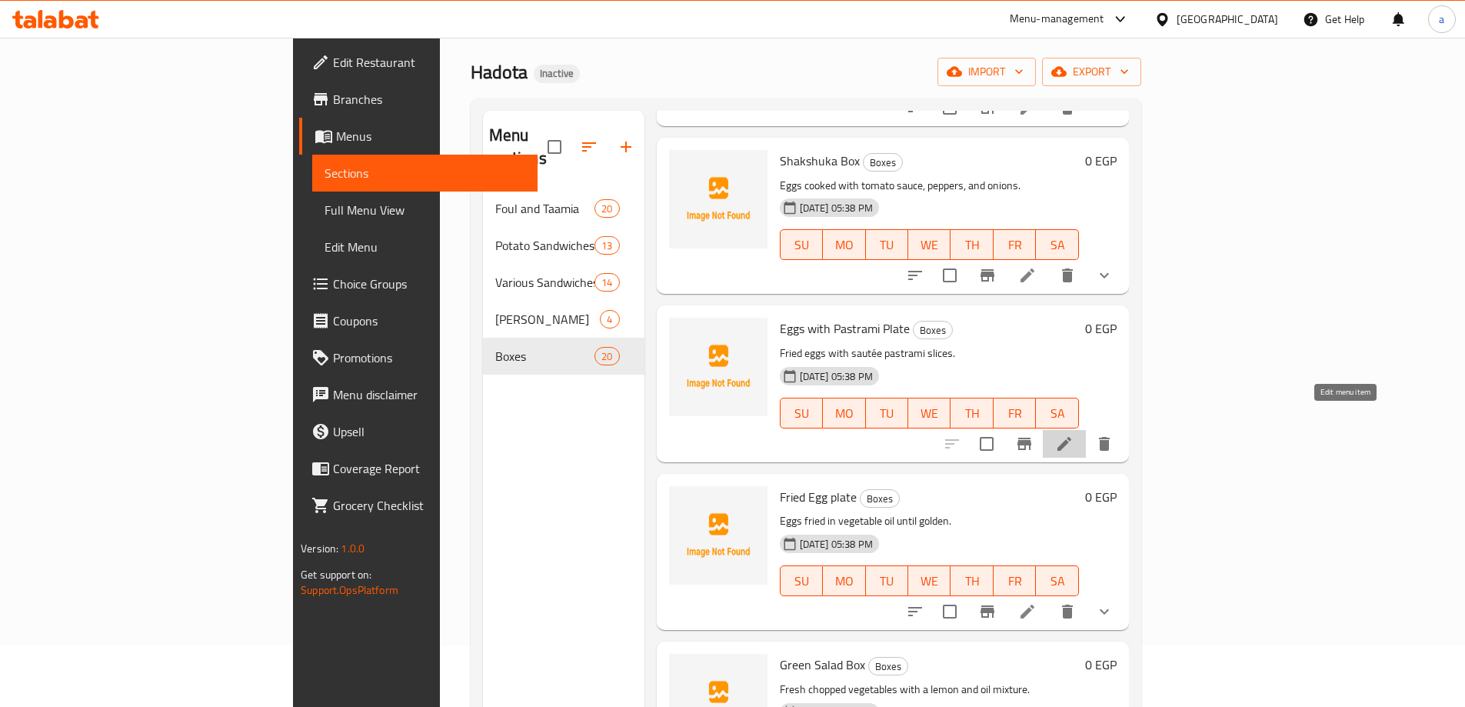
click at [1074, 435] on icon at bounding box center [1064, 444] width 18 height 18
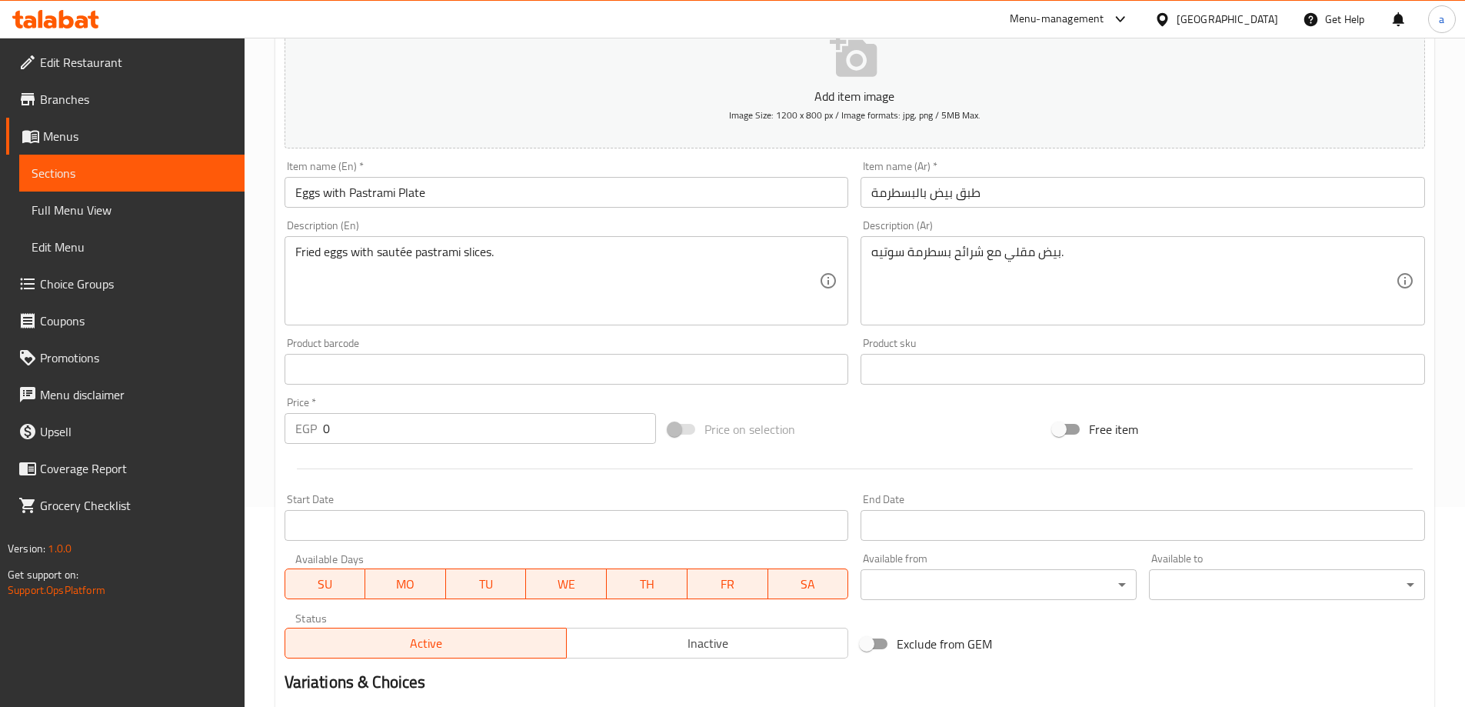
scroll to position [231, 0]
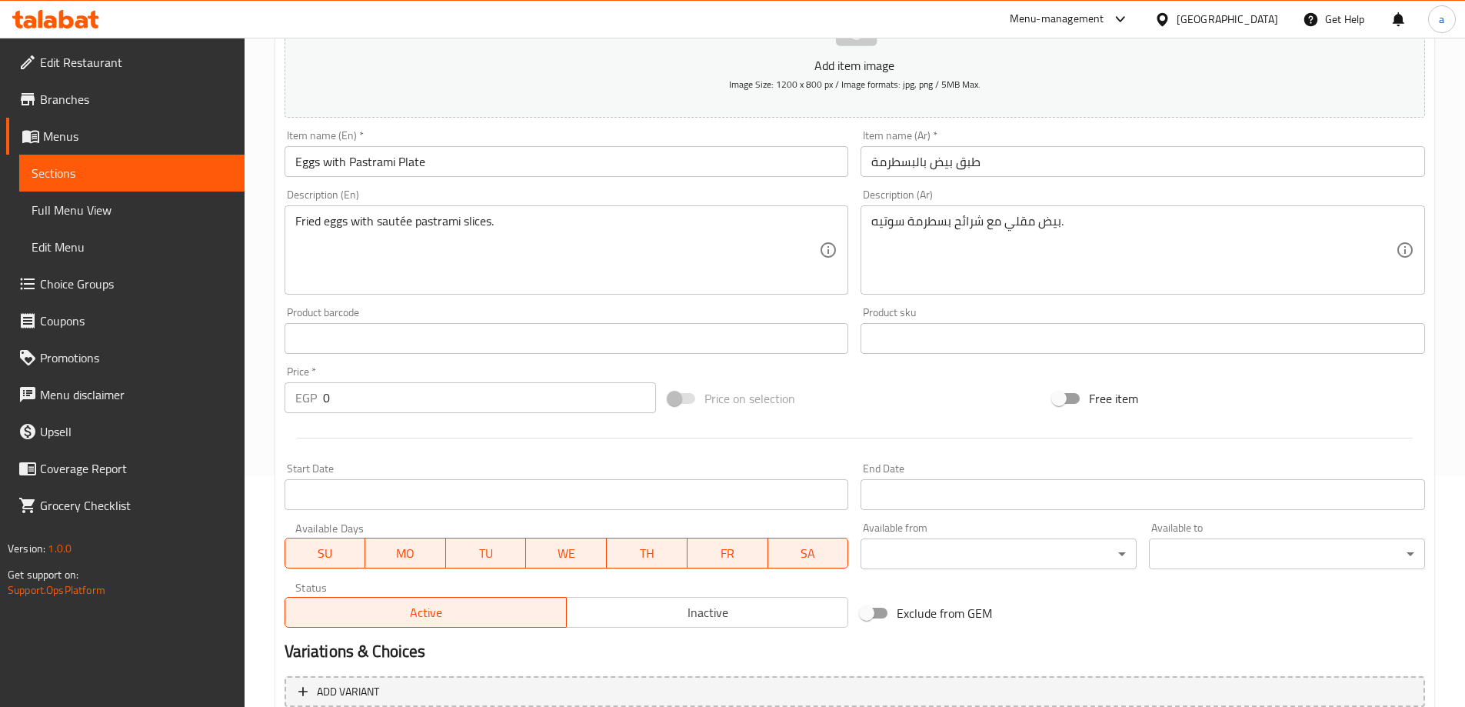
click at [475, 411] on input "0" at bounding box center [490, 397] width 334 height 31
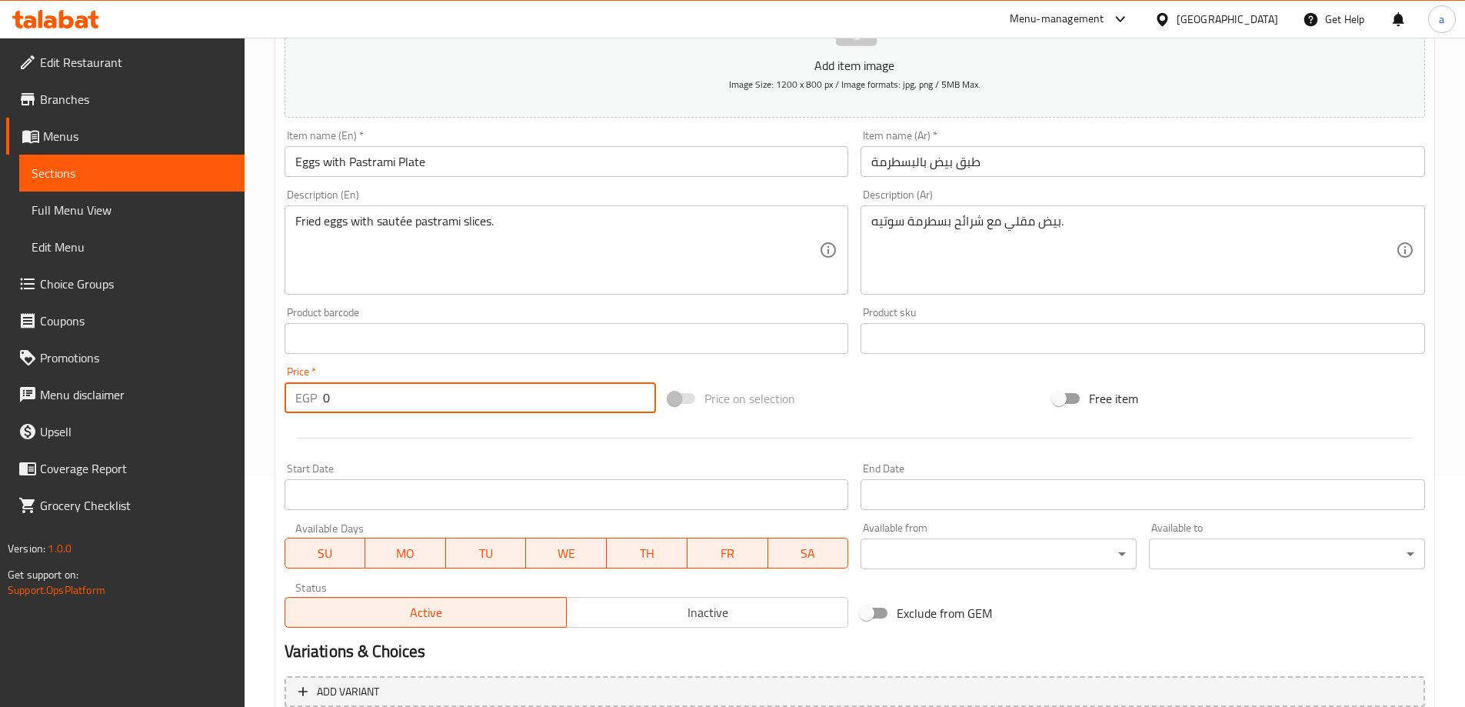
click at [475, 411] on input "0" at bounding box center [490, 397] width 334 height 31
type input "040"
click at [1037, 165] on input "طبق بيض بالبسطرمة" at bounding box center [1143, 161] width 564 height 31
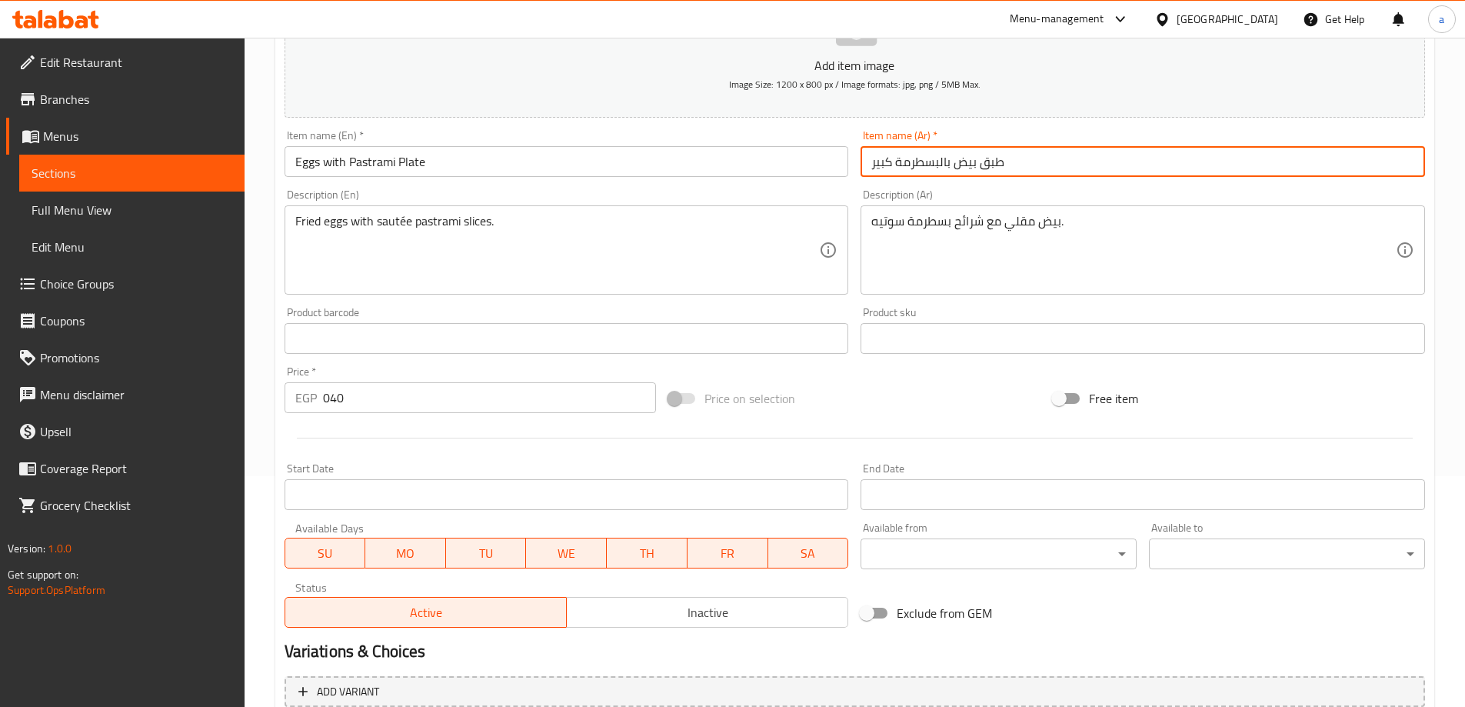
type input "طبق بيض بالبسطرمة كبير"
click at [728, 160] on input "Eggs with Pastrami Plate" at bounding box center [567, 161] width 564 height 31
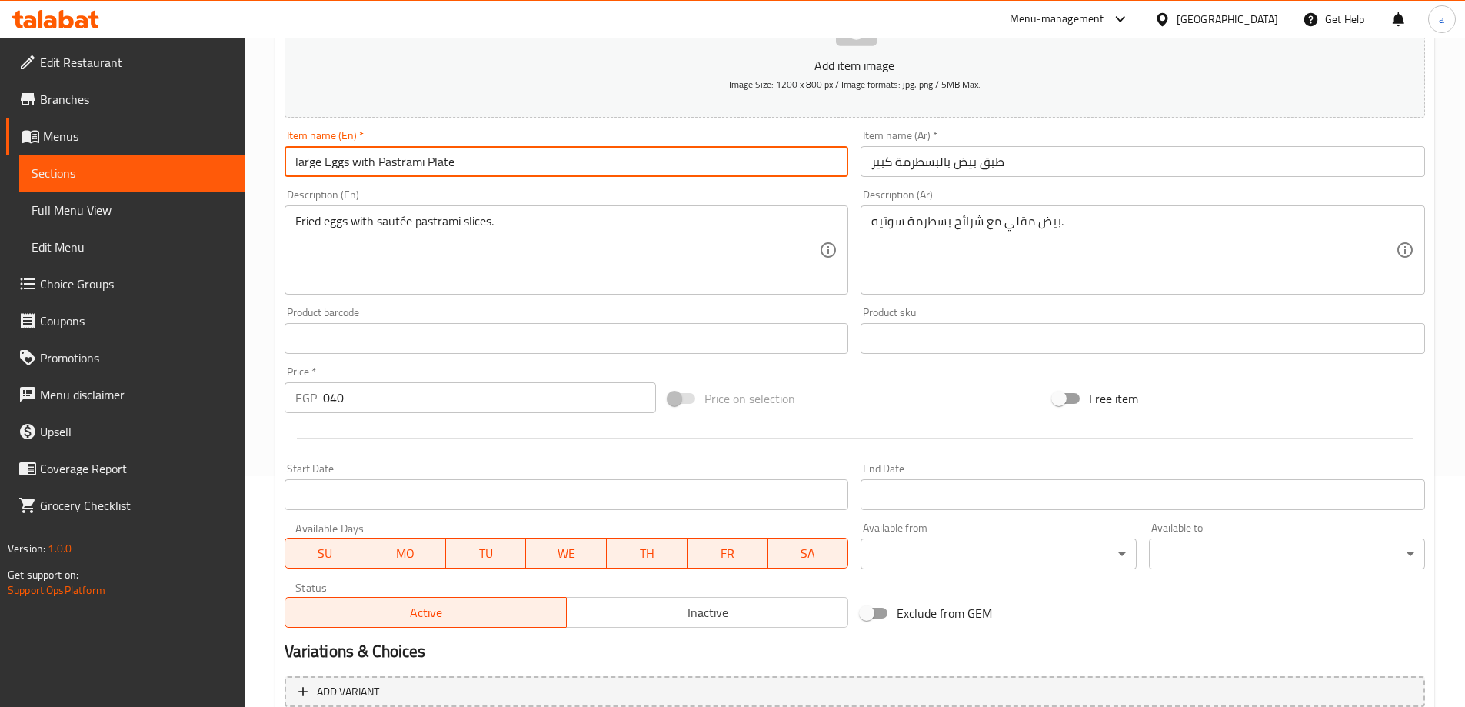
scroll to position [380, 0]
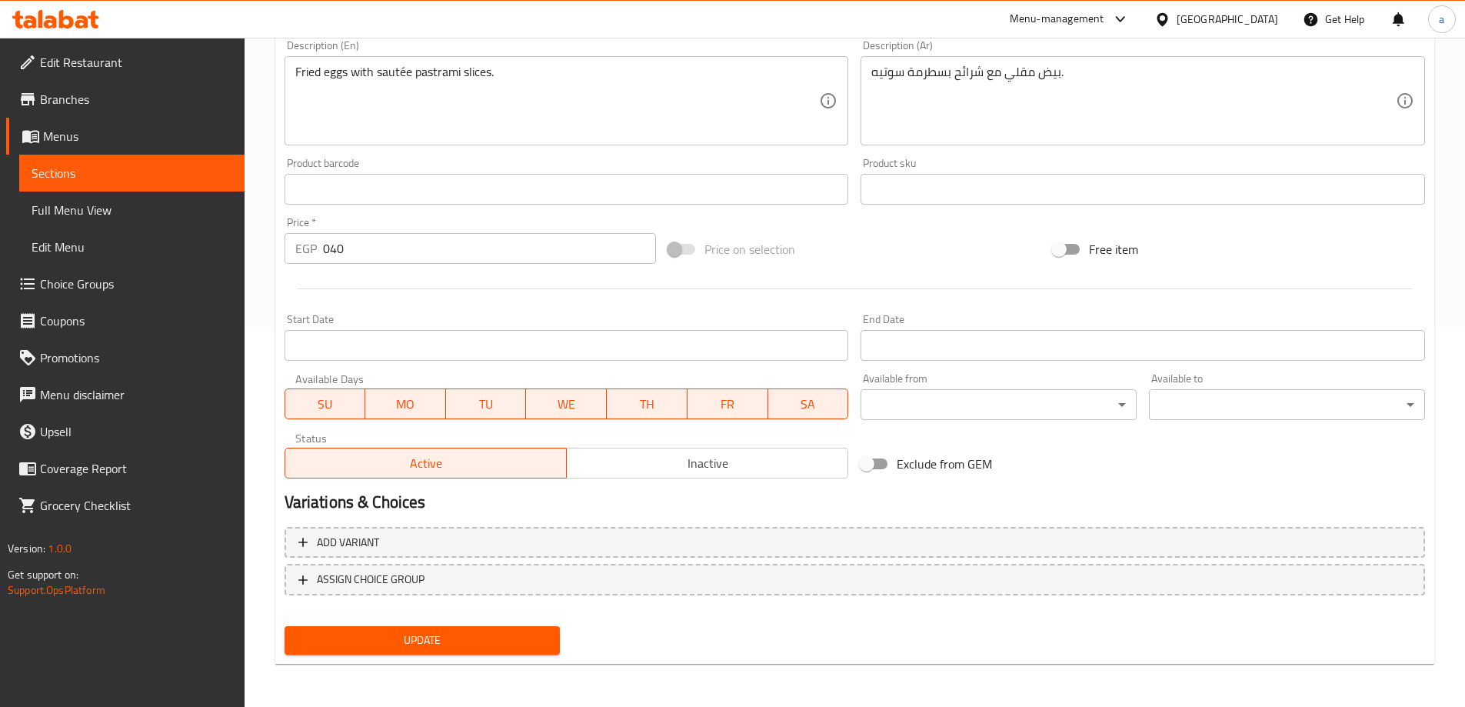
type input "large Eggs with Pastrami Plate"
click at [474, 664] on div "Home / Restaurants management / Menus / Sections / item / update Boxes section …" at bounding box center [854, 182] width 1159 height 987
click at [496, 631] on span "Update" at bounding box center [422, 640] width 251 height 19
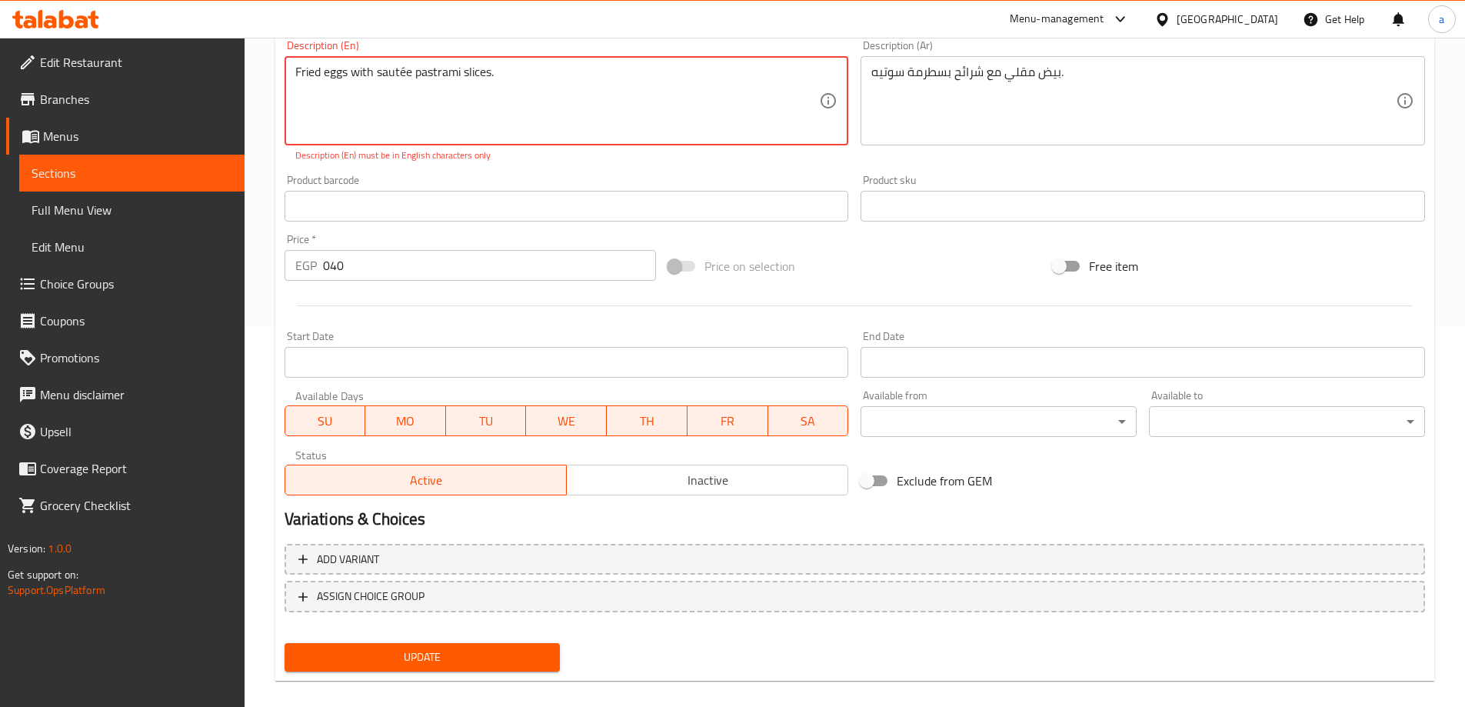
click at [404, 70] on textarea "Fried eggs with sautée pastrami slices." at bounding box center [557, 101] width 524 height 73
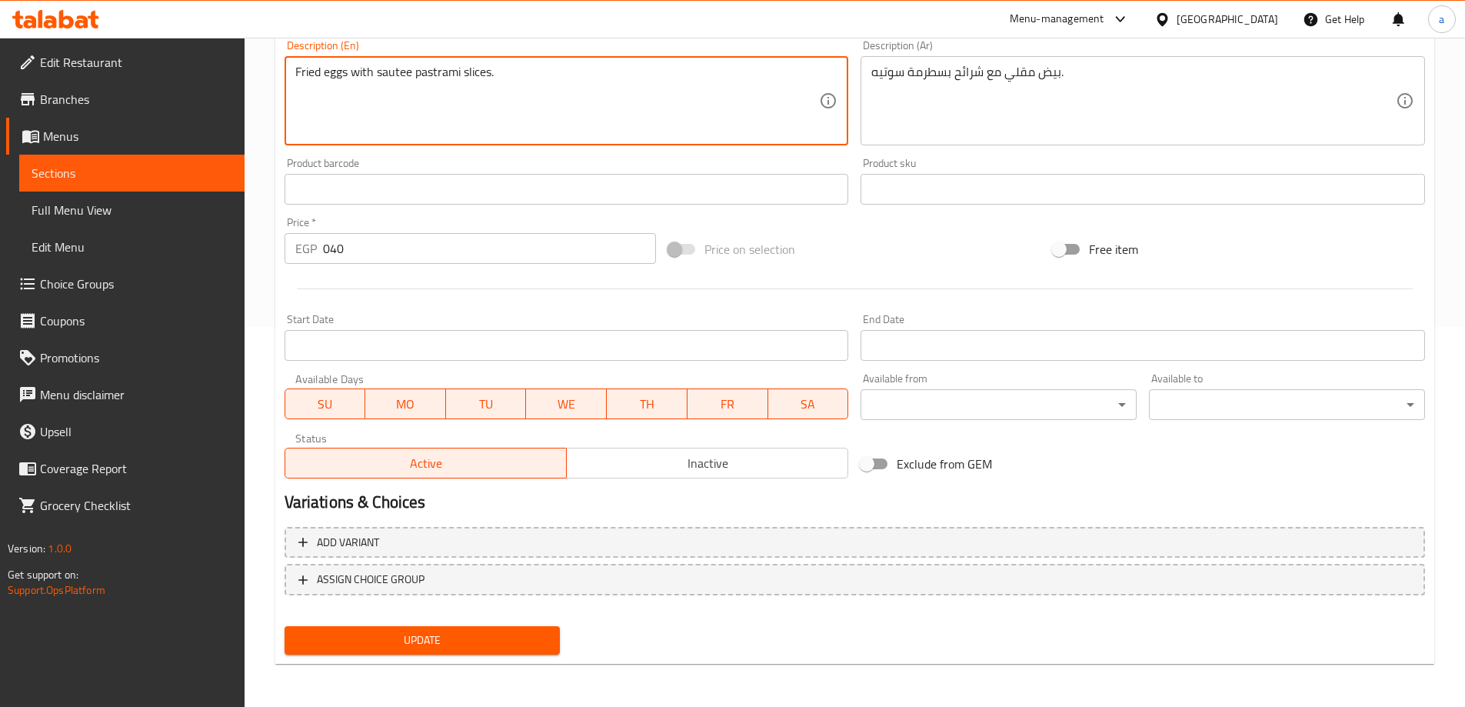
type textarea "Fried eggs with sautee pastrami slices."
click at [520, 644] on span "Update" at bounding box center [422, 640] width 251 height 19
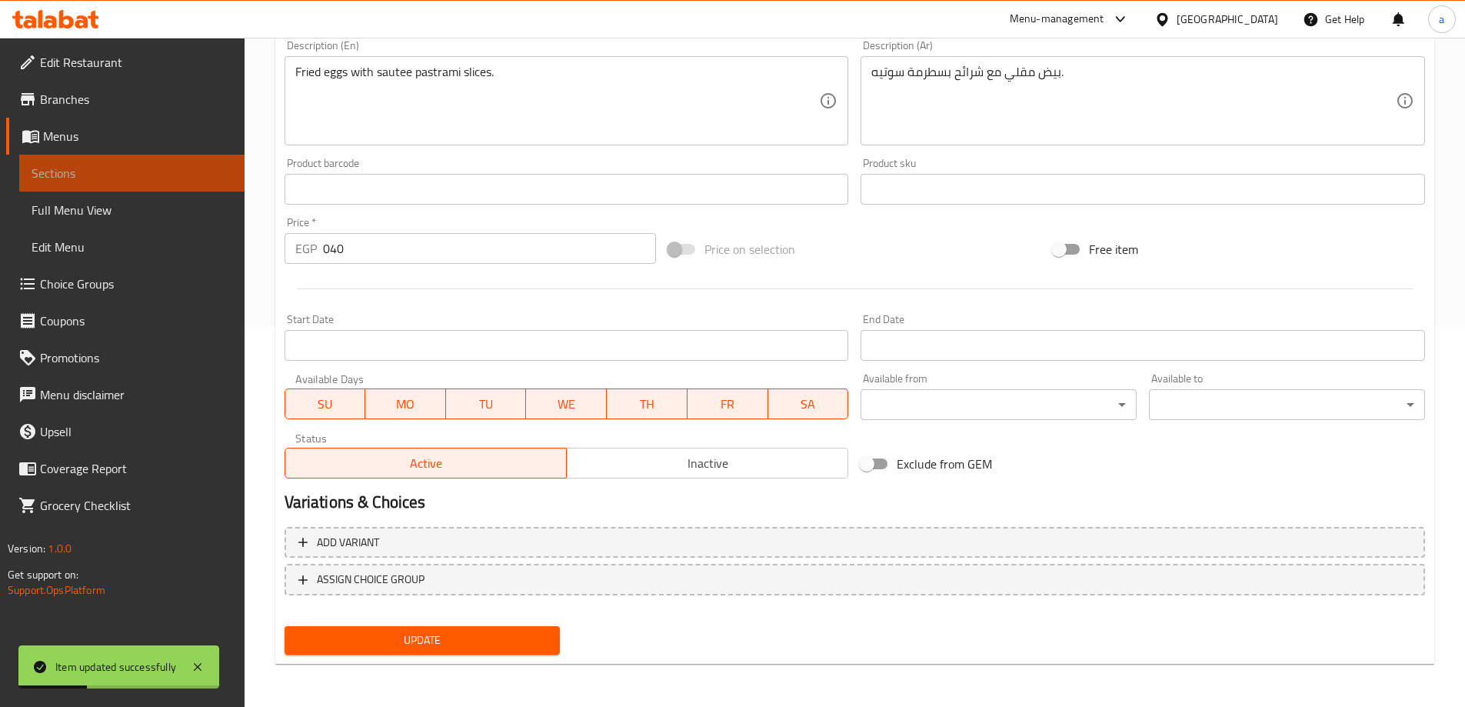
click at [181, 185] on link "Sections" at bounding box center [131, 173] width 225 height 37
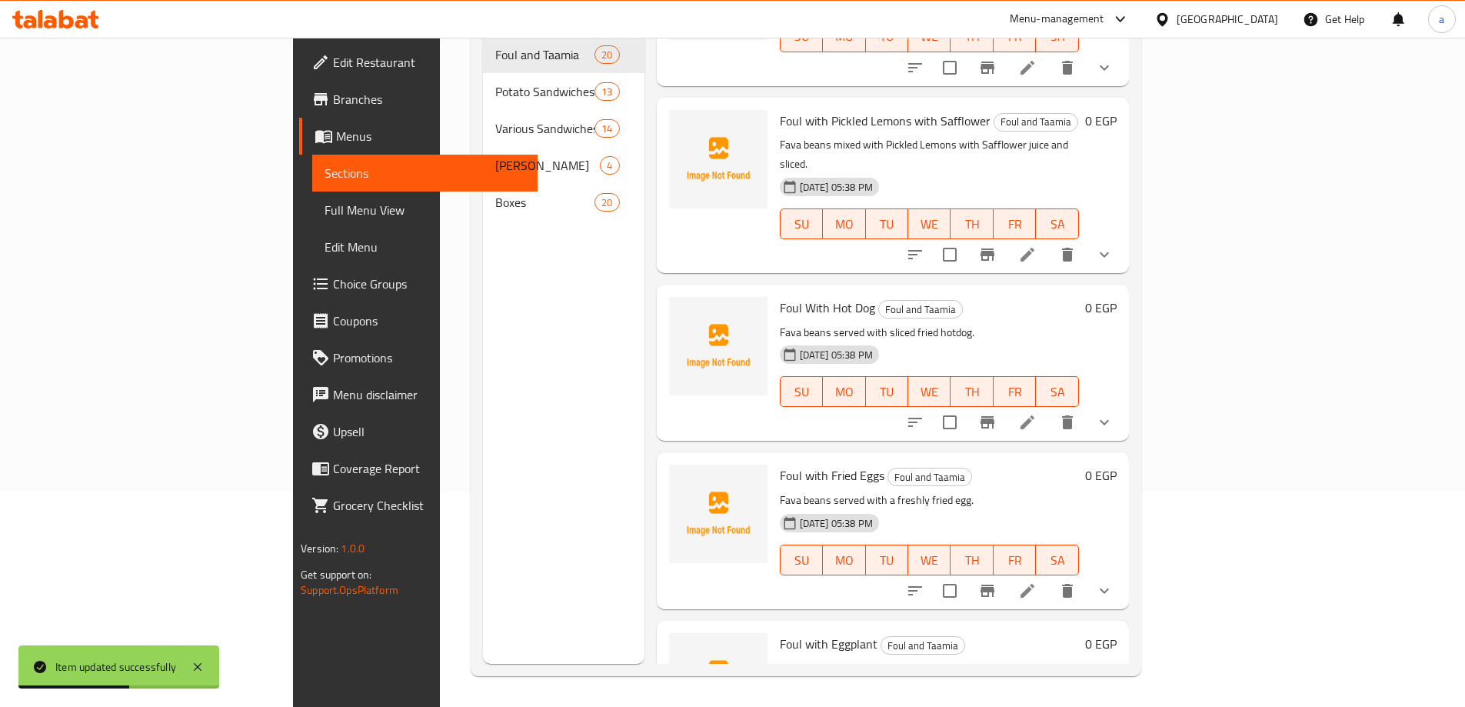
scroll to position [2692, 0]
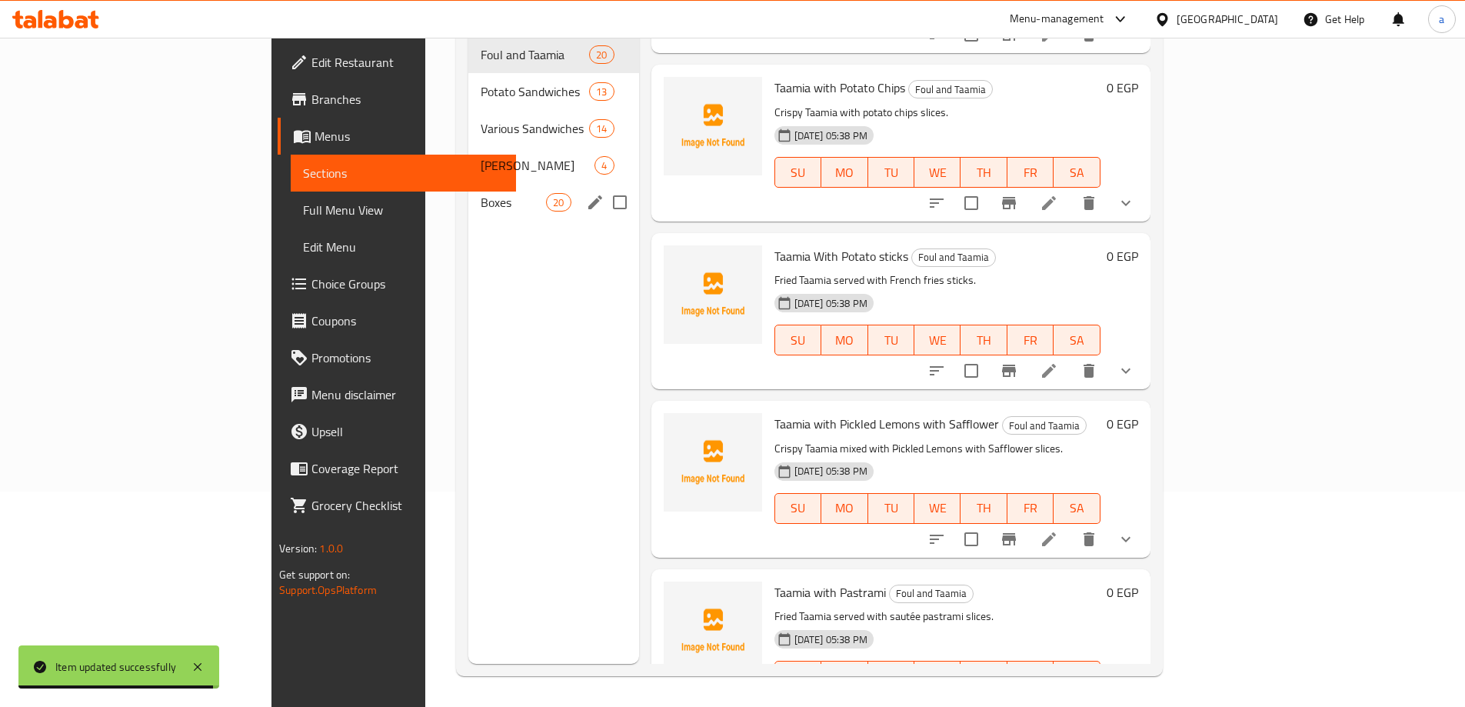
click at [468, 191] on div "Boxes 20" at bounding box center [553, 202] width 171 height 37
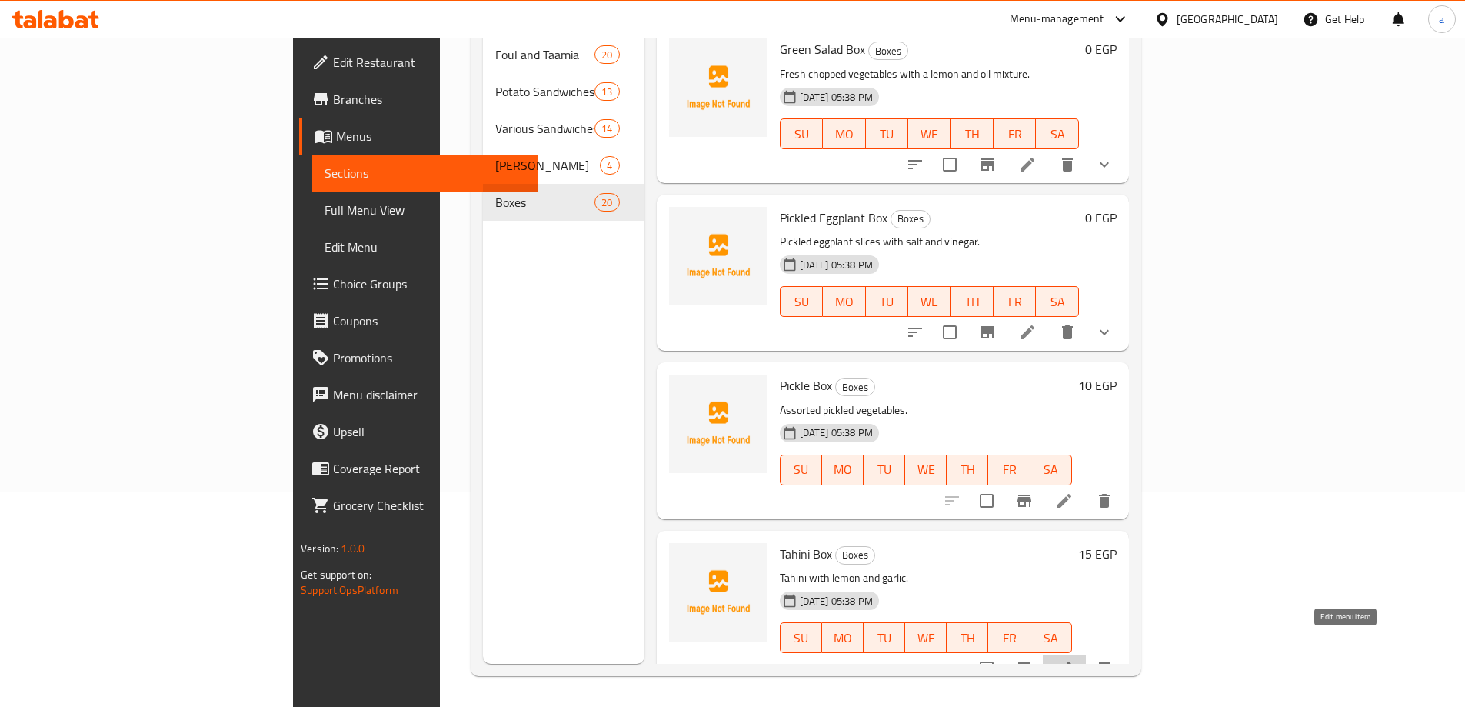
click at [1071, 661] on icon at bounding box center [1064, 668] width 14 height 14
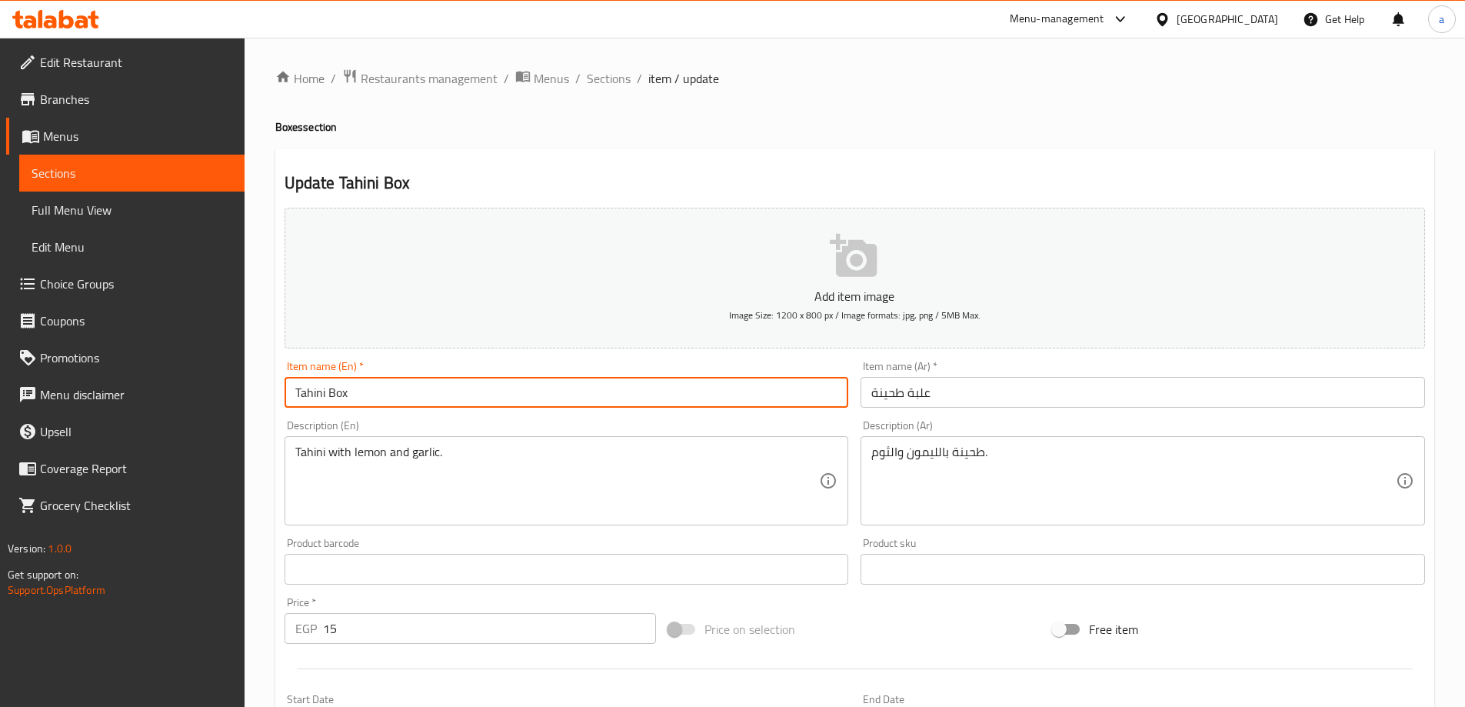
click at [504, 384] on input "Tahini Box" at bounding box center [567, 392] width 564 height 31
click at [293, 390] on input "Tahini Box" at bounding box center [567, 392] width 564 height 31
type input "Small Tahini Box"
click at [1034, 401] on input "علبة طحينة" at bounding box center [1143, 392] width 564 height 31
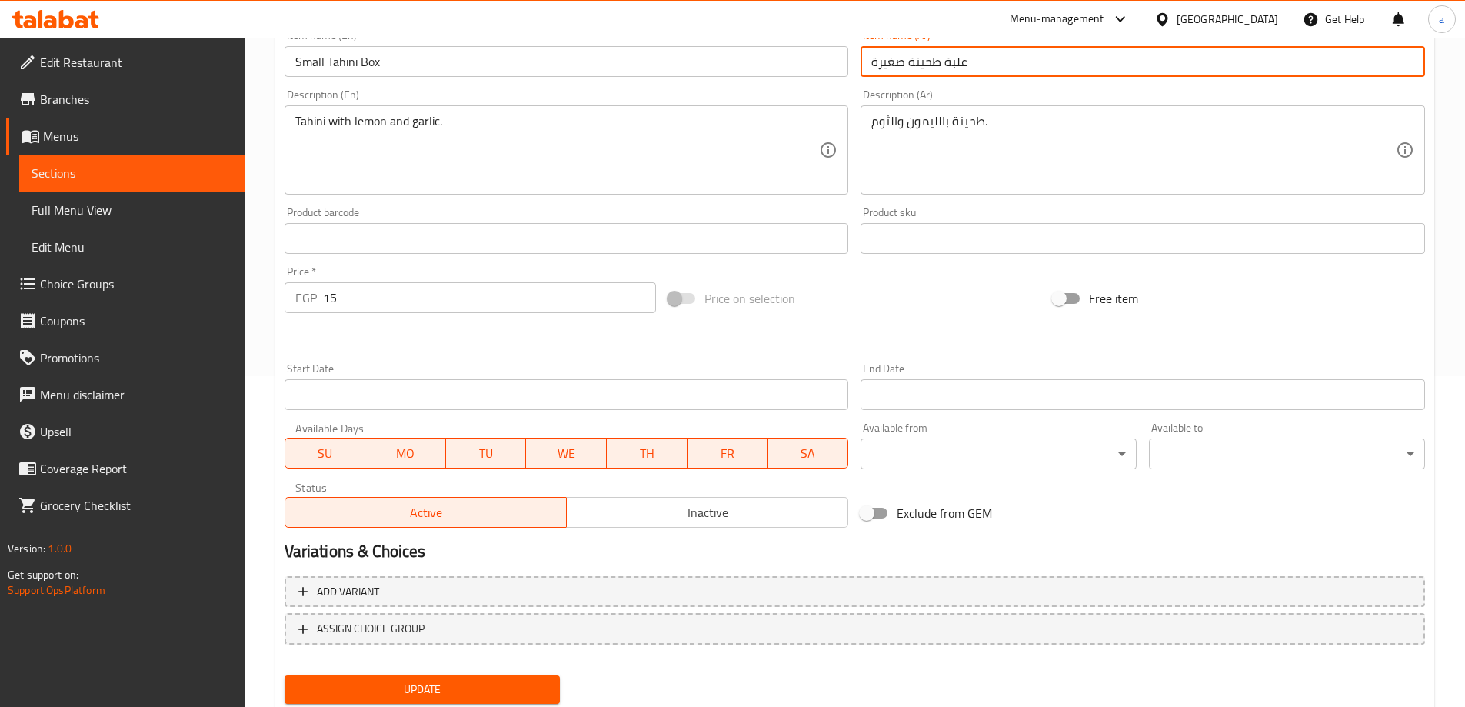
scroll to position [380, 0]
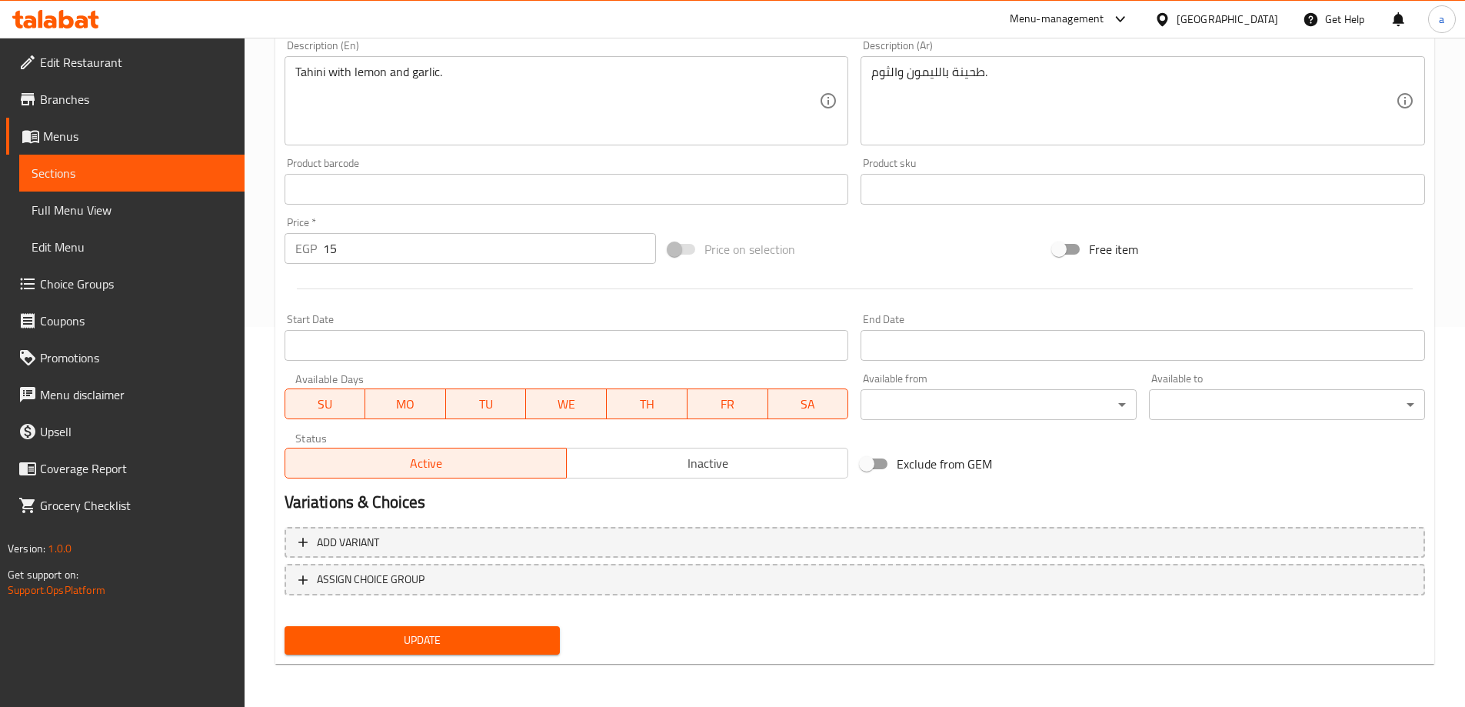
type input "علبة طحينة صغيرة"
click at [474, 642] on span "Update" at bounding box center [422, 640] width 251 height 19
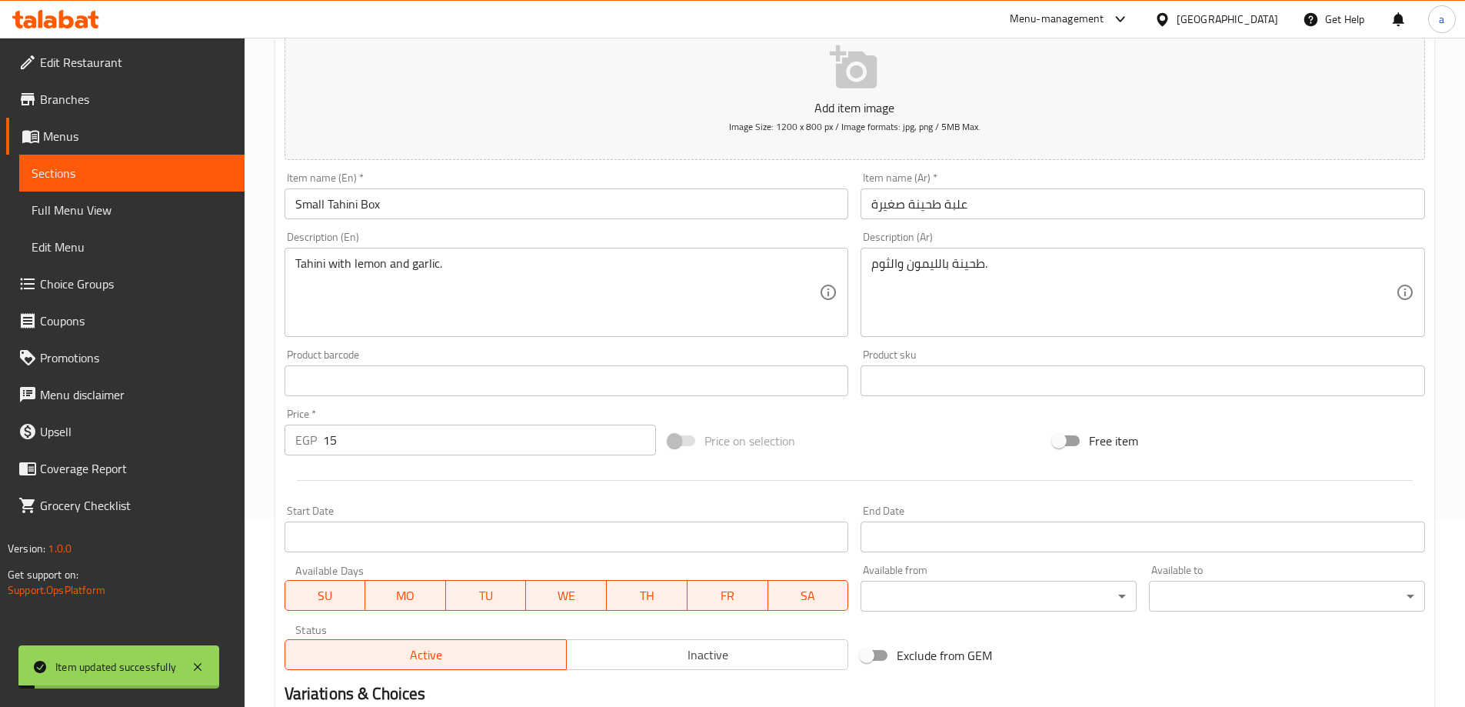
scroll to position [72, 0]
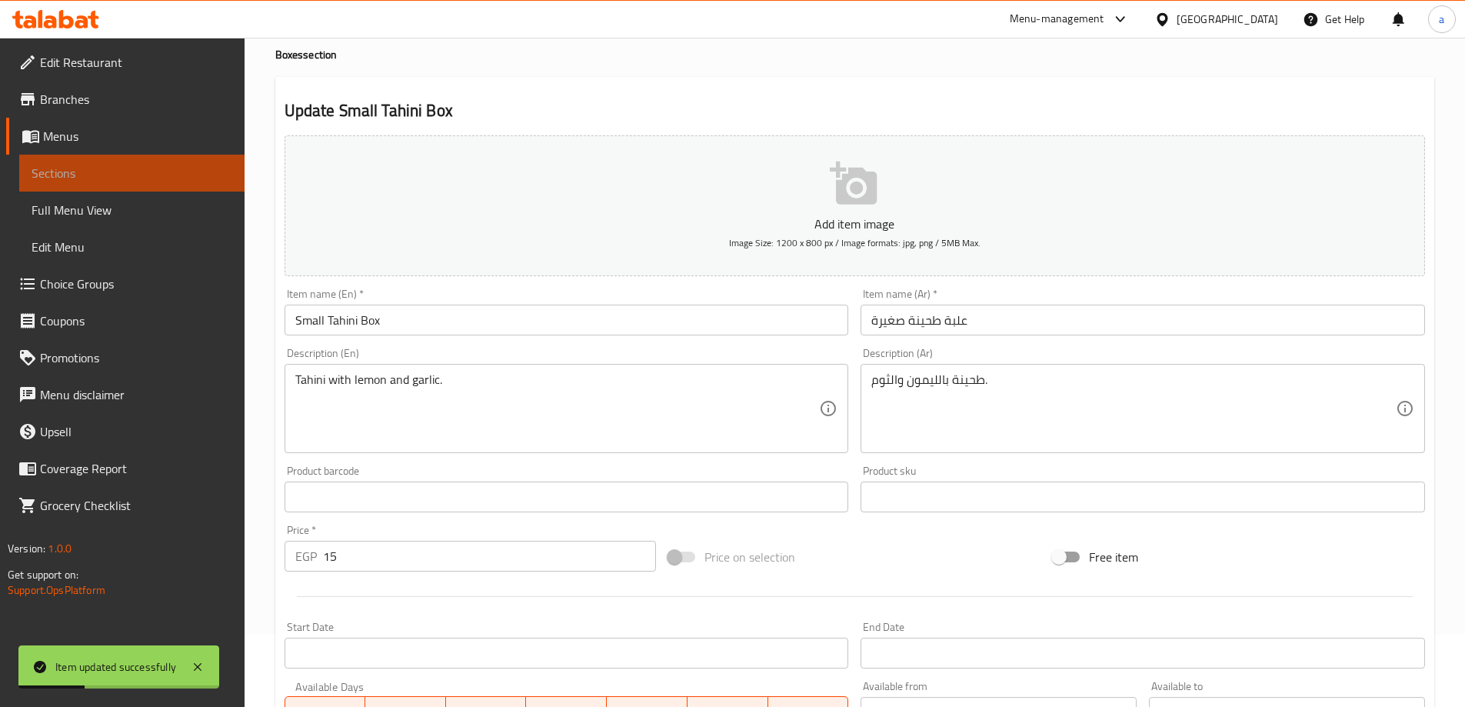
click at [165, 185] on link "Sections" at bounding box center [131, 173] width 225 height 37
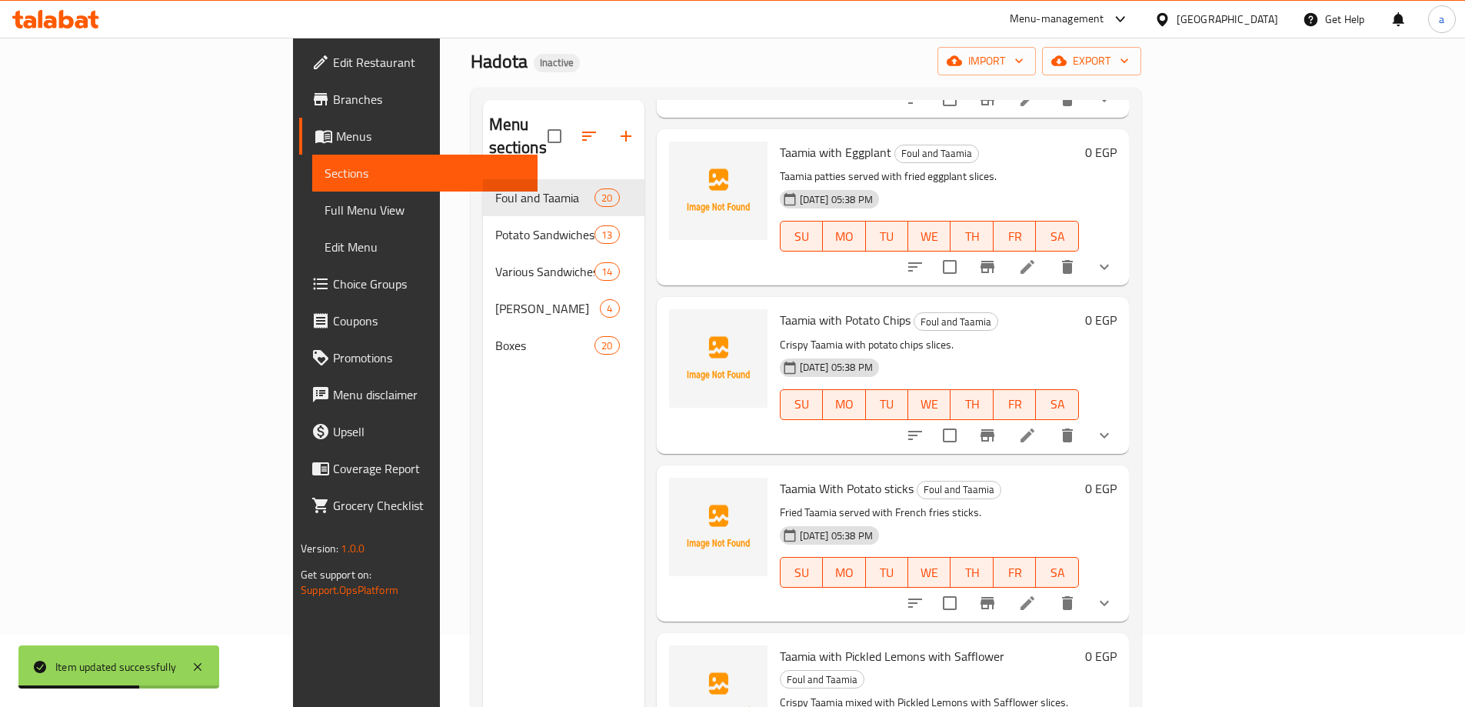
scroll to position [2645, 0]
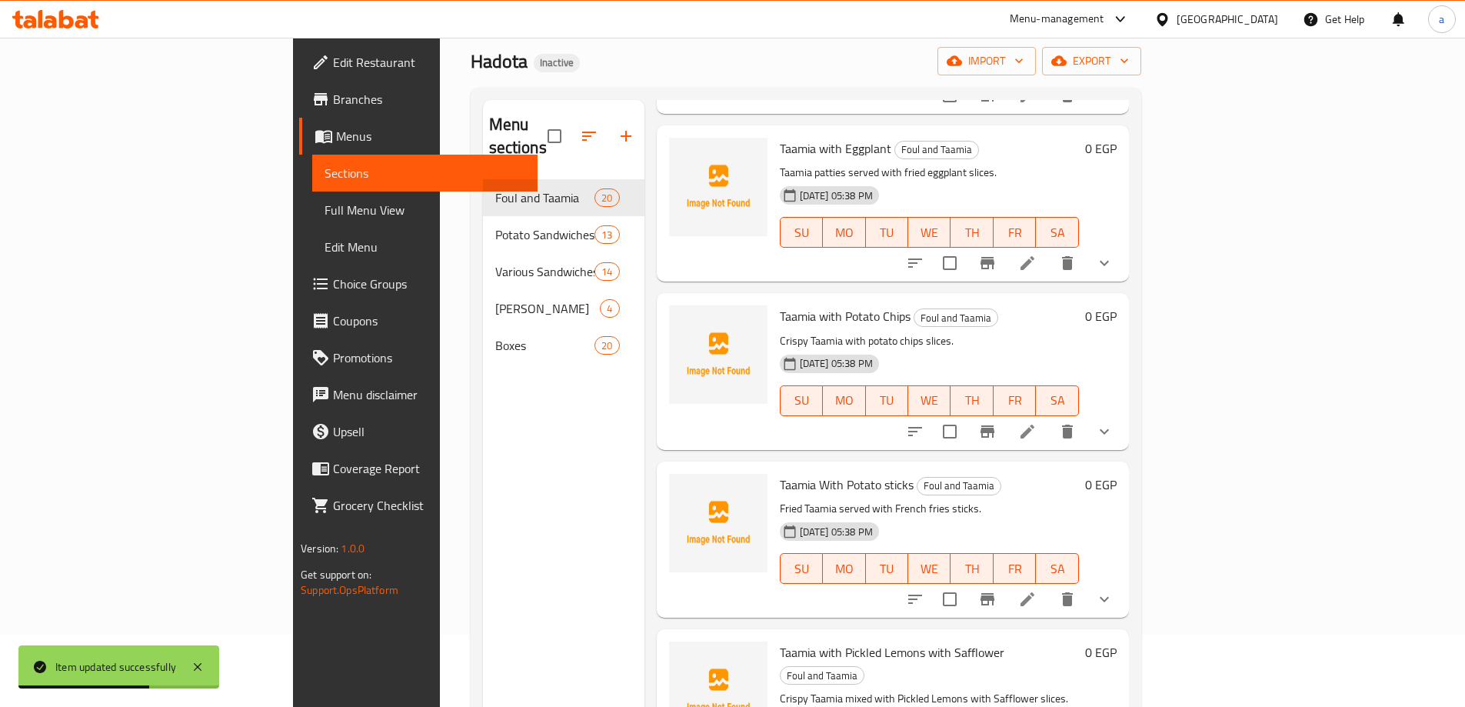
click at [483, 341] on nav "Foul and Taamia 20 Potato Sandwiches 13 Various Sandwiches 14 Taamia Hadouta 4 …" at bounding box center [563, 271] width 161 height 197
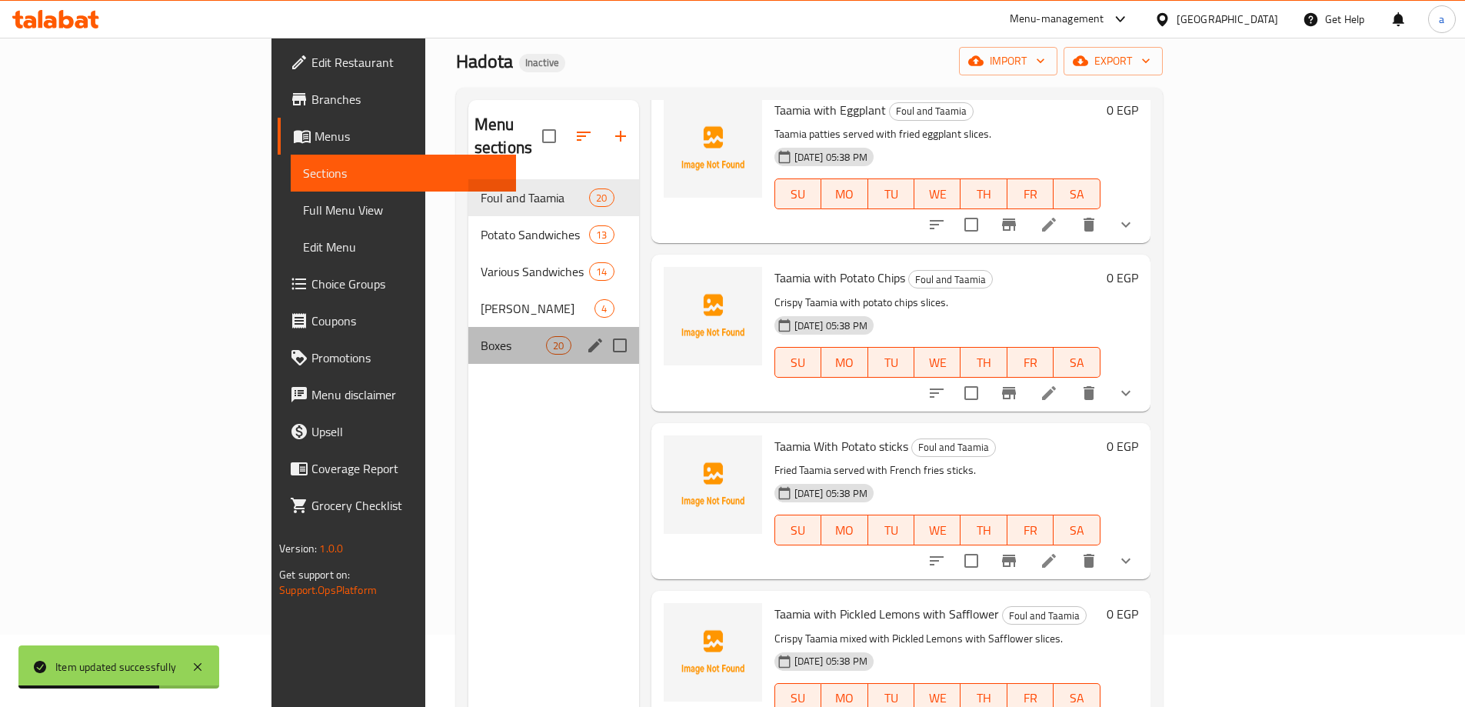
click at [468, 327] on div "Boxes 20" at bounding box center [553, 345] width 171 height 37
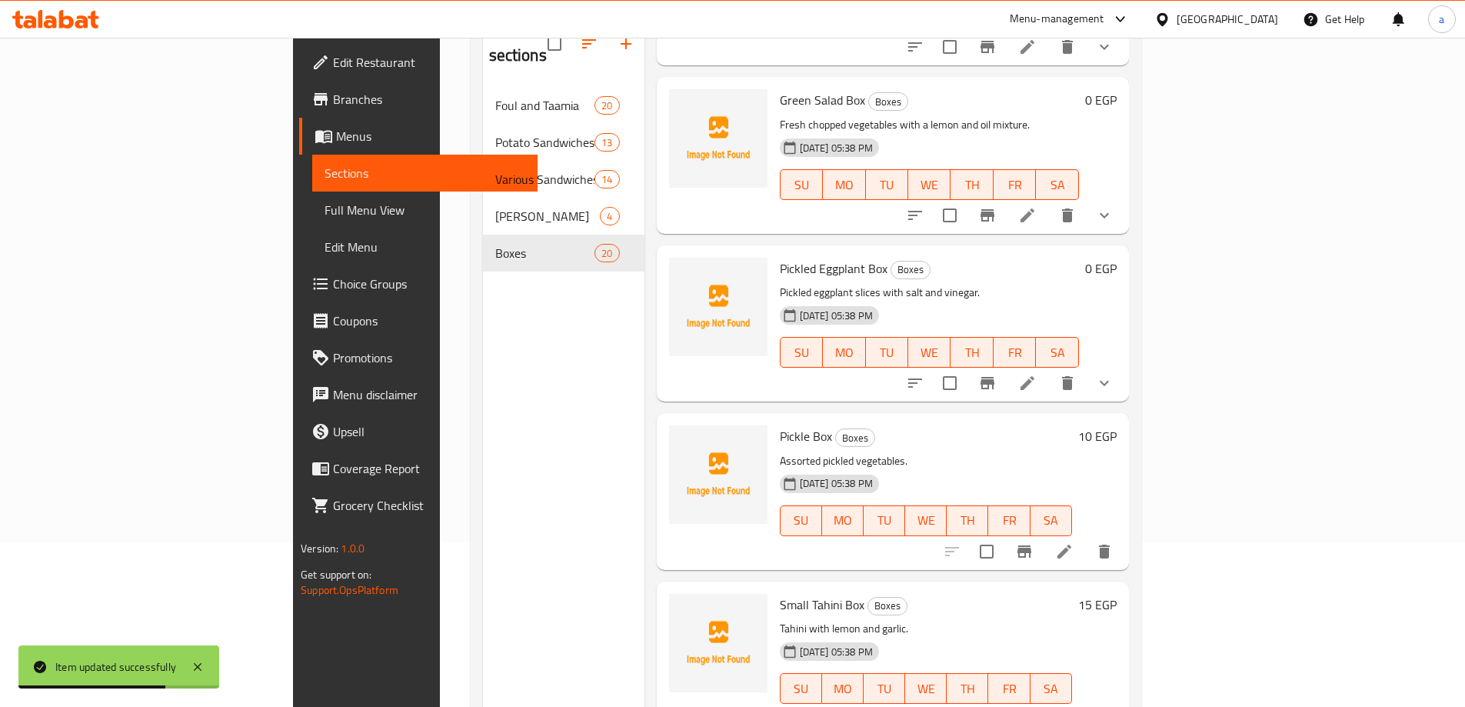
scroll to position [215, 0]
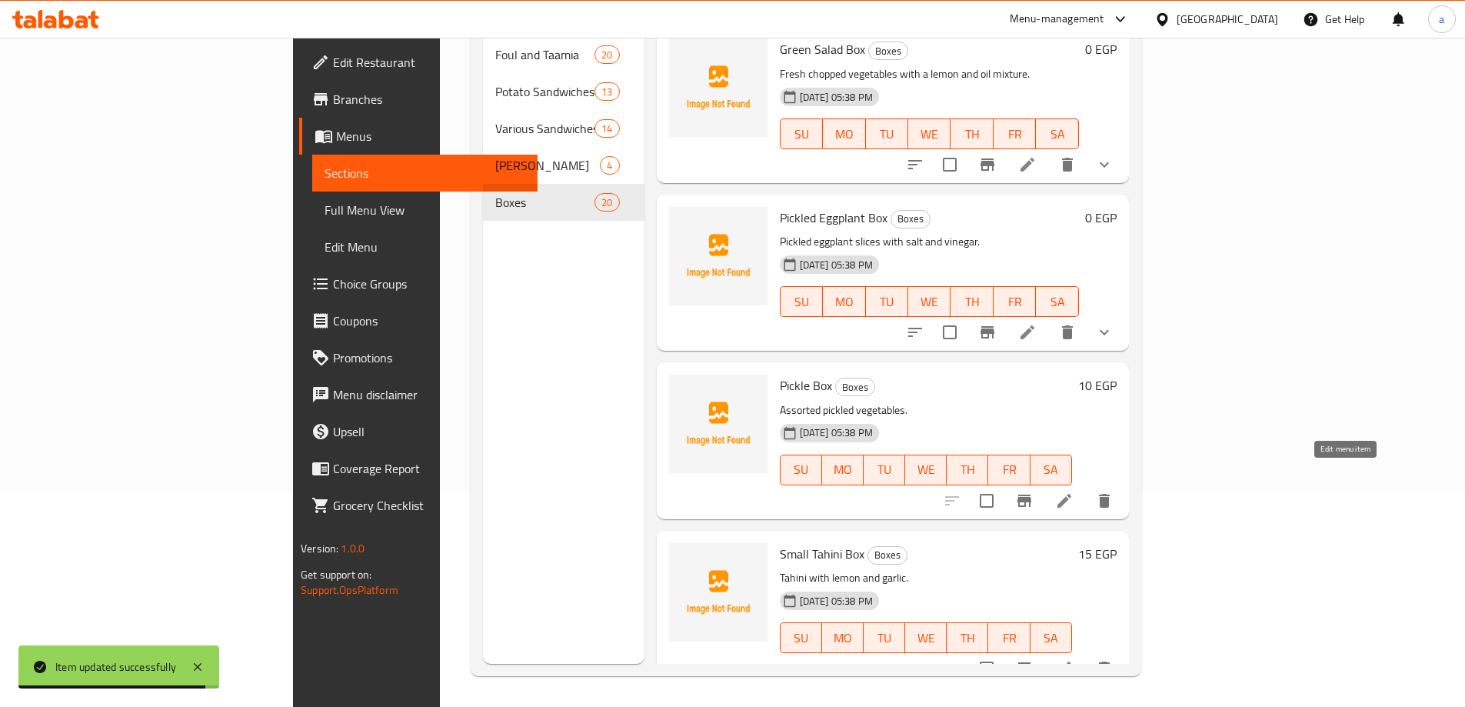
click at [1074, 491] on icon at bounding box center [1064, 500] width 18 height 18
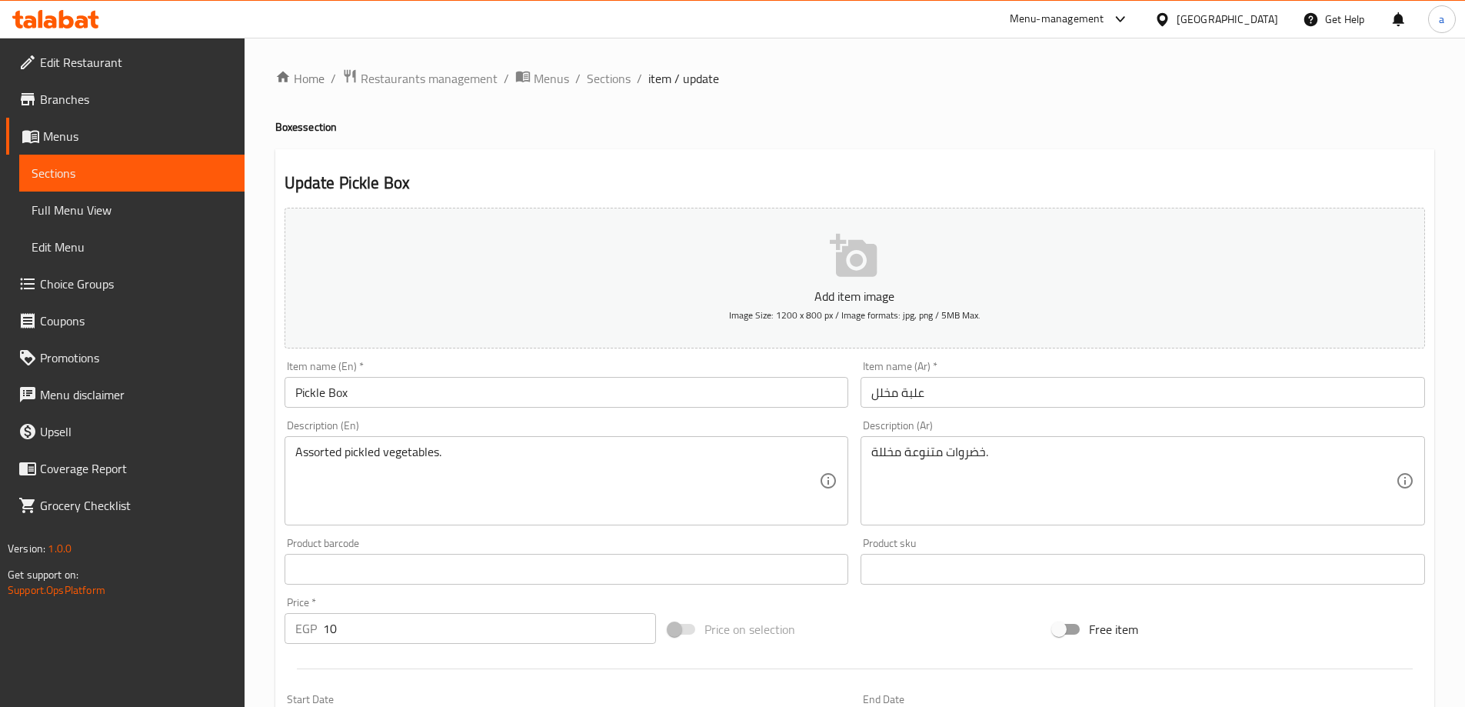
click at [1031, 388] on input "علبة مخلل" at bounding box center [1143, 392] width 564 height 31
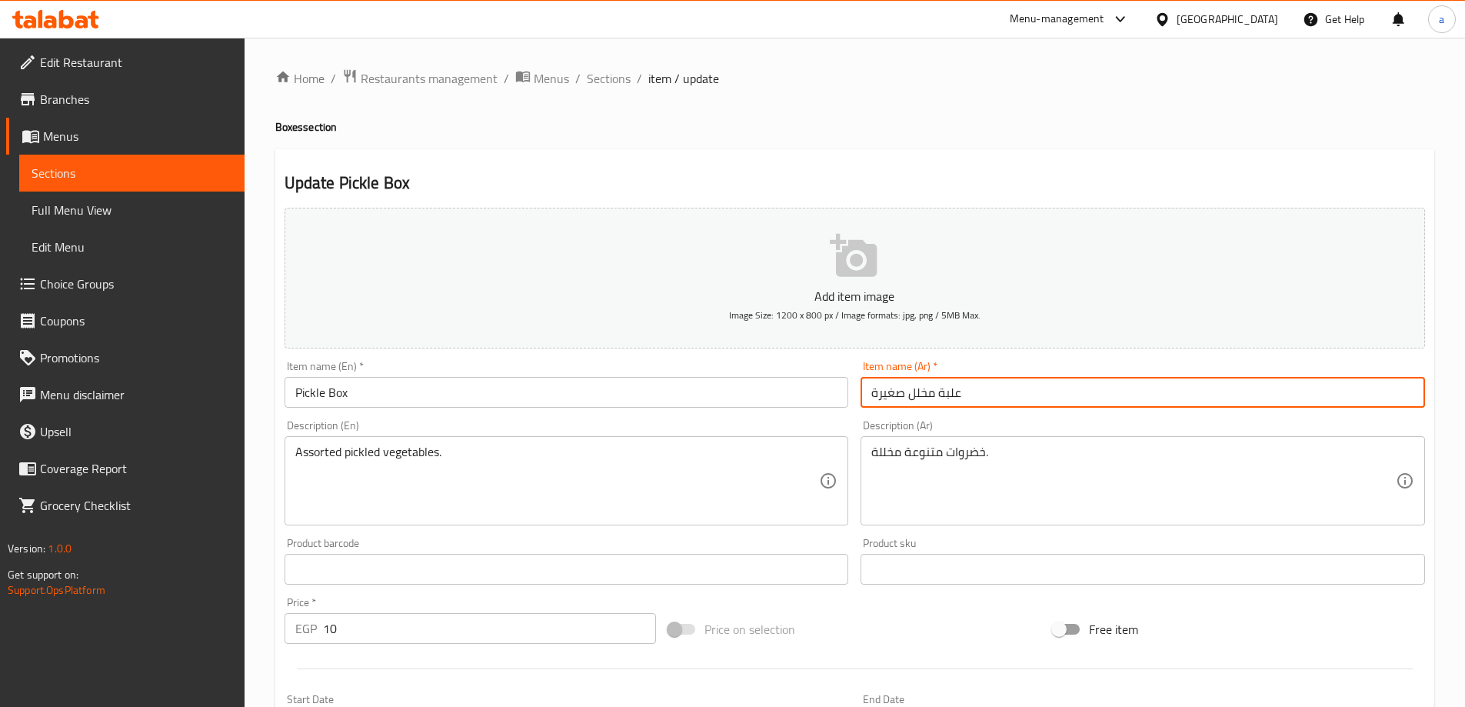
type input "علبة مخلل صغيرة"
click at [381, 388] on input "Pickle Box" at bounding box center [567, 392] width 564 height 31
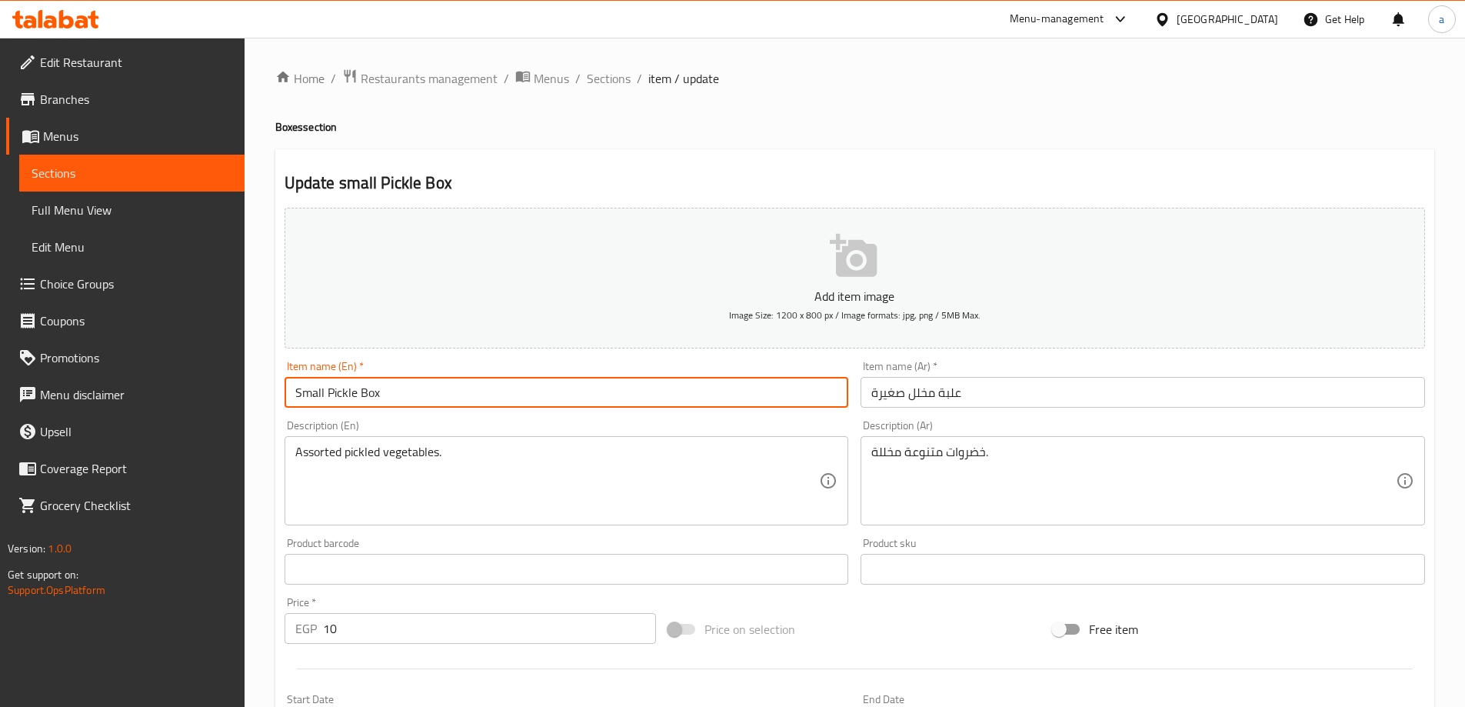
type input "Small Pickle Box"
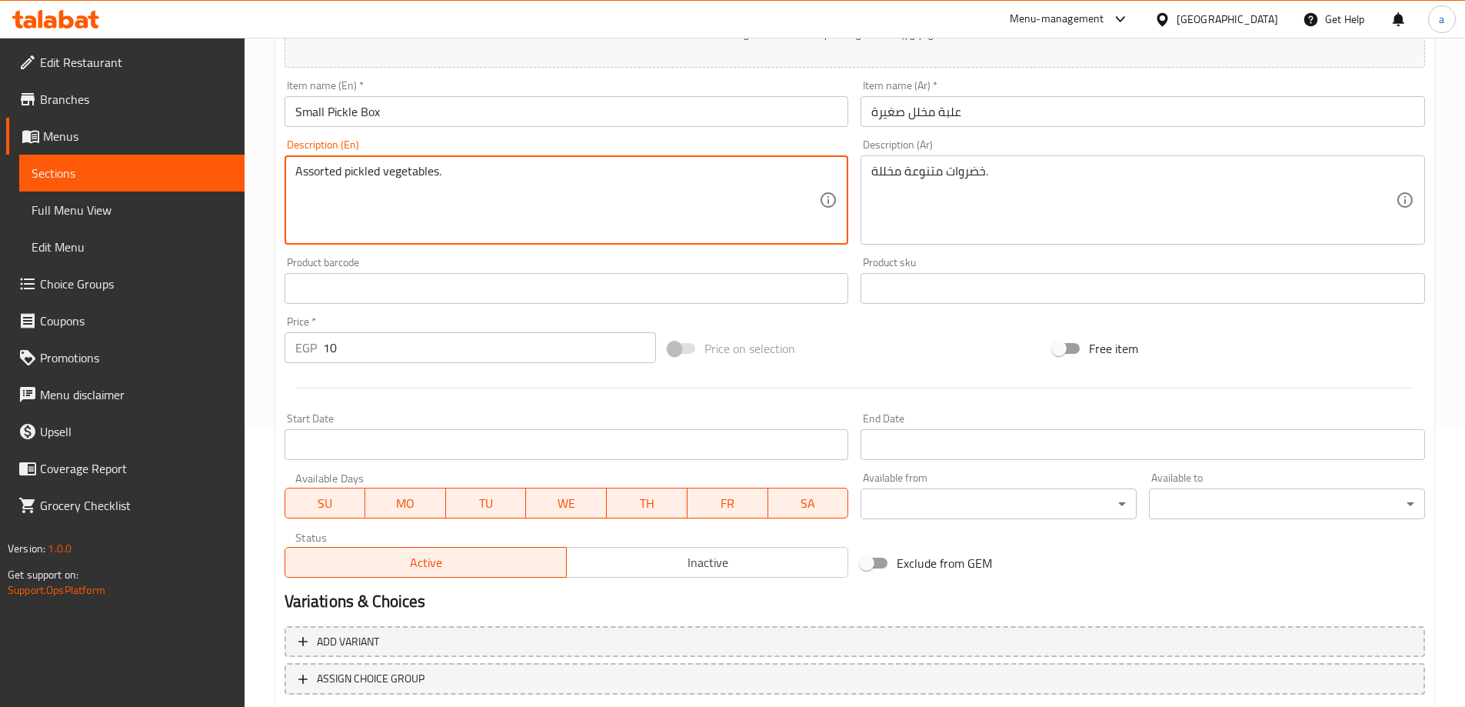
scroll to position [380, 0]
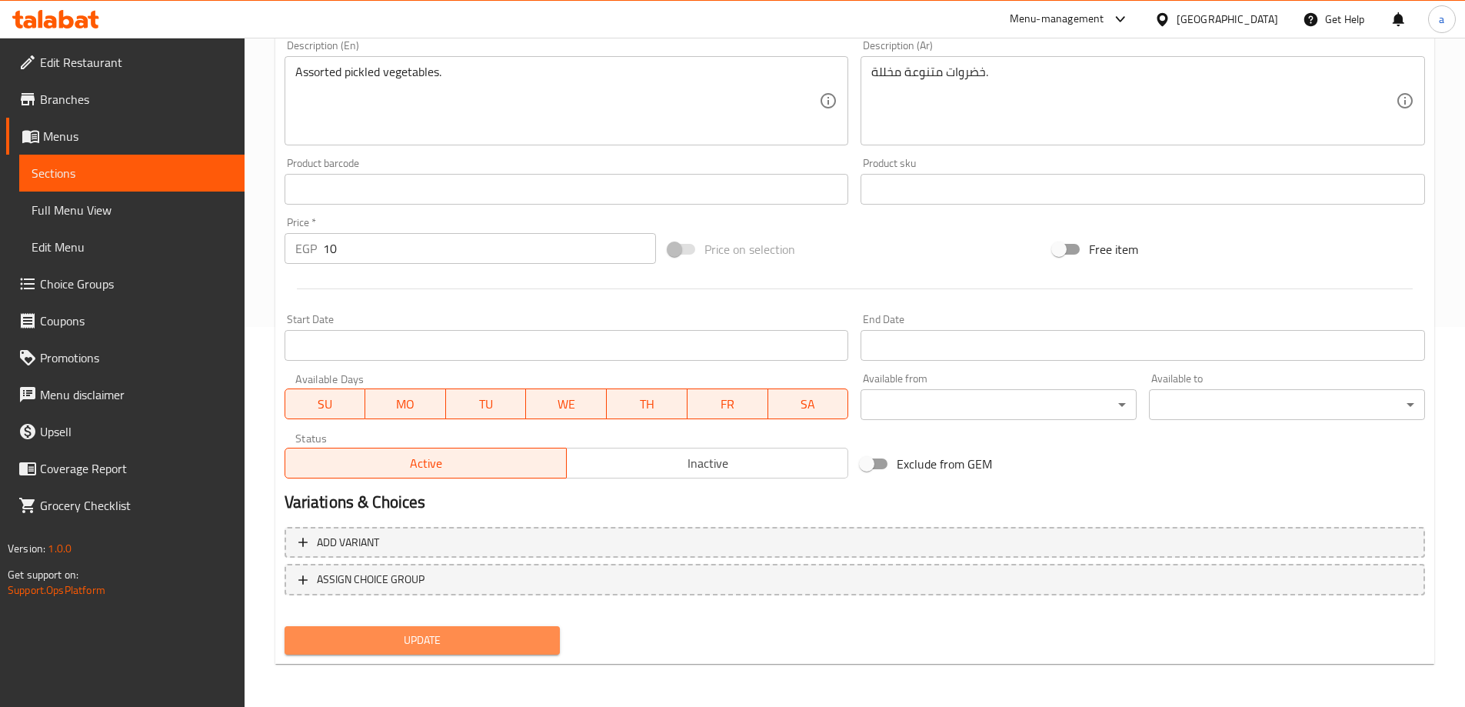
click at [422, 651] on button "Update" at bounding box center [423, 640] width 276 height 28
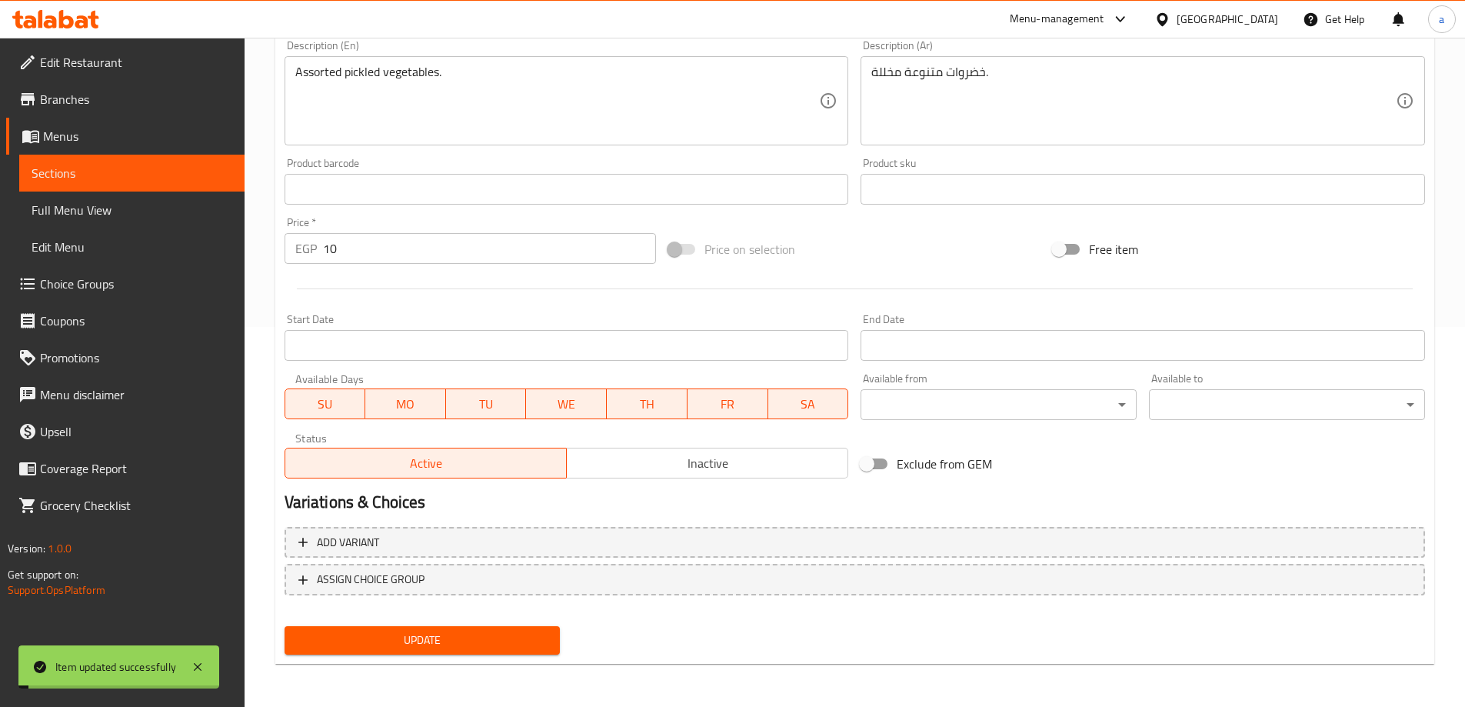
click at [104, 206] on span "Full Menu View" at bounding box center [132, 210] width 201 height 18
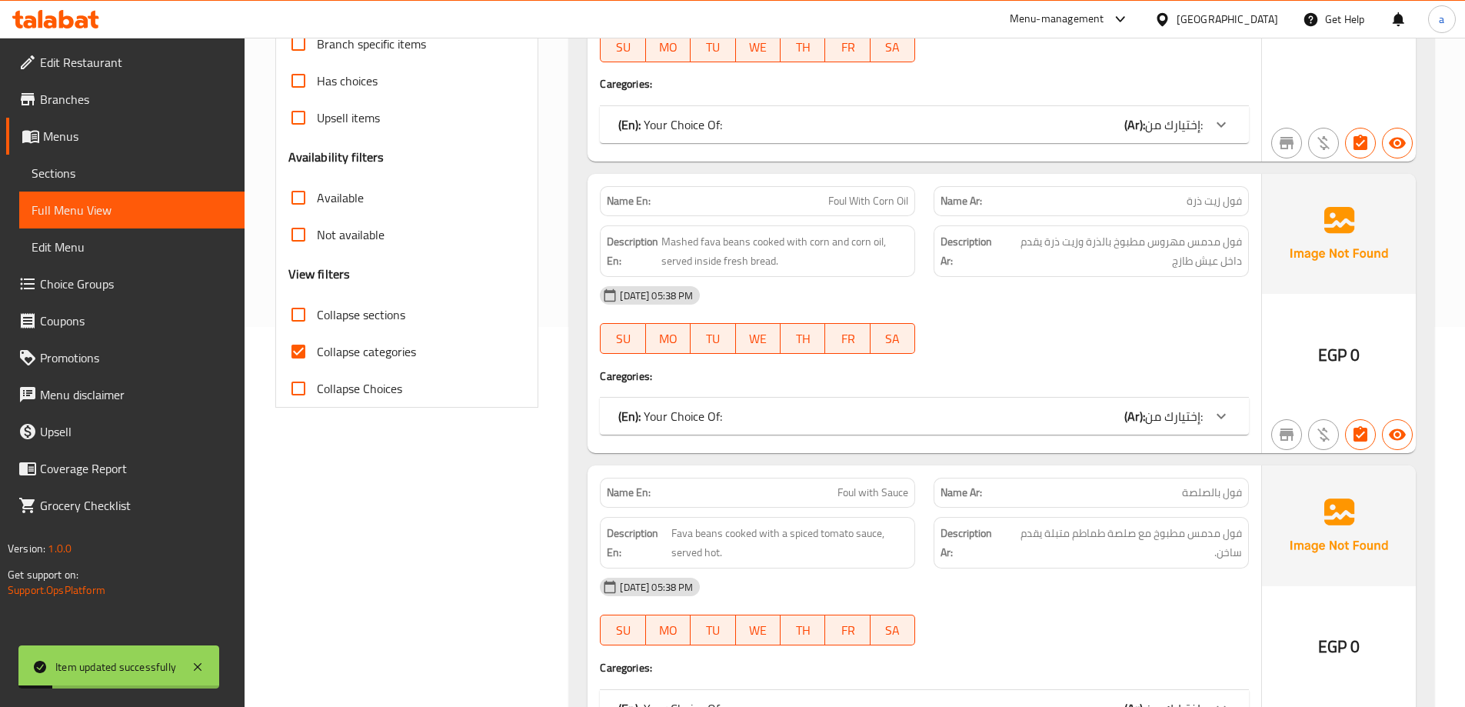
click at [392, 355] on span "Collapse categories" at bounding box center [366, 351] width 99 height 18
click at [317, 355] on input "Collapse categories" at bounding box center [298, 351] width 37 height 37
checkbox input "false"
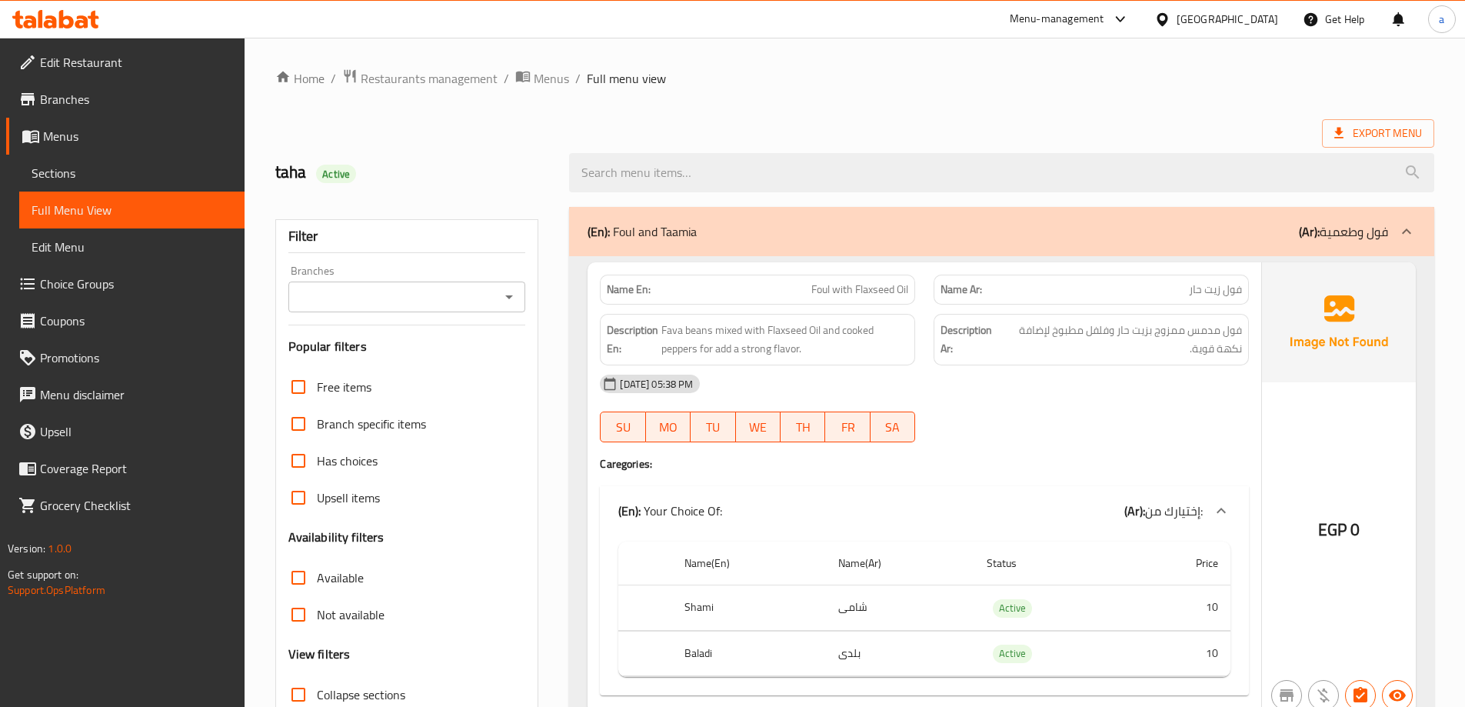
click at [869, 241] on div "(En): Foul and Taamia (Ar): فول وطعمية" at bounding box center [1001, 231] width 865 height 49
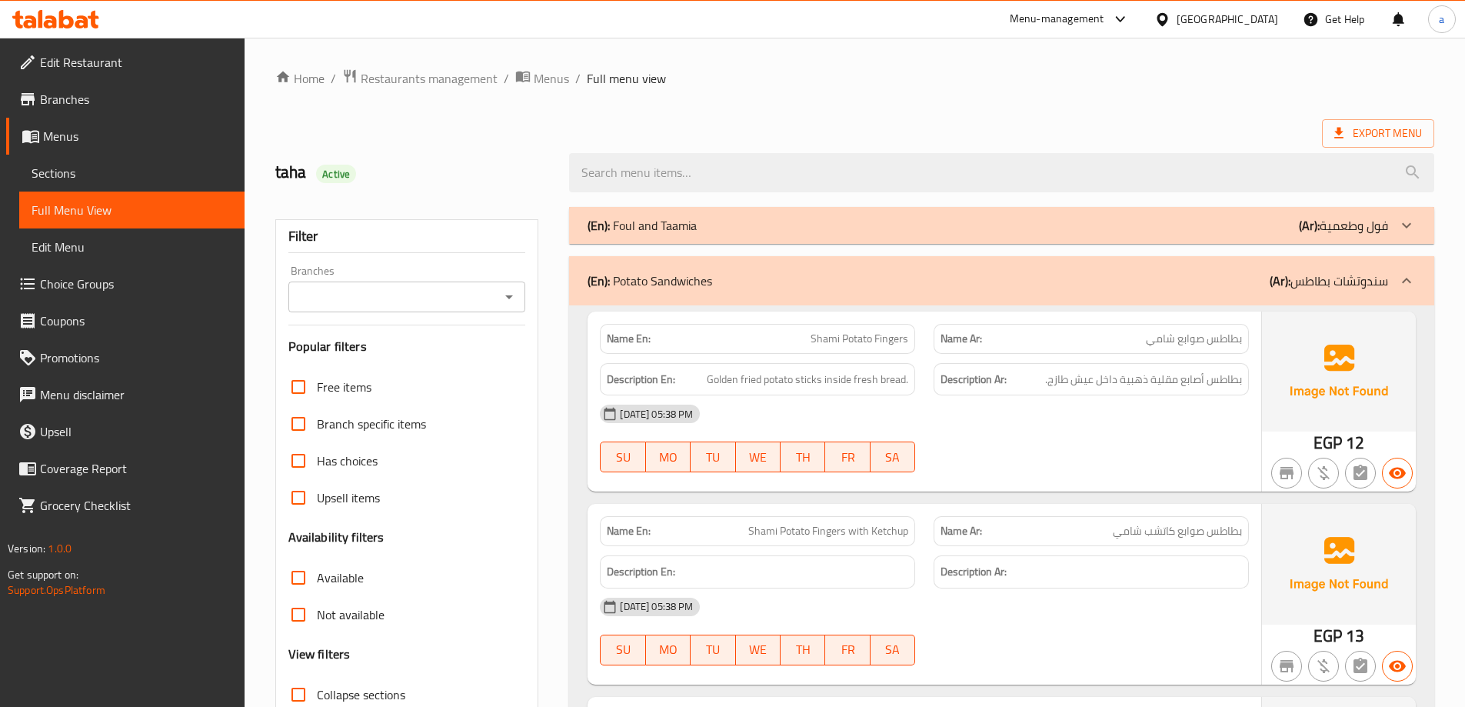
click at [932, 270] on div "(En): Potato Sandwiches (Ar): سندوتشات بطاطس" at bounding box center [1001, 280] width 865 height 49
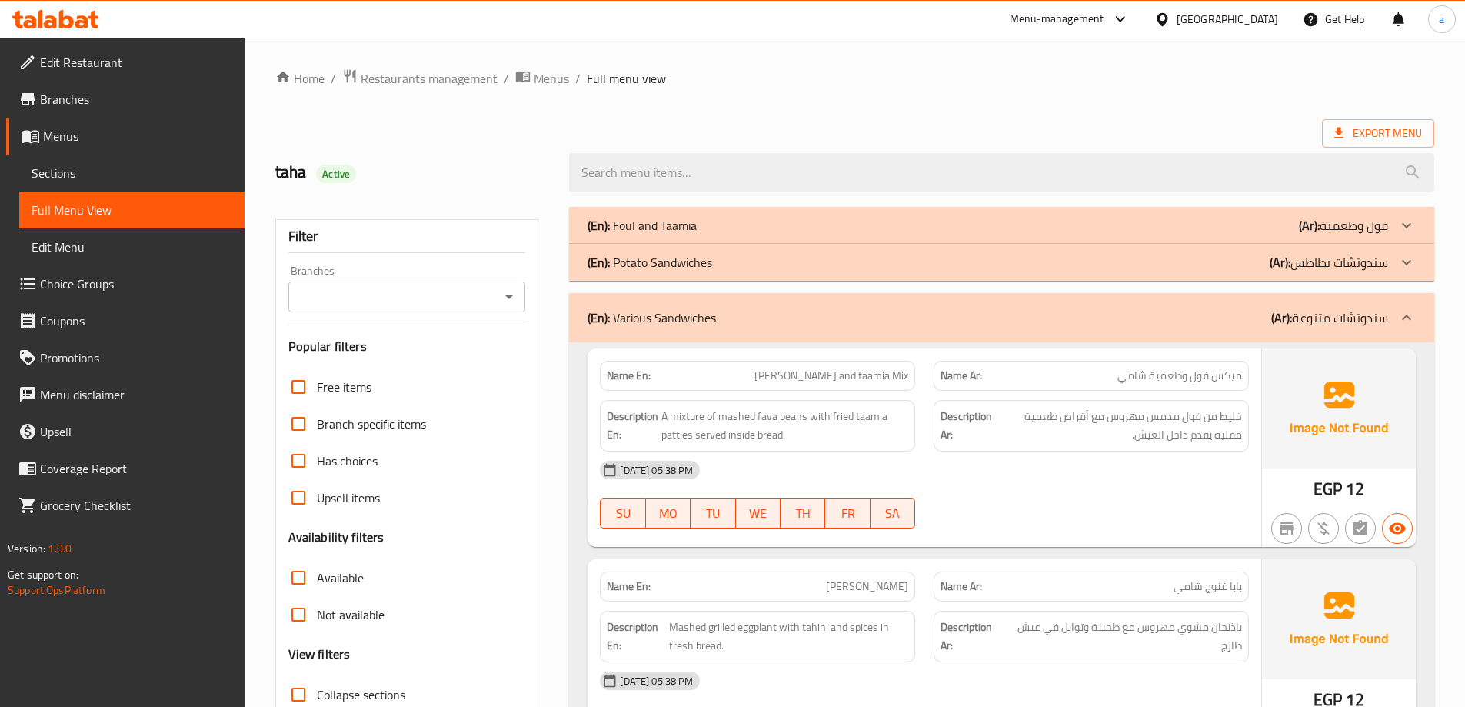
click at [924, 304] on div "(En): Various Sandwiches (Ar): سندوتشات متنوعة" at bounding box center [1001, 317] width 865 height 49
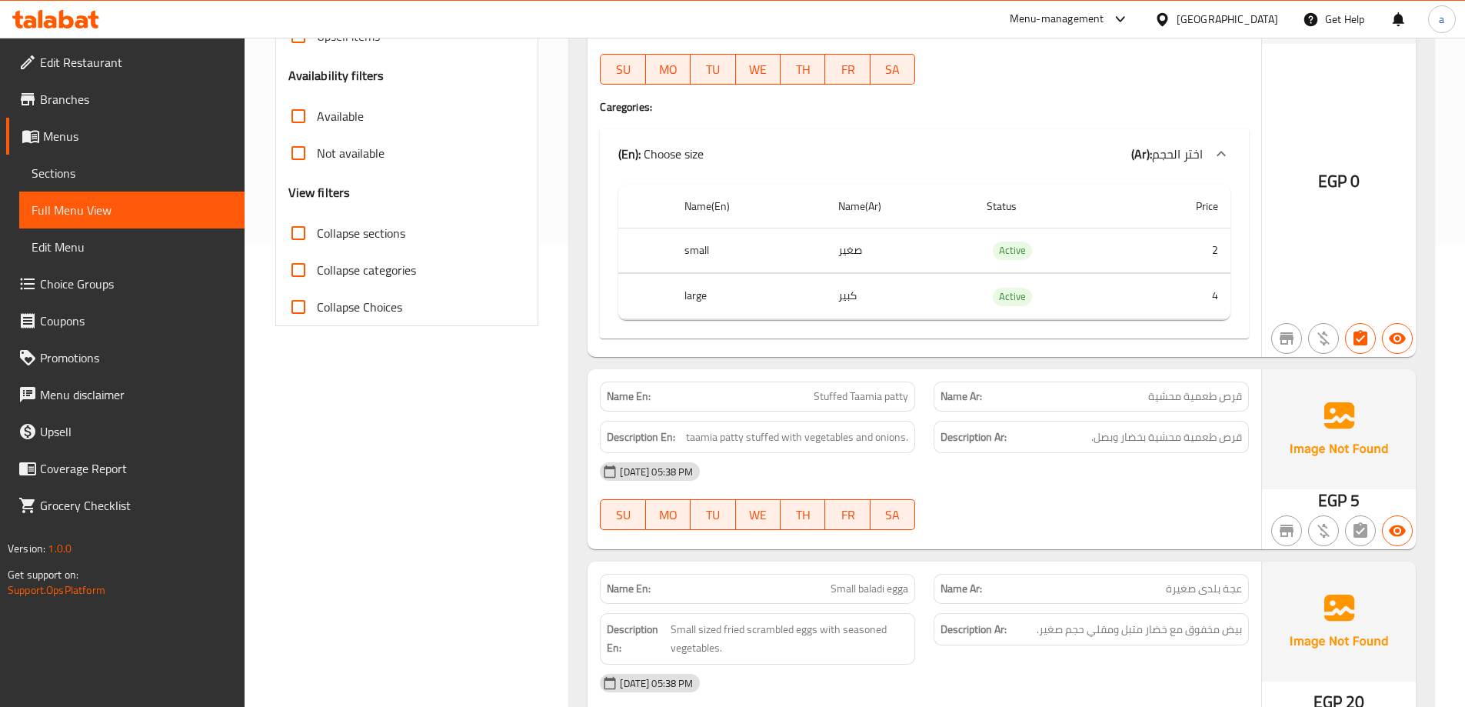
scroll to position [77, 0]
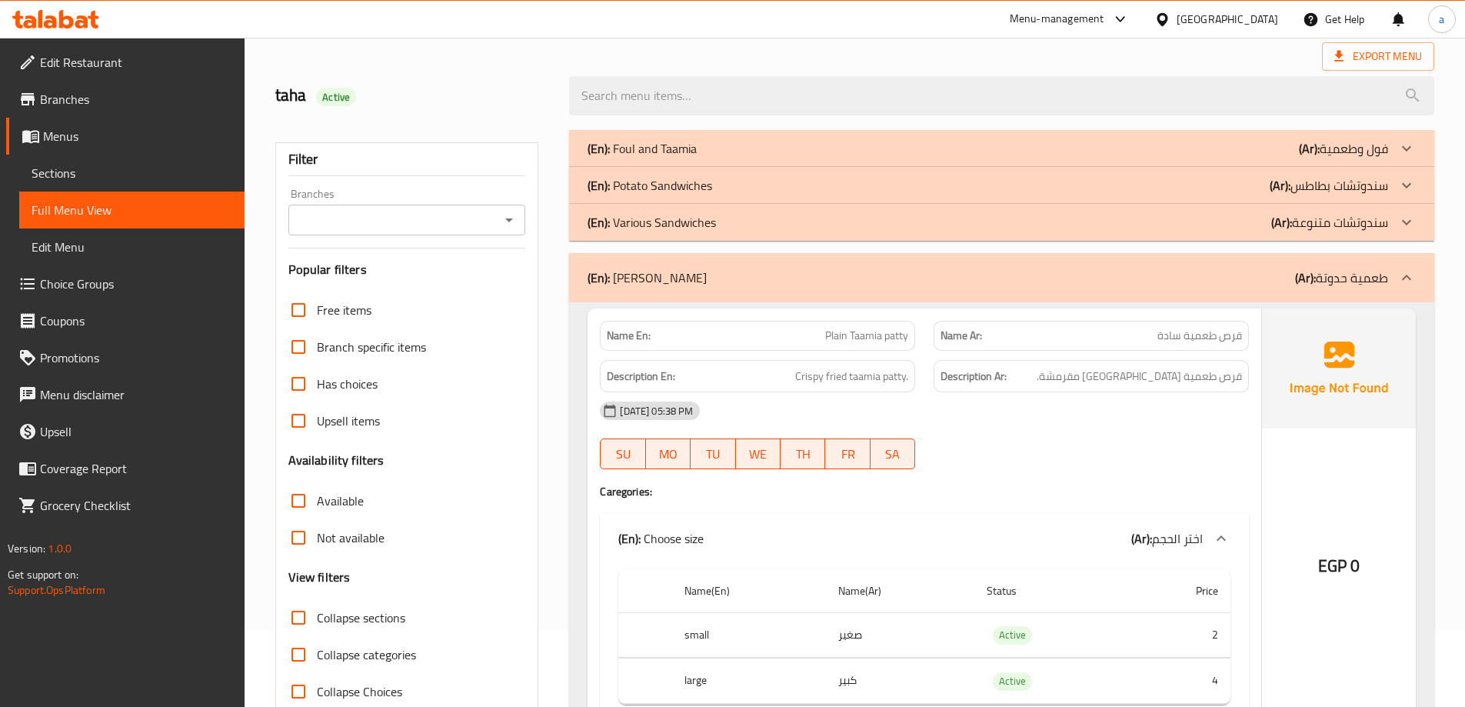
click at [954, 291] on div "(En): [PERSON_NAME] (Ar): طعمية حدوتة" at bounding box center [1001, 277] width 865 height 49
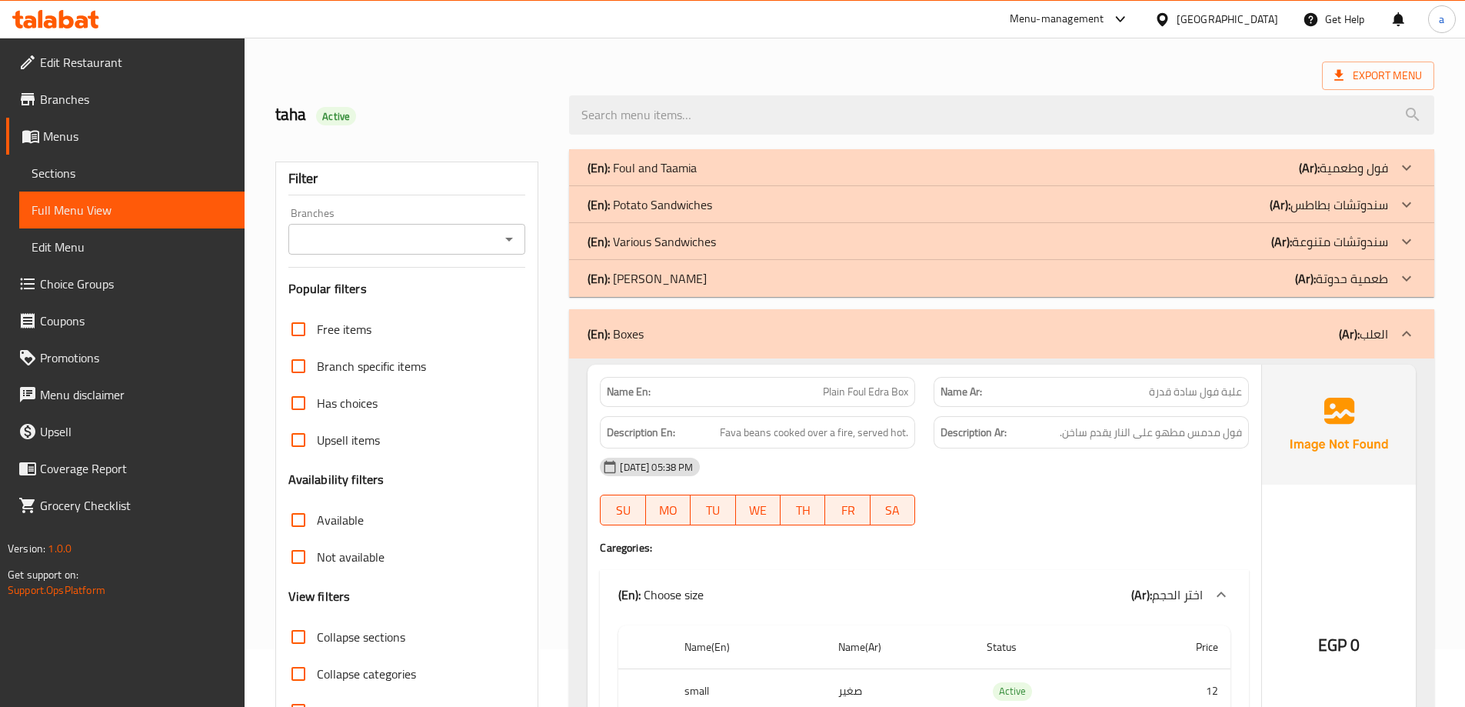
scroll to position [154, 0]
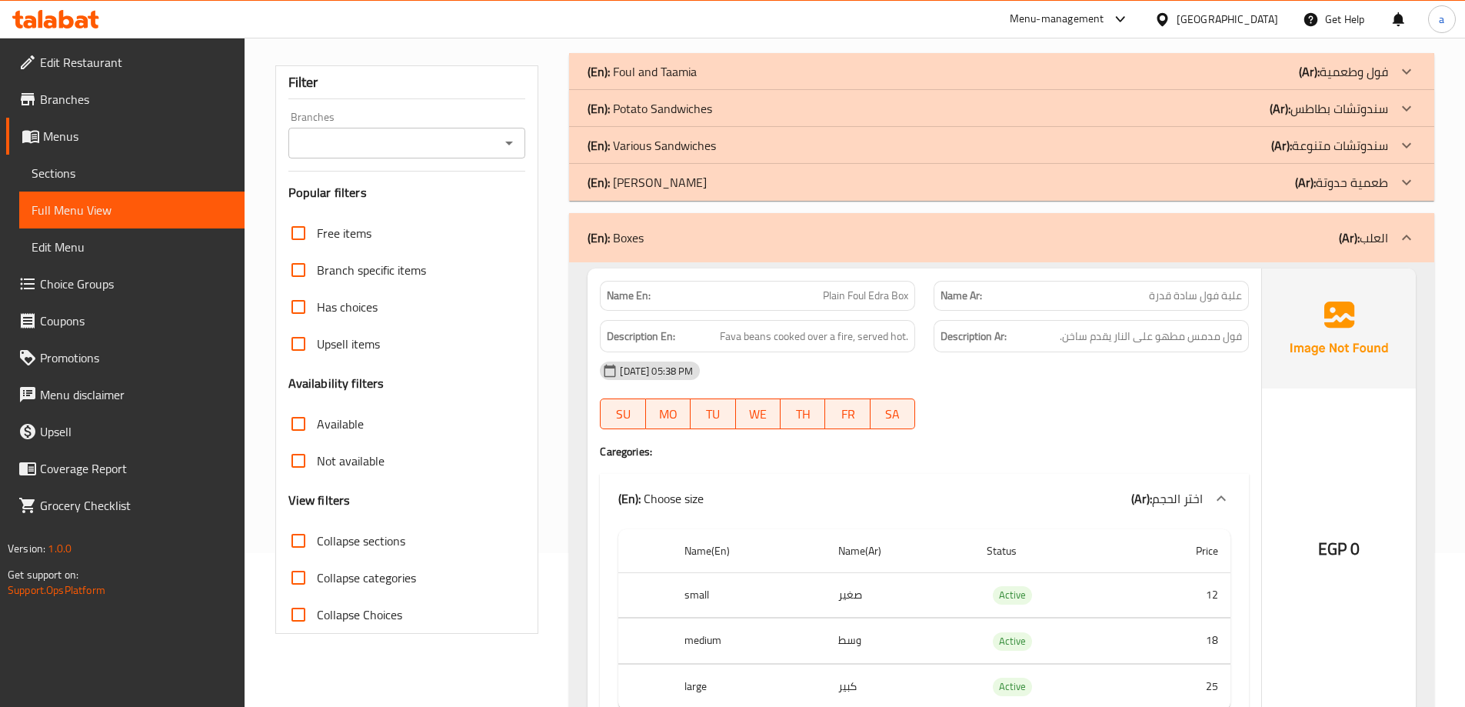
click at [639, 224] on div "(En): Boxes (Ar): العلب" at bounding box center [1001, 237] width 865 height 49
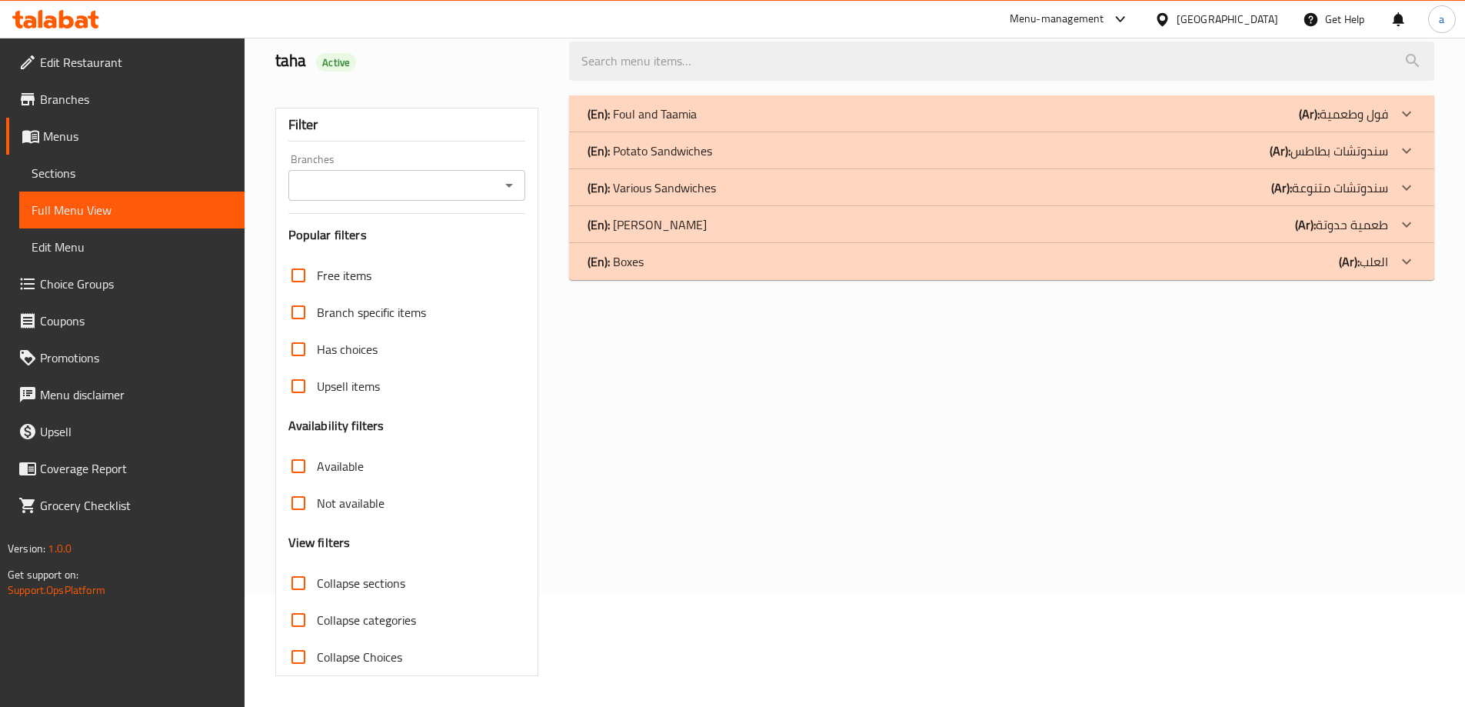
scroll to position [112, 0]
click at [799, 99] on div "(En): Foul and Taamia (Ar): فول وطعمية" at bounding box center [1001, 113] width 865 height 37
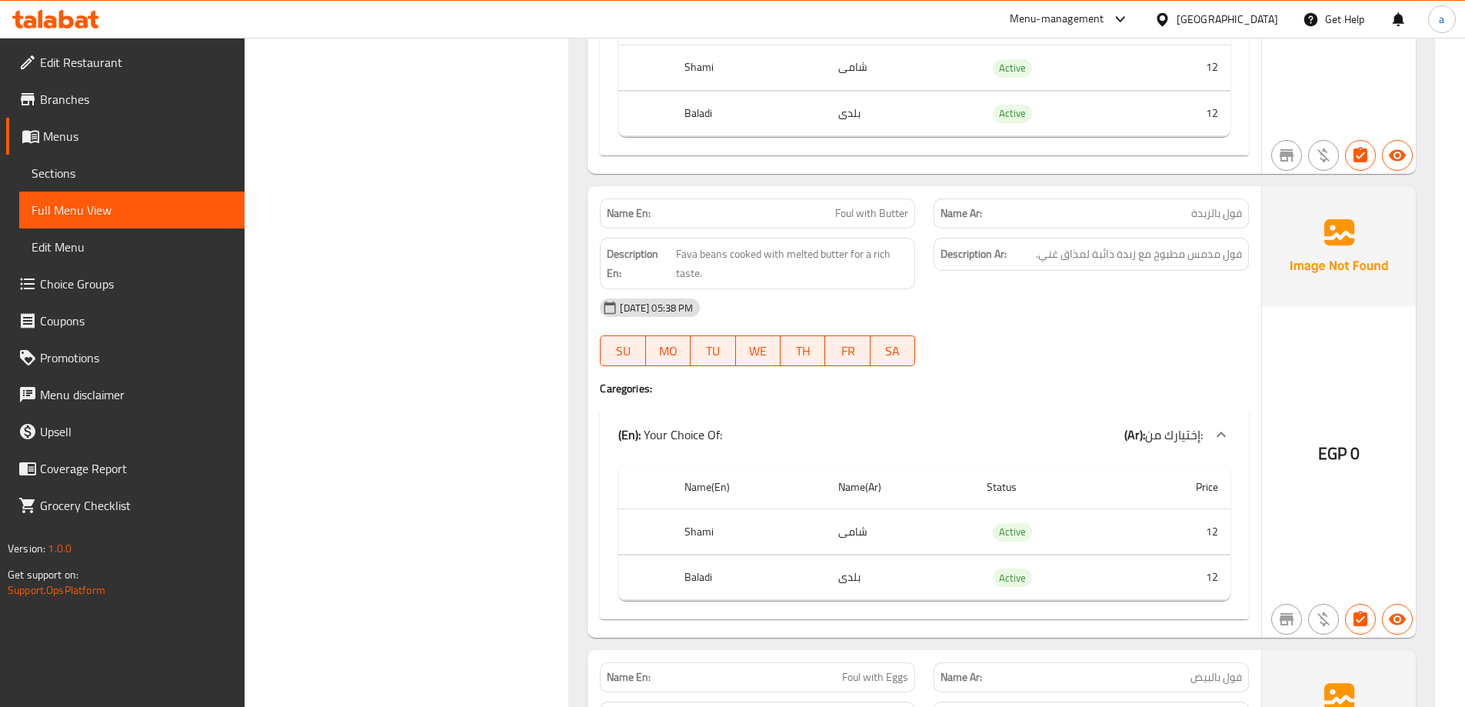
scroll to position [2419, 0]
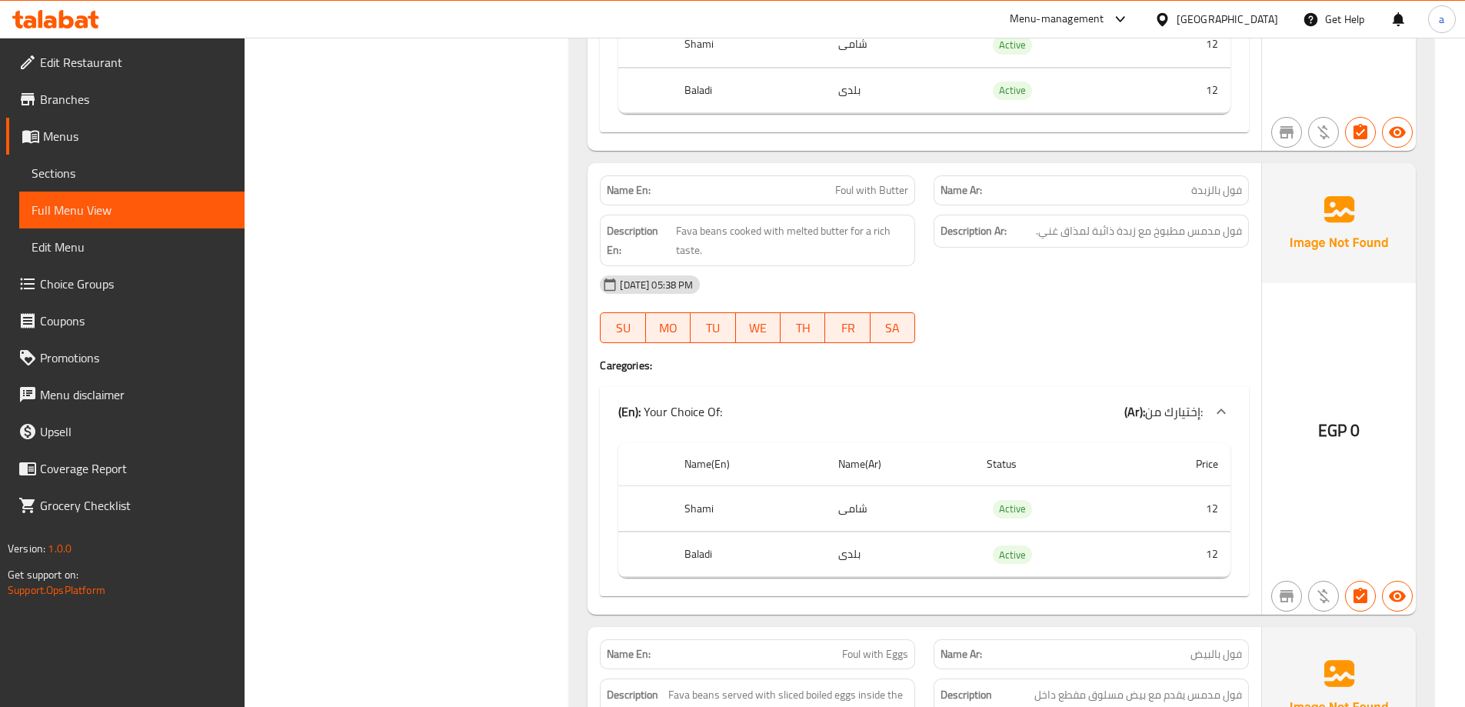
drag, startPoint x: 1174, startPoint y: 529, endPoint x: 916, endPoint y: 408, distance: 285.5
click at [916, 408] on div "(En): Your Choice Of: (Ar): إختيارك من:" at bounding box center [910, 411] width 584 height 18
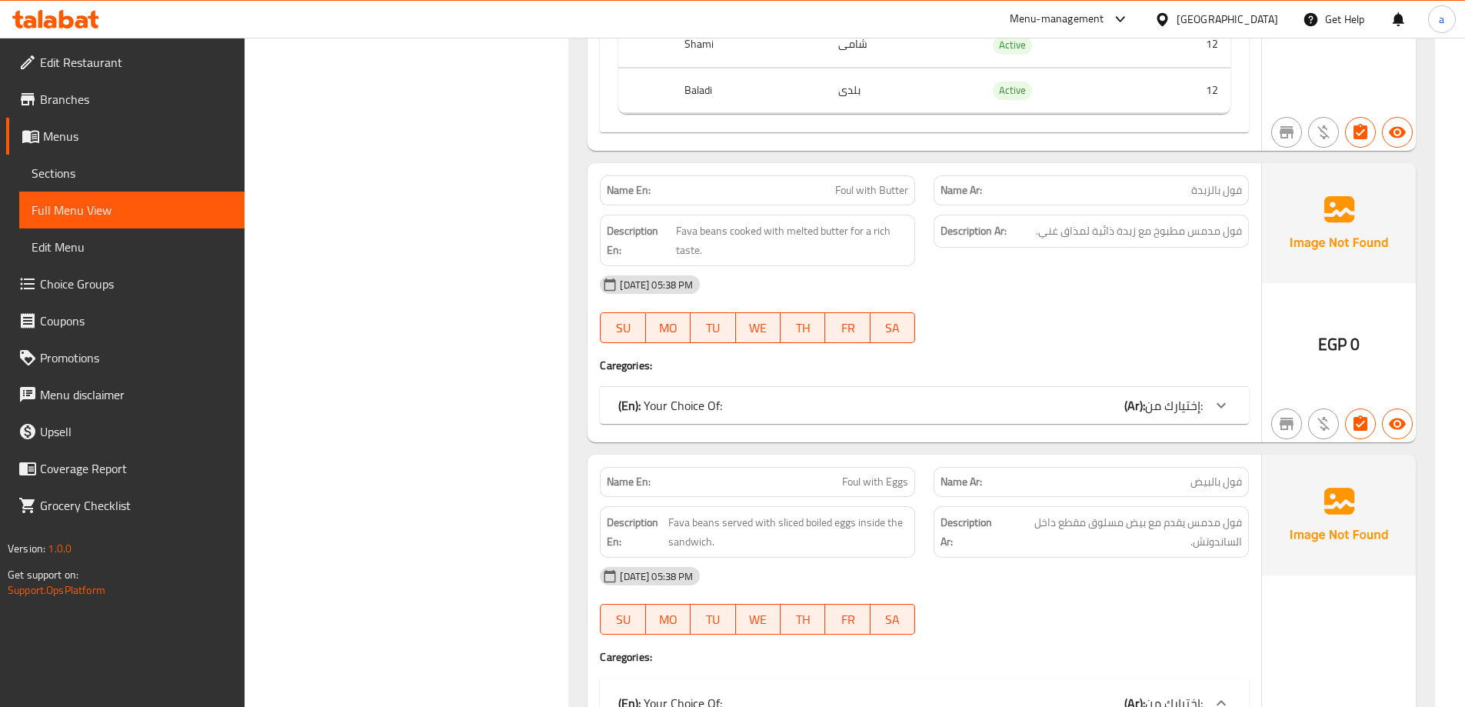
click at [989, 398] on div "(En): Your Choice Of: (Ar): إختيارك من:" at bounding box center [910, 405] width 584 height 18
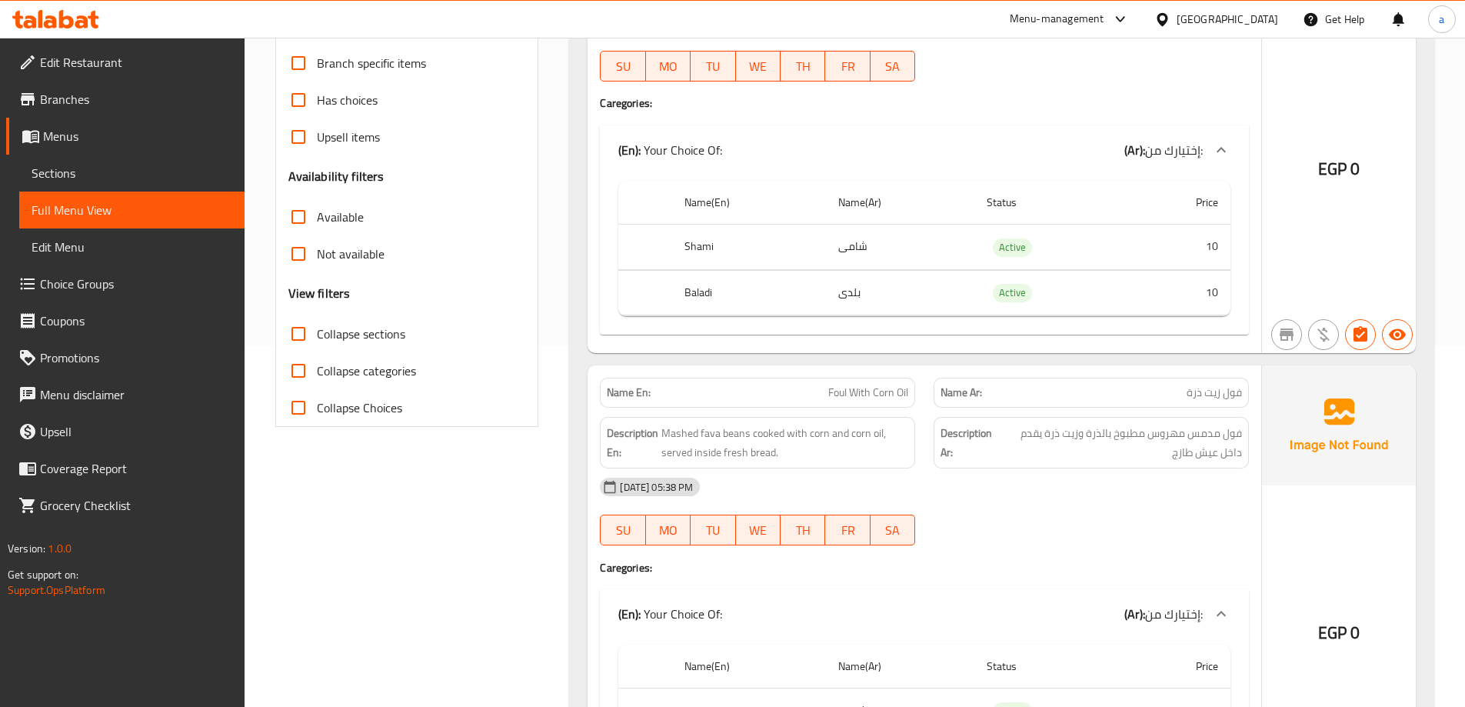
scroll to position [519, 0]
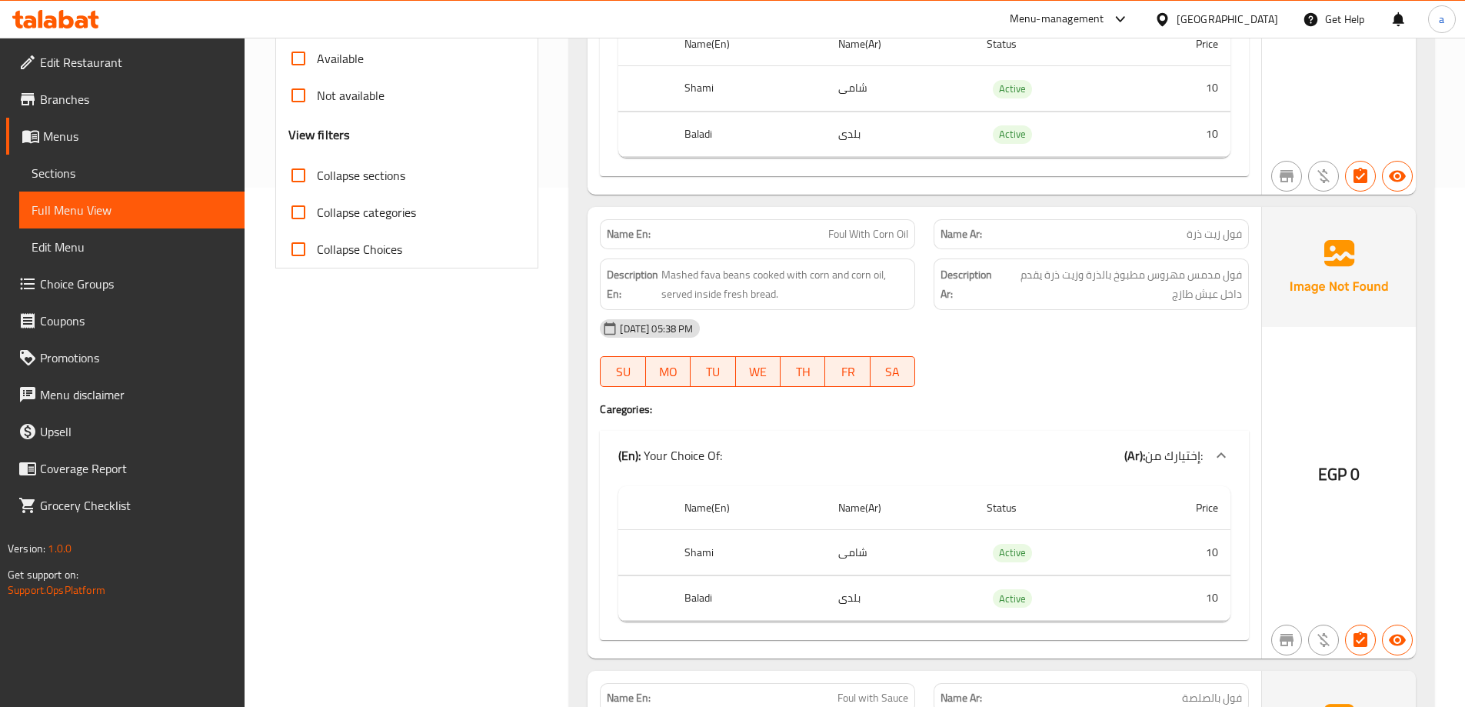
click at [331, 181] on span "Collapse sections" at bounding box center [361, 175] width 88 height 18
click at [317, 181] on input "Collapse sections" at bounding box center [298, 175] width 37 height 37
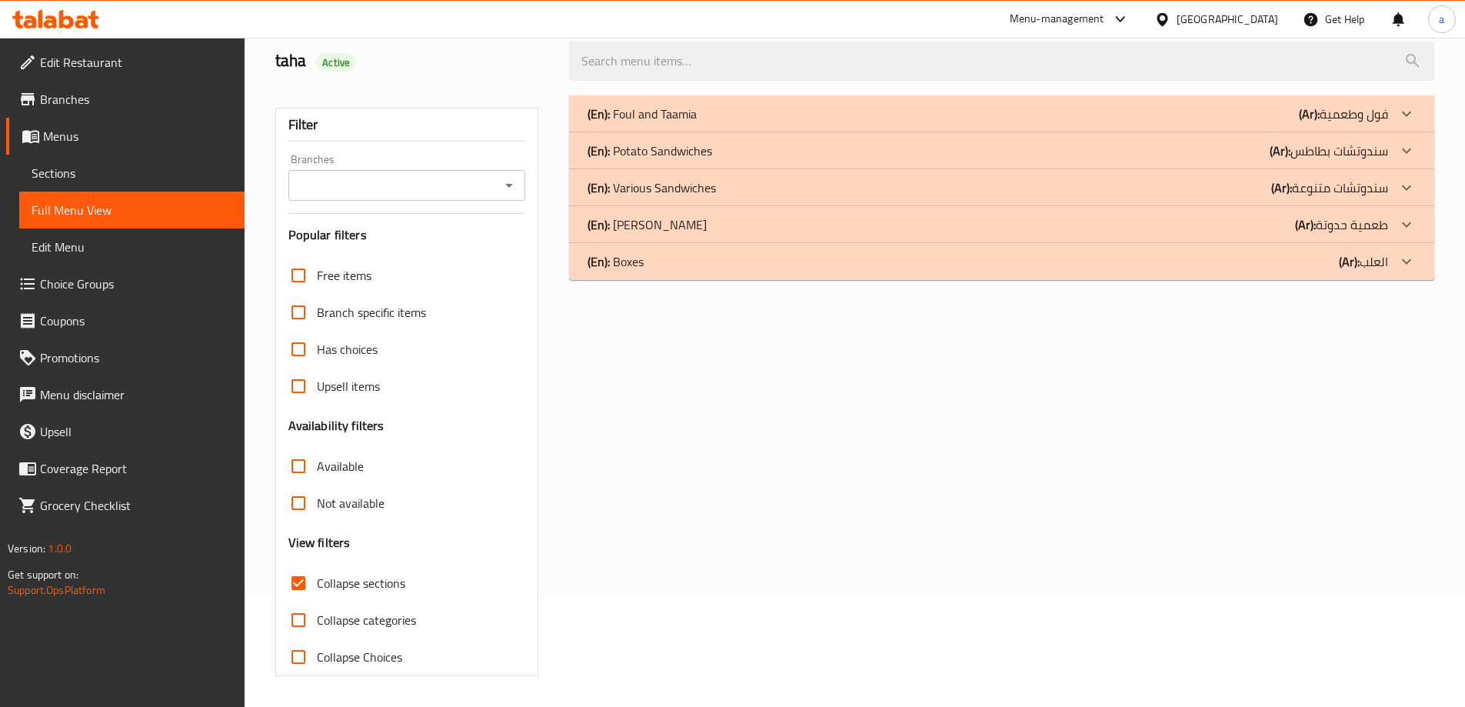
click at [331, 574] on span "Collapse sections" at bounding box center [361, 583] width 88 height 18
click at [317, 564] on input "Collapse sections" at bounding box center [298, 582] width 37 height 37
checkbox input "false"
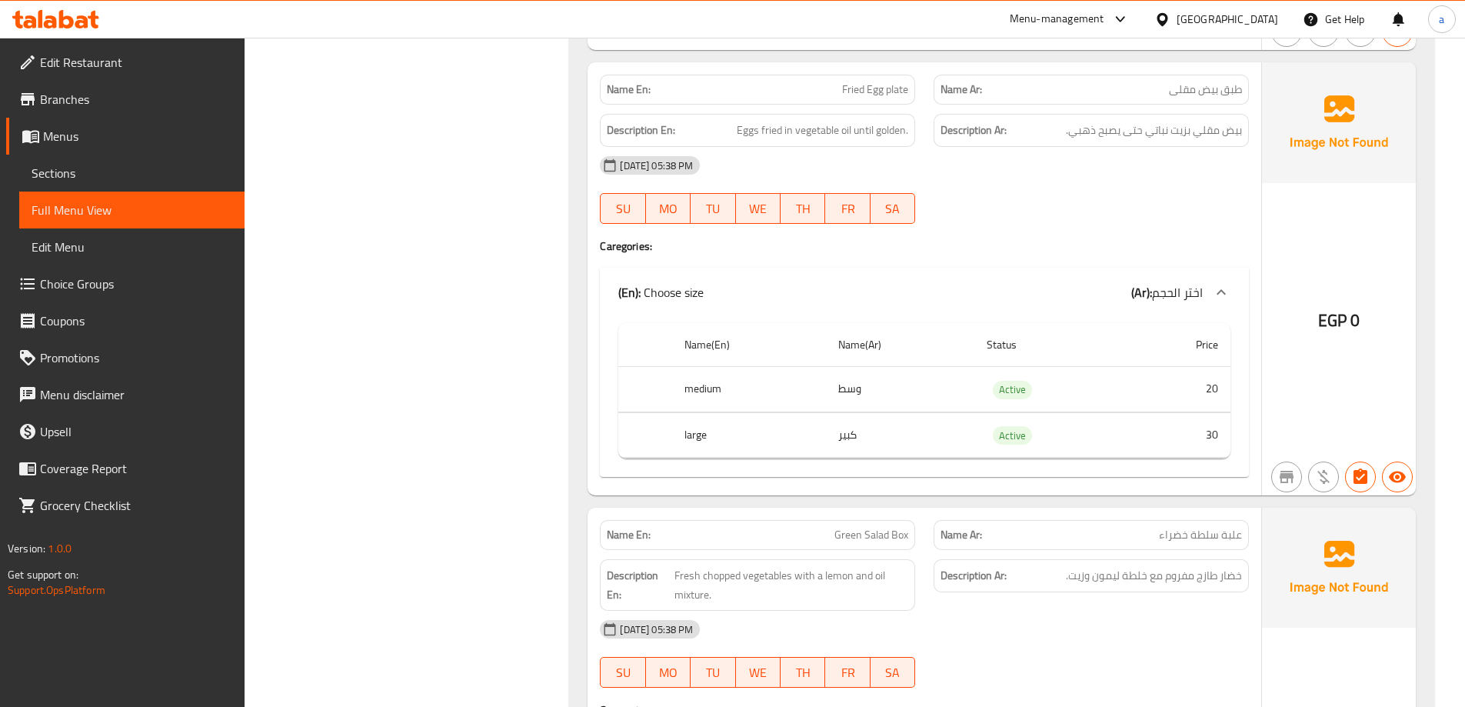
scroll to position [23556, 0]
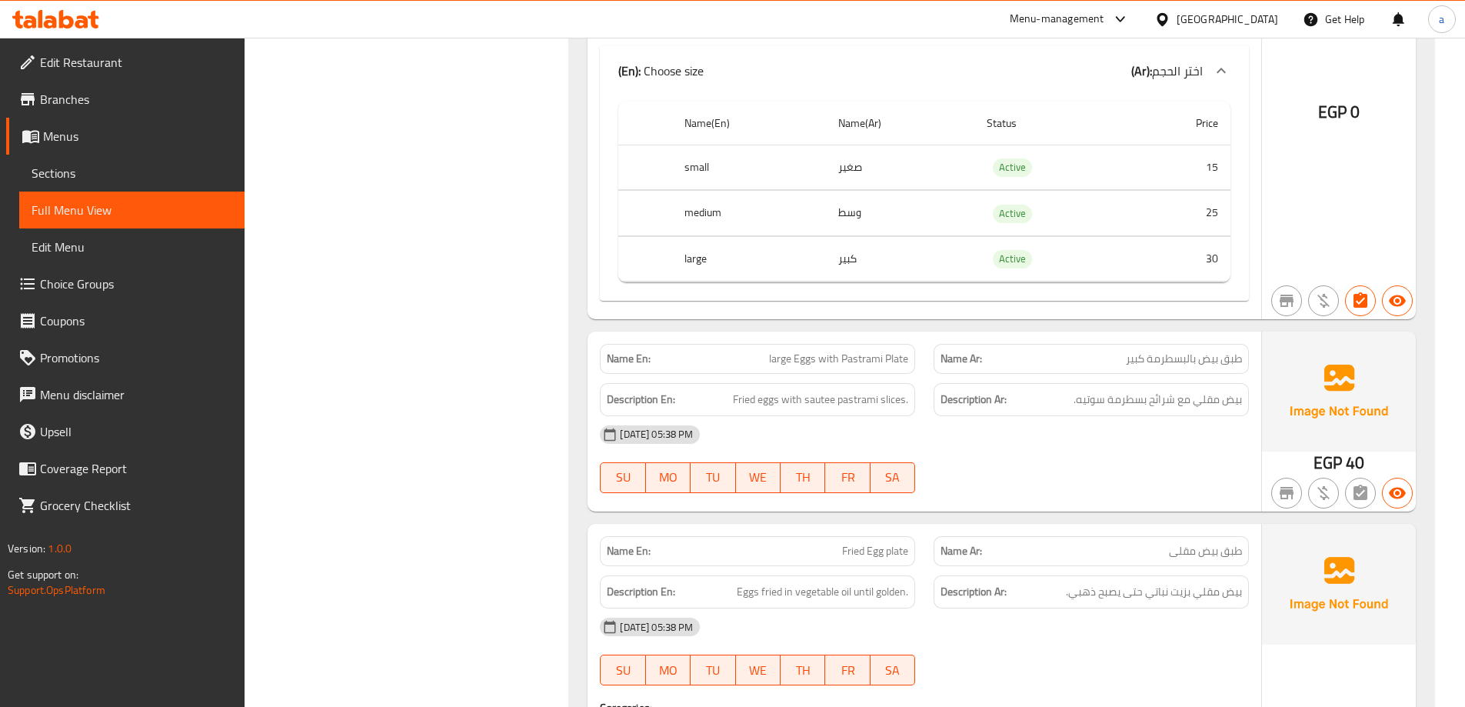
click at [82, 130] on span "Menus" at bounding box center [137, 136] width 189 height 18
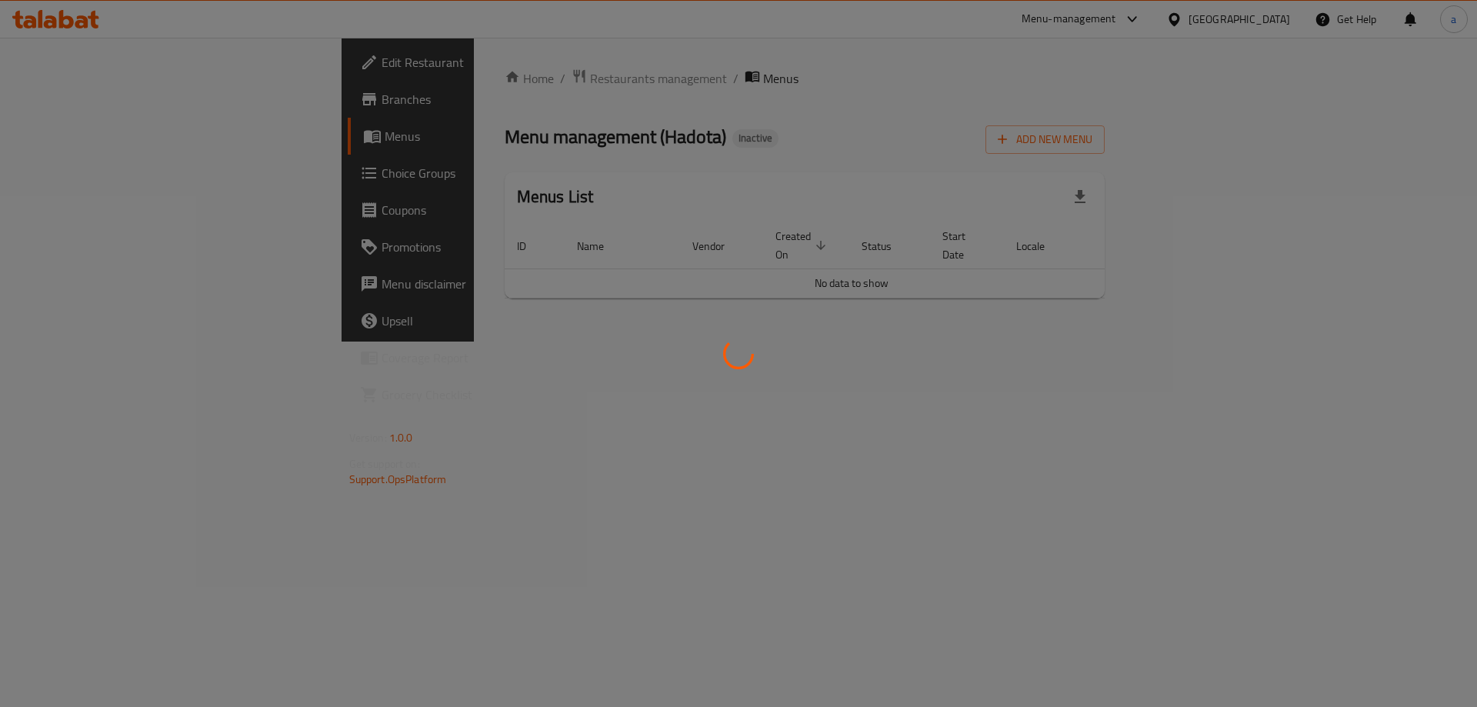
click at [91, 70] on div at bounding box center [738, 353] width 1477 height 707
click at [98, 102] on div at bounding box center [738, 353] width 1477 height 707
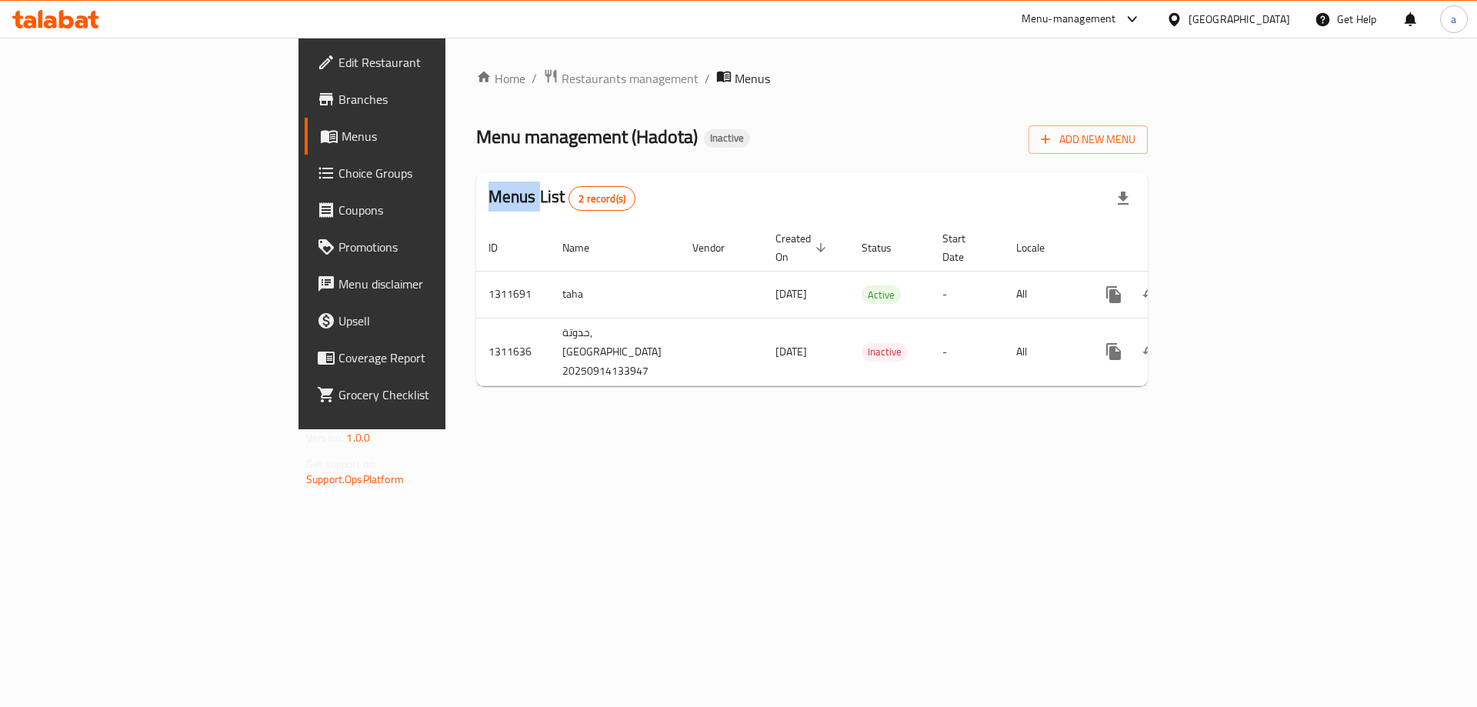
click at [98, 102] on div at bounding box center [738, 353] width 1477 height 707
click at [338, 102] on span "Branches" at bounding box center [435, 99] width 195 height 18
